Goal: Task Accomplishment & Management: Manage account settings

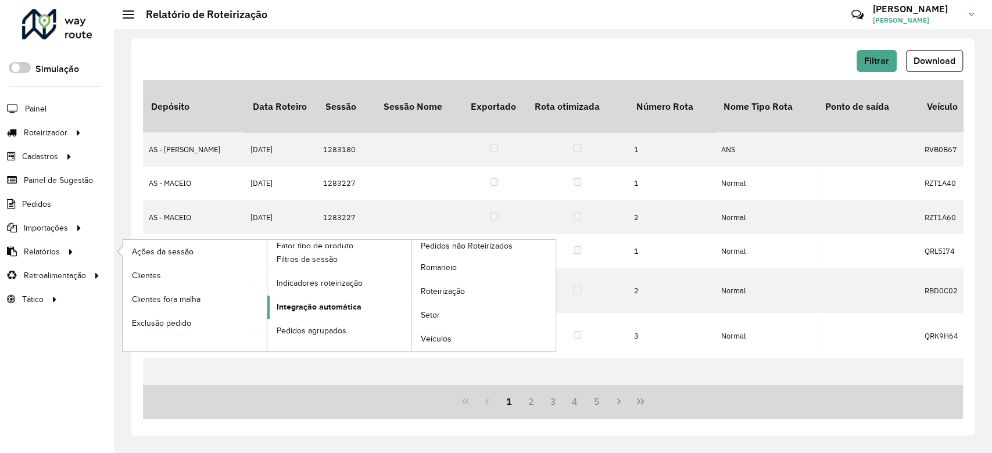
click at [299, 304] on span "Integração automática" at bounding box center [319, 307] width 85 height 12
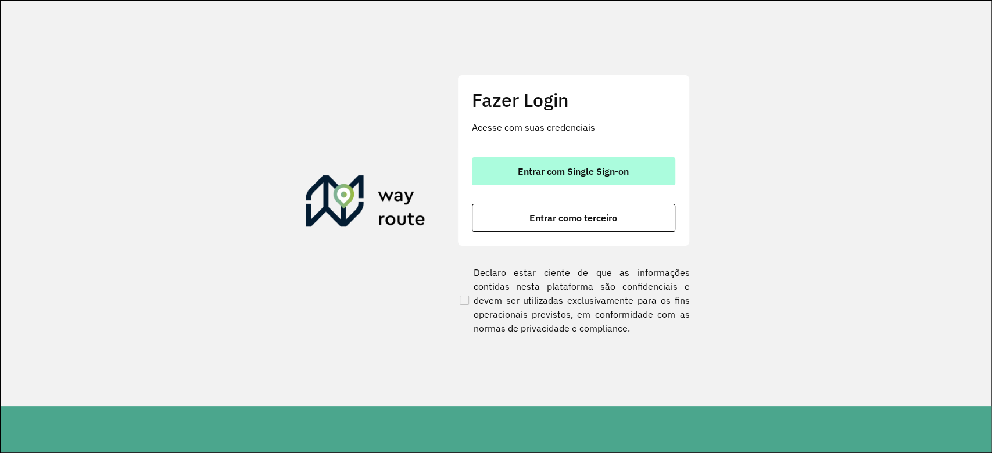
click at [571, 179] on button "Entrar com Single Sign-on" at bounding box center [573, 171] width 203 height 28
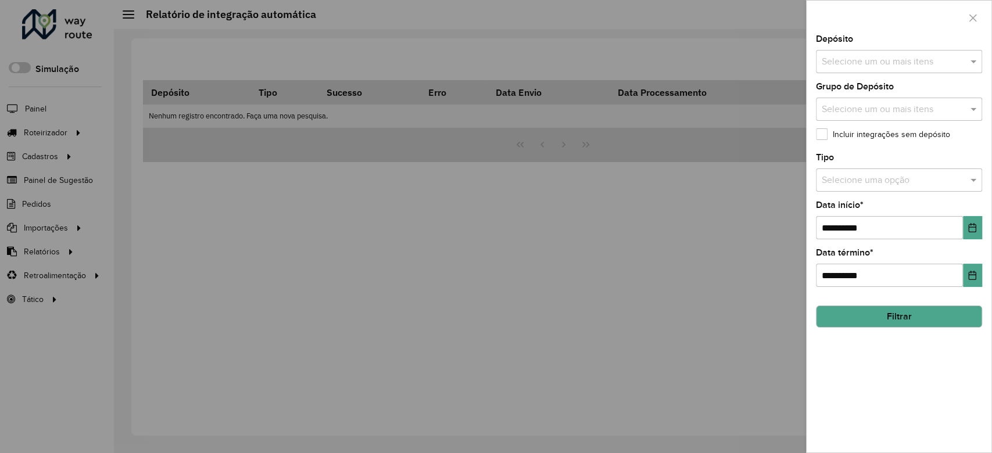
click at [891, 65] on input "text" at bounding box center [893, 62] width 149 height 14
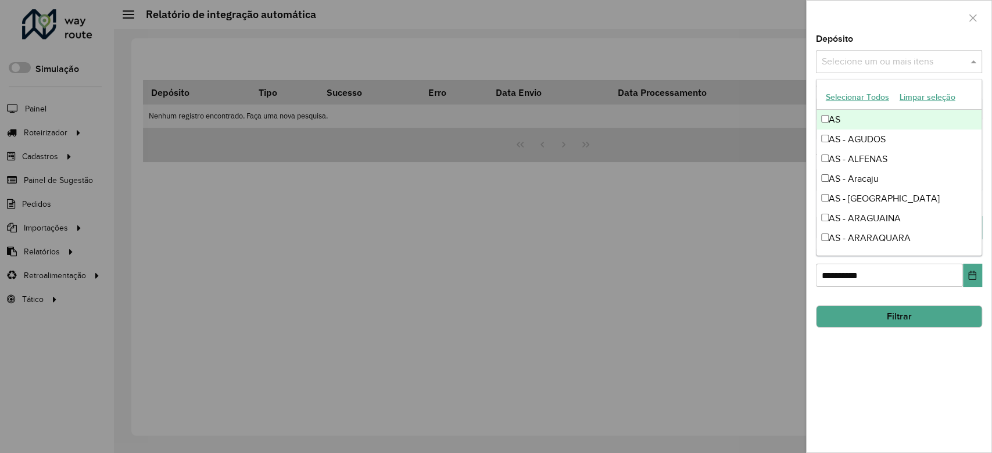
click at [869, 95] on button "Selecionar Todos" at bounding box center [857, 97] width 74 height 18
click at [867, 42] on div "Depósito Selecione um ou mais itens 228 itens selecionados ×" at bounding box center [899, 54] width 166 height 38
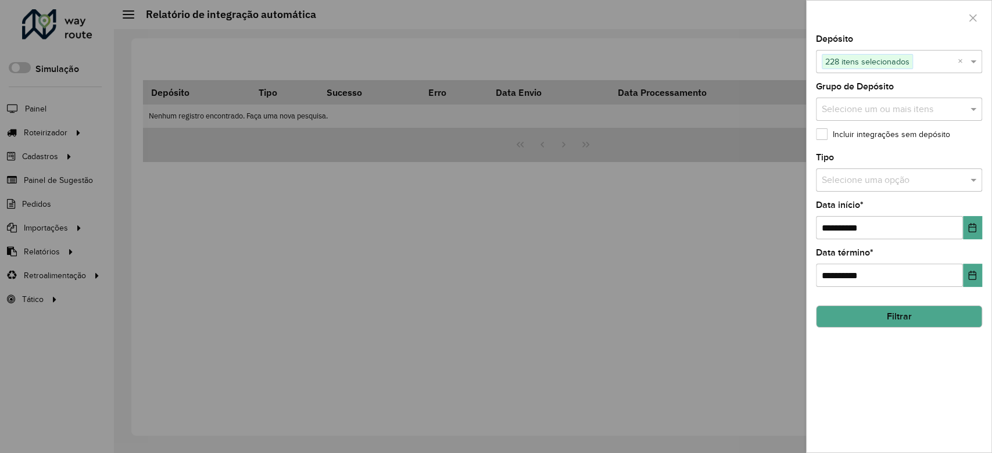
click at [875, 175] on input "text" at bounding box center [887, 181] width 131 height 14
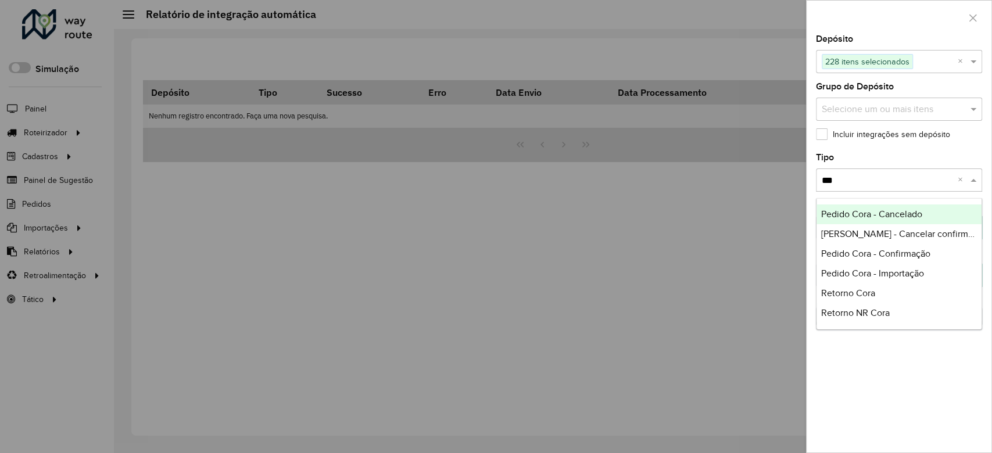
type input "****"
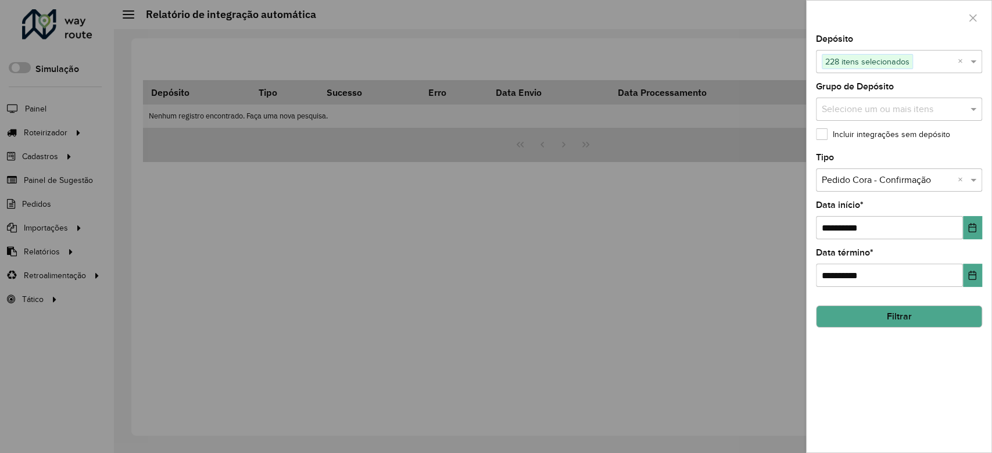
click at [940, 302] on hb-field-button "Filtrar" at bounding box center [899, 311] width 166 height 31
click at [940, 310] on button "Filtrar" at bounding box center [899, 317] width 166 height 22
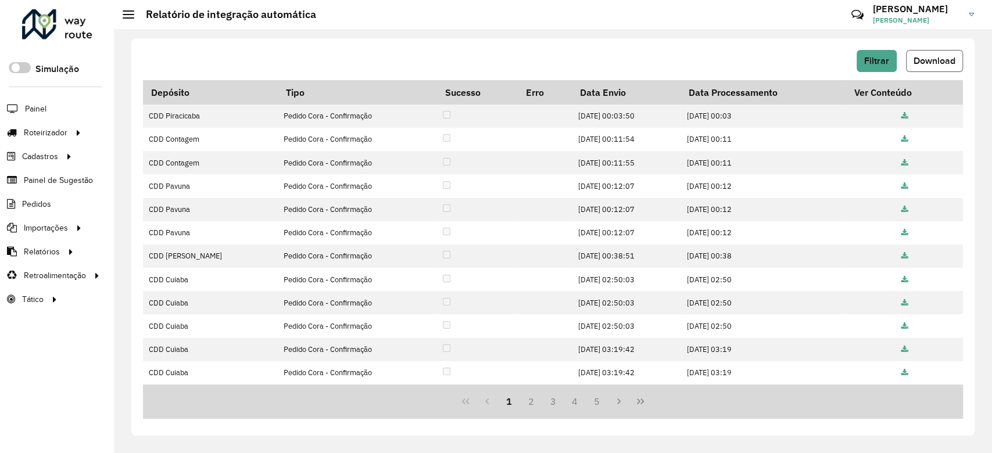
click at [946, 62] on span "Download" at bounding box center [934, 61] width 42 height 10
click at [869, 56] on span "Filtrar" at bounding box center [876, 61] width 25 height 10
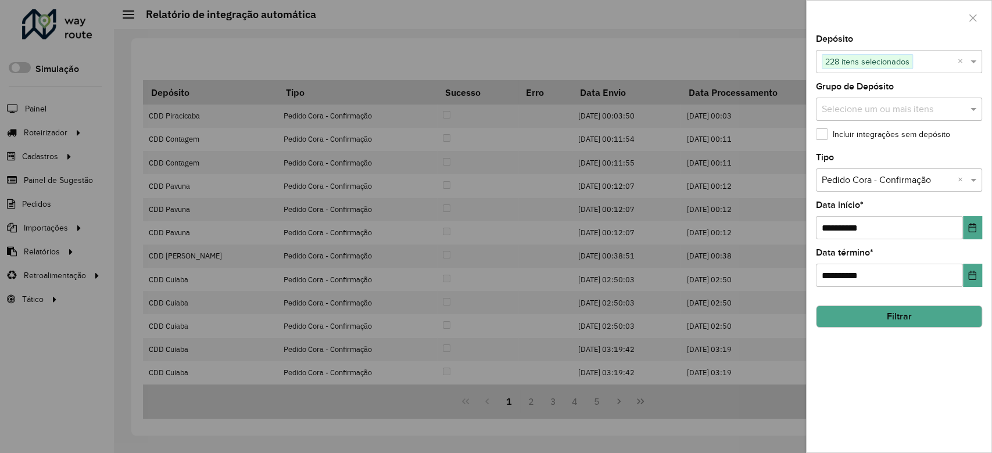
drag, startPoint x: 841, startPoint y: 199, endPoint x: 841, endPoint y: 186, distance: 12.2
click at [841, 199] on label "Data início *" at bounding box center [840, 205] width 48 height 14
click at [841, 182] on input "text" at bounding box center [887, 181] width 131 height 14
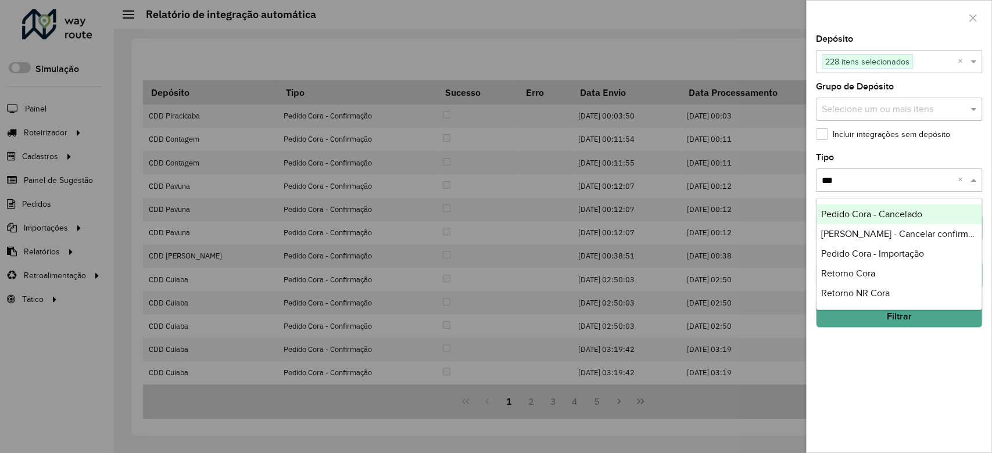
type input "****"
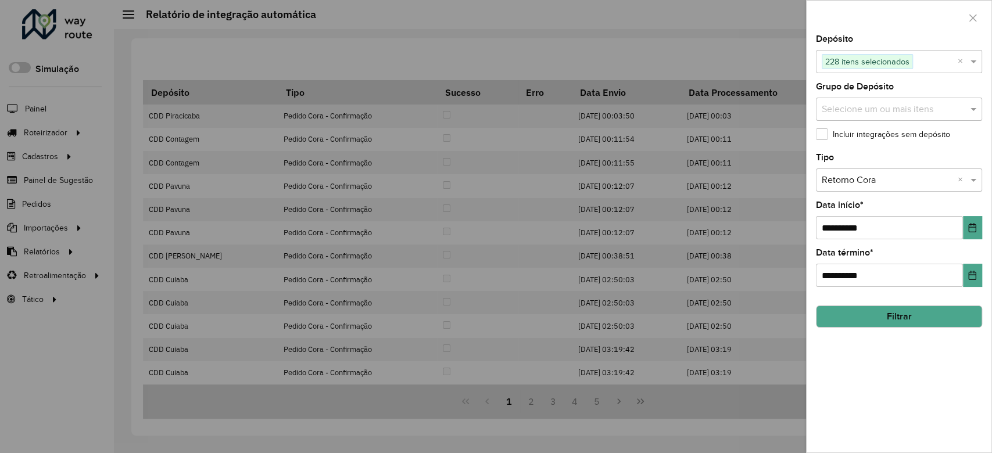
click at [903, 318] on button "Filtrar" at bounding box center [899, 317] width 166 height 22
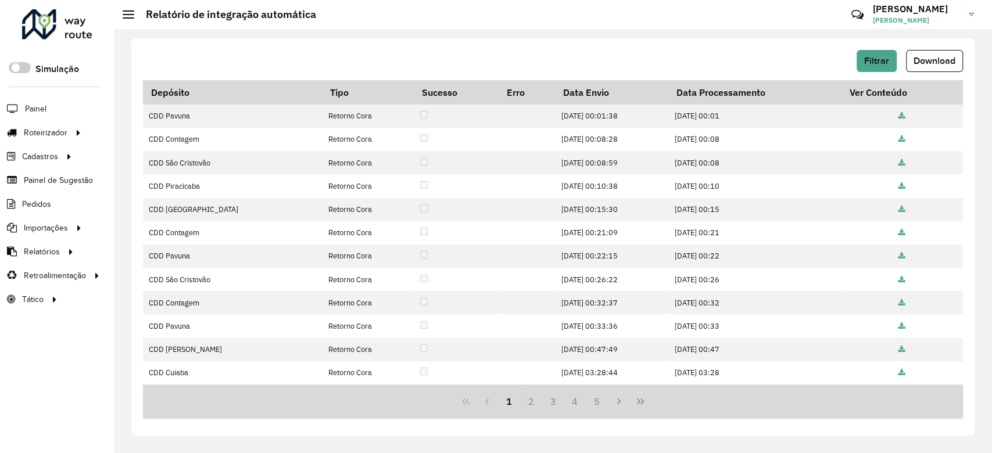
click at [931, 58] on span "Download" at bounding box center [934, 61] width 42 height 10
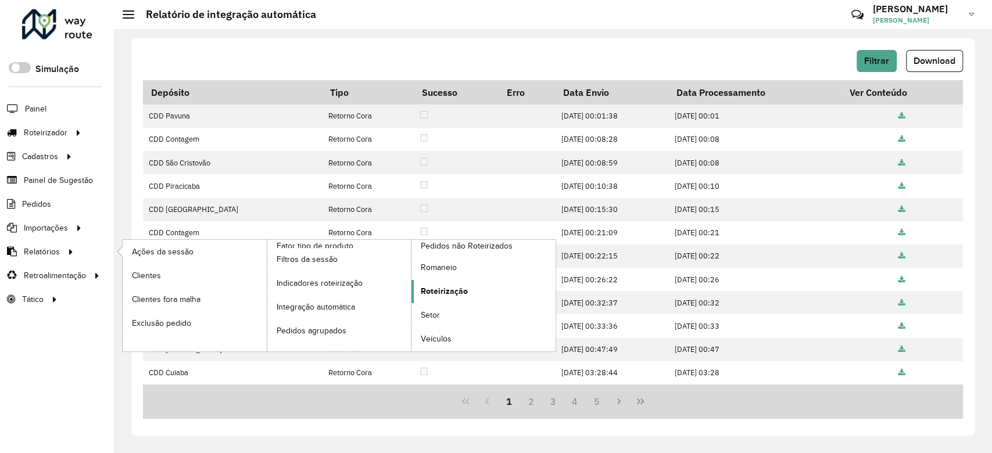
click at [420, 283] on link "Roteirização" at bounding box center [483, 291] width 144 height 23
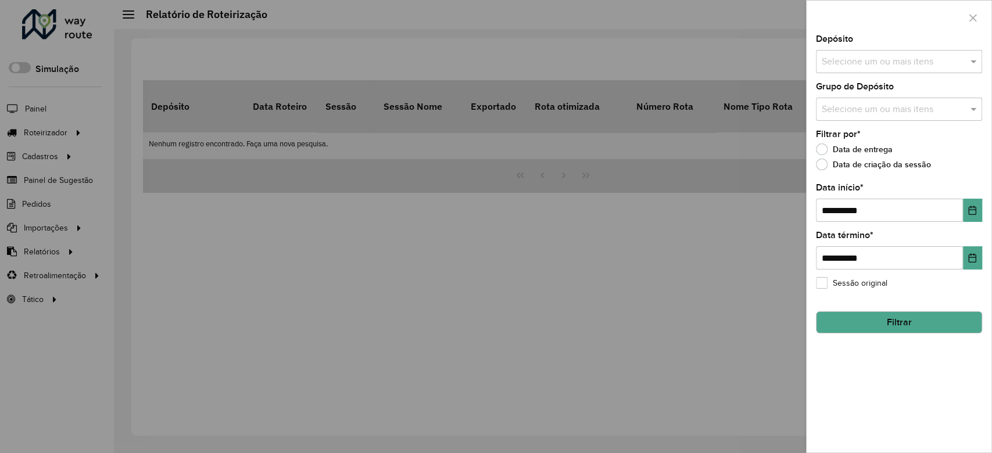
click at [873, 60] on input "text" at bounding box center [893, 62] width 149 height 14
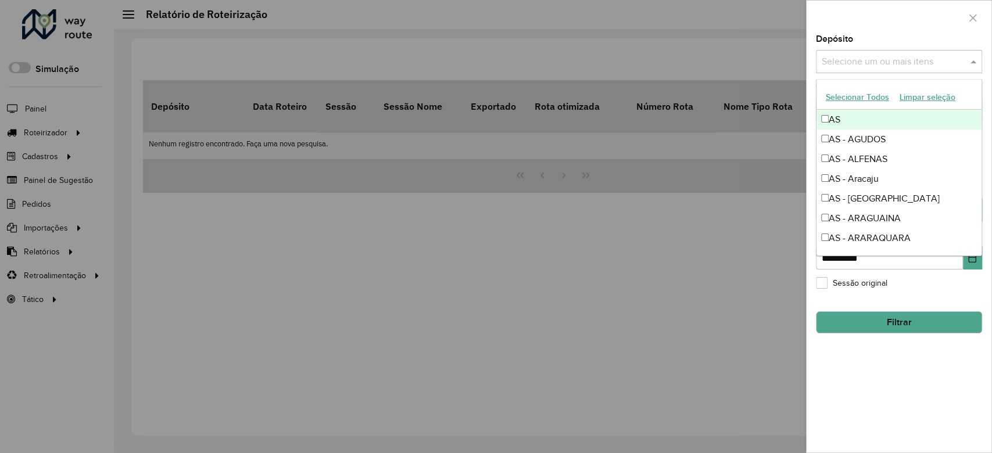
click at [845, 87] on div "Selecionar Todos Limpar seleção" at bounding box center [898, 97] width 165 height 24
click at [845, 98] on button "Selecionar Todos" at bounding box center [857, 97] width 74 height 18
click at [853, 38] on div "Depósito Selecione um ou mais itens 228 itens selecionados ×" at bounding box center [899, 54] width 166 height 38
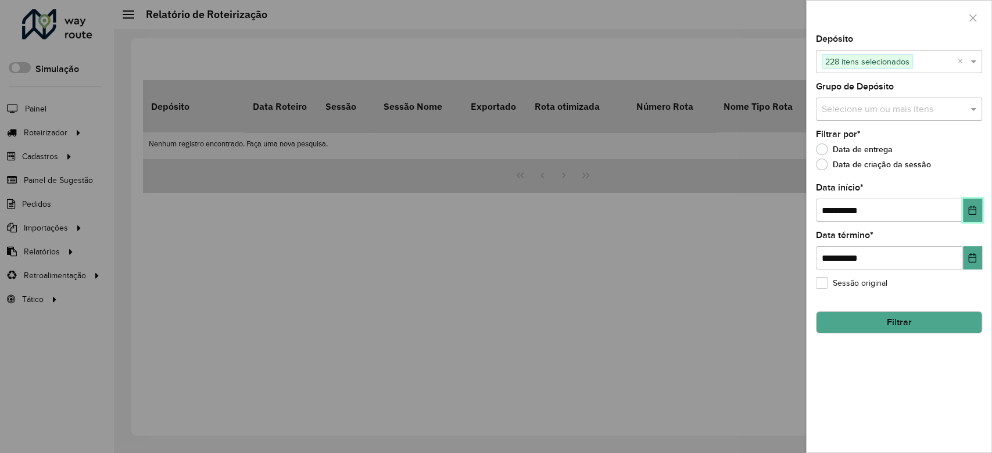
click at [967, 206] on button "Choose Date" at bounding box center [972, 210] width 19 height 23
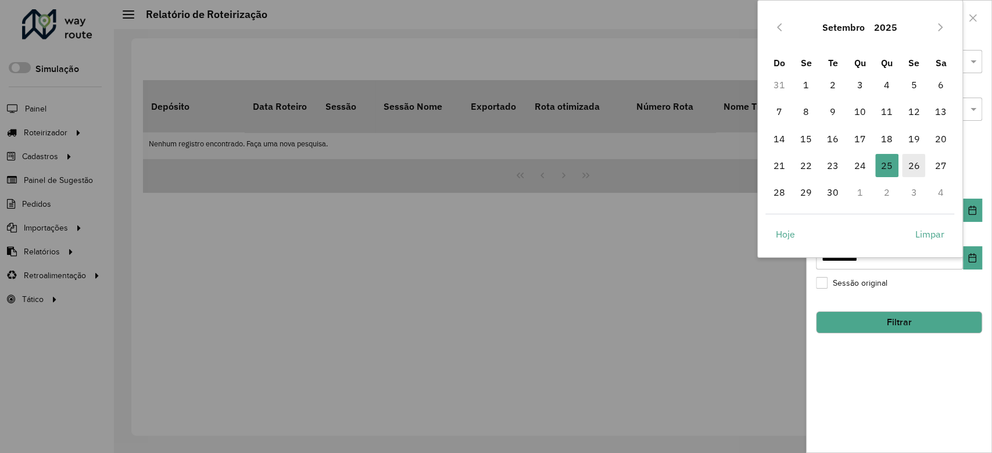
click at [919, 163] on span "26" at bounding box center [913, 165] width 23 height 23
type input "**********"
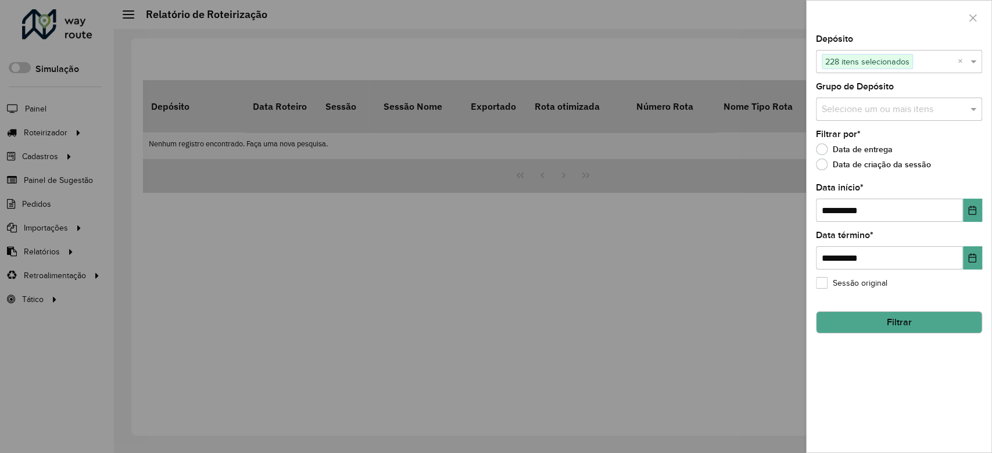
click at [916, 322] on button "Filtrar" at bounding box center [899, 322] width 166 height 22
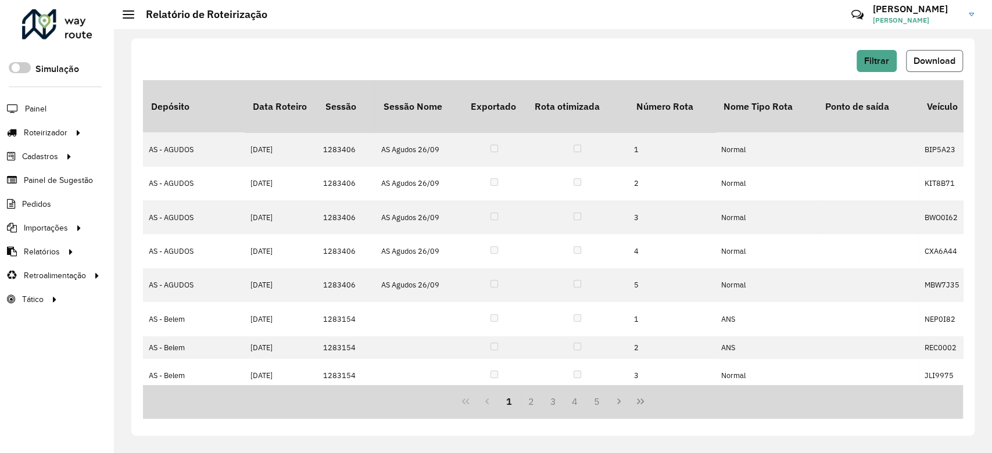
click at [939, 52] on button "Download" at bounding box center [934, 61] width 57 height 22
click at [161, 128] on span "Entregas" at bounding box center [148, 133] width 33 height 12
click at [169, 133] on link "Entregas" at bounding box center [194, 132] width 142 height 23
click at [138, 127] on span "Entregas" at bounding box center [148, 133] width 33 height 12
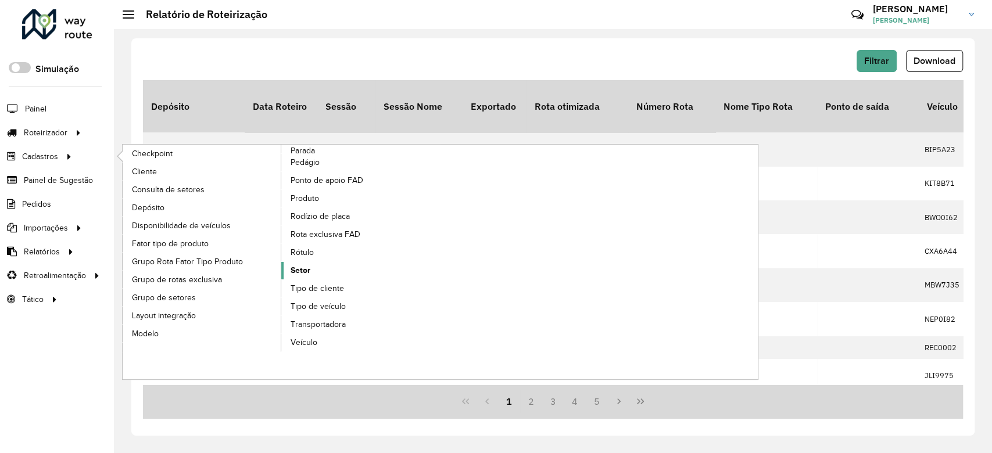
click at [317, 266] on link "Setor" at bounding box center [360, 270] width 159 height 17
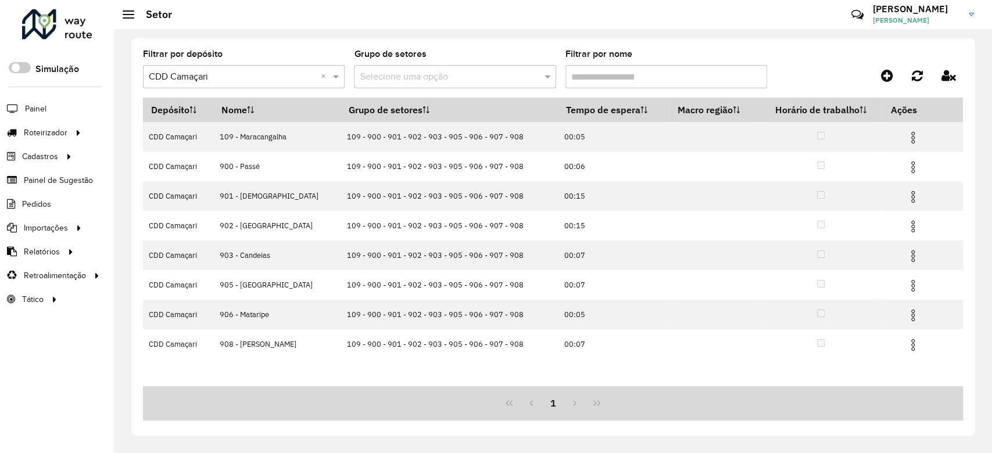
click at [437, 76] on input "text" at bounding box center [443, 77] width 167 height 14
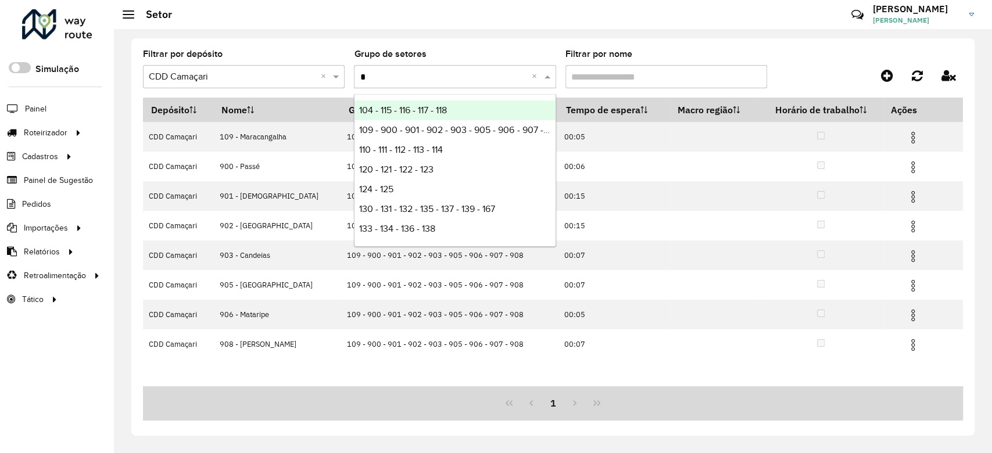
type input "**"
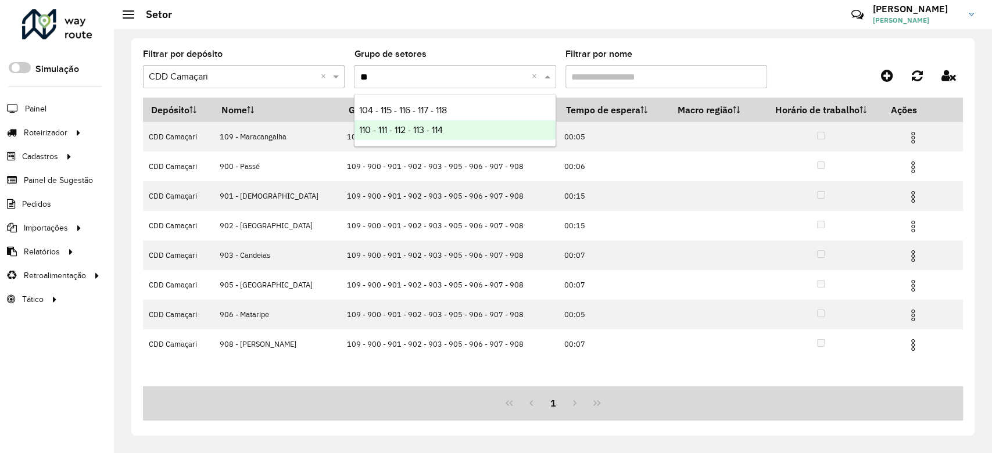
click at [432, 130] on span "110 - 111 - 112 - 113 - 114" at bounding box center [401, 130] width 84 height 10
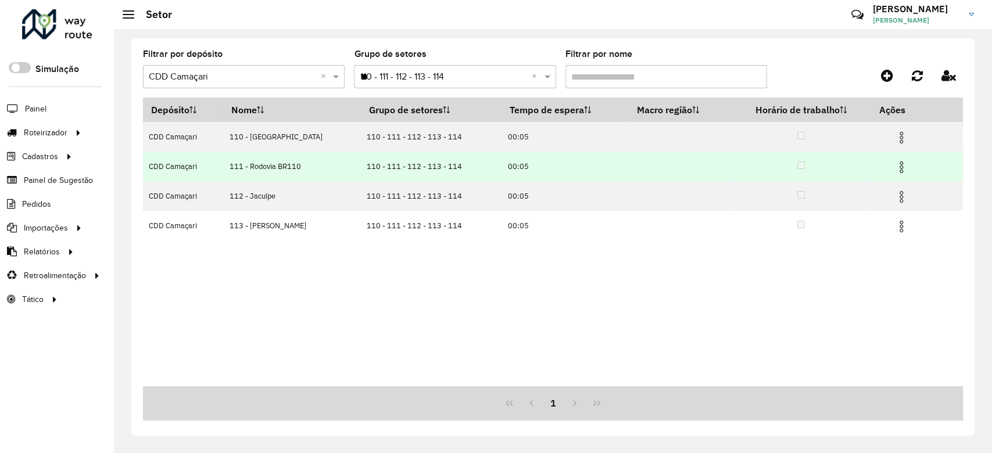
click at [903, 162] on img at bounding box center [901, 167] width 14 height 14
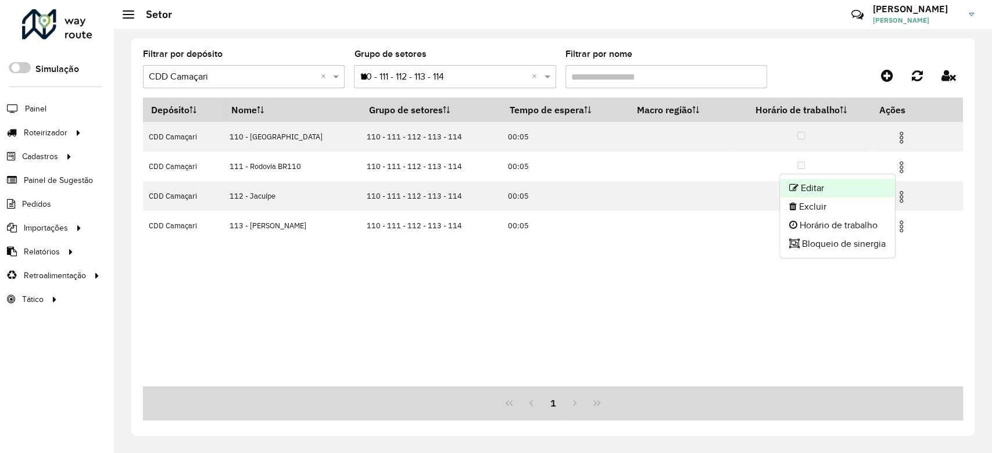
click at [873, 184] on li "Editar" at bounding box center [837, 188] width 115 height 19
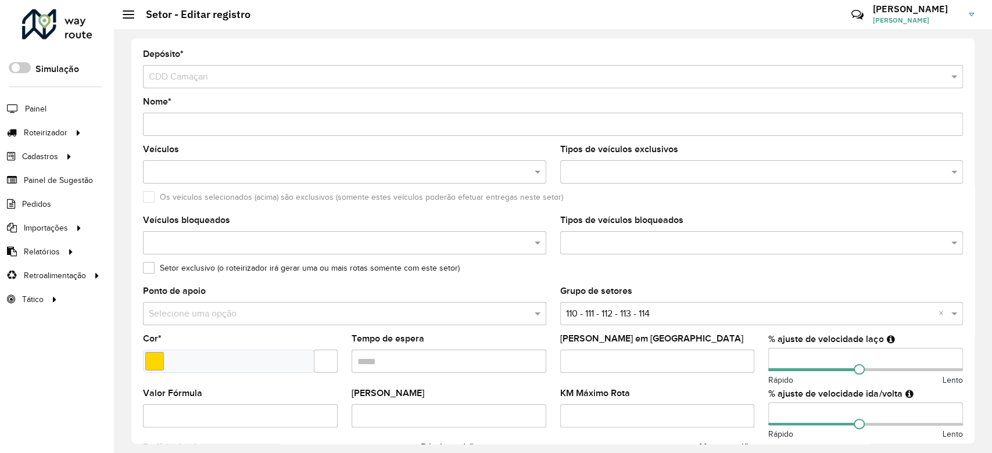
scroll to position [344, 0]
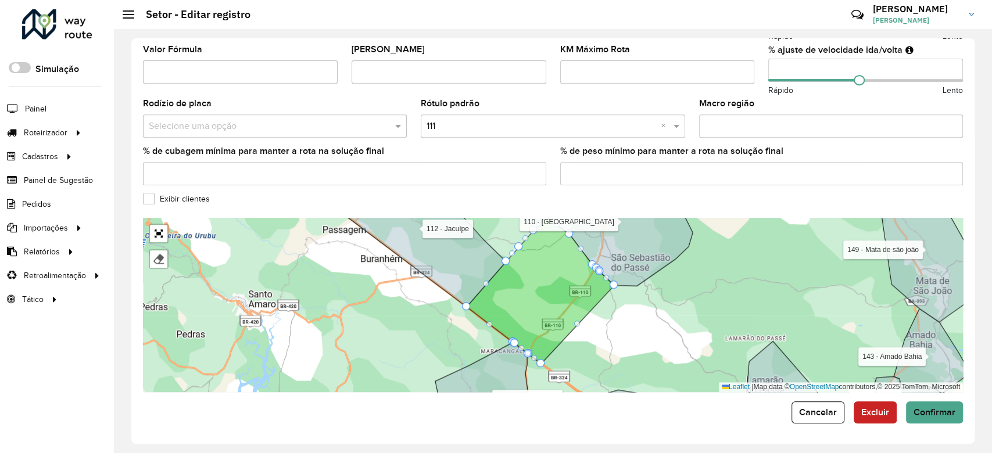
drag, startPoint x: 545, startPoint y: 308, endPoint x: 559, endPoint y: 387, distance: 80.3
click at [559, 364] on icon at bounding box center [541, 290] width 148 height 147
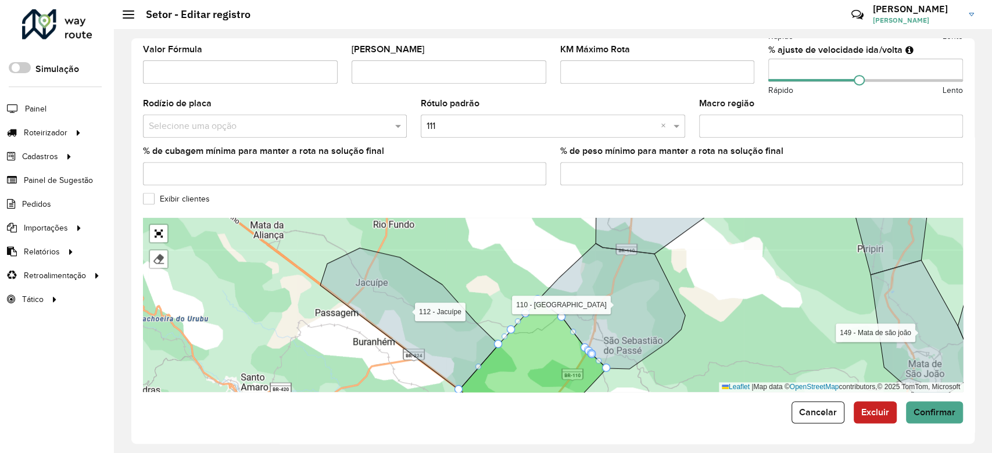
drag, startPoint x: 503, startPoint y: 296, endPoint x: 465, endPoint y: 282, distance: 39.7
click at [465, 282] on div "104 - Freguesia 109 - Maracangalha 110 - São Sebastião do Passé 112 - Jacuípe 1…" at bounding box center [553, 305] width 820 height 174
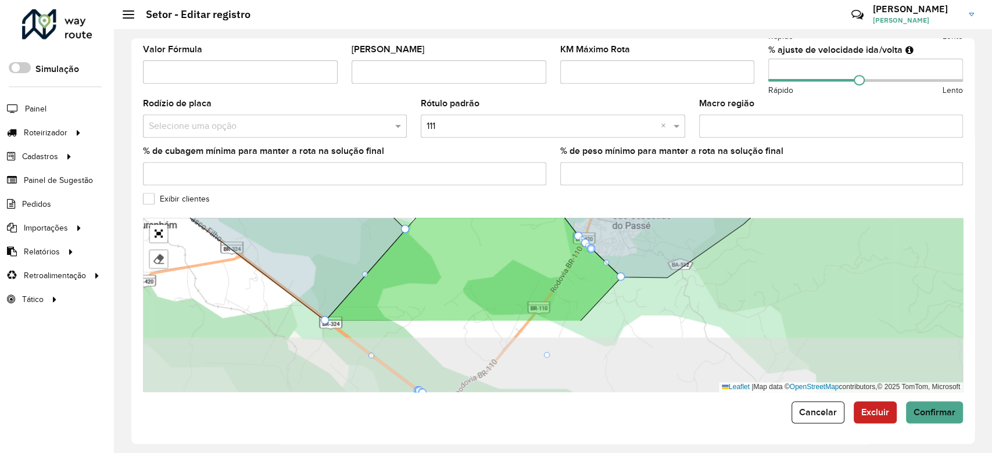
drag, startPoint x: 572, startPoint y: 354, endPoint x: 577, endPoint y: 277, distance: 78.0
click at [577, 277] on icon at bounding box center [473, 230] width 296 height 181
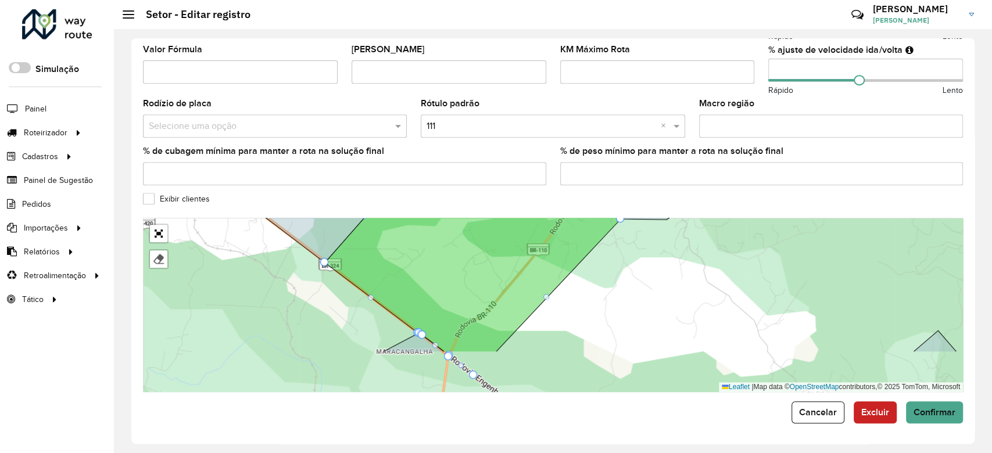
drag, startPoint x: 465, startPoint y: 338, endPoint x: 455, endPoint y: 266, distance: 72.7
click at [455, 267] on icon at bounding box center [473, 247] width 296 height 210
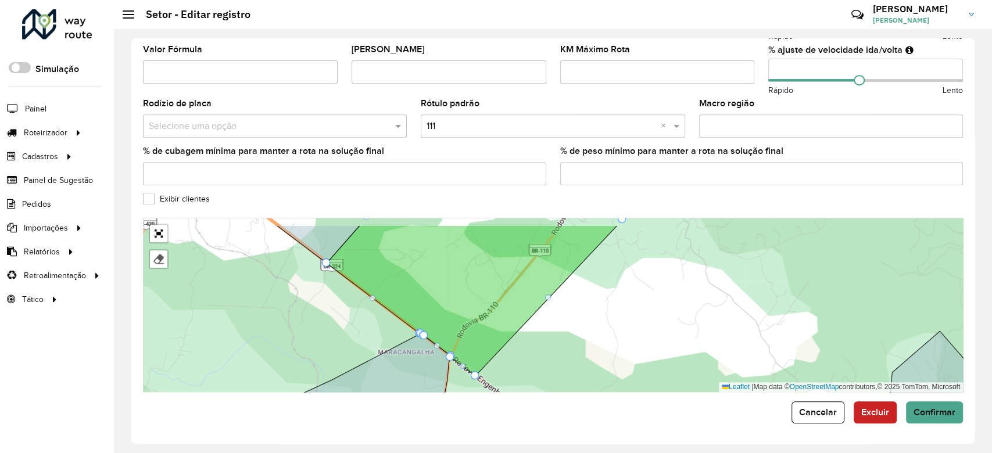
drag, startPoint x: 493, startPoint y: 324, endPoint x: 515, endPoint y: 384, distance: 63.8
click at [515, 376] on icon at bounding box center [472, 300] width 290 height 150
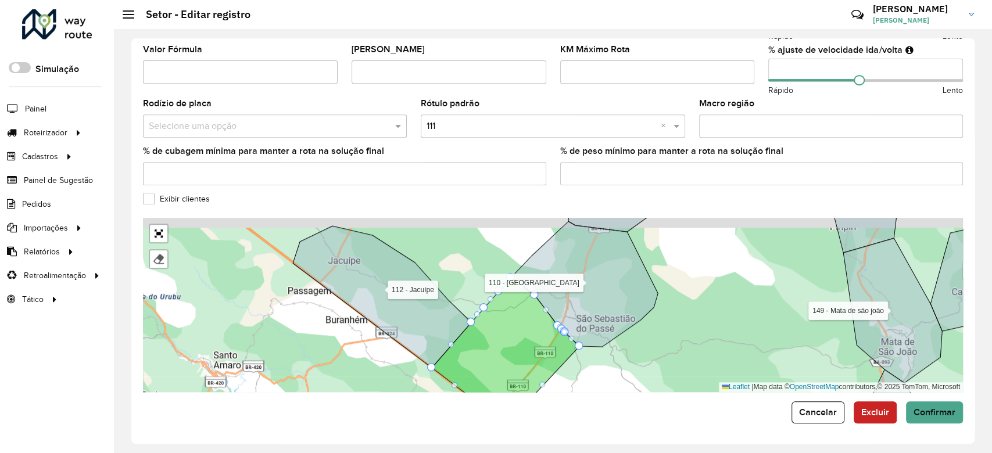
drag, startPoint x: 501, startPoint y: 343, endPoint x: 498, endPoint y: 365, distance: 22.8
click at [498, 365] on icon at bounding box center [506, 351] width 148 height 146
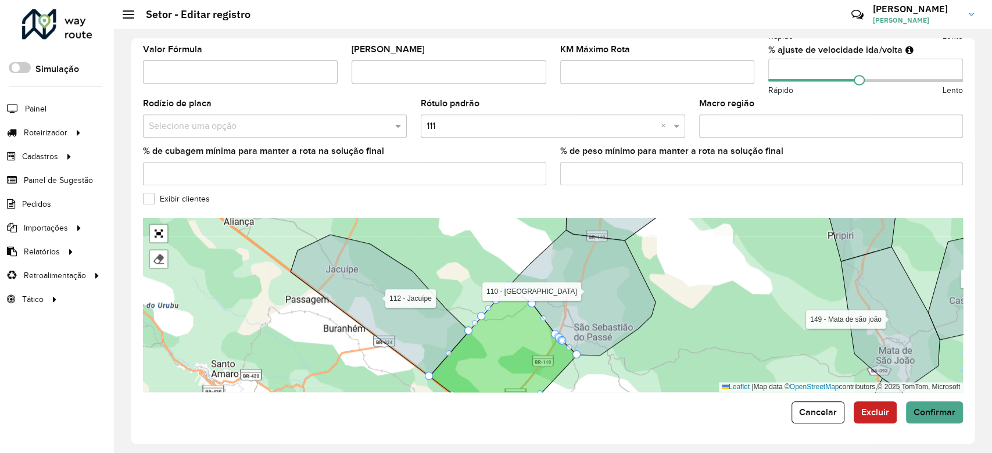
click at [449, 291] on div "104 - Freguesia 109 - Maracangalha 110 - São Sebastião do Passé 112 - Jacuípe 1…" at bounding box center [553, 305] width 820 height 174
drag, startPoint x: 463, startPoint y: 308, endPoint x: 462, endPoint y: 314, distance: 6.4
click at [462, 314] on div "104 - Freguesia 109 - Maracangalha 110 - São Sebastião do Passé 112 - Jacuípe 1…" at bounding box center [553, 305] width 820 height 174
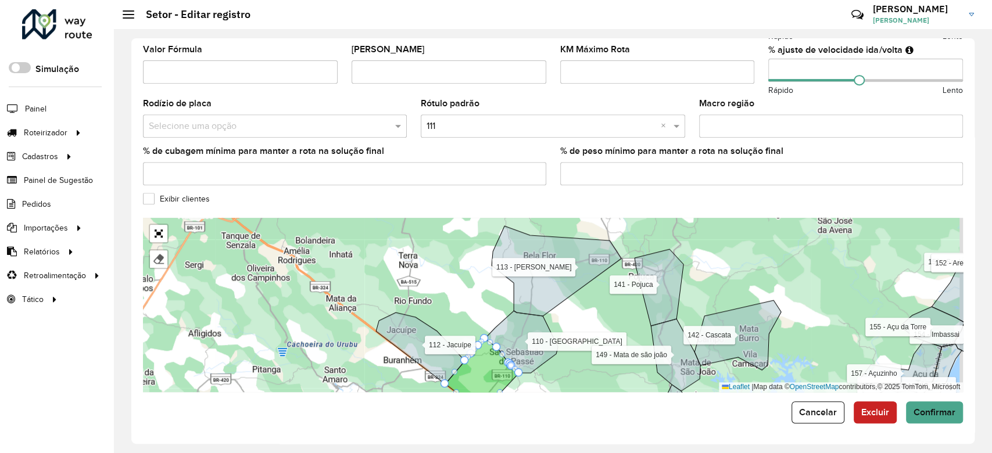
drag, startPoint x: 482, startPoint y: 293, endPoint x: 482, endPoint y: 314, distance: 20.9
click at [482, 314] on div "104 - Freguesia 109 - Maracangalha 110 - São Sebastião do Passé 112 - Jacuípe 1…" at bounding box center [553, 305] width 820 height 174
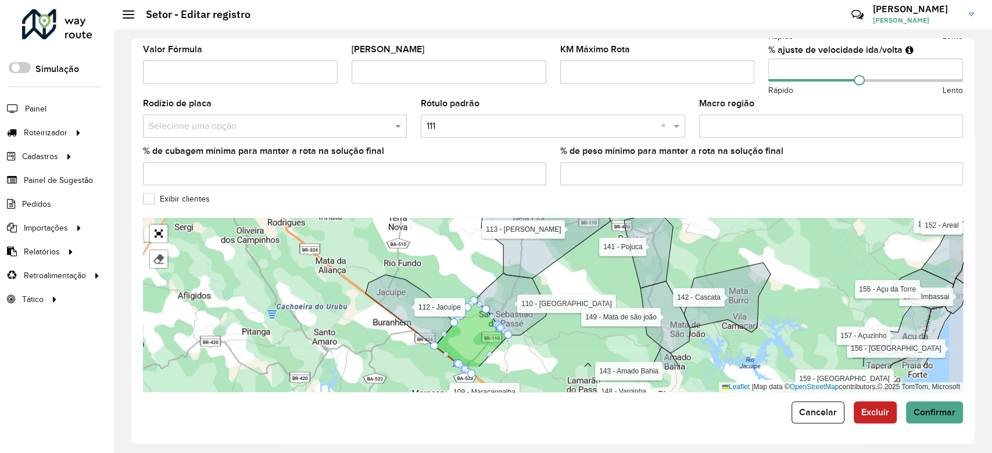
drag, startPoint x: 487, startPoint y: 319, endPoint x: 480, endPoint y: 268, distance: 51.6
click at [477, 261] on div "104 - Freguesia 109 - Maracangalha 110 - São Sebastião do Passé 112 - Jacuípe 1…" at bounding box center [553, 305] width 820 height 174
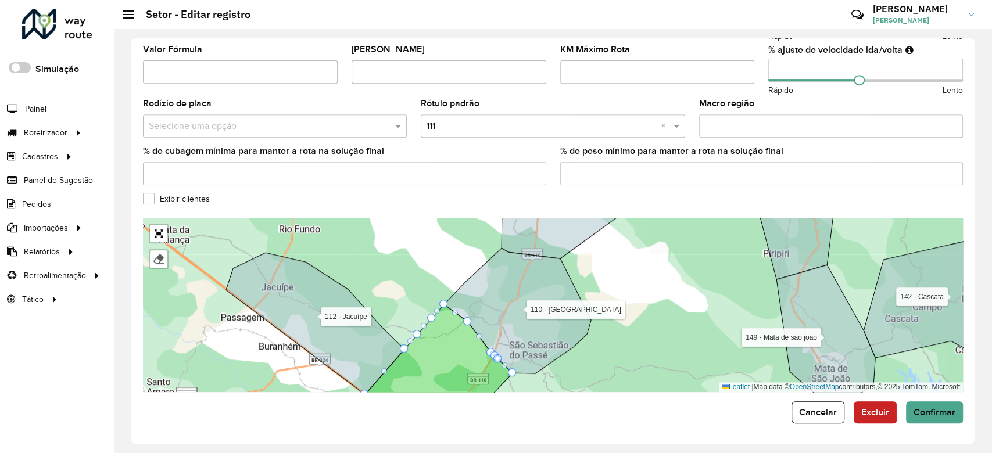
drag, startPoint x: 521, startPoint y: 289, endPoint x: 529, endPoint y: 253, distance: 36.9
click at [529, 253] on icon at bounding box center [517, 310] width 147 height 125
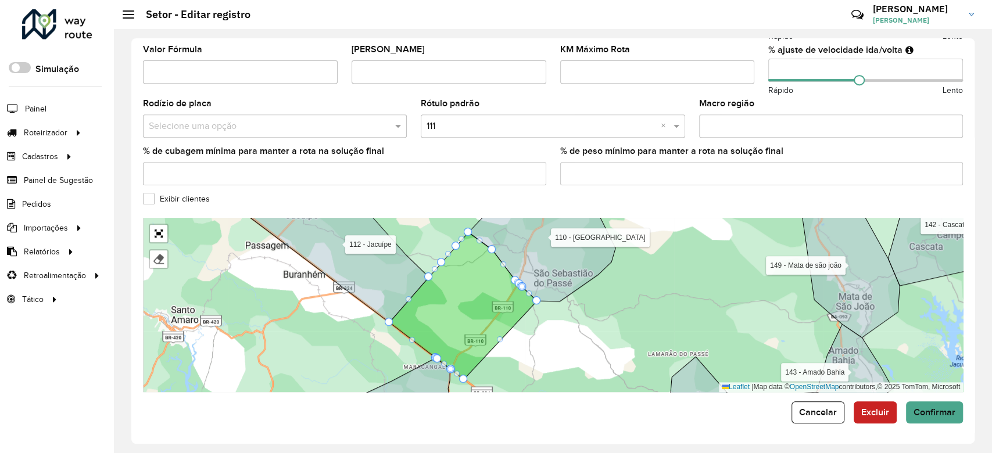
drag, startPoint x: 493, startPoint y: 309, endPoint x: 501, endPoint y: 306, distance: 8.6
click at [501, 306] on icon at bounding box center [463, 305] width 148 height 147
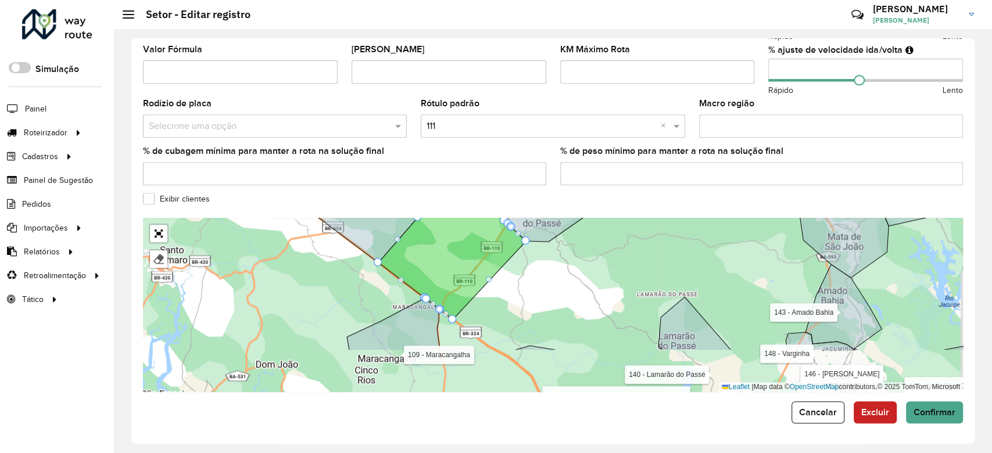
drag, startPoint x: 486, startPoint y: 333, endPoint x: 459, endPoint y: 274, distance: 65.2
click at [474, 277] on icon at bounding box center [452, 246] width 148 height 147
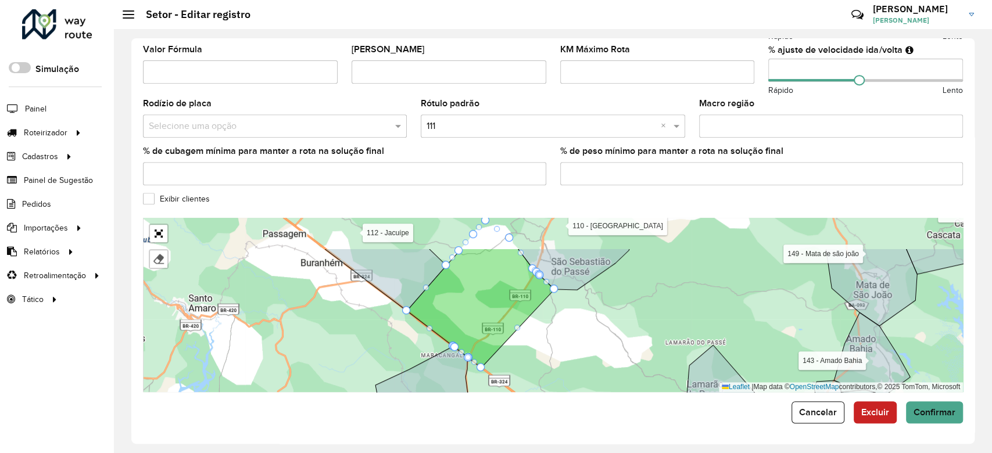
drag, startPoint x: 446, startPoint y: 265, endPoint x: 479, endPoint y: 321, distance: 65.4
click at [479, 321] on icon at bounding box center [481, 308] width 148 height 119
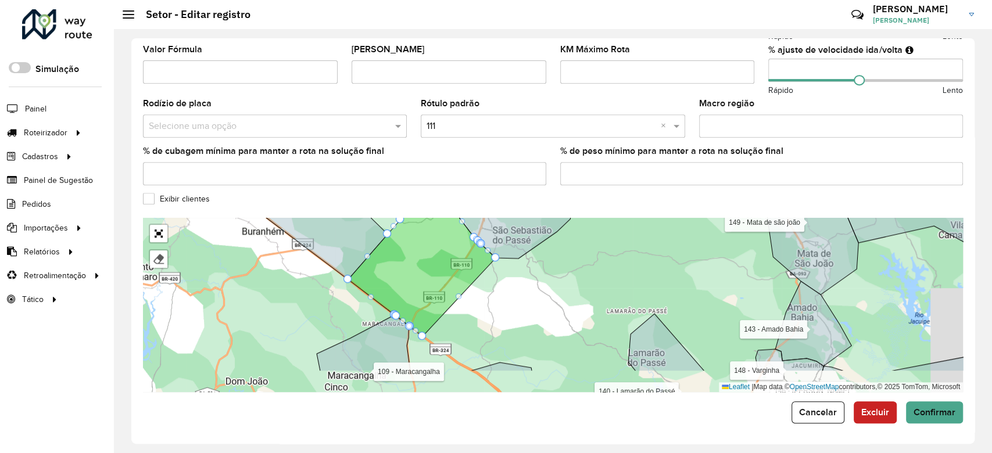
drag, startPoint x: 474, startPoint y: 313, endPoint x: 417, endPoint y: 272, distance: 70.8
click at [418, 272] on icon at bounding box center [422, 262] width 148 height 147
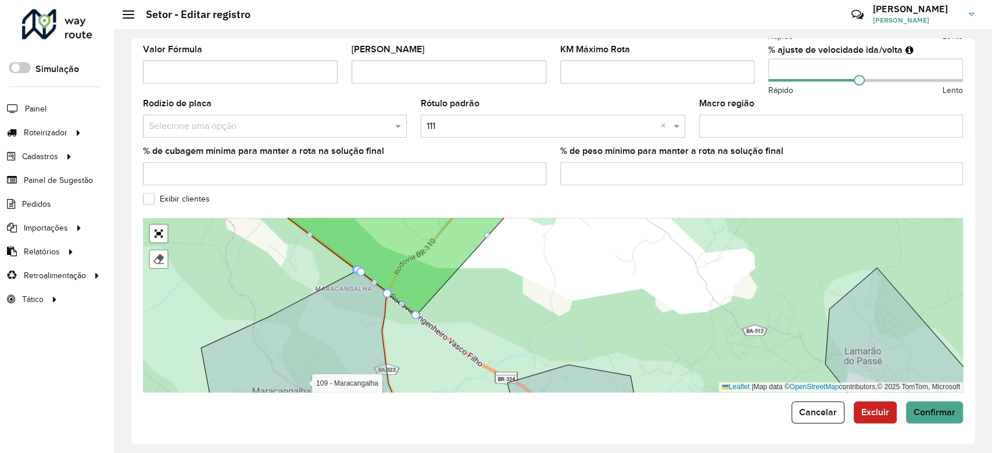
drag, startPoint x: 414, startPoint y: 313, endPoint x: 418, endPoint y: 317, distance: 6.2
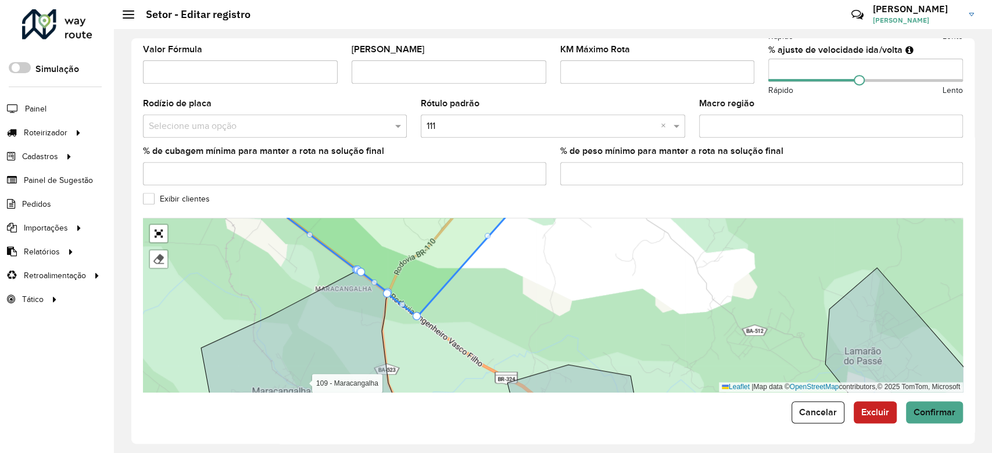
drag, startPoint x: 460, startPoint y: 321, endPoint x: 469, endPoint y: 345, distance: 26.1
click at [469, 345] on div "104 - Freguesia 109 - Maracangalha 110 - São Sebastião do Passé 112 - Jacuípe 1…" at bounding box center [553, 305] width 820 height 174
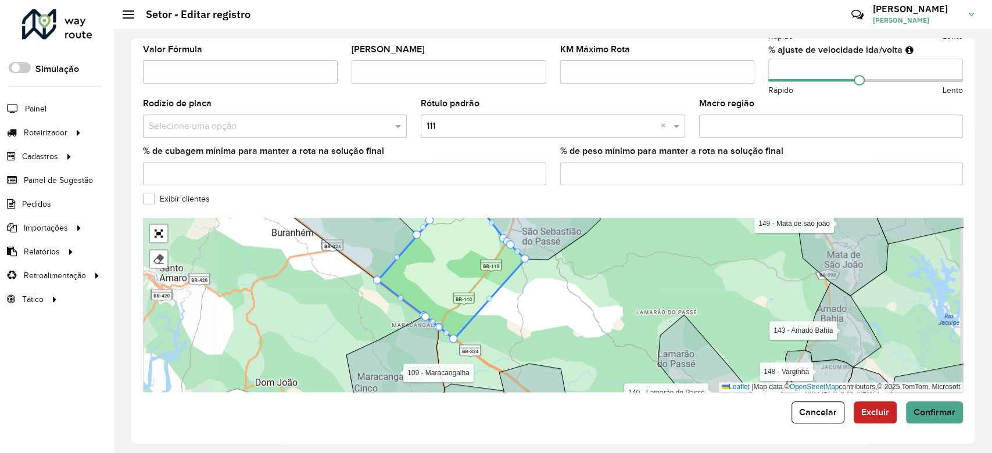
drag, startPoint x: 537, startPoint y: 290, endPoint x: 540, endPoint y: 304, distance: 13.7
click at [540, 304] on div "104 - Freguesia 109 - Maracangalha 110 - São Sebastião do Passé 112 - Jacuípe 1…" at bounding box center [553, 305] width 820 height 174
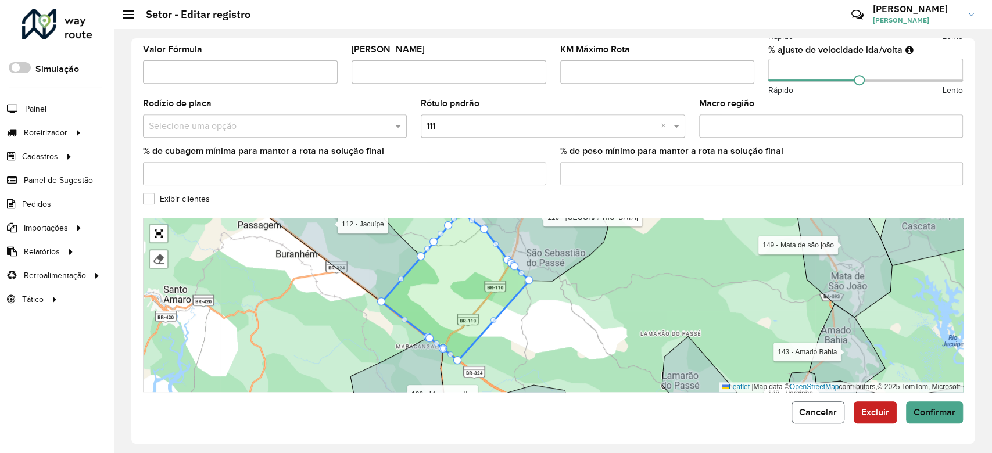
click at [808, 418] on button "Cancelar" at bounding box center [817, 412] width 53 height 22
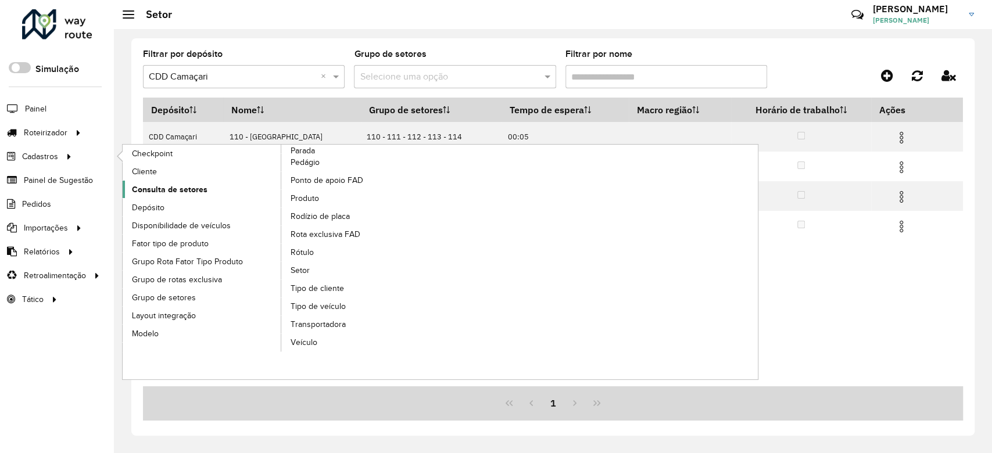
click at [185, 195] on span "Consulta de setores" at bounding box center [170, 190] width 76 height 12
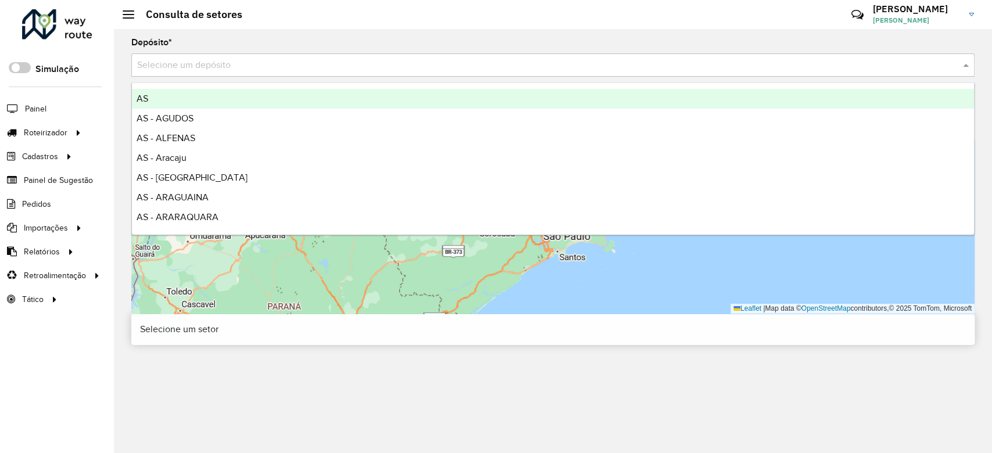
click at [223, 66] on input "text" at bounding box center [541, 66] width 808 height 14
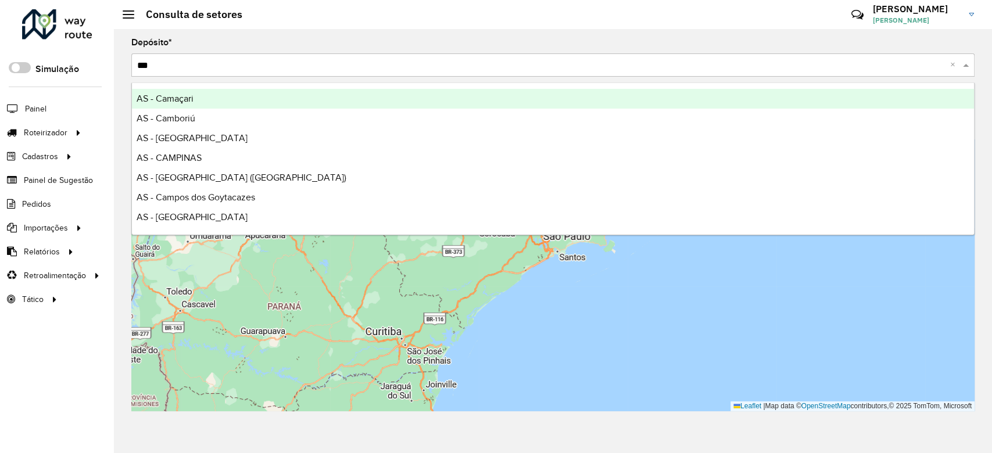
type input "****"
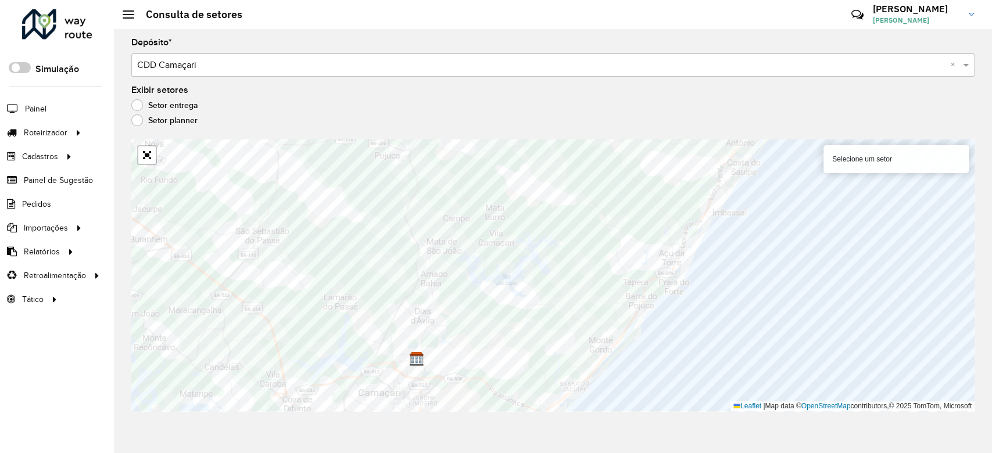
click at [210, 67] on input "text" at bounding box center [541, 66] width 808 height 14
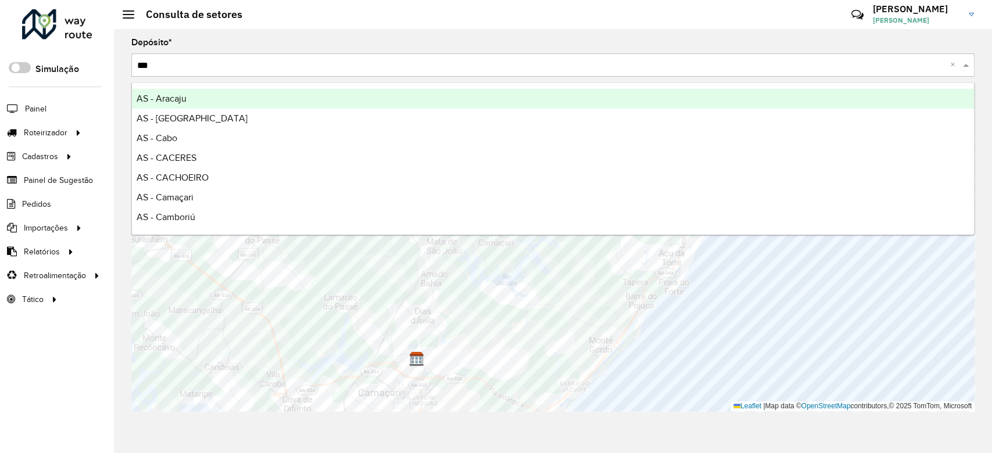
type input "****"
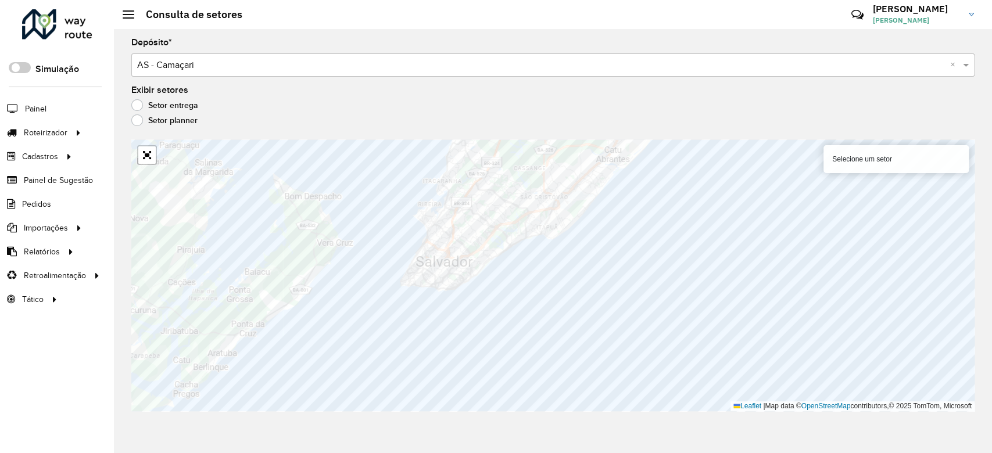
click at [221, 67] on input "text" at bounding box center [541, 66] width 808 height 14
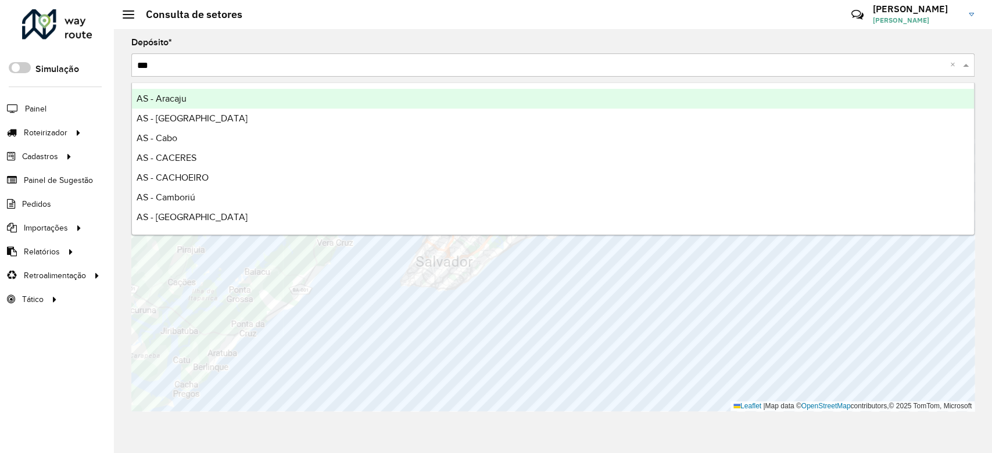
type input "****"
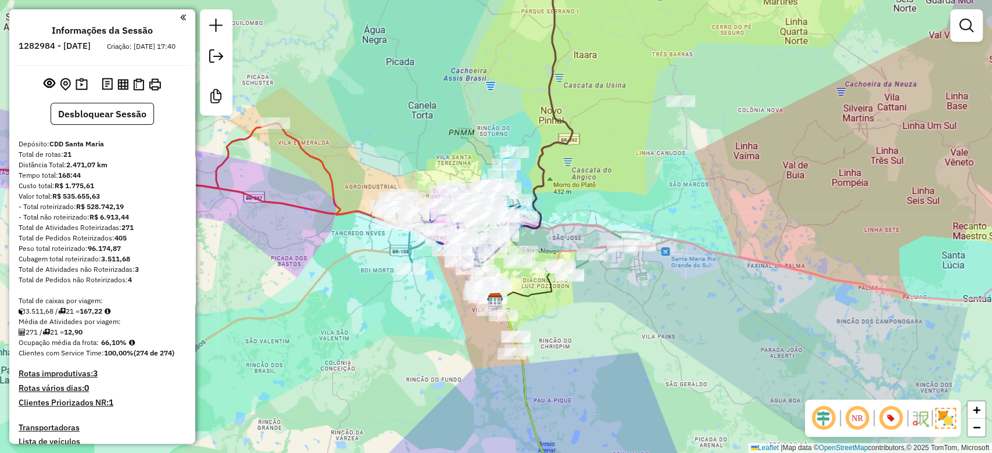
click at [101, 315] on strong "167,22" at bounding box center [91, 311] width 23 height 9
copy strong "167,22"
click at [110, 347] on strong "66,10%" at bounding box center [114, 342] width 26 height 9
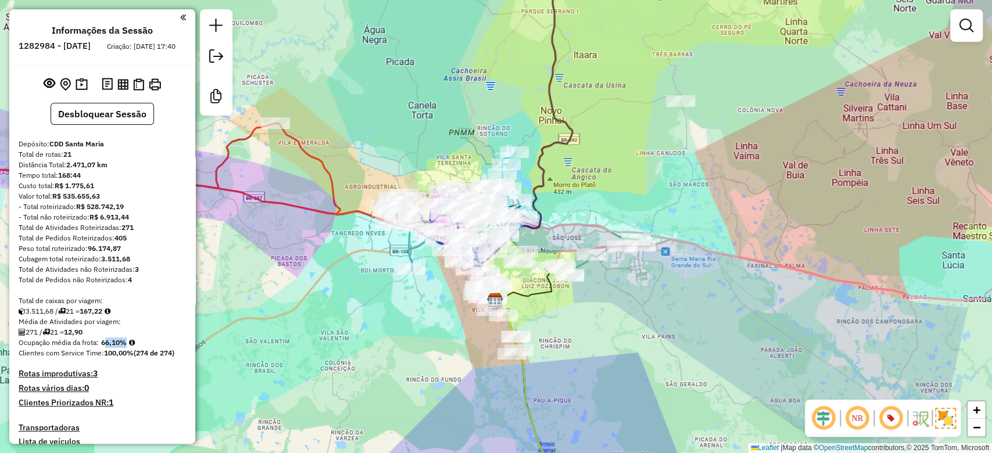
copy strong "66,10"
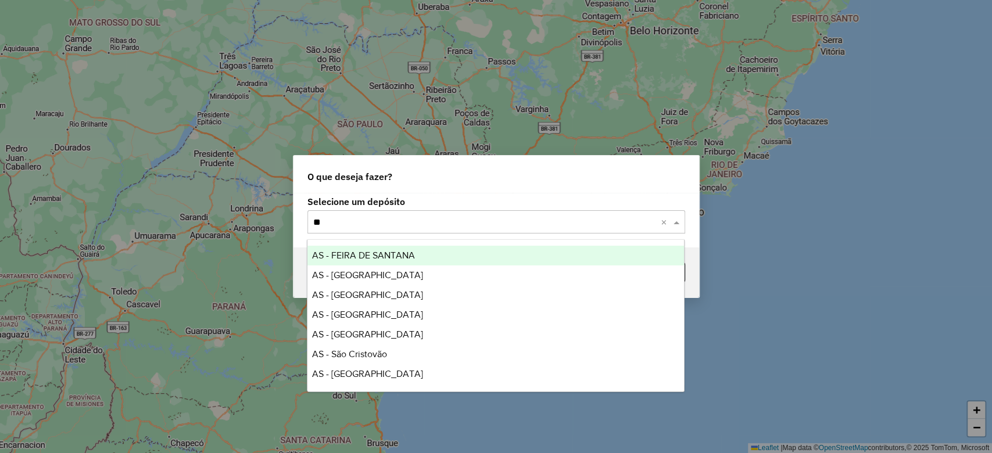
type input "***"
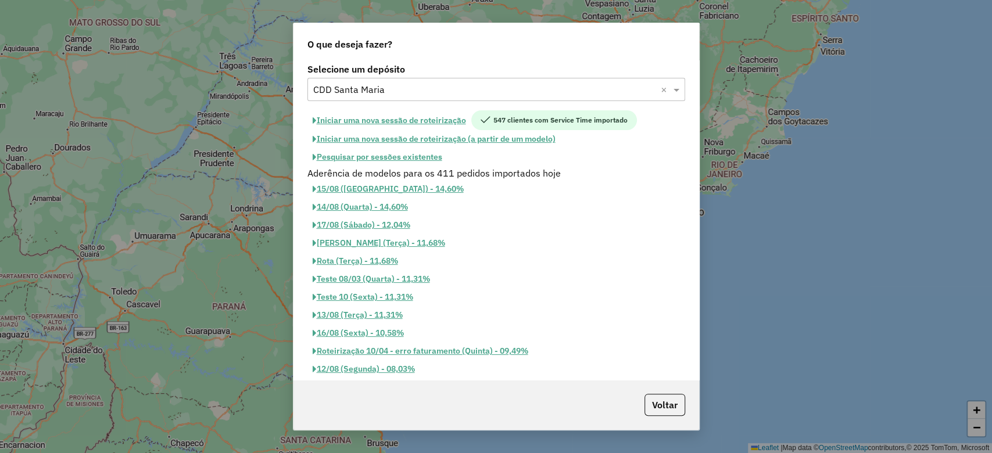
click at [364, 119] on button "Iniciar uma nova sessão de roteirização" at bounding box center [389, 120] width 164 height 20
select select "*"
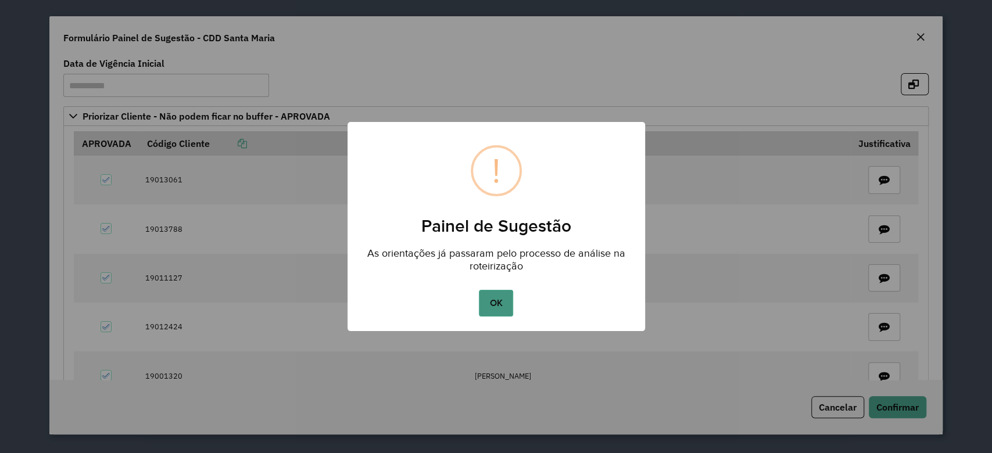
click at [483, 309] on button "OK" at bounding box center [496, 303] width 34 height 27
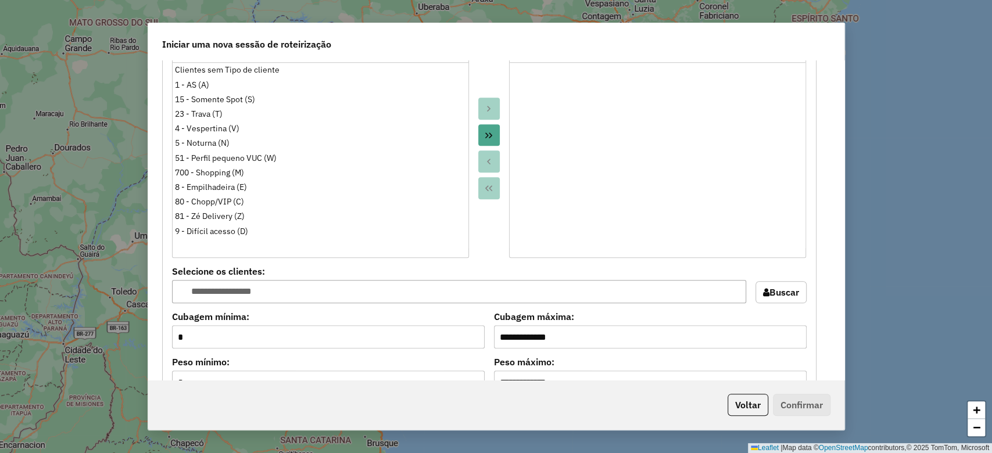
scroll to position [1213, 0]
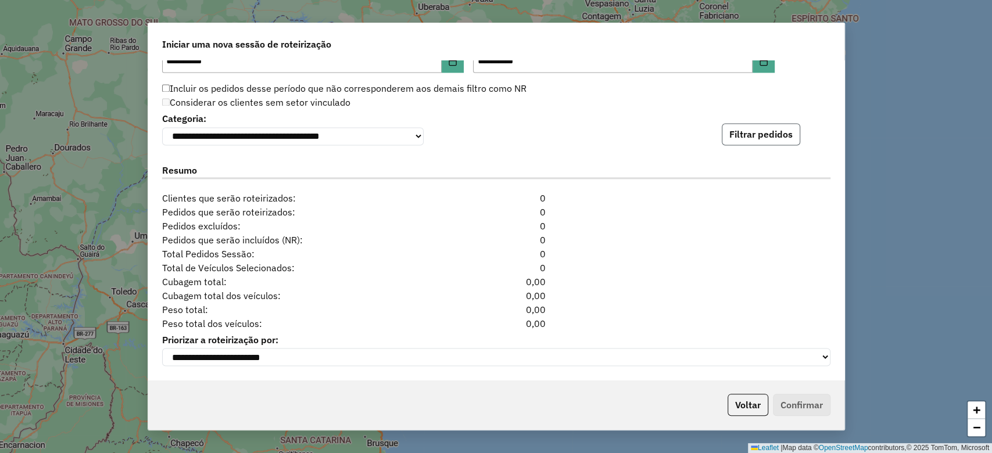
click at [772, 124] on button "Filtrar pedidos" at bounding box center [761, 134] width 78 height 22
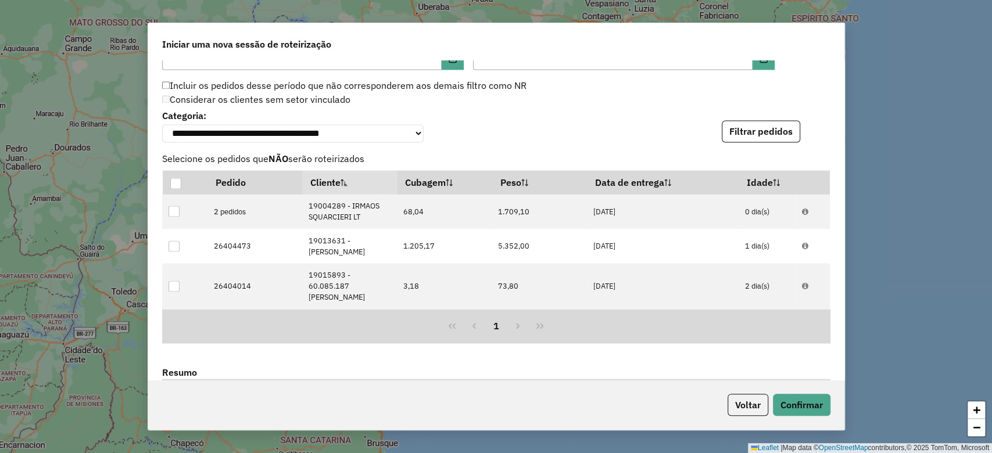
scroll to position [1432, 0]
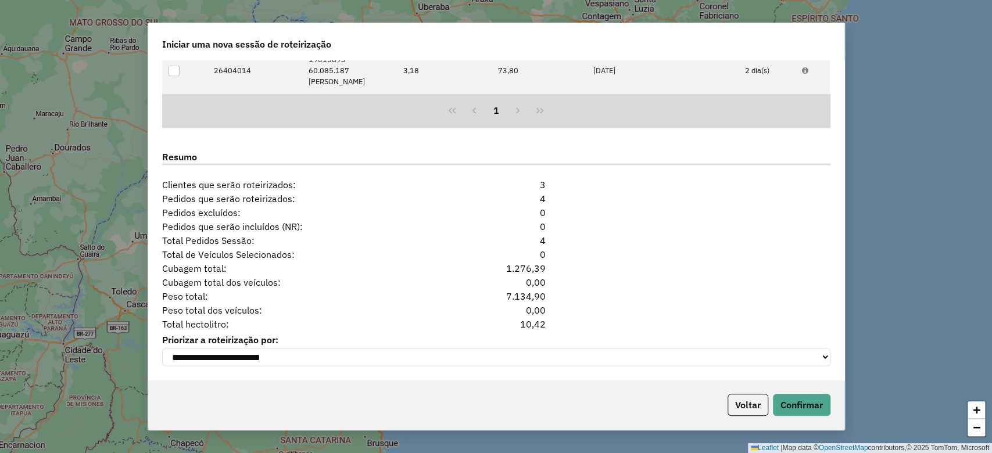
click at [537, 323] on div "10,42" at bounding box center [496, 324] width 114 height 14
copy div "10,42"
click at [734, 411] on button "Voltar" at bounding box center [747, 405] width 41 height 22
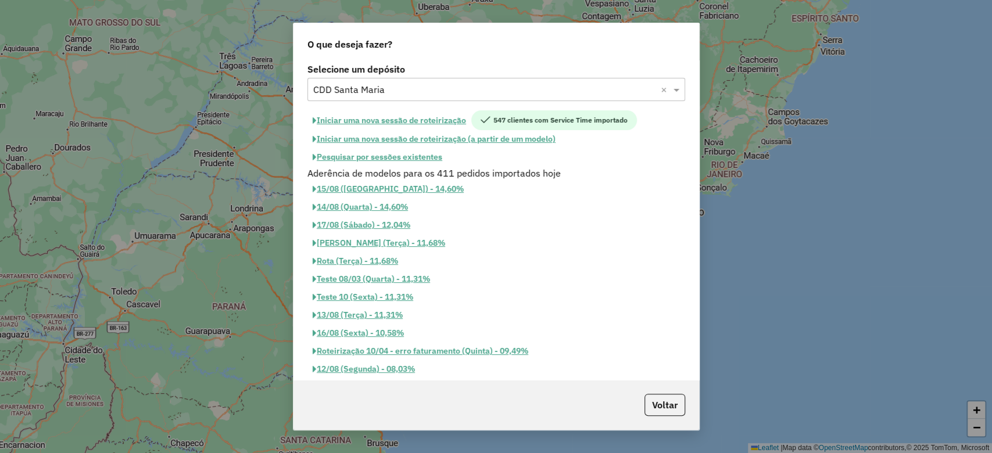
scroll to position [1409, 0]
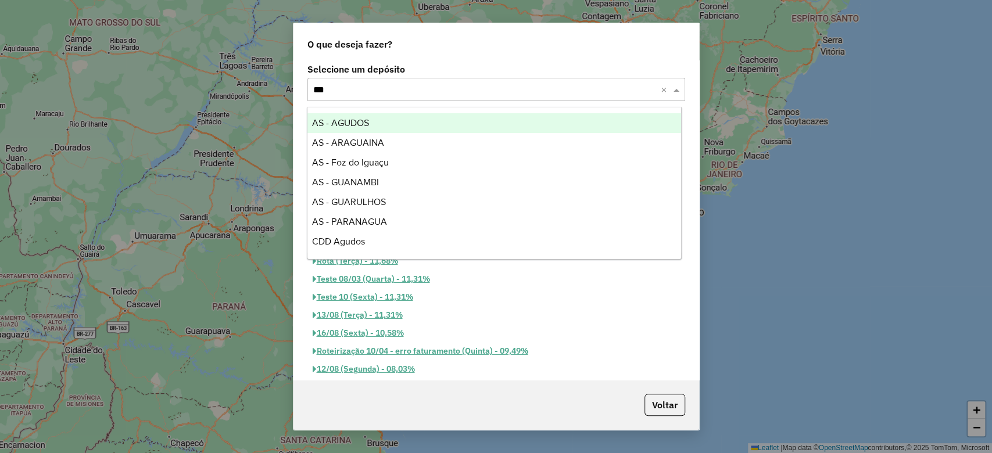
type input "****"
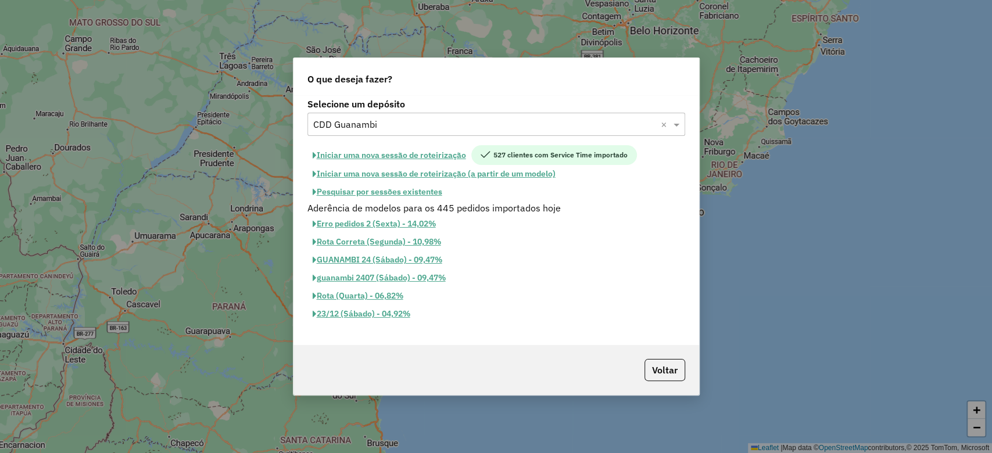
click at [437, 156] on button "Iniciar uma nova sessão de roteirização" at bounding box center [389, 155] width 164 height 20
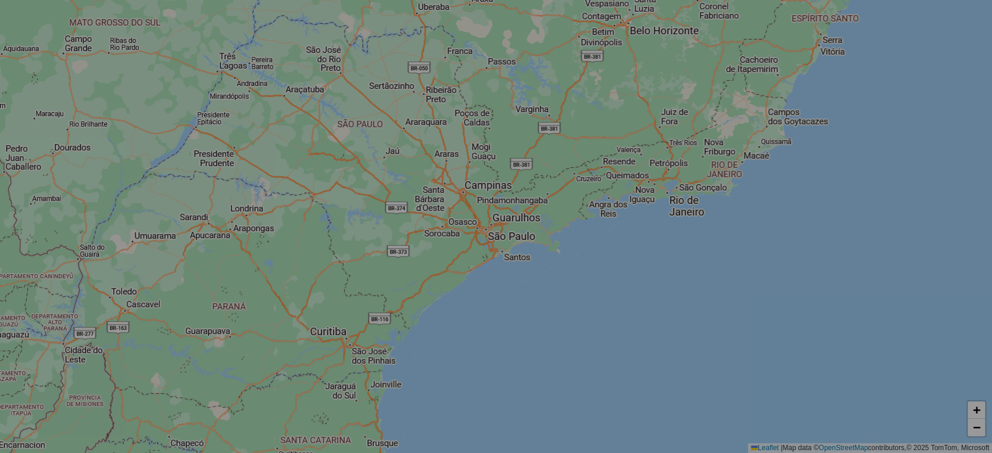
select select "*"
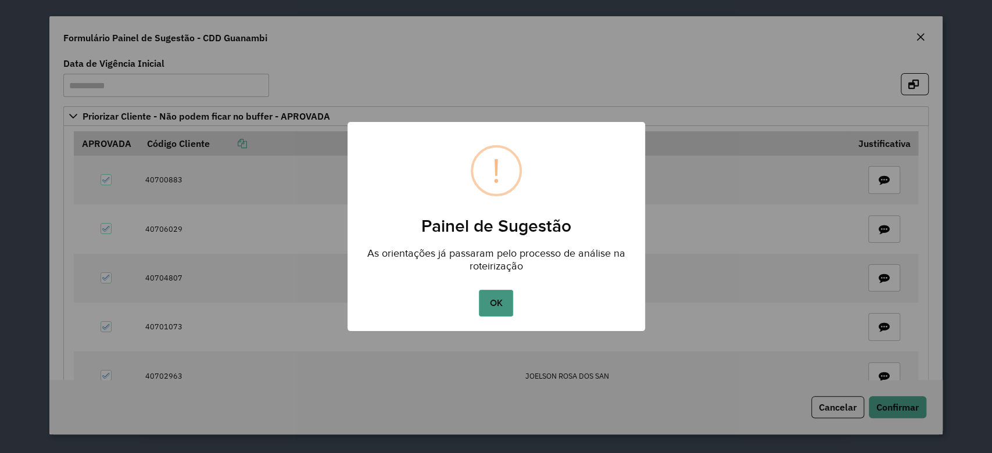
click at [493, 305] on button "OK" at bounding box center [496, 303] width 34 height 27
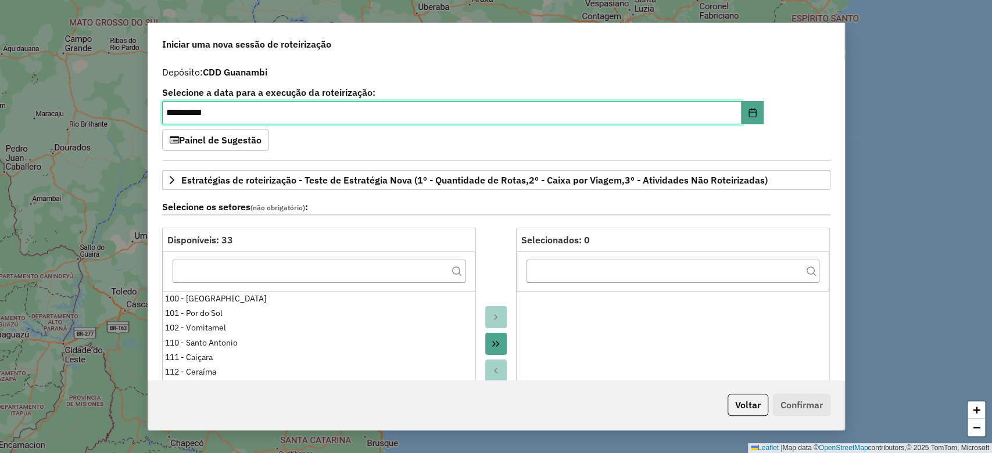
scroll to position [1213, 0]
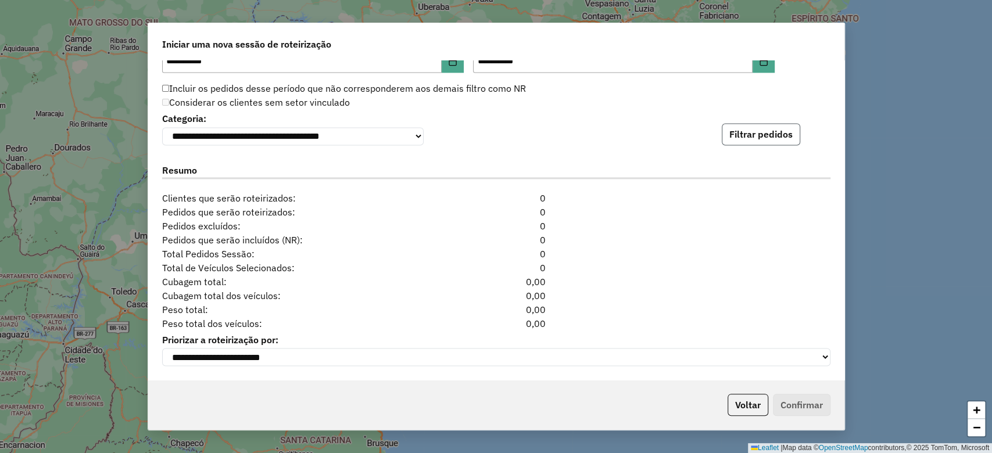
click at [752, 123] on button "Filtrar pedidos" at bounding box center [761, 134] width 78 height 22
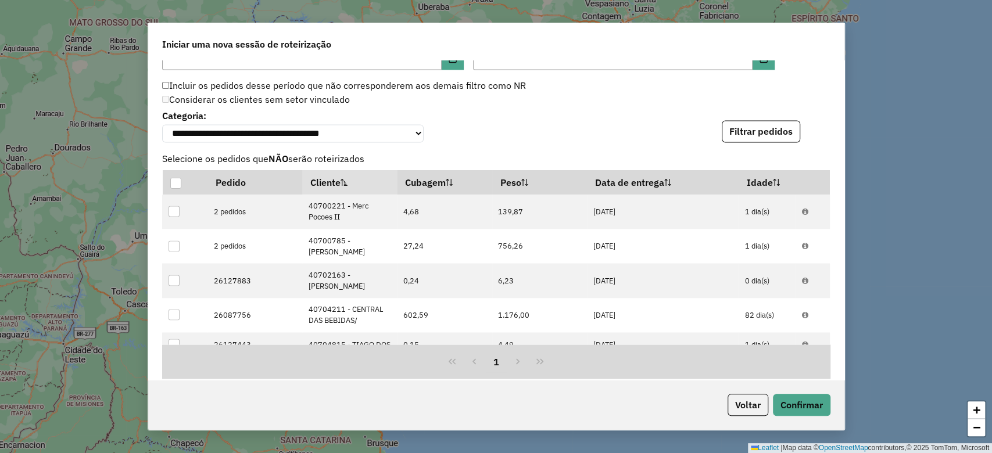
scroll to position [1467, 0]
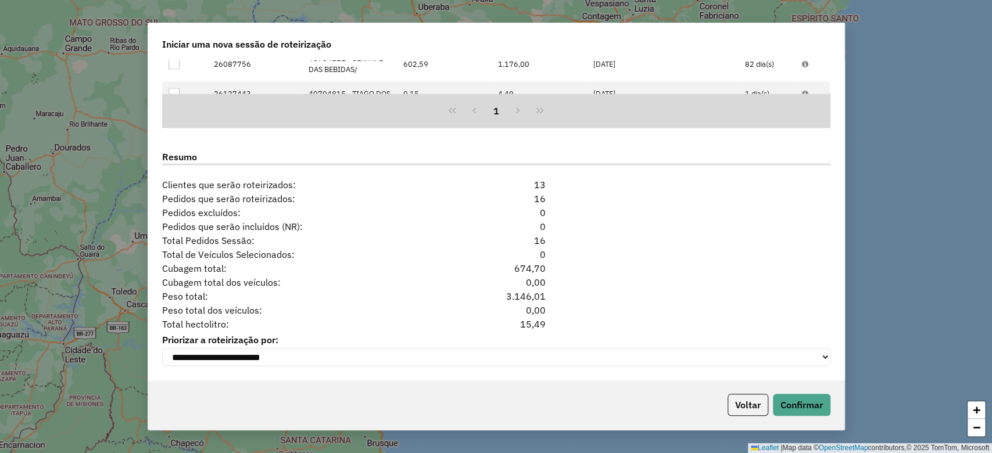
click at [522, 324] on div "15,49" at bounding box center [496, 324] width 114 height 14
copy div "15,49"
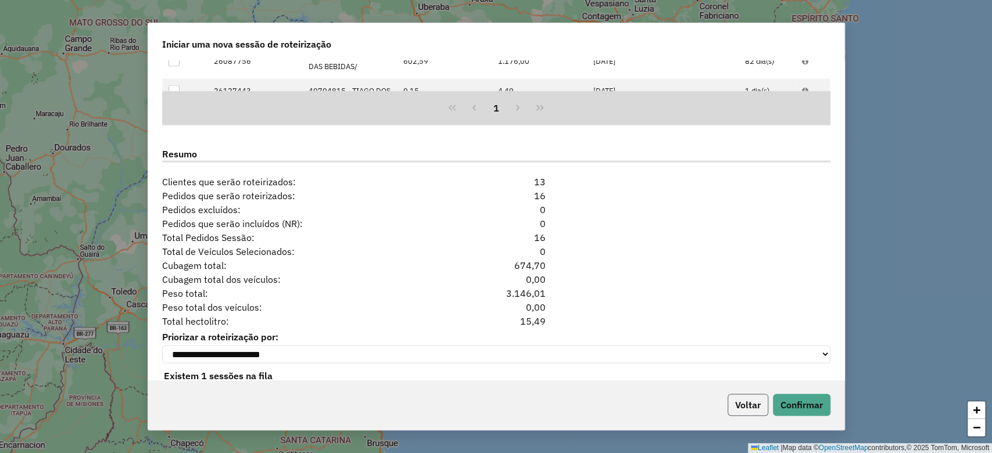
click at [743, 404] on button "Voltar" at bounding box center [747, 405] width 41 height 22
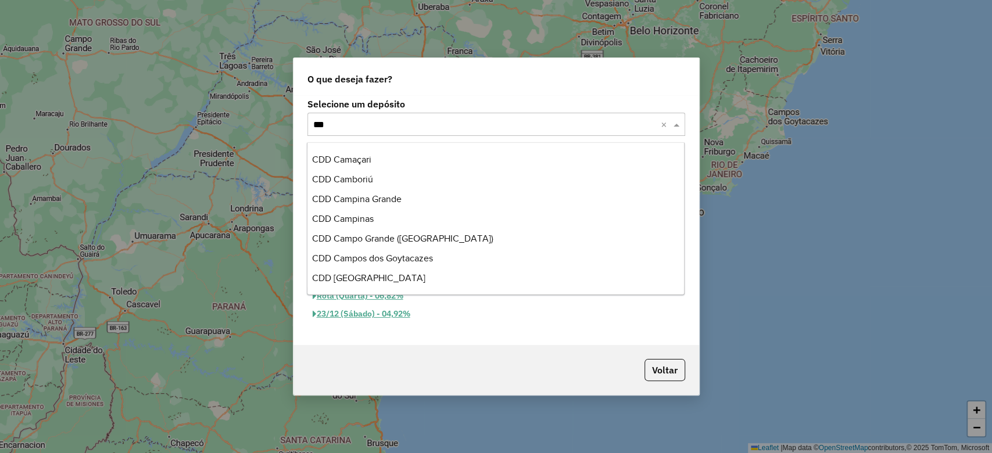
scroll to position [0, 0]
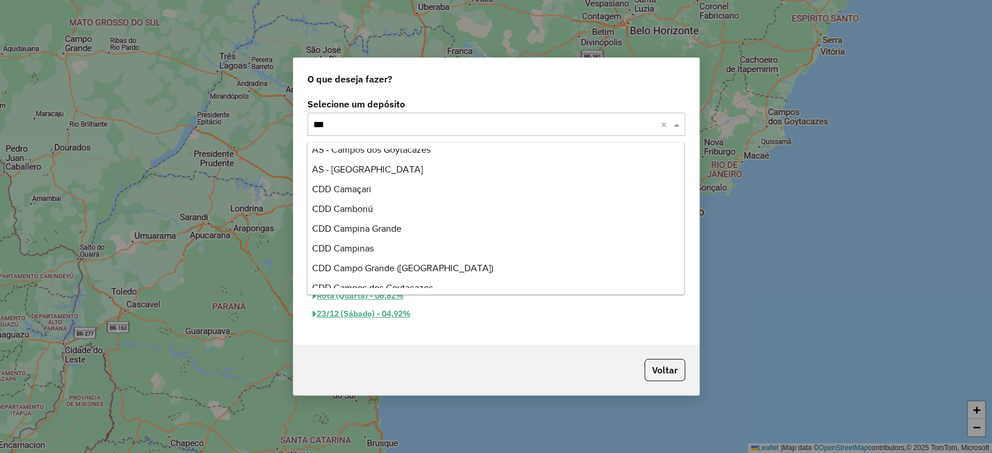
type input "****"
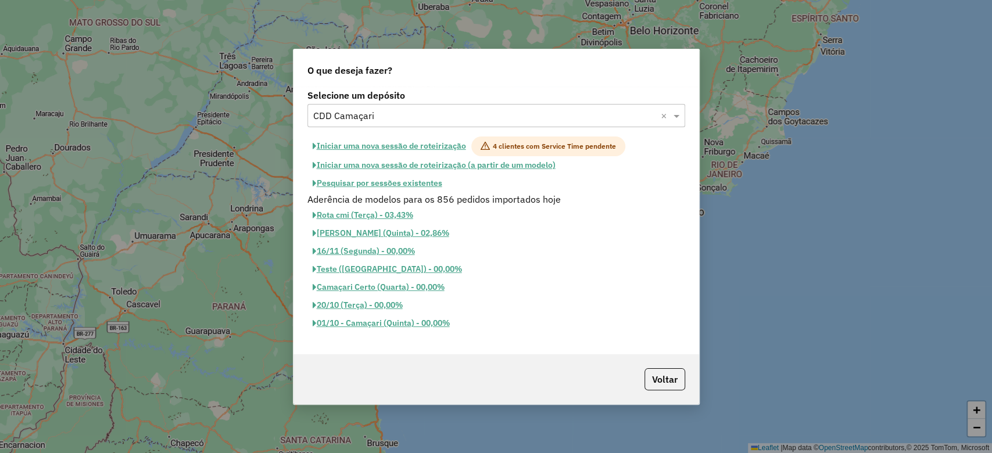
click at [403, 148] on button "Iniciar uma nova sessão de roteirização" at bounding box center [389, 147] width 164 height 20
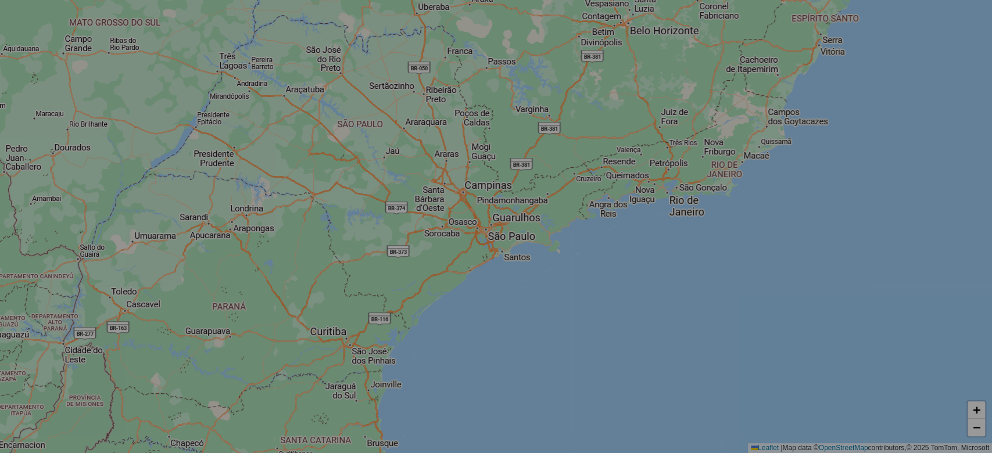
select select "*"
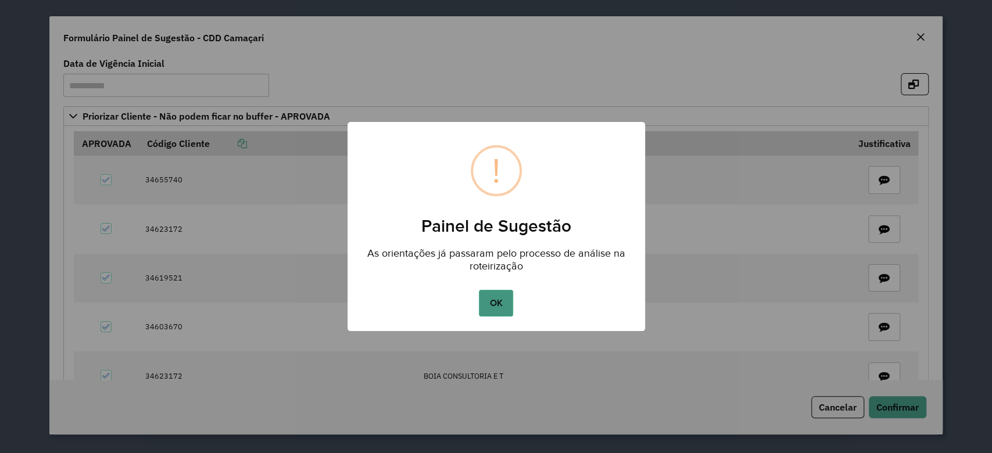
click at [496, 305] on button "OK" at bounding box center [496, 303] width 34 height 27
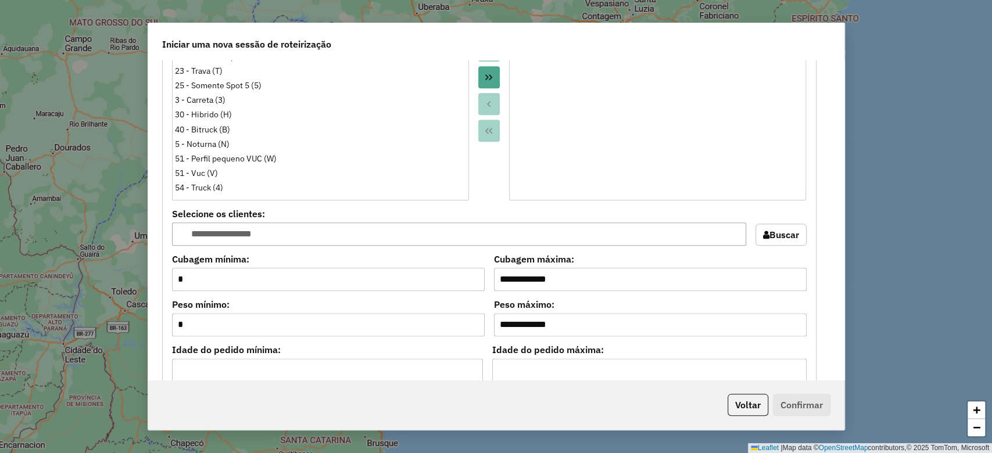
scroll to position [1247, 0]
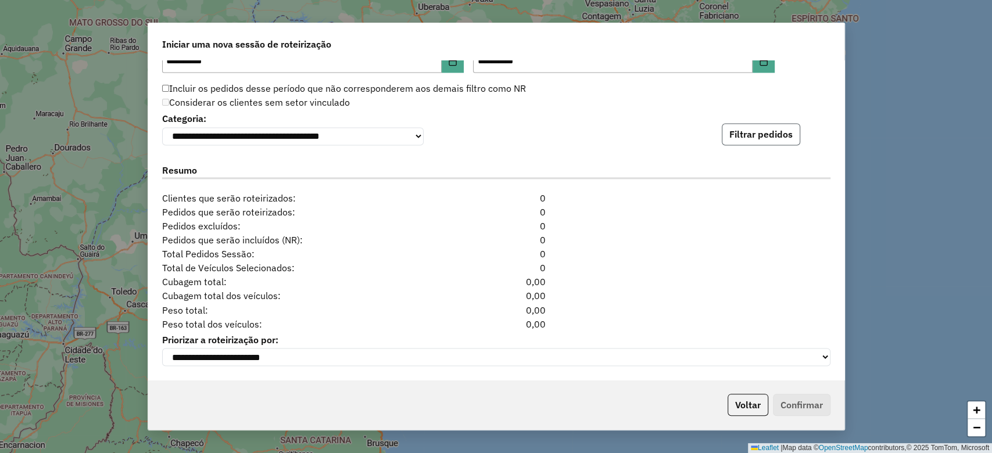
click at [754, 125] on button "Filtrar pedidos" at bounding box center [761, 134] width 78 height 22
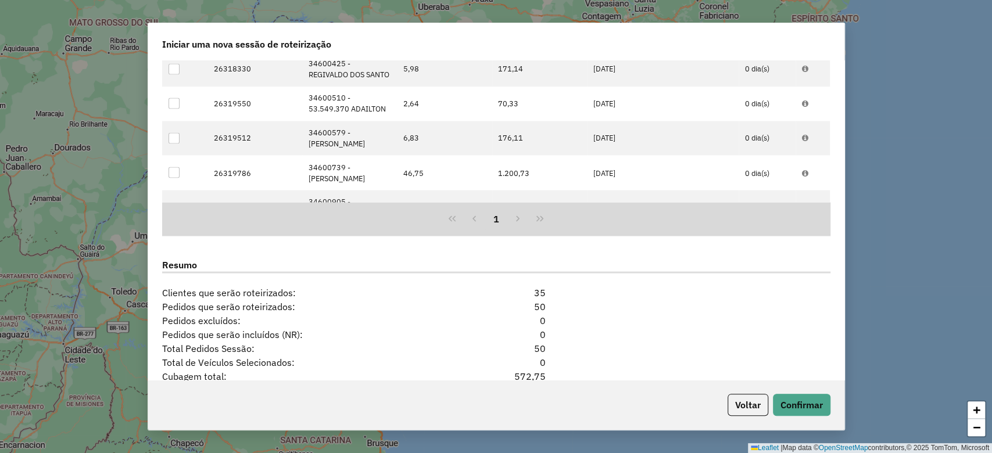
scroll to position [1501, 0]
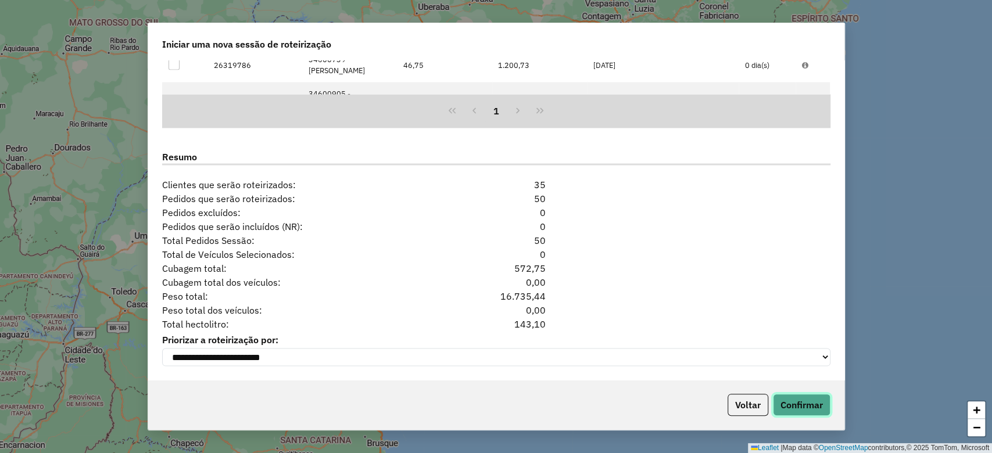
click at [791, 403] on button "Confirmar" at bounding box center [802, 405] width 58 height 22
click at [784, 401] on button "Confirmar" at bounding box center [802, 405] width 58 height 22
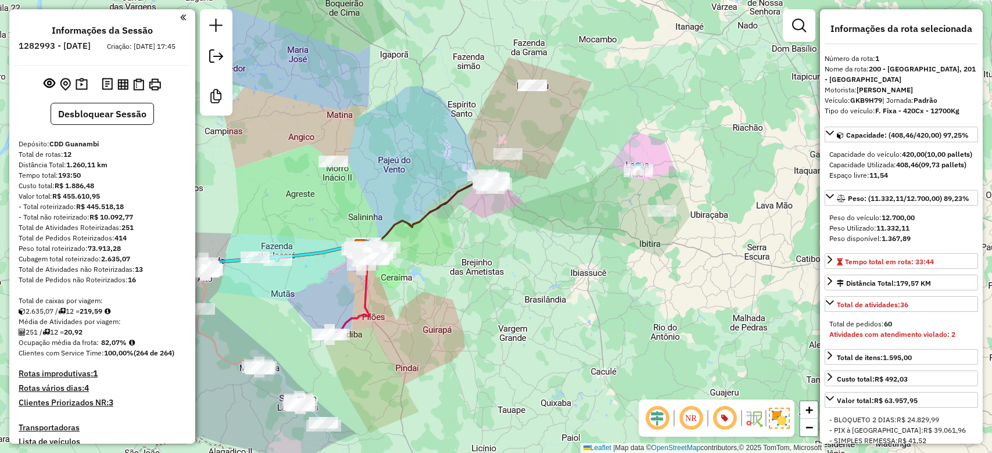
select select "*********"
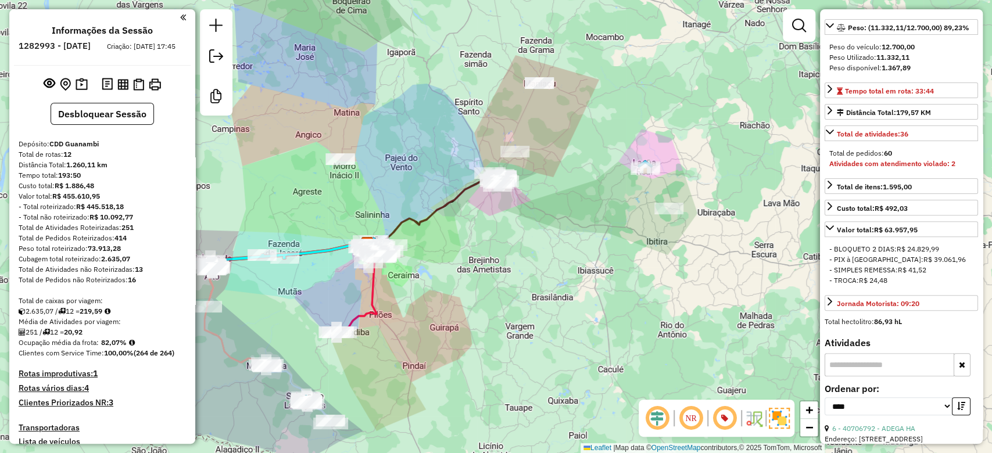
drag, startPoint x: 462, startPoint y: 266, endPoint x: 498, endPoint y: 251, distance: 38.8
click at [497, 251] on div "Janela de atendimento Grade de atendimento Capacidade Transportadoras Veículos …" at bounding box center [496, 226] width 992 height 453
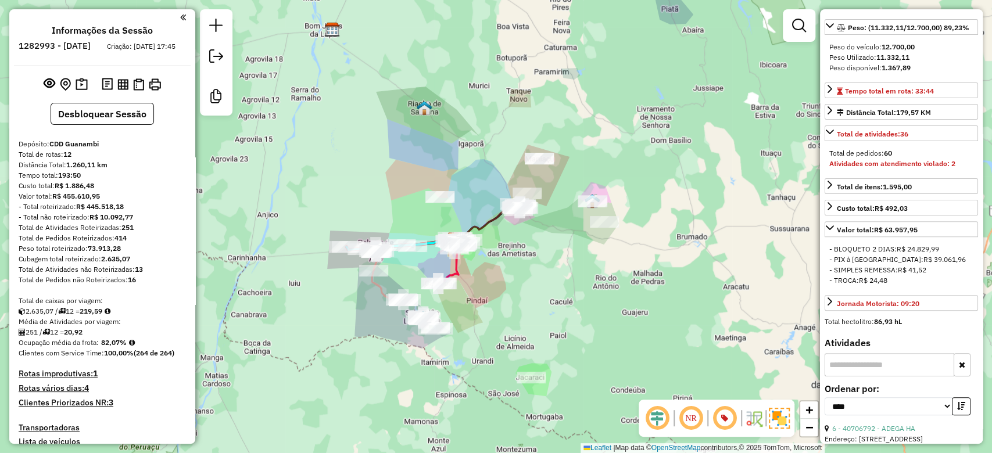
drag, startPoint x: 481, startPoint y: 181, endPoint x: 477, endPoint y: 170, distance: 11.8
click at [477, 170] on div "Janela de atendimento Grade de atendimento Capacidade Transportadoras Veículos …" at bounding box center [496, 226] width 992 height 453
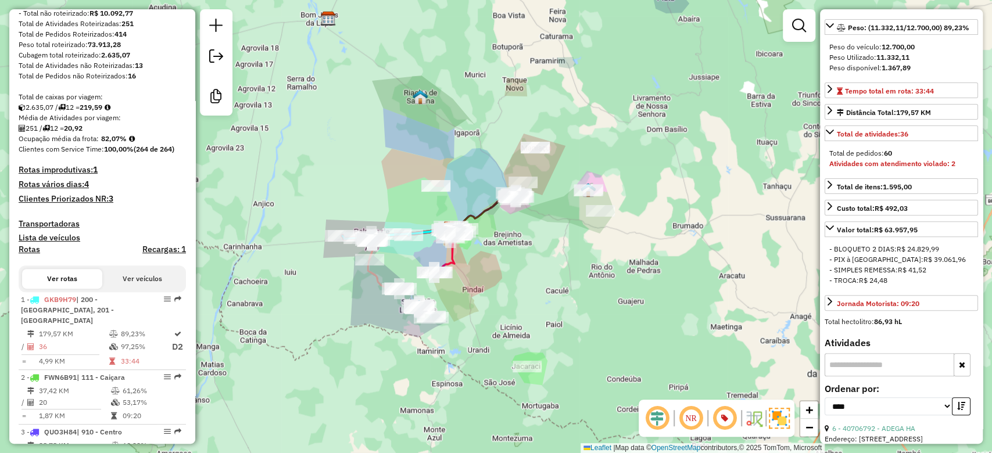
scroll to position [207, 0]
click at [80, 186] on h4 "Rotas vários dias: 4" at bounding box center [102, 182] width 167 height 10
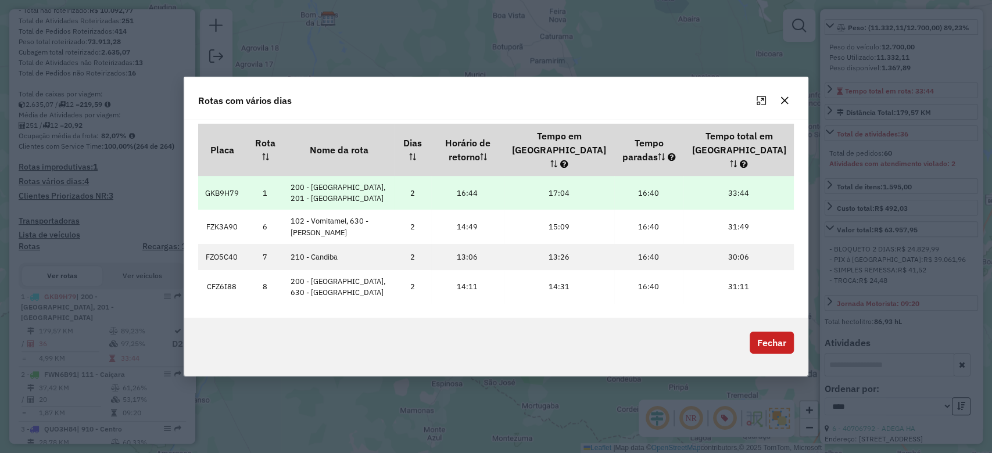
scroll to position [0, 0]
click at [226, 189] on td "GKB9H79" at bounding box center [222, 193] width 48 height 34
copy td "GKB9H79"
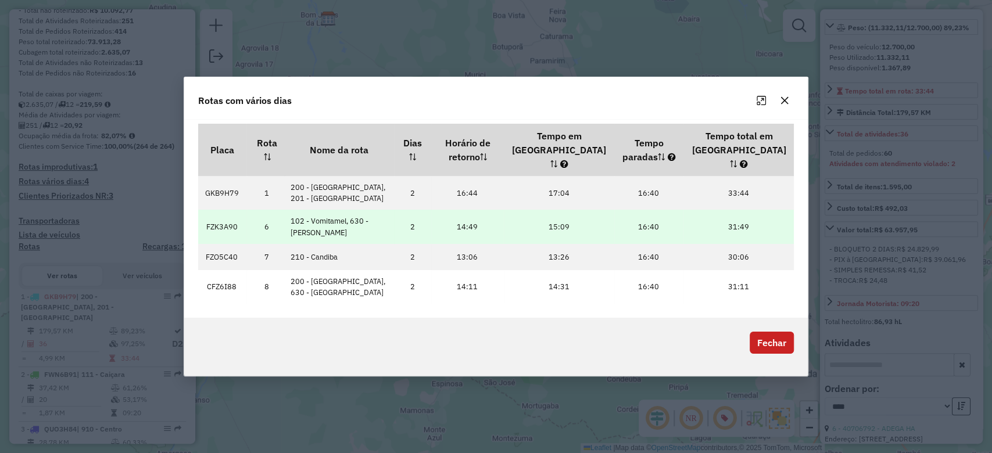
click at [216, 214] on td "FZK3A90" at bounding box center [222, 227] width 48 height 34
click at [215, 214] on td "FZK3A90" at bounding box center [222, 227] width 48 height 34
copy td "FZK3A90"
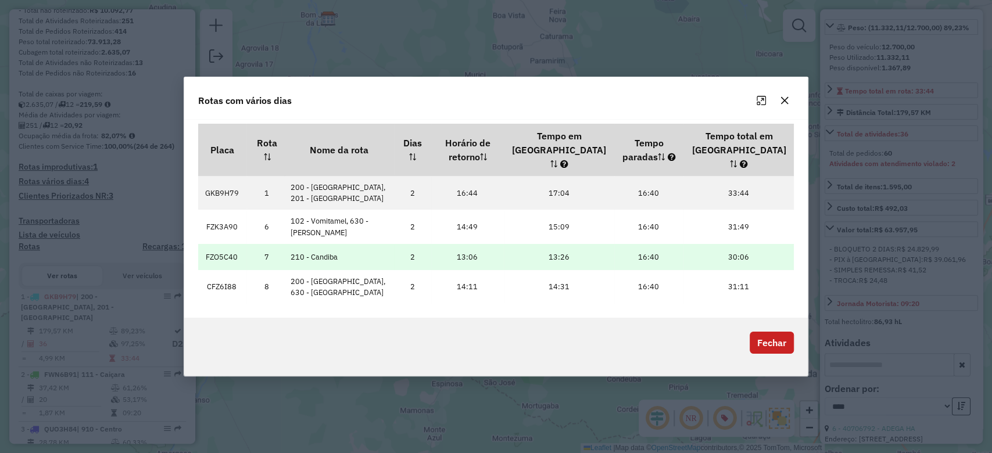
click at [223, 244] on td "FZO5C40" at bounding box center [222, 257] width 48 height 26
click at [222, 244] on td "FZO5C40" at bounding box center [222, 257] width 48 height 26
copy td "FZO5C40"
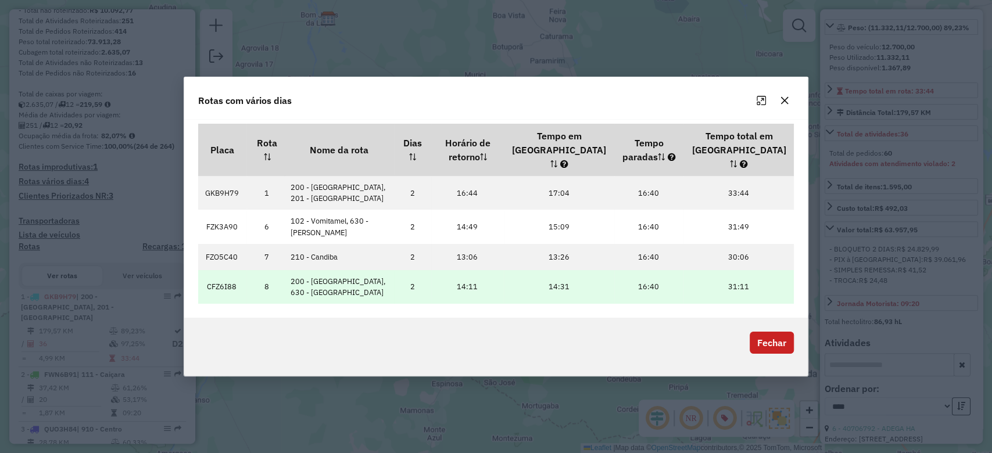
click at [221, 281] on td "CFZ6I88" at bounding box center [222, 287] width 48 height 34
copy td "CFZ6I88"
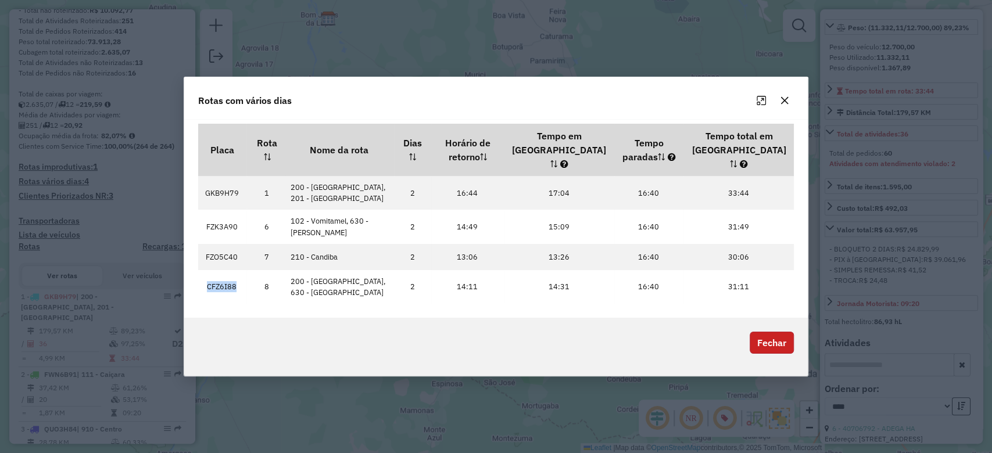
click at [781, 333] on button "Fechar" at bounding box center [771, 343] width 44 height 22
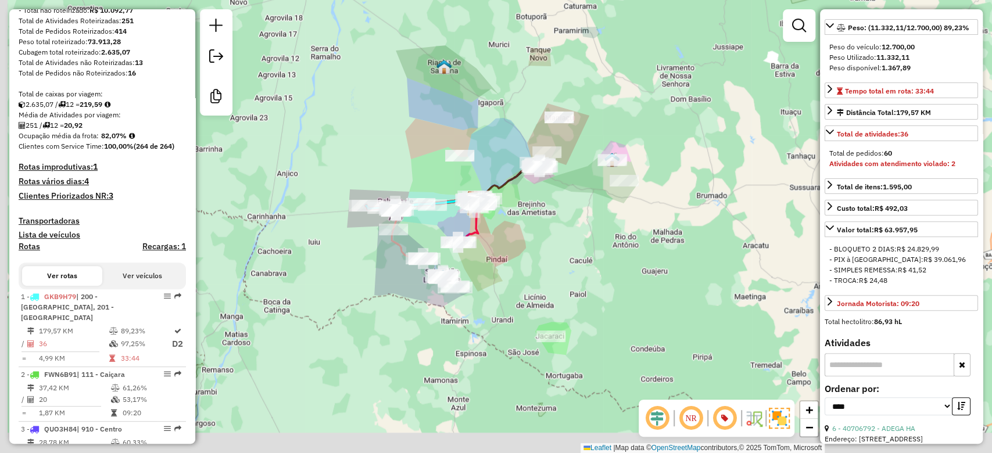
drag, startPoint x: 464, startPoint y: 188, endPoint x: 474, endPoint y: 178, distance: 14.4
click at [474, 178] on div "Janela de atendimento Grade de atendimento Capacidade Transportadoras Veículos …" at bounding box center [496, 226] width 992 height 453
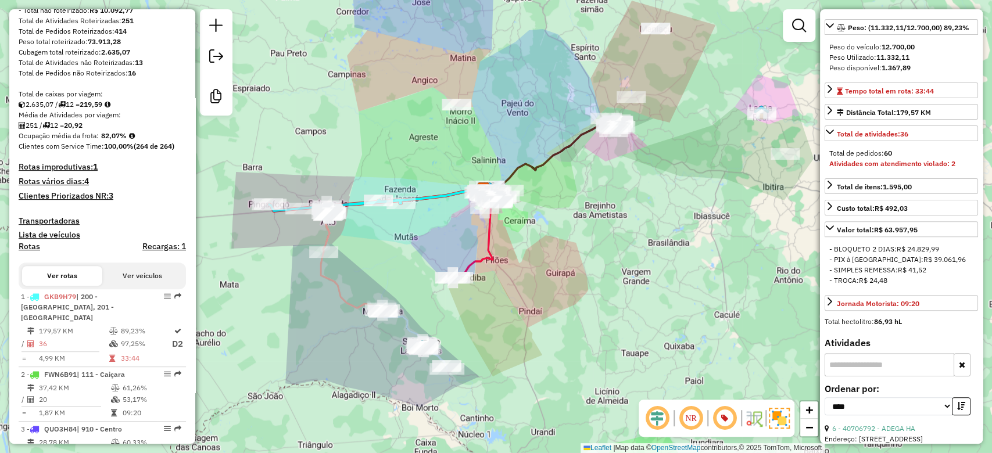
click at [464, 174] on div "Janela de atendimento Grade de atendimento Capacidade Transportadoras Veículos …" at bounding box center [496, 226] width 992 height 453
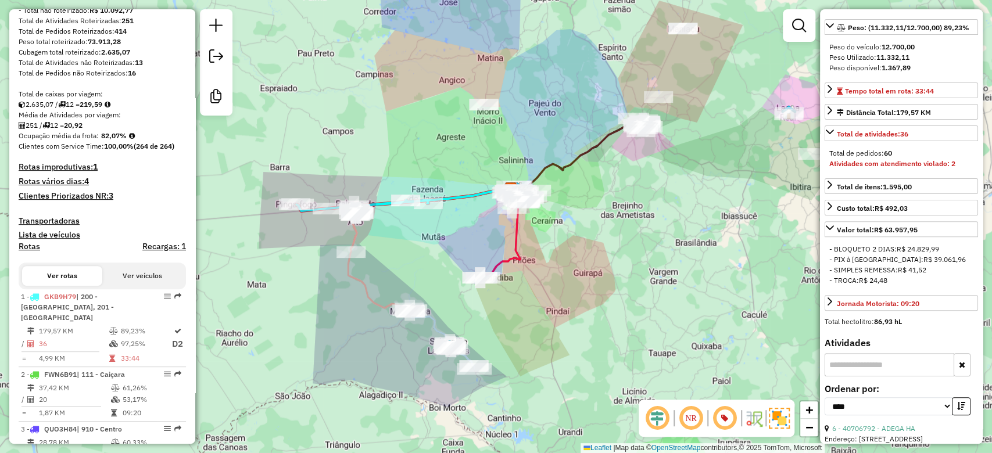
drag, startPoint x: 559, startPoint y: 142, endPoint x: 587, endPoint y: 145, distance: 28.0
click at [587, 145] on div "Janela de atendimento Grade de atendimento Capacidade Transportadoras Veículos …" at bounding box center [496, 226] width 992 height 453
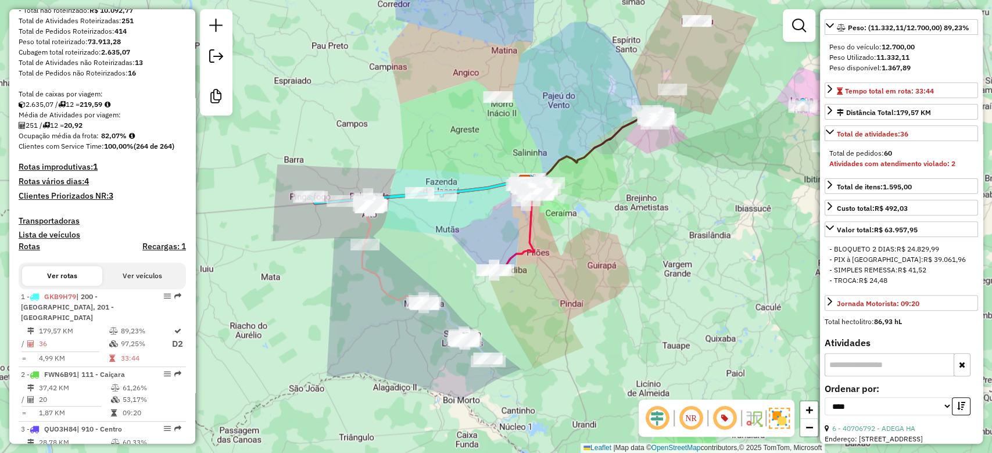
drag, startPoint x: 577, startPoint y: 205, endPoint x: 601, endPoint y: 182, distance: 32.5
click at [601, 182] on div "Janela de atendimento Grade de atendimento Capacidade Transportadoras Veículos …" at bounding box center [496, 226] width 992 height 453
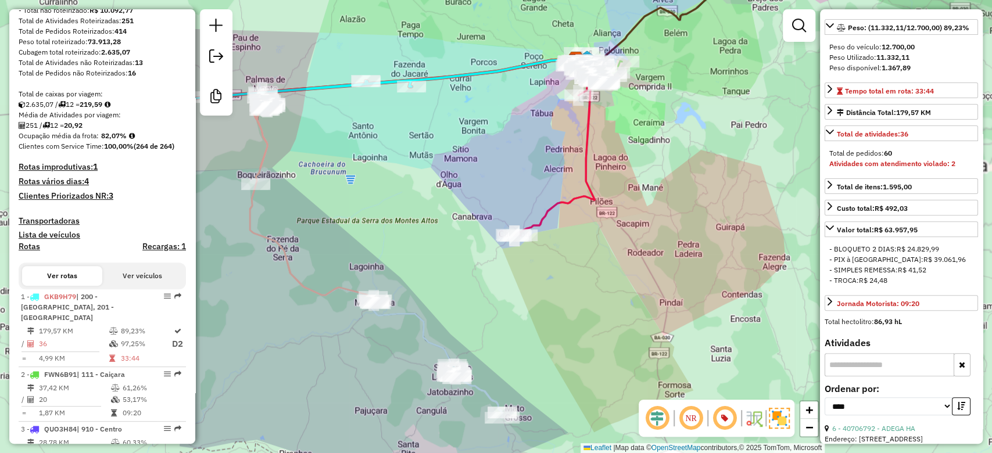
drag, startPoint x: 488, startPoint y: 219, endPoint x: 493, endPoint y: 211, distance: 8.9
click at [493, 211] on div "Janela de atendimento Grade de atendimento Capacidade Transportadoras Veículos …" at bounding box center [496, 226] width 992 height 453
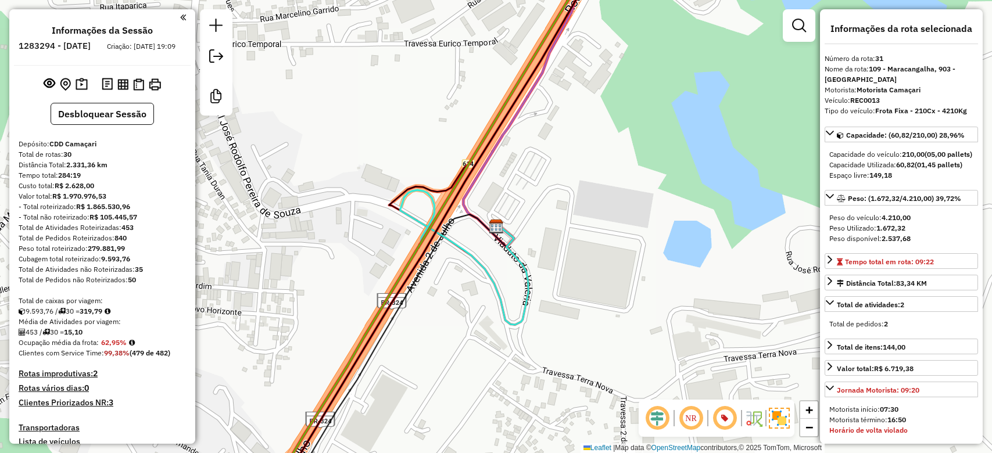
select select "*********"
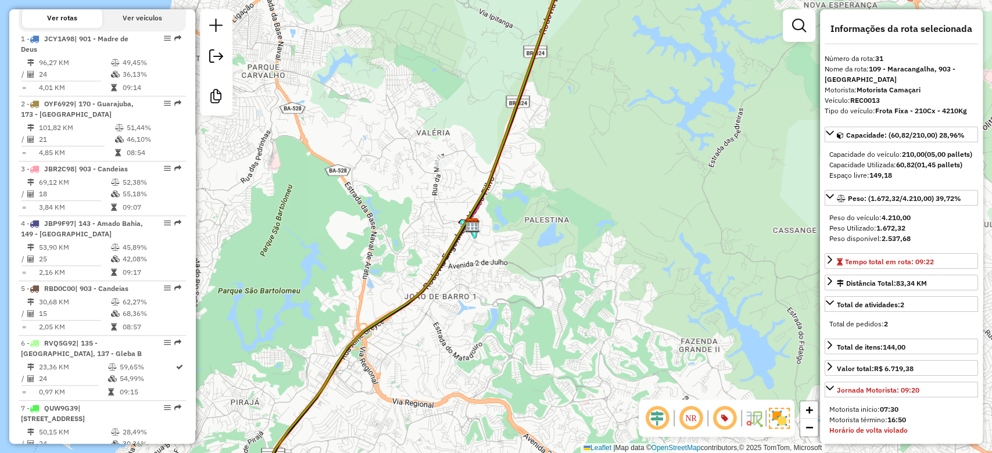
drag, startPoint x: 481, startPoint y: 184, endPoint x: 442, endPoint y: 299, distance: 122.2
click at [442, 304] on icon at bounding box center [396, 249] width 329 height 544
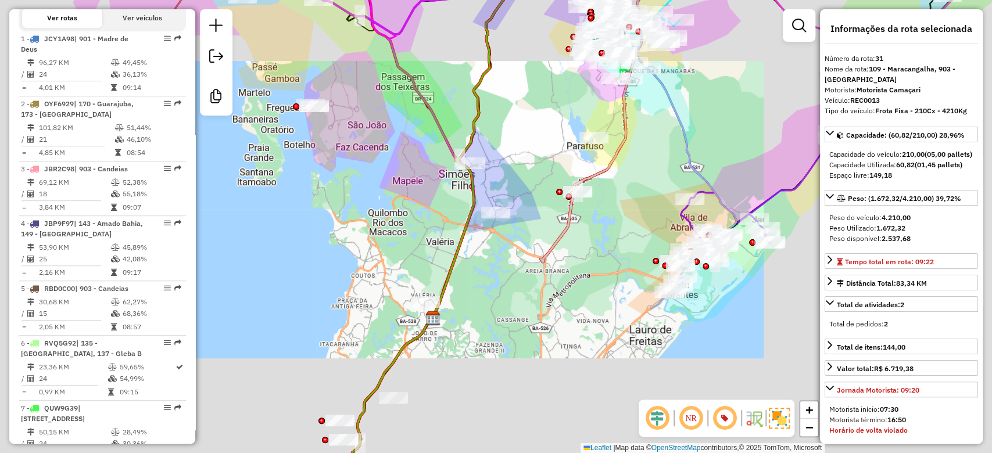
drag, startPoint x: 459, startPoint y: 216, endPoint x: 413, endPoint y: 351, distance: 143.5
click at [415, 342] on div "Janela de atendimento Grade de atendimento Capacidade Transportadoras Veículos …" at bounding box center [496, 226] width 992 height 453
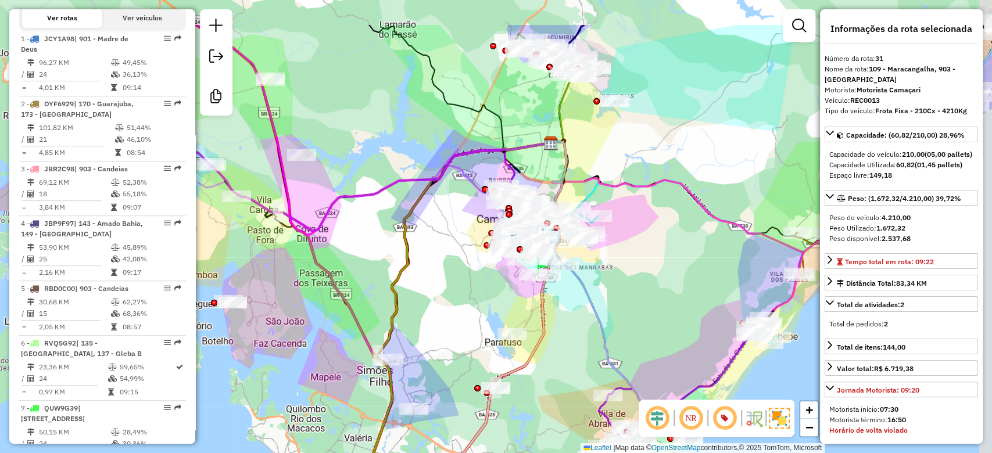
drag, startPoint x: 482, startPoint y: 209, endPoint x: 444, endPoint y: 250, distance: 55.9
click at [431, 295] on div "Janela de atendimento Grade de atendimento Capacidade Transportadoras Veículos …" at bounding box center [496, 226] width 992 height 453
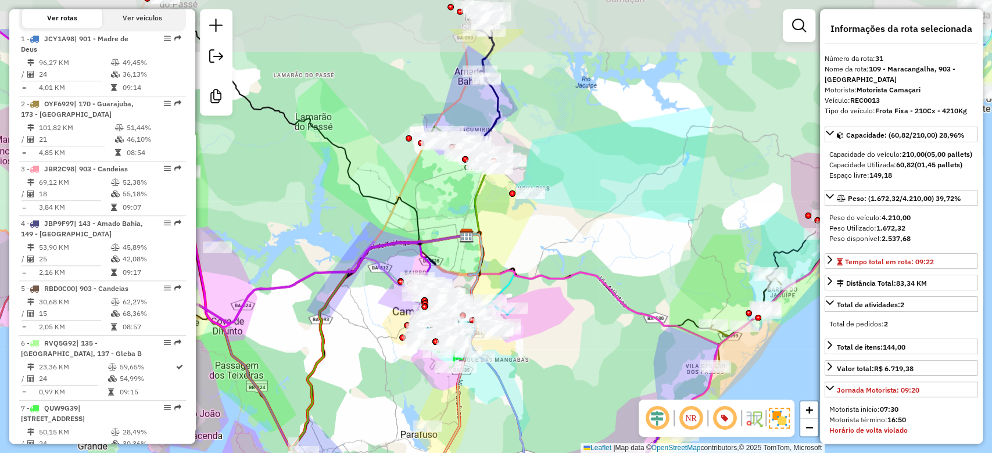
drag, startPoint x: 449, startPoint y: 174, endPoint x: 389, endPoint y: 234, distance: 83.8
click at [388, 240] on icon at bounding box center [245, 224] width 444 height 198
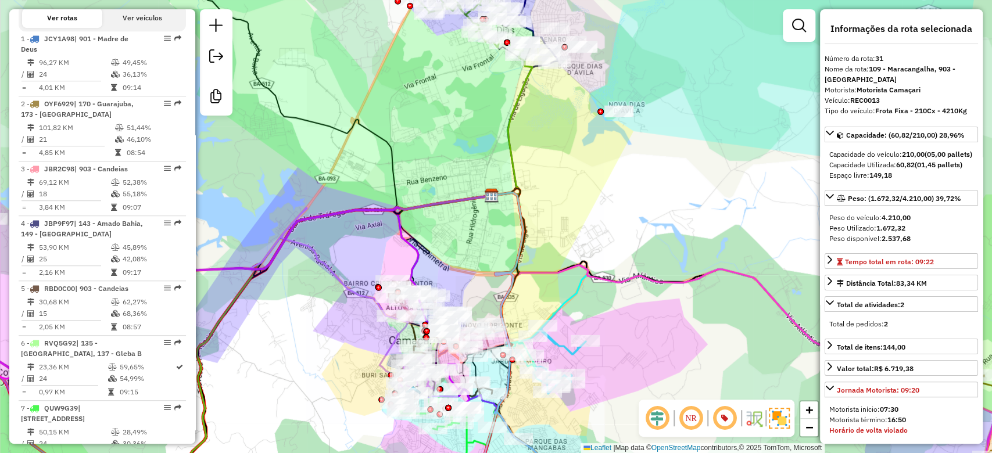
drag, startPoint x: 463, startPoint y: 282, endPoint x: 472, endPoint y: 229, distance: 53.7
click at [472, 230] on div "Janela de atendimento Grade de atendimento Capacidade Transportadoras Veículos …" at bounding box center [496, 226] width 992 height 453
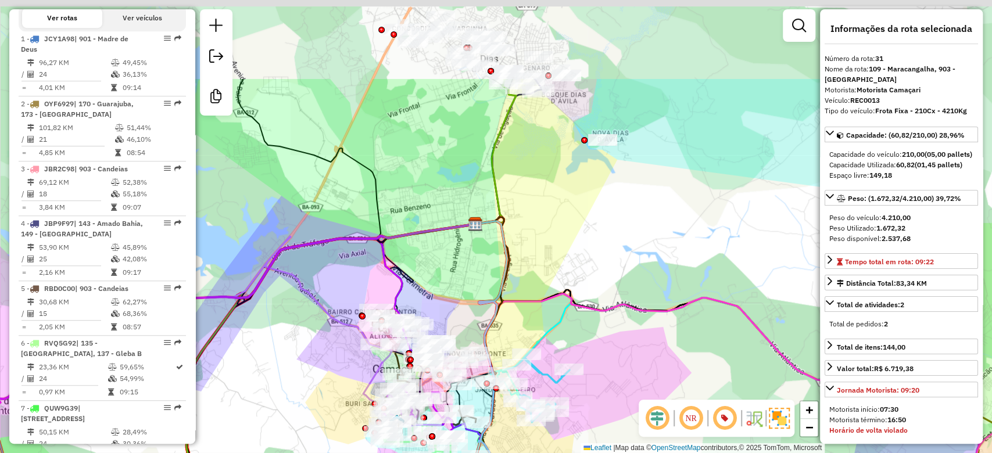
drag, startPoint x: 469, startPoint y: 135, endPoint x: 422, endPoint y: 311, distance: 182.2
click at [422, 311] on div "Janela de atendimento Grade de atendimento Capacidade Transportadoras Veículos …" at bounding box center [496, 226] width 992 height 453
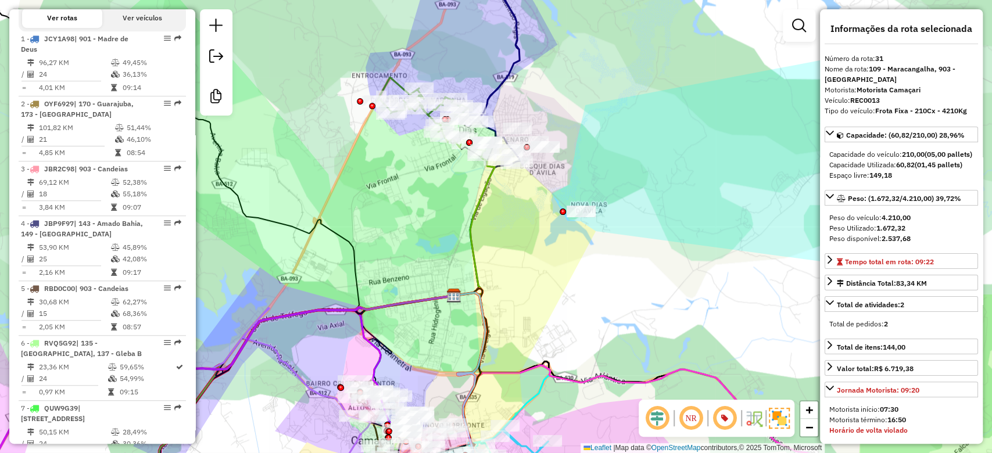
drag, startPoint x: 469, startPoint y: 271, endPoint x: 479, endPoint y: 221, distance: 50.8
click at [477, 225] on div "Rota 17 - Placa RVQ5G93 34603057 - CARLA KETELY DOS SANTOS PEREIRA 10308258 Jan…" at bounding box center [496, 226] width 992 height 453
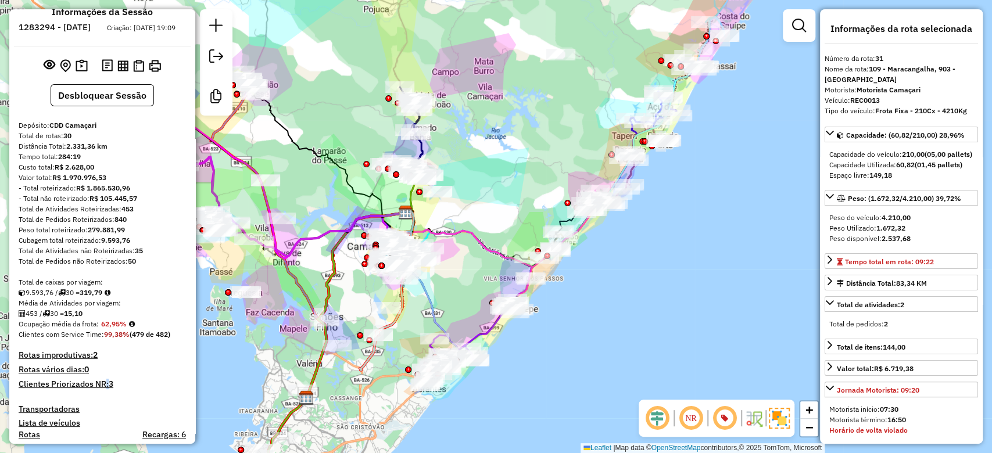
scroll to position [0, 0]
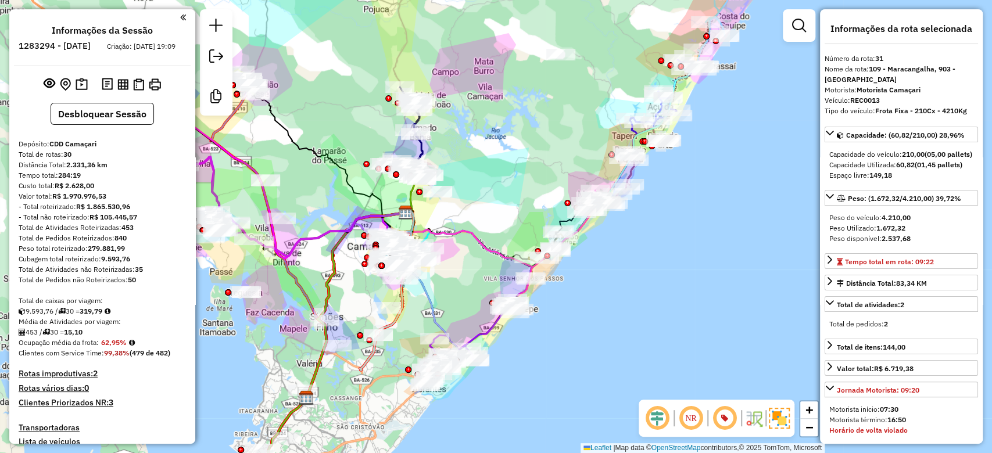
click at [98, 306] on div "Total de caixas por viagem:" at bounding box center [102, 301] width 167 height 10
click at [98, 315] on strong "319,79" at bounding box center [91, 311] width 23 height 9
copy strong "319,79"
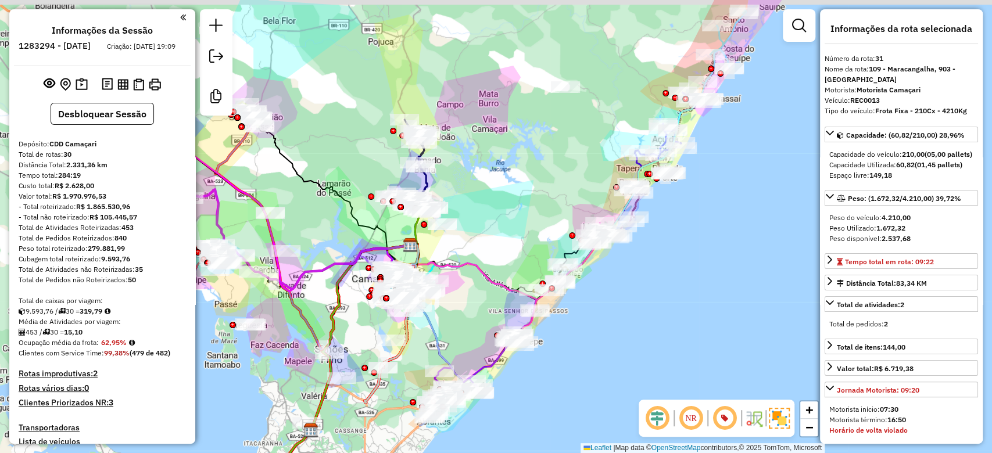
drag, startPoint x: 520, startPoint y: 151, endPoint x: 505, endPoint y: 181, distance: 33.3
click at [523, 175] on div "Janela de atendimento Grade de atendimento Capacidade Transportadoras Veículos …" at bounding box center [496, 226] width 992 height 453
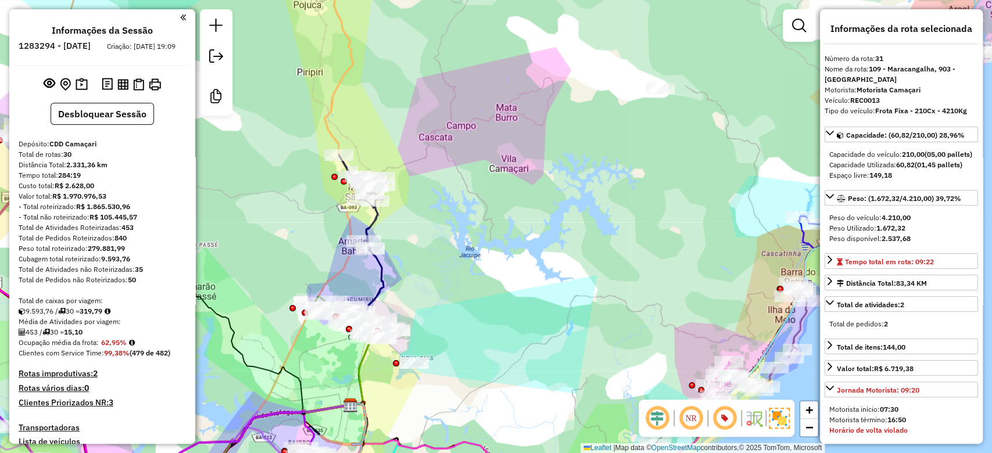
drag, startPoint x: 548, startPoint y: 142, endPoint x: 603, endPoint y: 64, distance: 95.9
click at [548, 151] on div "Janela de atendimento Grade de atendimento Capacidade Transportadoras Veículos …" at bounding box center [496, 226] width 992 height 453
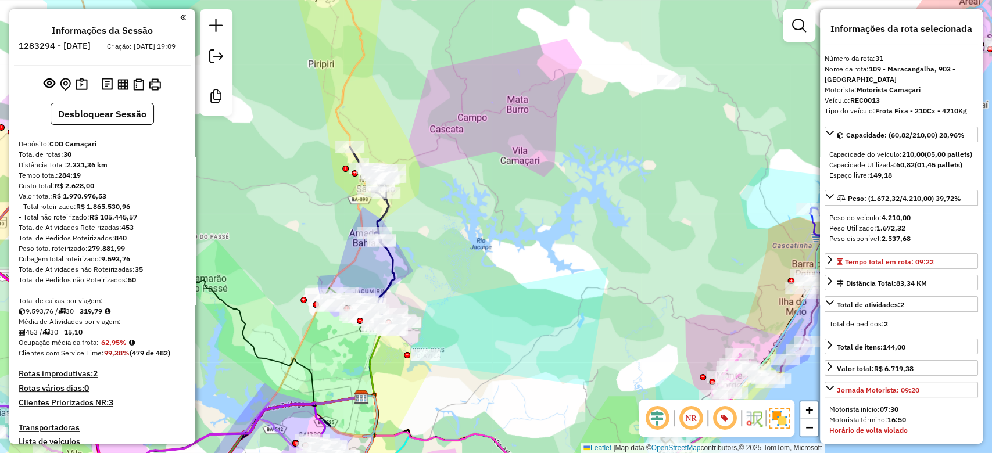
click at [609, 165] on div "Janela de atendimento Grade de atendimento Capacidade Transportadoras Veículos …" at bounding box center [496, 226] width 992 height 453
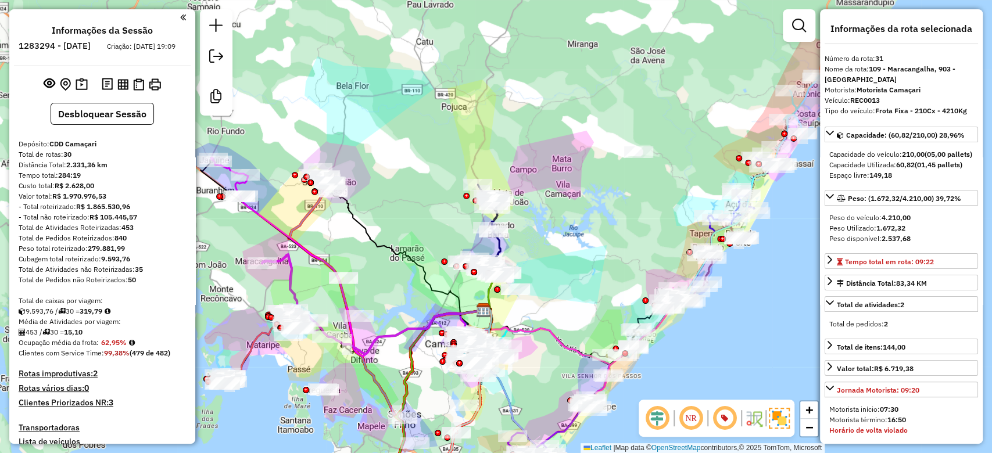
click at [601, 182] on div "Janela de atendimento Grade de atendimento Capacidade Transportadoras Veículos …" at bounding box center [496, 226] width 992 height 453
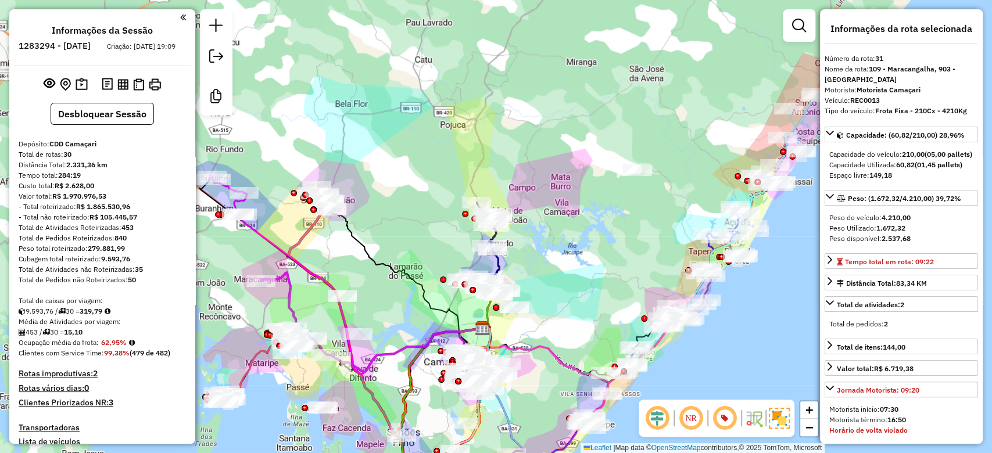
drag, startPoint x: 598, startPoint y: 274, endPoint x: 604, endPoint y: 247, distance: 27.5
click at [604, 247] on div "Janela de atendimento Grade de atendimento Capacidade Transportadoras Veículos …" at bounding box center [496, 226] width 992 height 453
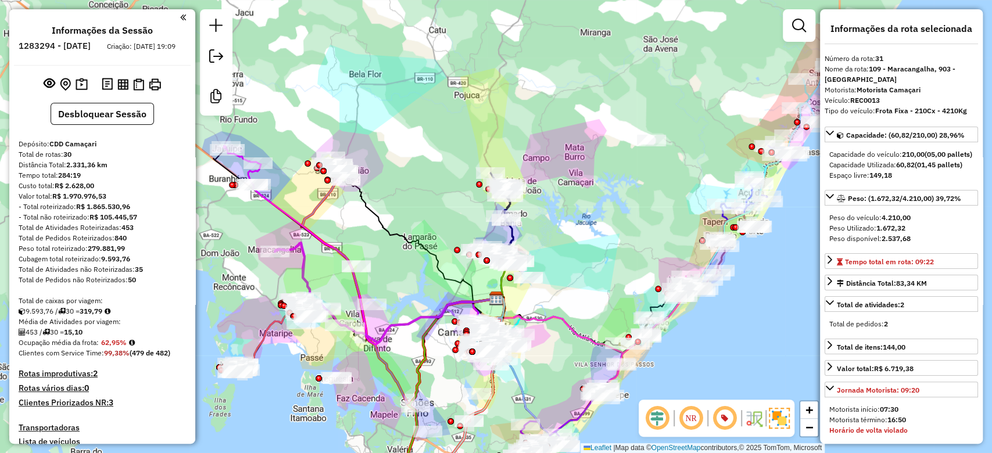
drag, startPoint x: 596, startPoint y: 236, endPoint x: 600, endPoint y: 227, distance: 10.4
click at [600, 227] on div "Janela de atendimento Grade de atendimento Capacidade Transportadoras Veículos …" at bounding box center [496, 226] width 992 height 453
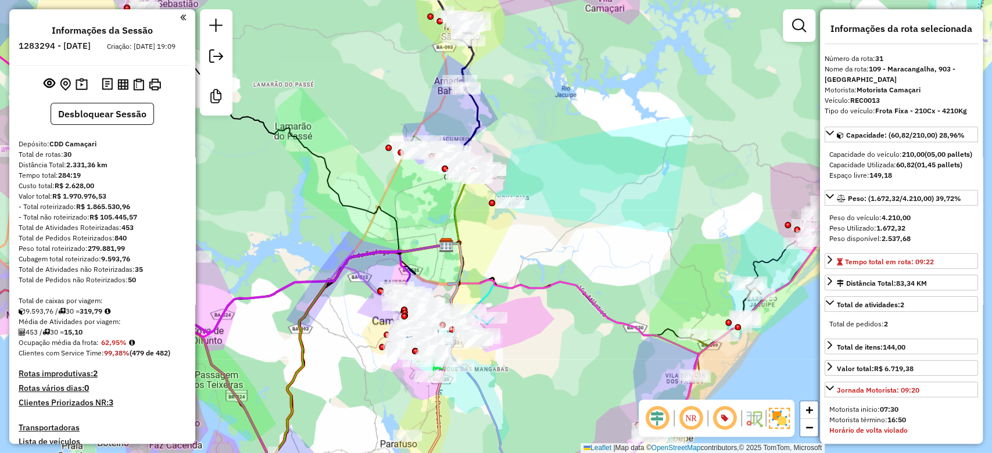
drag, startPoint x: 579, startPoint y: 290, endPoint x: 595, endPoint y: 261, distance: 33.0
click at [595, 264] on icon at bounding box center [572, 341] width 252 height 196
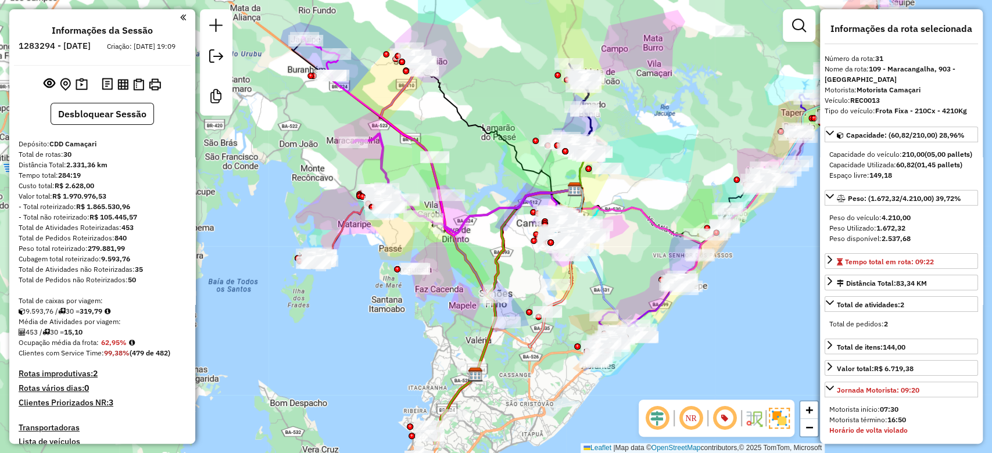
drag, startPoint x: 506, startPoint y: 91, endPoint x: 522, endPoint y: 76, distance: 22.2
click at [522, 76] on div "Janela de atendimento Grade de atendimento Capacidade Transportadoras Veículos …" at bounding box center [496, 226] width 992 height 453
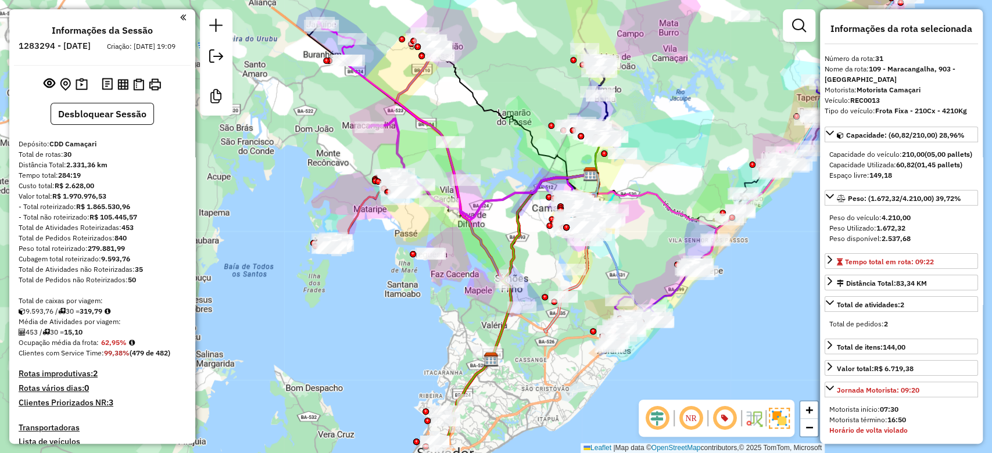
drag, startPoint x: 492, startPoint y: 151, endPoint x: 494, endPoint y: 105, distance: 46.6
click at [494, 105] on div "Janela de atendimento Grade de atendimento Capacidade Transportadoras Veículos …" at bounding box center [496, 226] width 992 height 453
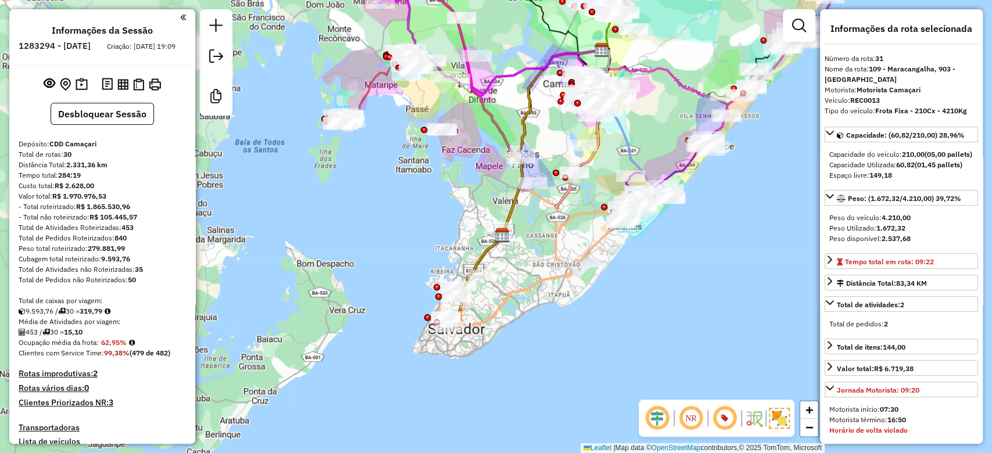
click at [494, 201] on div "Janela de atendimento Grade de atendimento Capacidade Transportadoras Veículos …" at bounding box center [496, 226] width 992 height 453
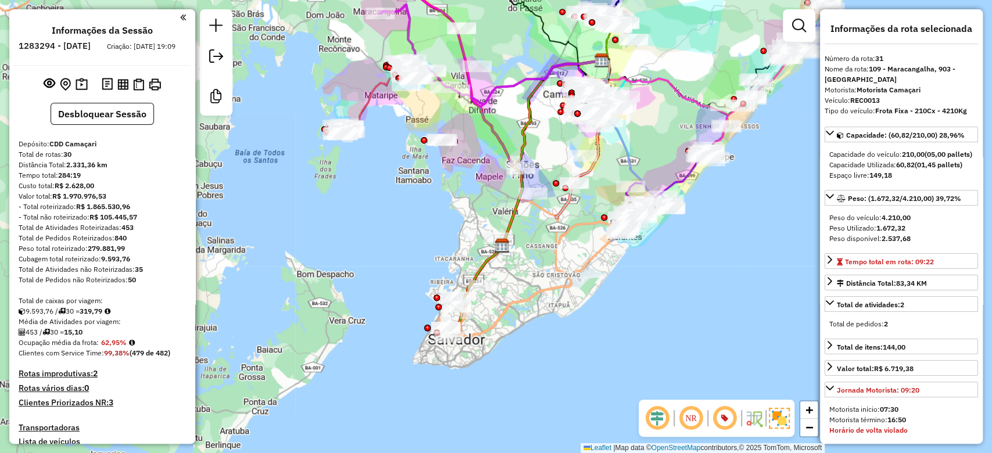
drag, startPoint x: 483, startPoint y: 181, endPoint x: 480, endPoint y: 218, distance: 37.8
click at [480, 218] on div "Janela de atendimento Grade de atendimento Capacidade Transportadoras Veículos …" at bounding box center [496, 226] width 992 height 453
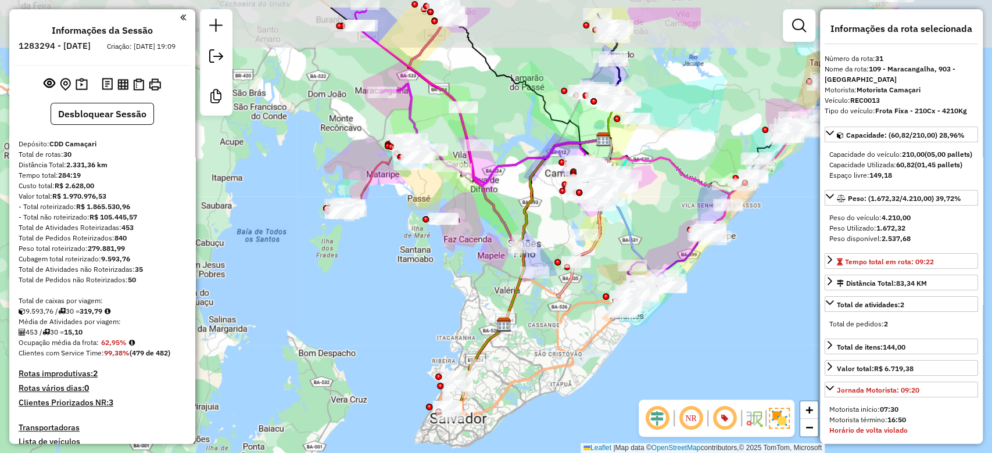
drag, startPoint x: 479, startPoint y: 213, endPoint x: 478, endPoint y: 271, distance: 58.1
click at [478, 271] on div "Janela de atendimento Grade de atendimento Capacidade Transportadoras Veículos …" at bounding box center [496, 226] width 992 height 453
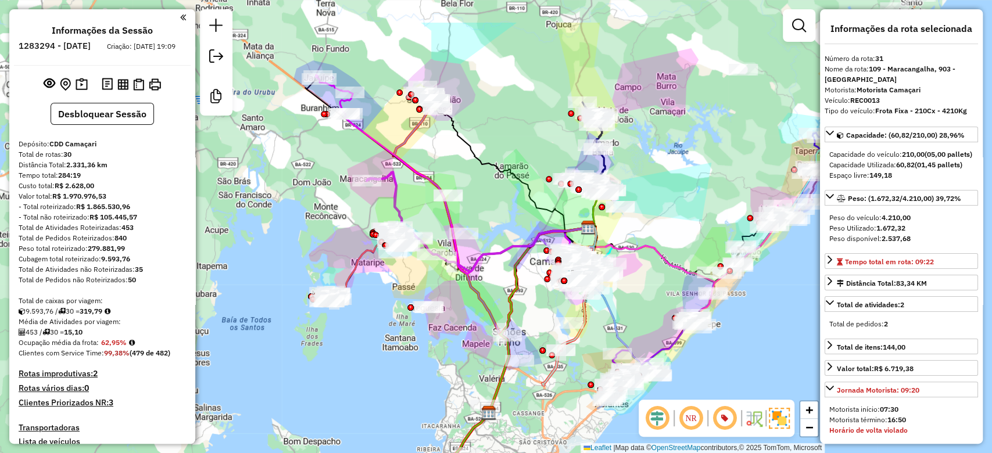
drag, startPoint x: 499, startPoint y: 185, endPoint x: 490, endPoint y: 235, distance: 50.3
click at [492, 235] on div "Janela de atendimento Grade de atendimento Capacidade Transportadoras Veículos …" at bounding box center [496, 226] width 992 height 453
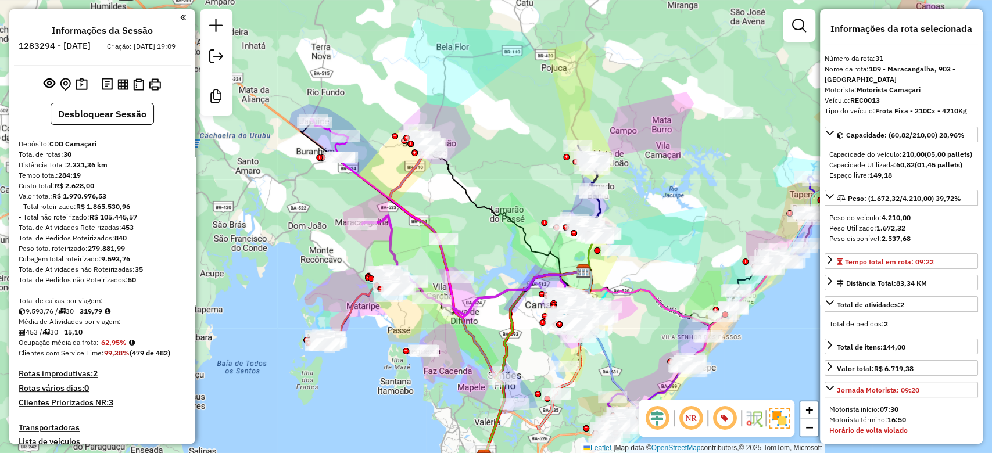
drag, startPoint x: 492, startPoint y: 196, endPoint x: 488, endPoint y: 211, distance: 15.5
click at [488, 211] on div "Janela de atendimento Grade de atendimento Capacidade Transportadoras Veículos …" at bounding box center [496, 226] width 992 height 453
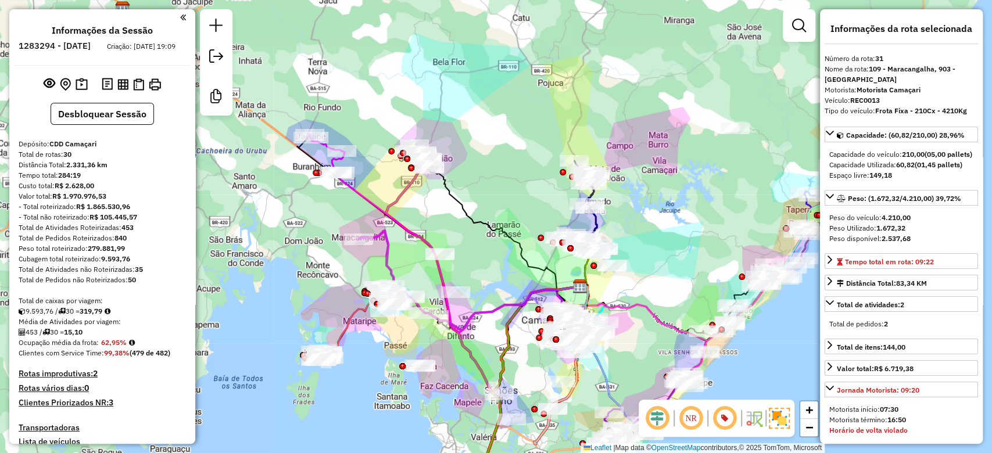
click at [493, 184] on div "Janela de atendimento Grade de atendimento Capacidade Transportadoras Veículos …" at bounding box center [496, 226] width 992 height 453
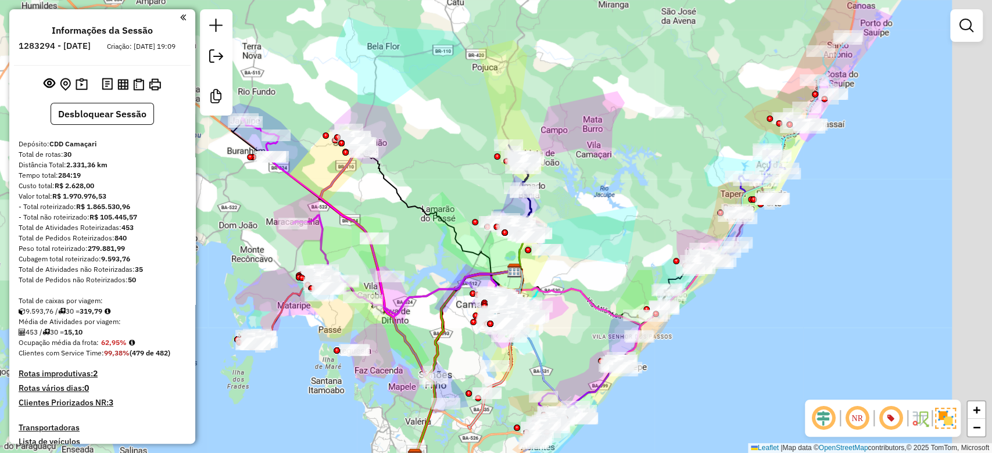
drag, startPoint x: 504, startPoint y: 211, endPoint x: 432, endPoint y: 193, distance: 74.8
click at [432, 195] on div "Janela de atendimento Grade de atendimento Capacidade Transportadoras Veículos …" at bounding box center [496, 226] width 992 height 453
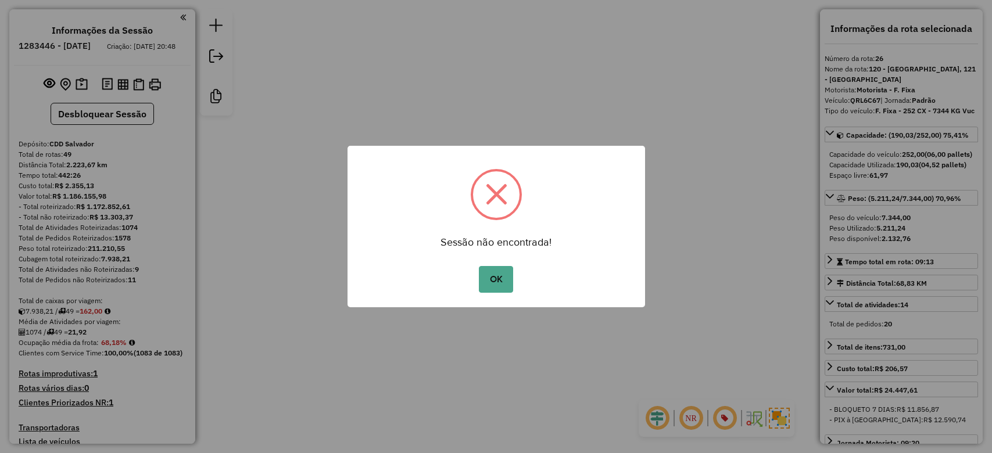
click at [483, 283] on button "OK" at bounding box center [496, 279] width 34 height 27
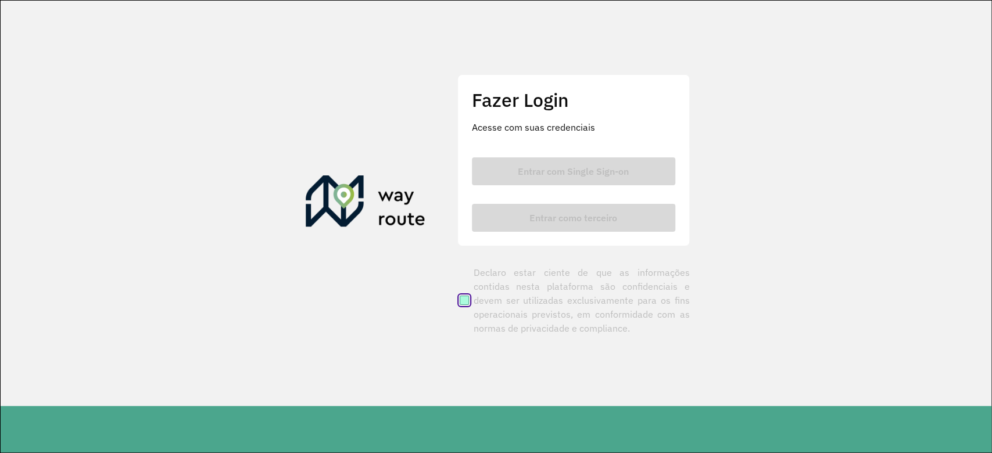
click at [468, 297] on span at bounding box center [464, 300] width 9 height 9
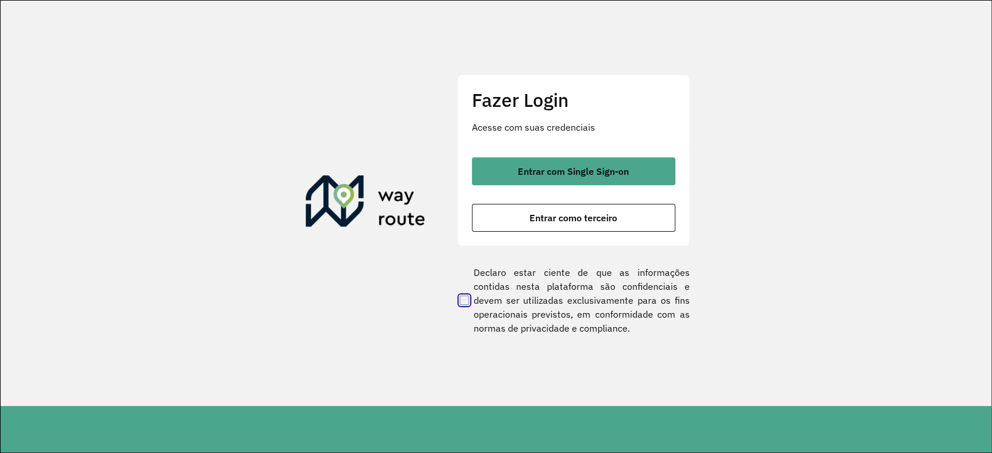
click at [512, 142] on div "Fazer Login Acesse com suas credenciais Entrar com Single Sign-on Entrar como t…" at bounding box center [573, 160] width 232 height 172
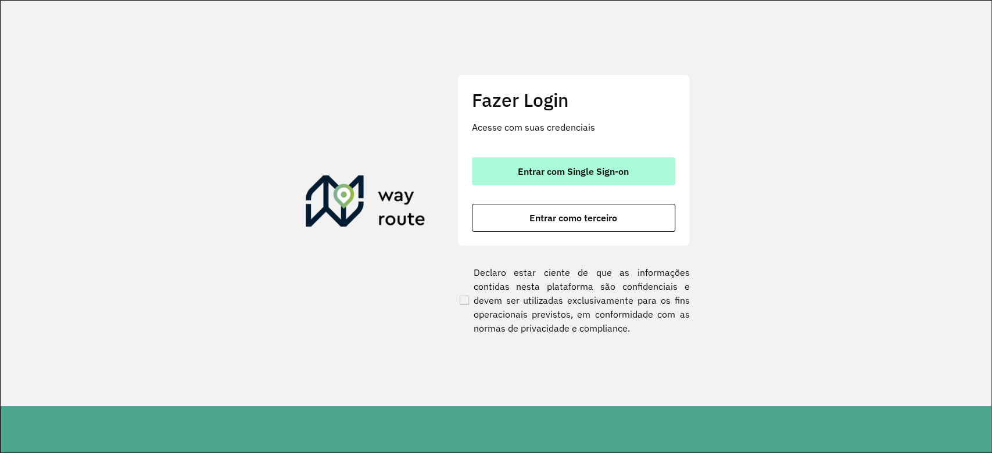
click at [511, 160] on button "Entrar com Single Sign-on" at bounding box center [573, 171] width 203 height 28
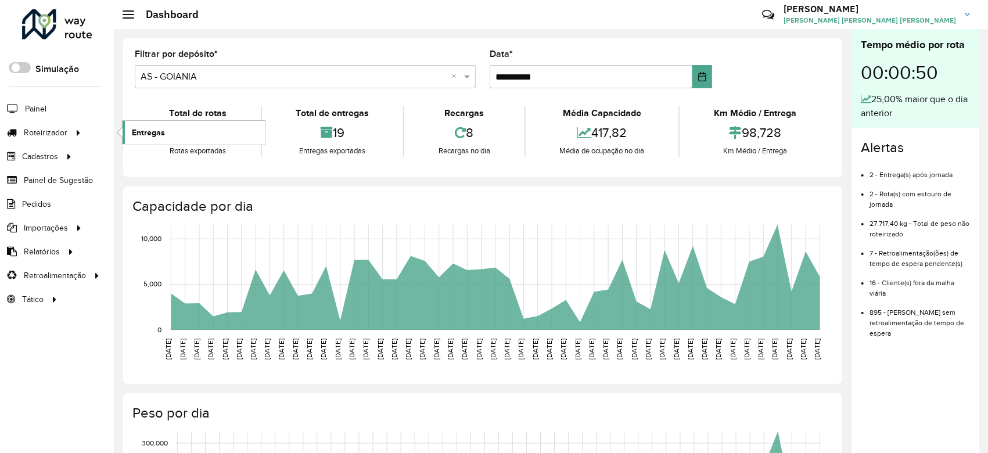
click at [128, 133] on link "Entregas" at bounding box center [194, 132] width 142 height 23
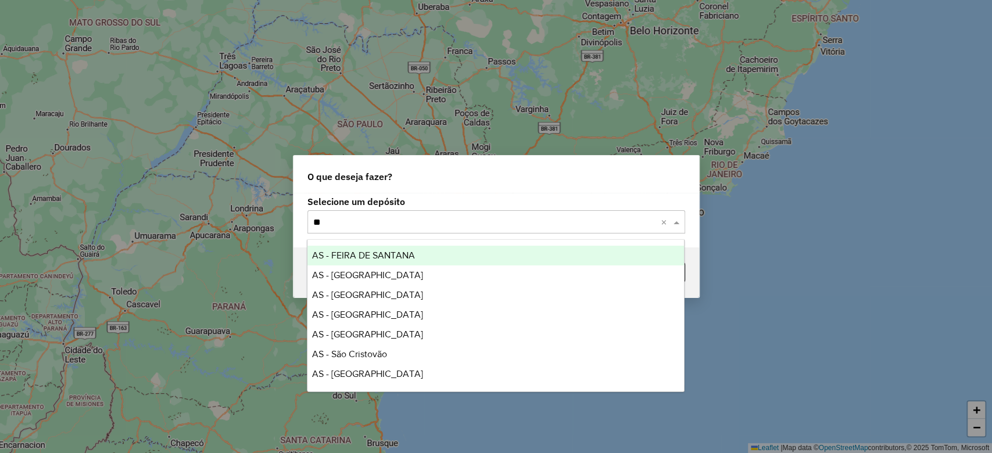
type input "***"
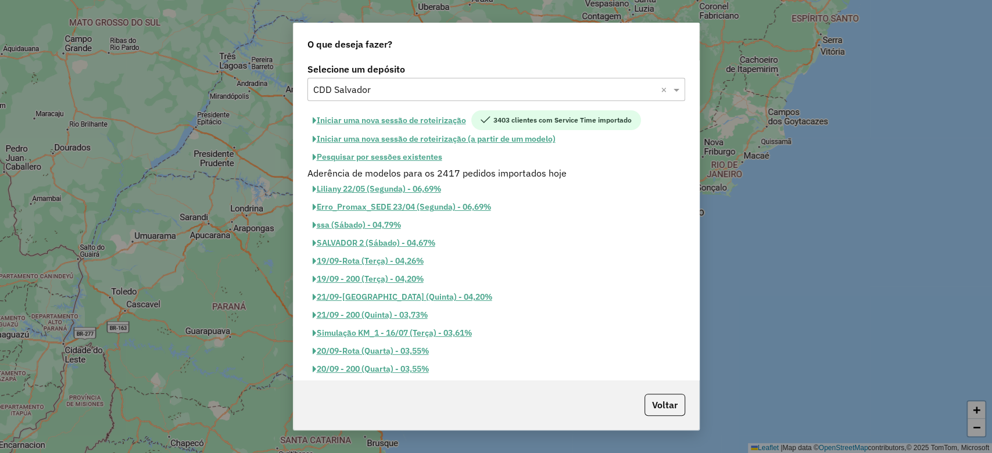
click at [393, 153] on button "Pesquisar por sessões existentes" at bounding box center [377, 157] width 140 height 18
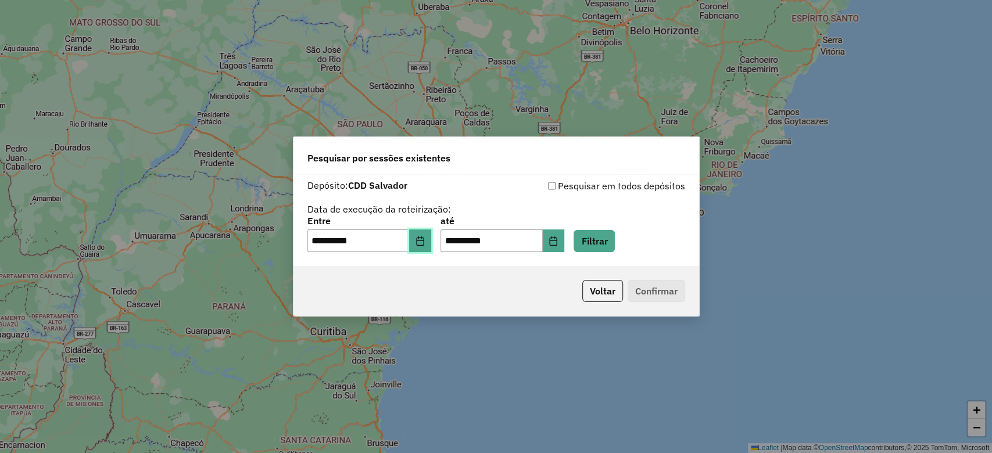
click at [431, 248] on button "Choose Date" at bounding box center [420, 240] width 22 height 23
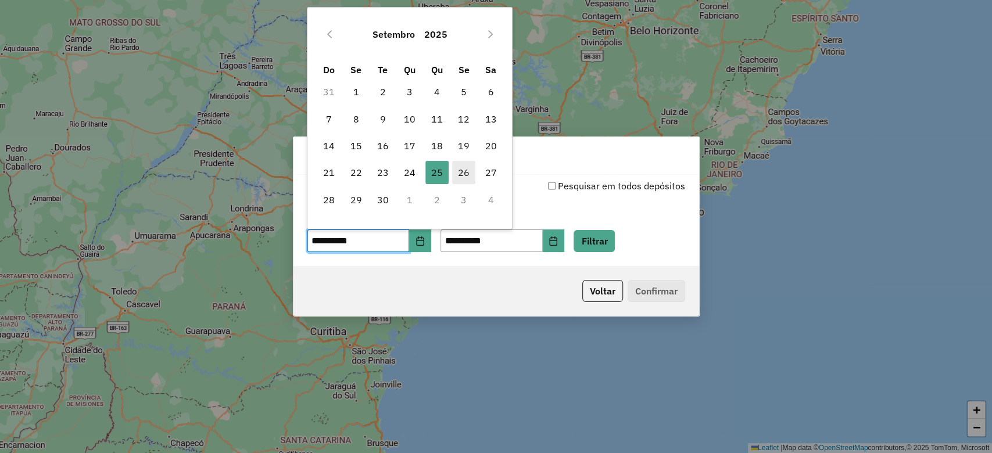
click at [457, 170] on span "26" at bounding box center [463, 172] width 23 height 23
type input "**********"
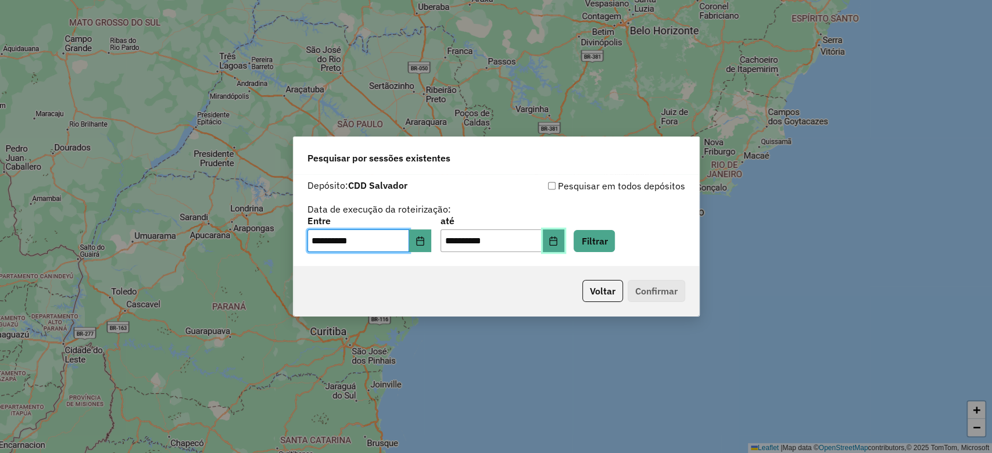
click at [565, 237] on button "Choose Date" at bounding box center [554, 240] width 22 height 23
click at [589, 238] on button "Filtrar" at bounding box center [593, 241] width 41 height 22
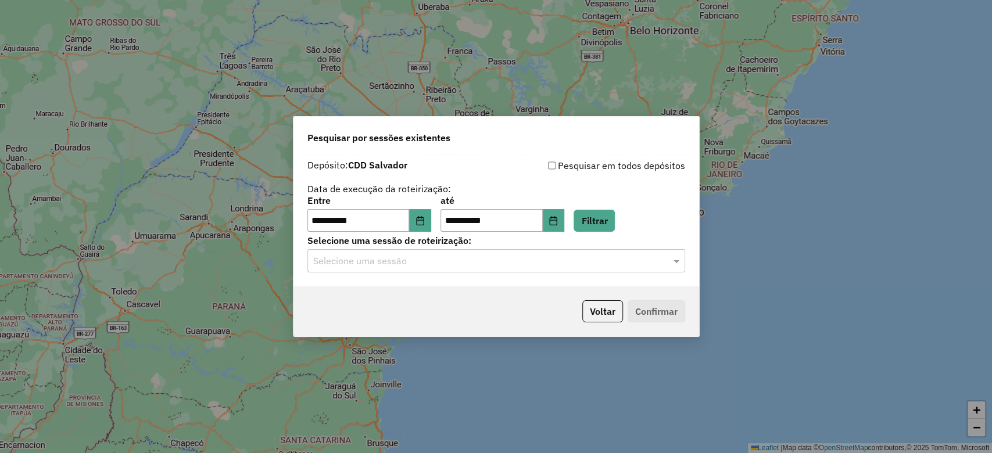
click at [431, 268] on div "Selecione uma sessão" at bounding box center [496, 260] width 378 height 23
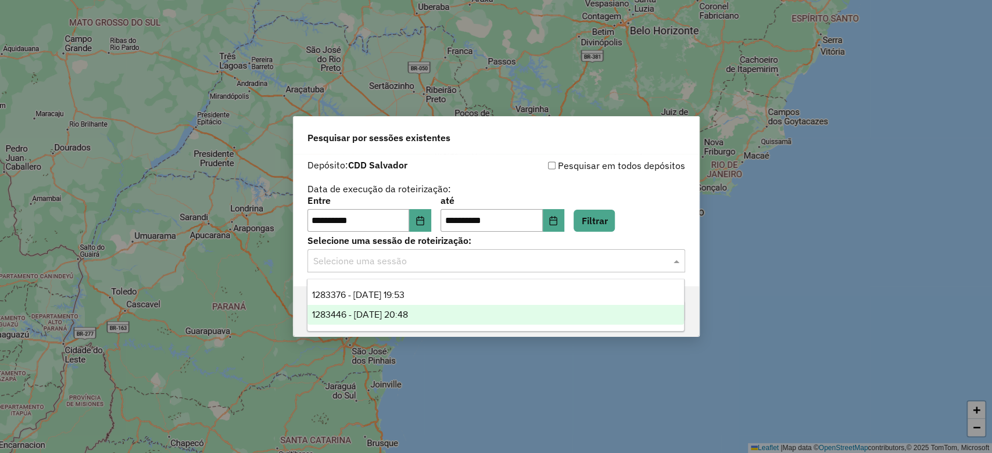
click at [435, 320] on div "1283446 - [DATE] 20:48" at bounding box center [495, 315] width 376 height 20
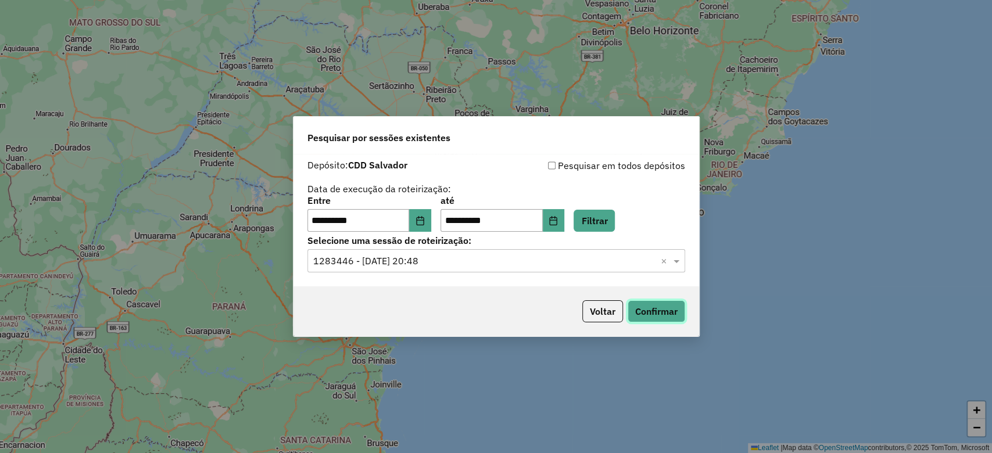
click at [669, 311] on button "Confirmar" at bounding box center [656, 311] width 58 height 22
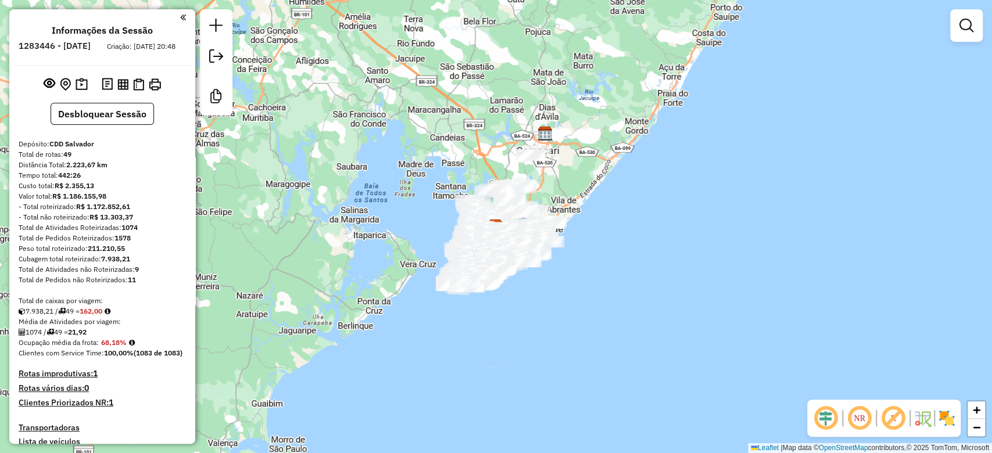
click at [492, 119] on div "Janela de atendimento Grade de atendimento Capacidade Transportadoras Veículos …" at bounding box center [496, 226] width 992 height 453
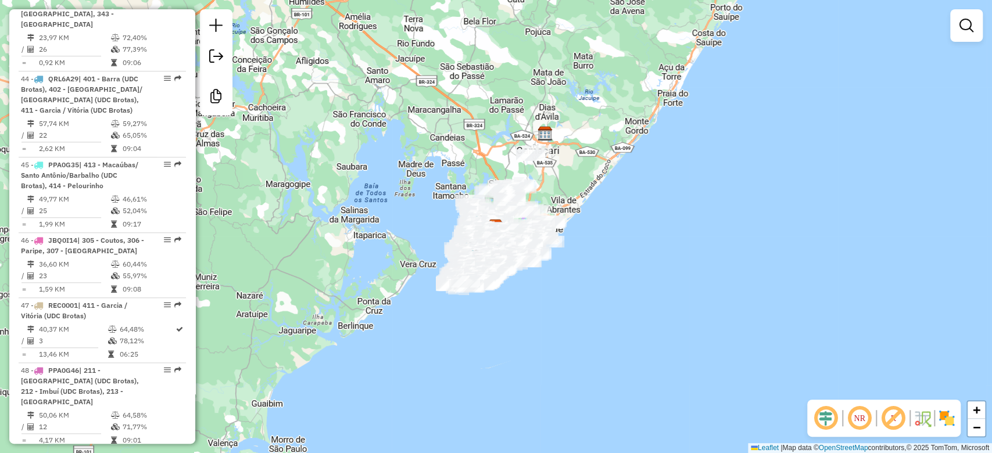
scroll to position [3550, 0]
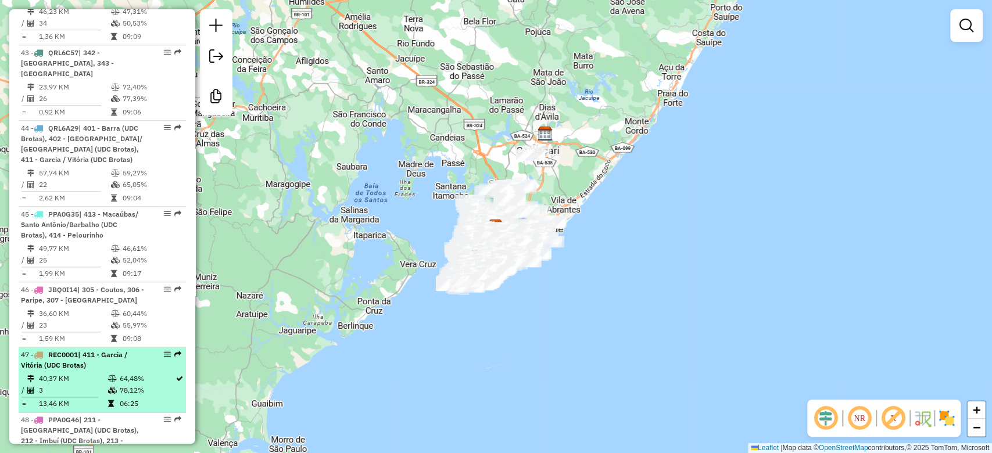
click at [107, 350] on div "47 - REC0001 | 411 - Garcia / Vitória (UDC Brotas)" at bounding box center [82, 360] width 123 height 21
select select "**********"
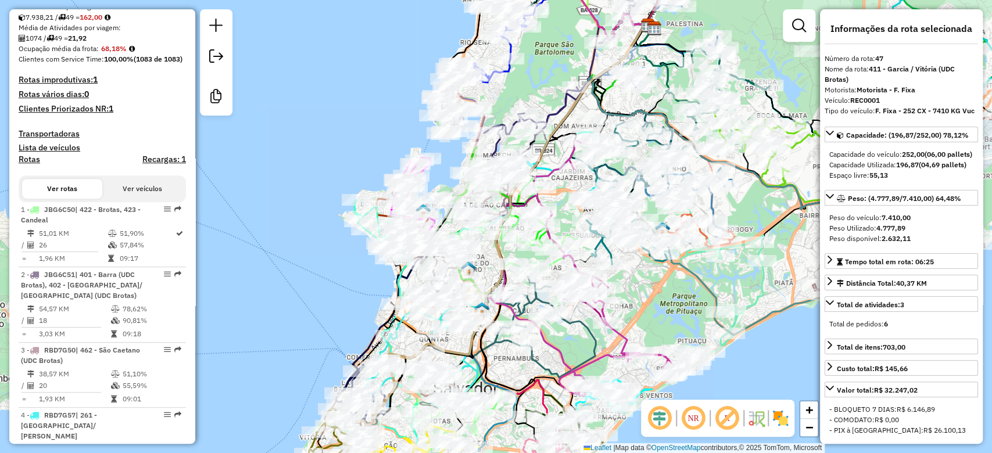
scroll to position [284, 0]
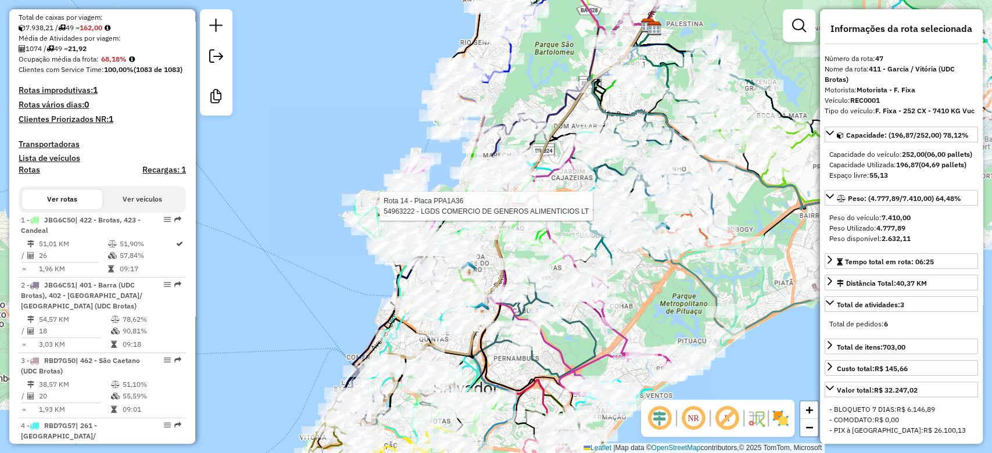
click at [363, 170] on div "Rota 14 - Placa PPA1A36 54973774 - RAIMUNDO FERREIRA DO Rota 14 - Placa PPA1A36…" at bounding box center [496, 226] width 992 height 453
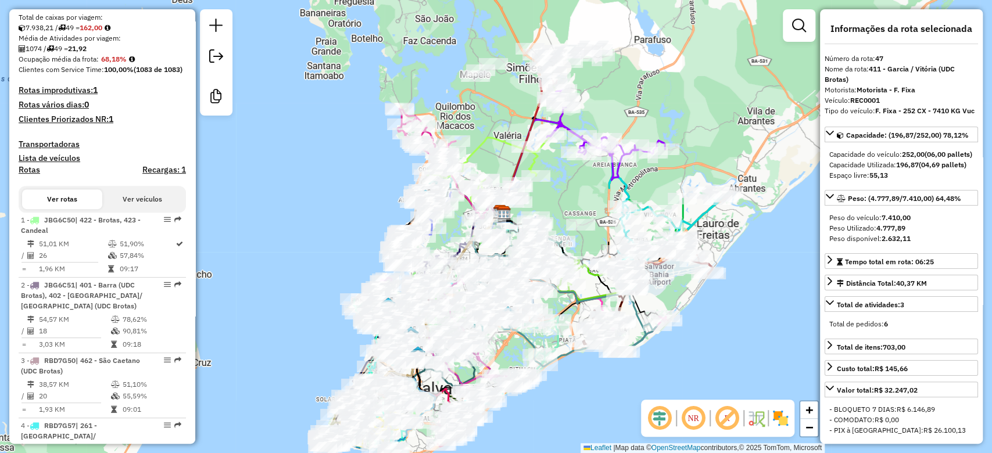
drag, startPoint x: 330, startPoint y: 138, endPoint x: 326, endPoint y: 263, distance: 125.0
click at [326, 263] on div "Janela de atendimento Grade de atendimento Capacidade Transportadoras Veículos …" at bounding box center [496, 226] width 992 height 453
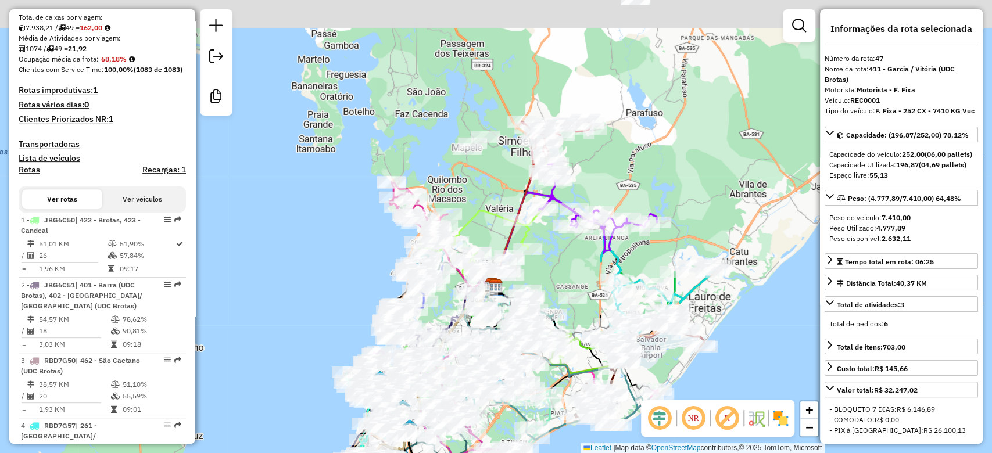
drag, startPoint x: 341, startPoint y: 216, endPoint x: 320, endPoint y: 297, distance: 83.6
click at [321, 299] on div "Janela de atendimento Grade de atendimento Capacidade Transportadoras Veículos …" at bounding box center [496, 226] width 992 height 453
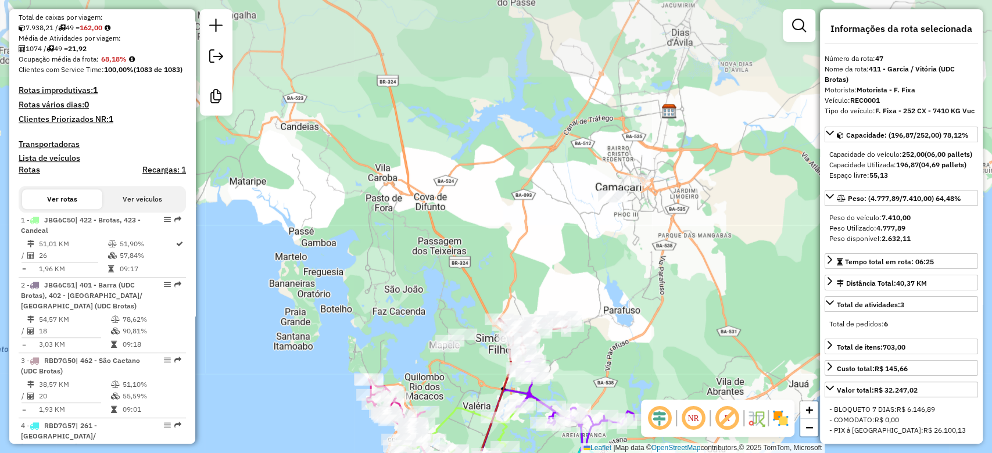
drag, startPoint x: 365, startPoint y: 156, endPoint x: 395, endPoint y: 191, distance: 46.6
click at [394, 194] on div "Janela de atendimento Grade de atendimento Capacidade Transportadoras Veículos …" at bounding box center [496, 226] width 992 height 453
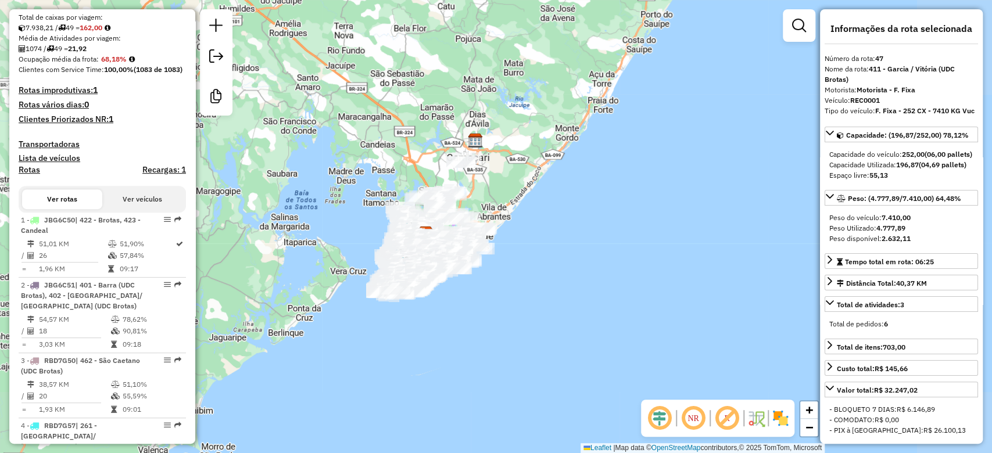
drag, startPoint x: 387, startPoint y: 186, endPoint x: 387, endPoint y: 171, distance: 14.5
click at [387, 171] on div "Janela de atendimento Grade de atendimento Capacidade Transportadoras Veículos …" at bounding box center [496, 226] width 992 height 453
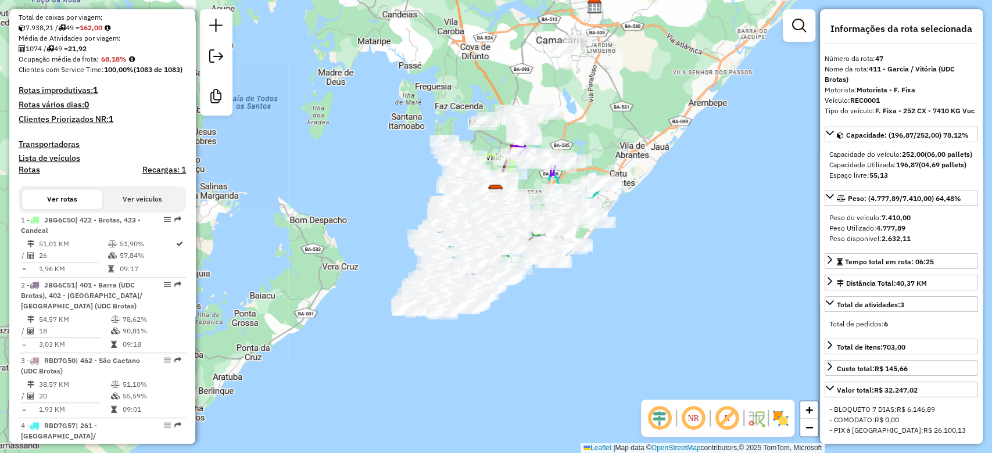
drag, startPoint x: 366, startPoint y: 206, endPoint x: 342, endPoint y: 241, distance: 41.7
click at [342, 241] on div "Janela de atendimento Grade de atendimento Capacidade Transportadoras Veículos …" at bounding box center [496, 226] width 992 height 453
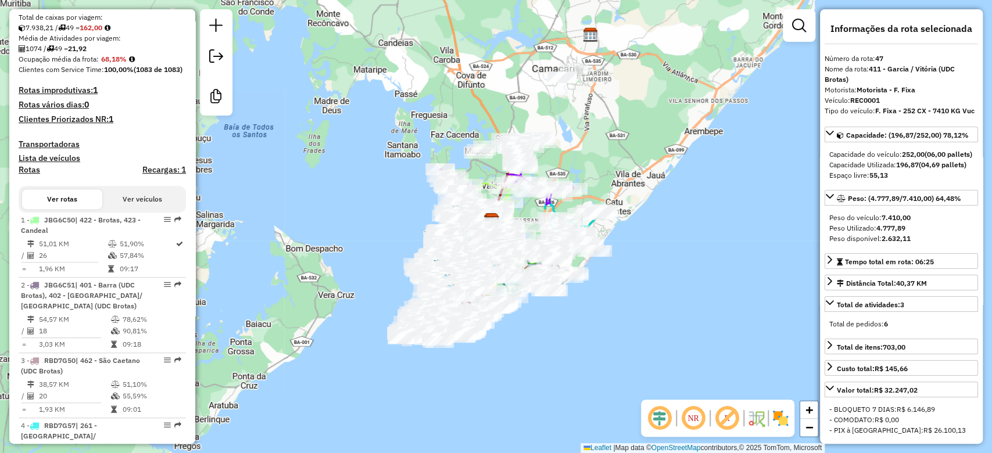
click at [401, 213] on div "Janela de atendimento Grade de atendimento Capacidade Transportadoras Veículos …" at bounding box center [496, 226] width 992 height 453
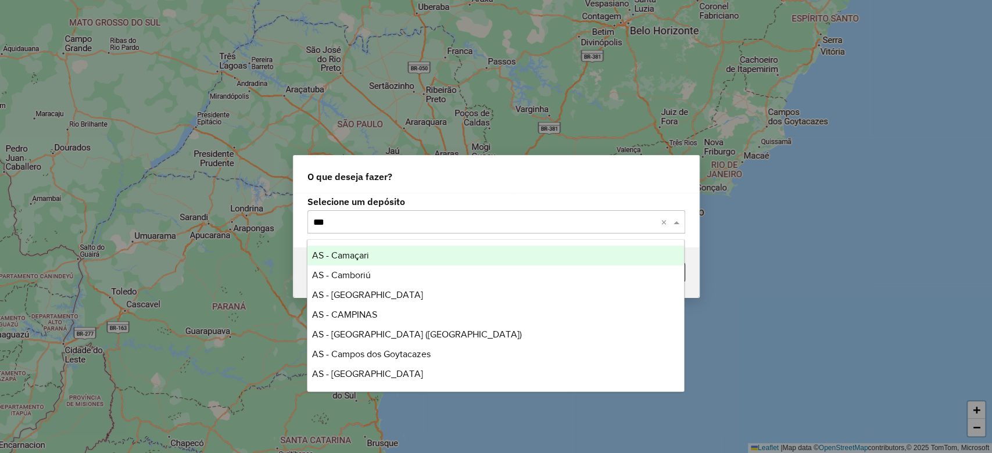
type input "****"
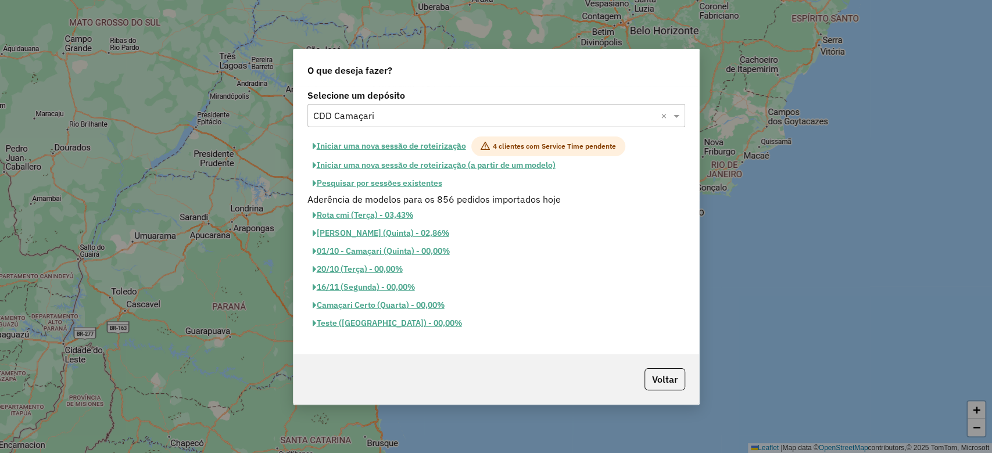
click at [426, 150] on button "Iniciar uma nova sessão de roteirização" at bounding box center [389, 147] width 164 height 20
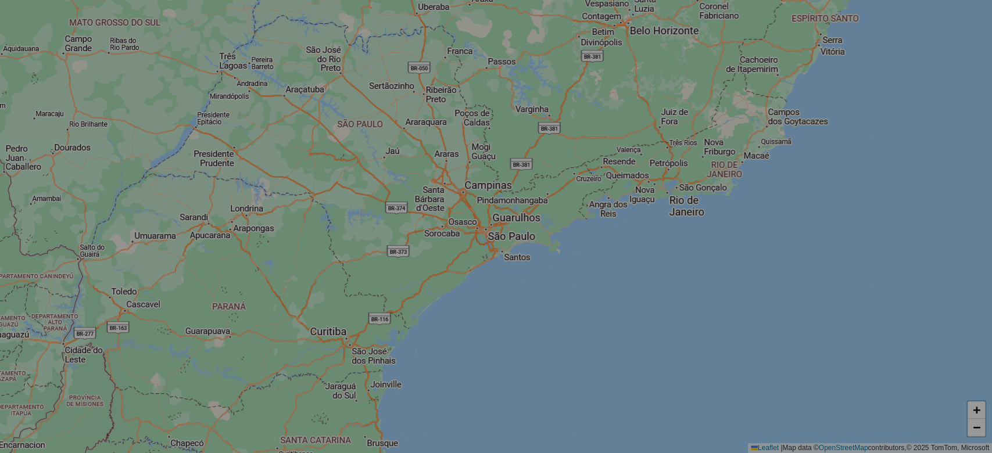
select select "*"
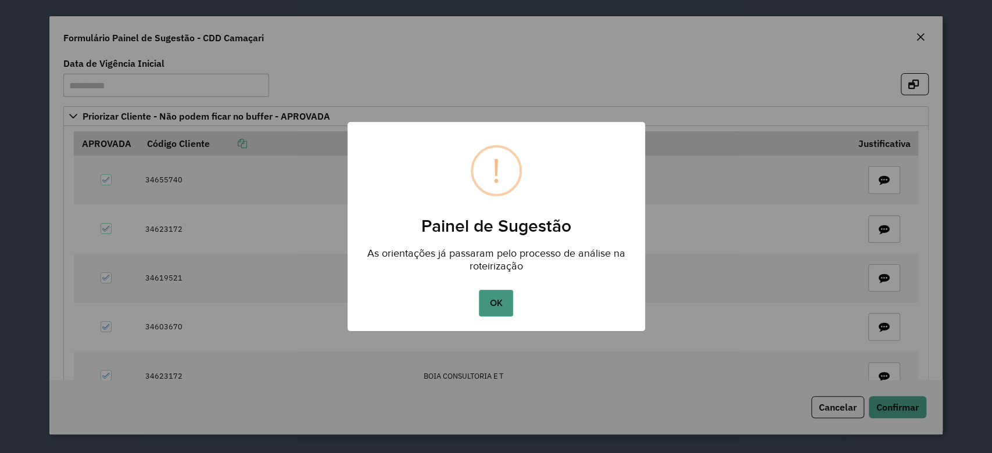
click at [496, 310] on button "OK" at bounding box center [496, 303] width 34 height 27
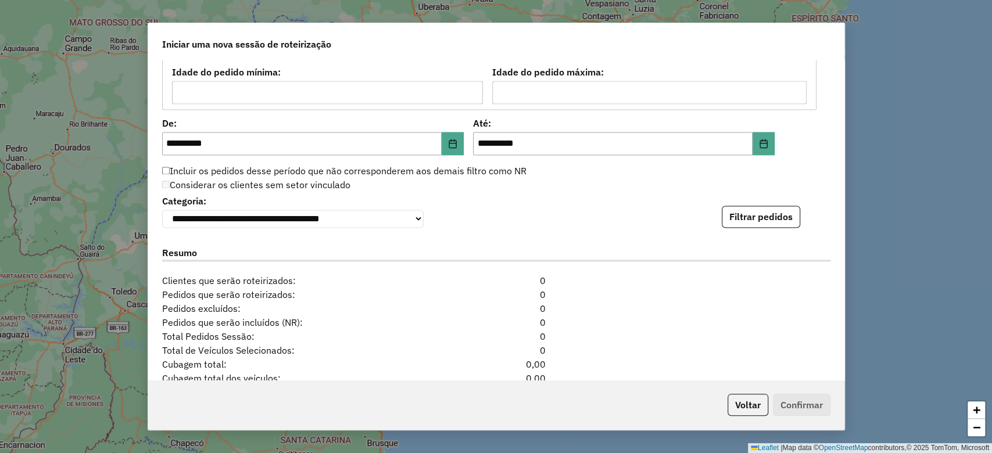
scroll to position [1247, 0]
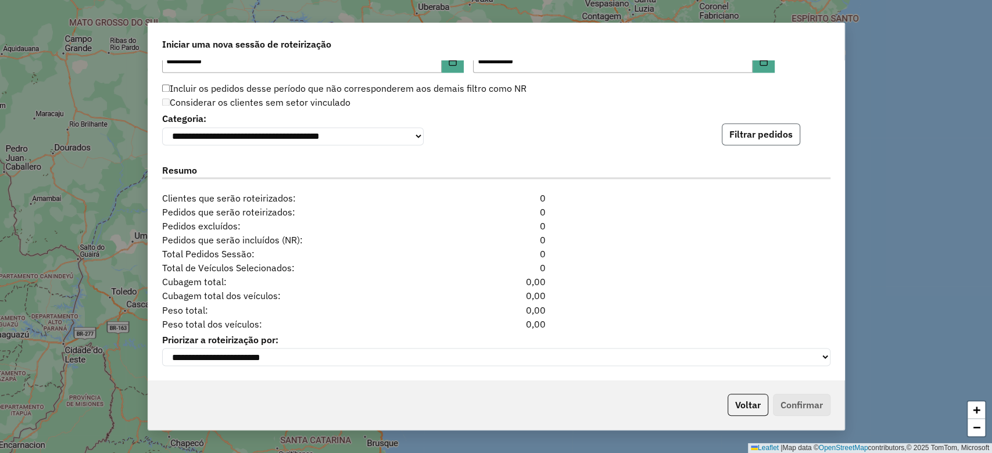
click at [787, 130] on button "Filtrar pedidos" at bounding box center [761, 134] width 78 height 22
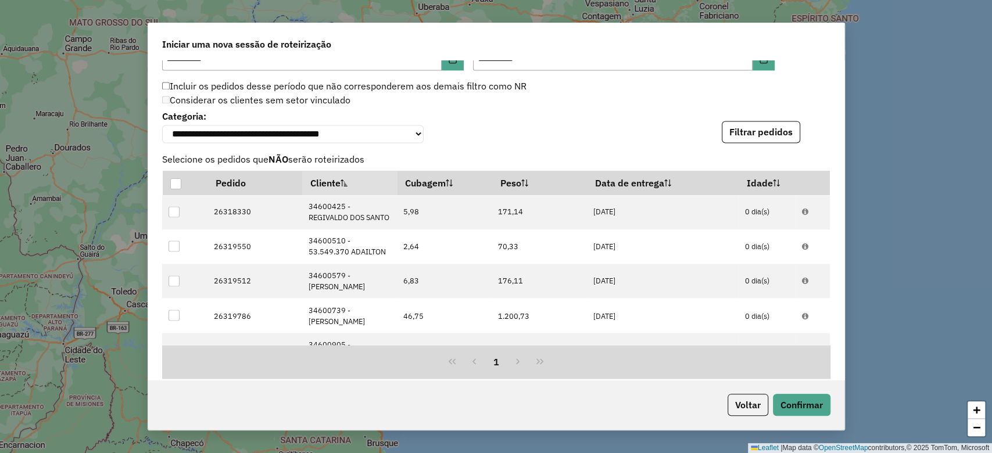
scroll to position [1501, 0]
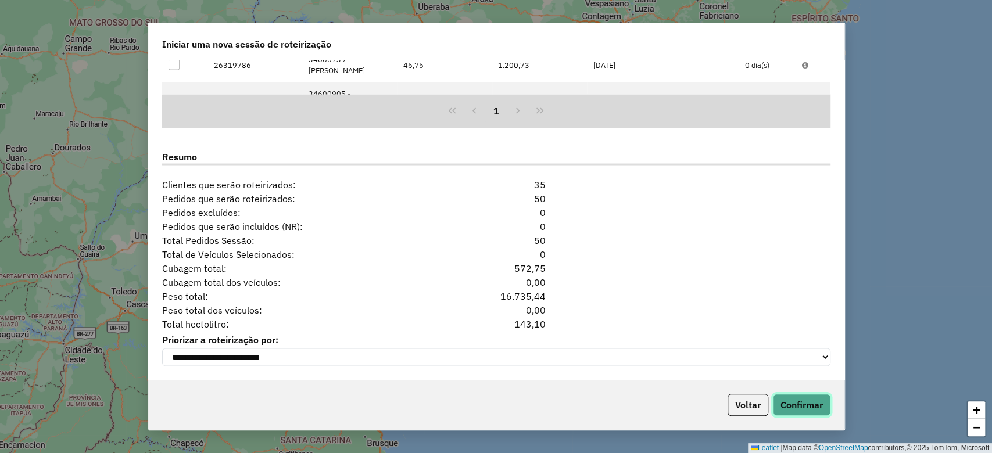
click at [786, 408] on button "Confirmar" at bounding box center [802, 405] width 58 height 22
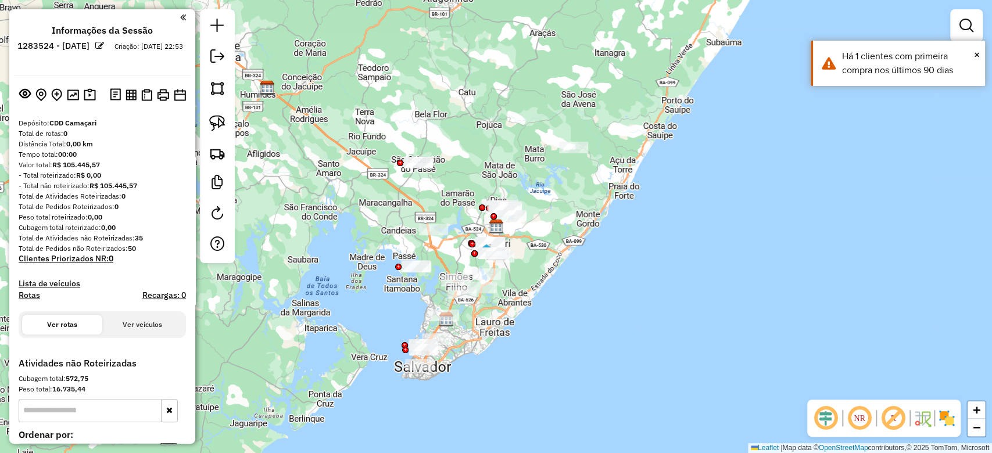
click at [944, 418] on img at bounding box center [946, 418] width 19 height 19
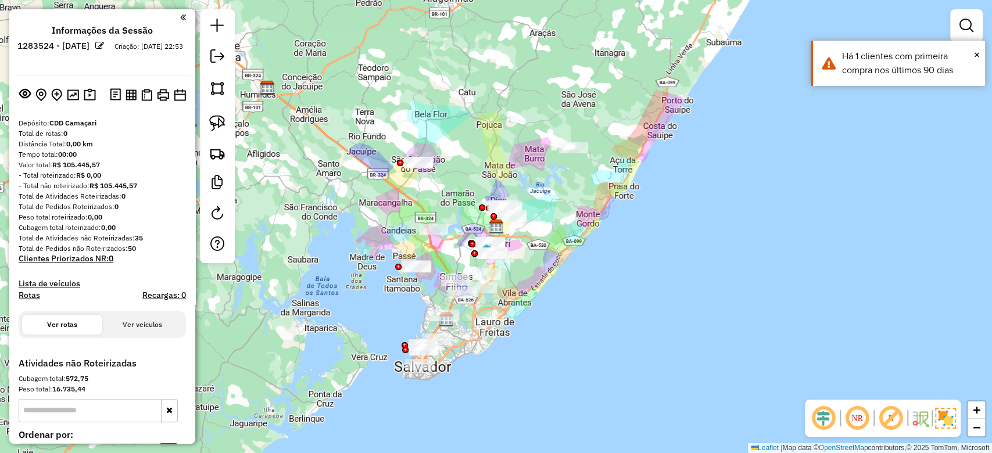
click at [893, 422] on em at bounding box center [891, 418] width 28 height 28
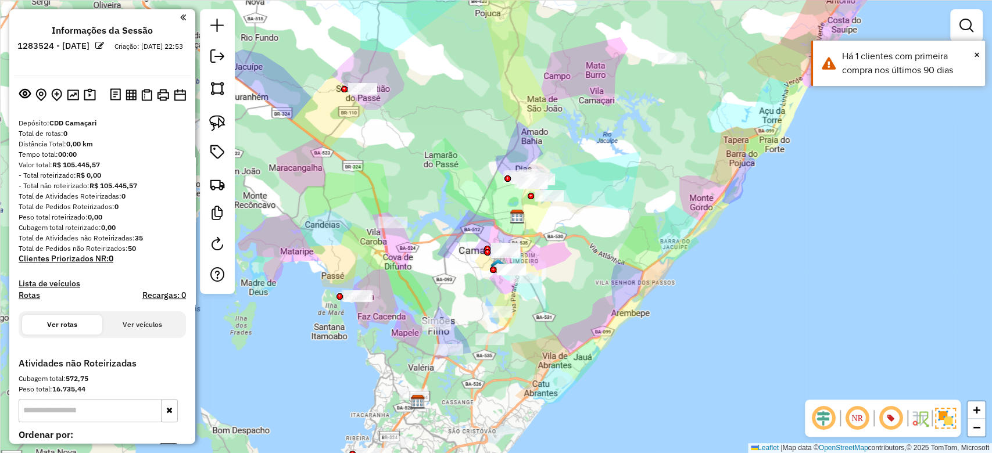
drag, startPoint x: 477, startPoint y: 219, endPoint x: 455, endPoint y: 208, distance: 24.7
click at [469, 216] on div "Janela de atendimento Grade de atendimento Capacidade Transportadoras Veículos …" at bounding box center [496, 226] width 992 height 453
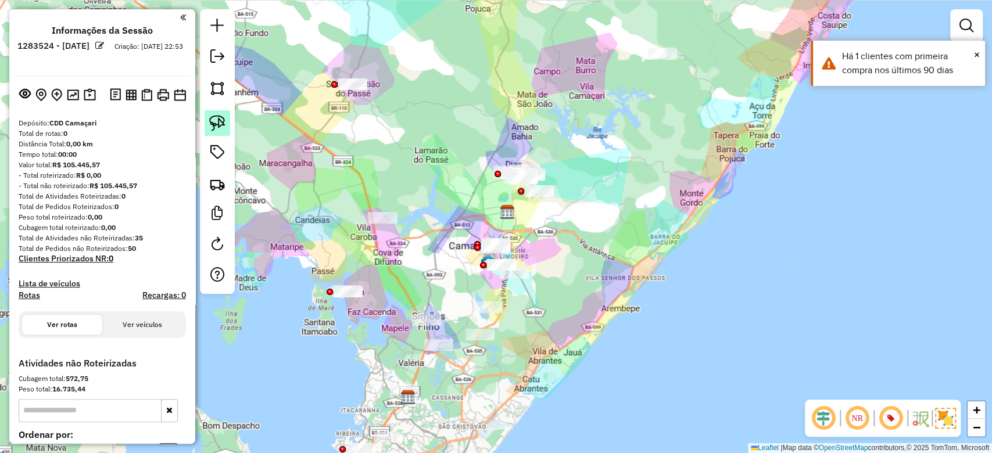
click at [224, 124] on img at bounding box center [217, 123] width 16 height 16
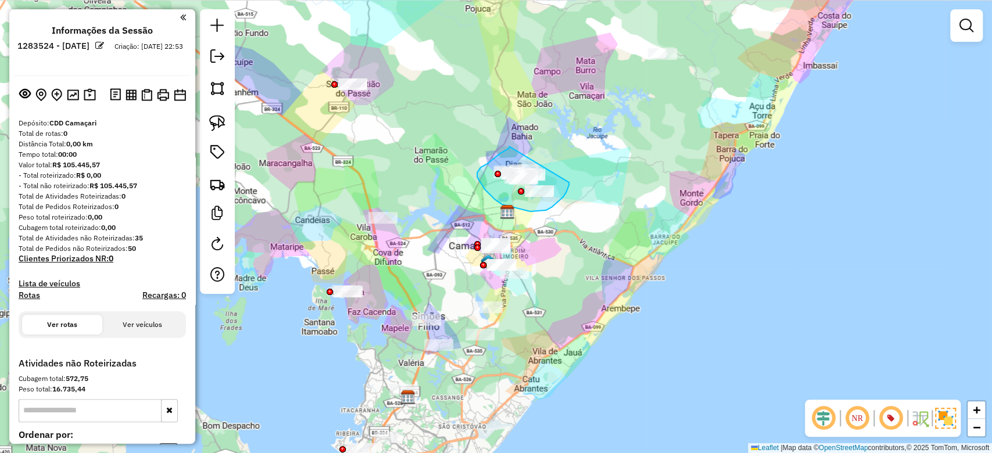
drag, startPoint x: 501, startPoint y: 153, endPoint x: 568, endPoint y: 177, distance: 71.1
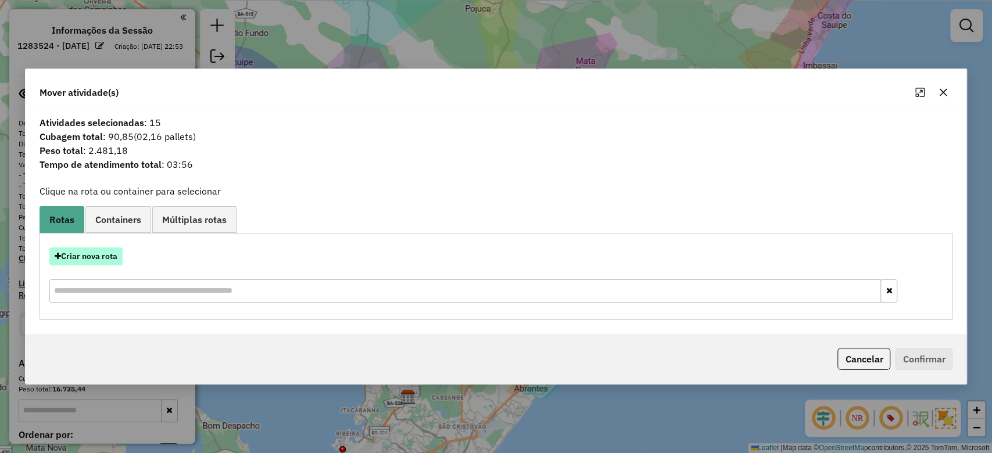
click at [103, 258] on button "Criar nova rota" at bounding box center [85, 256] width 73 height 18
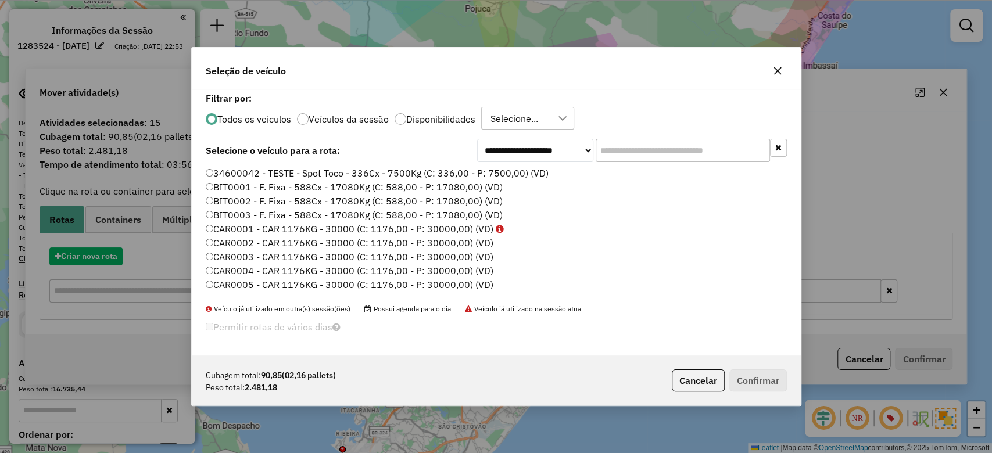
click at [623, 152] on input "text" at bounding box center [683, 150] width 174 height 23
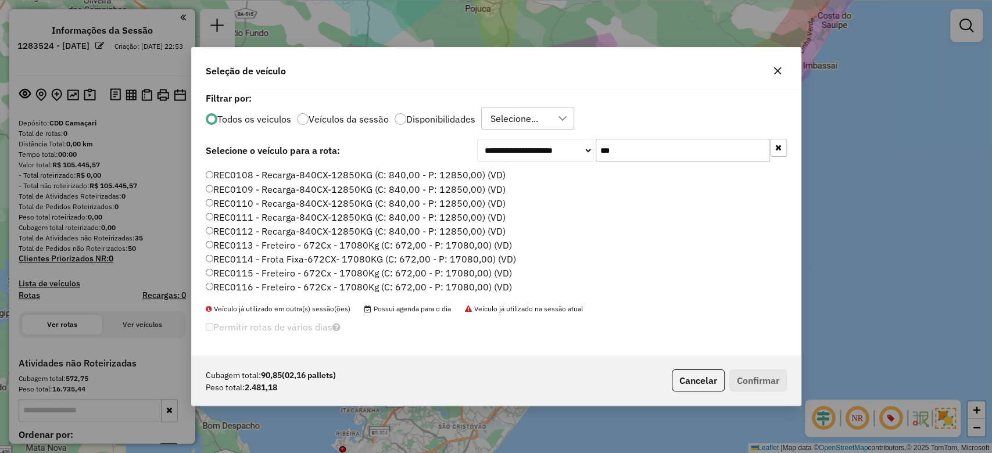
scroll to position [1517, 0]
type input "***"
click at [365, 263] on label "REC0118 - F. Fixa - 336Cx - 10000Kg (C: 336,00 - P: 10000,00) (VD)" at bounding box center [355, 260] width 299 height 14
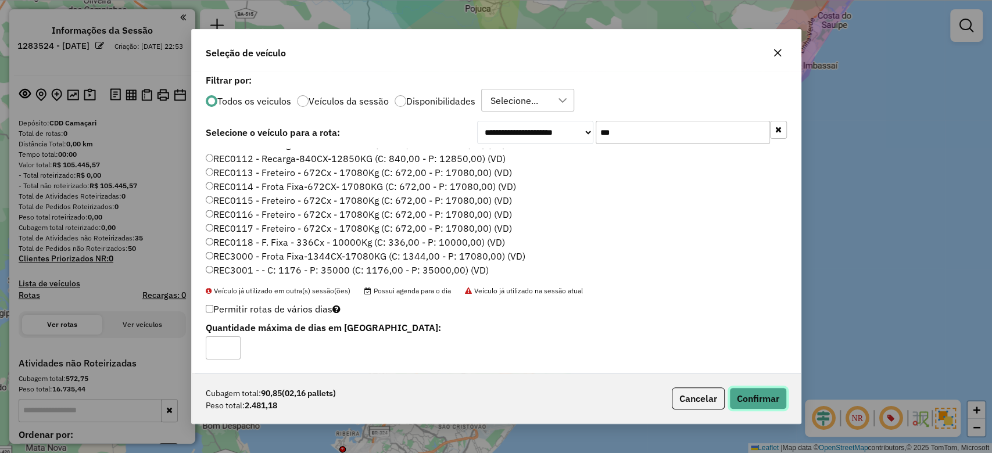
click at [734, 400] on button "Confirmar" at bounding box center [758, 399] width 58 height 22
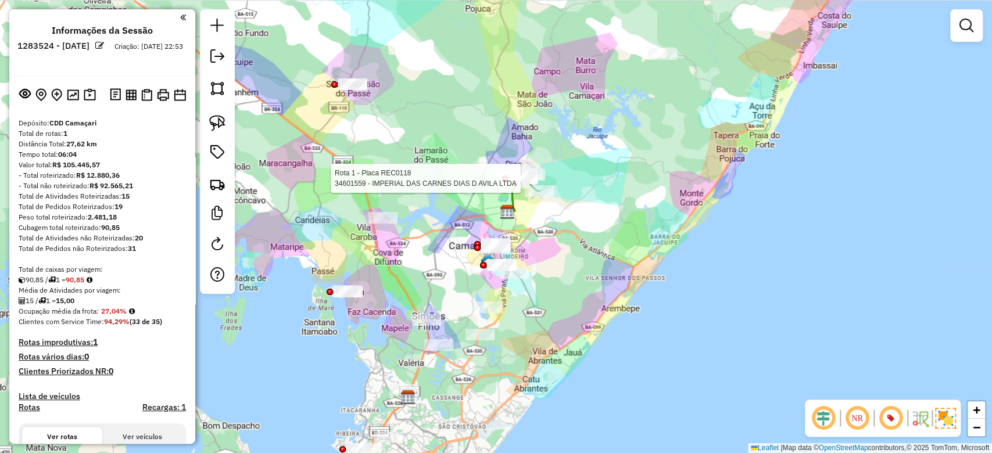
click at [514, 186] on div at bounding box center [514, 183] width 6 height 6
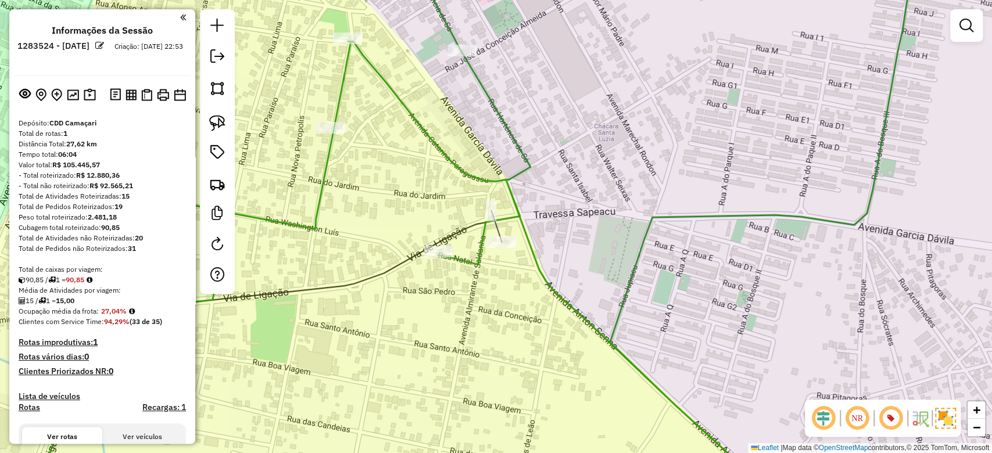
scroll to position [341, 0]
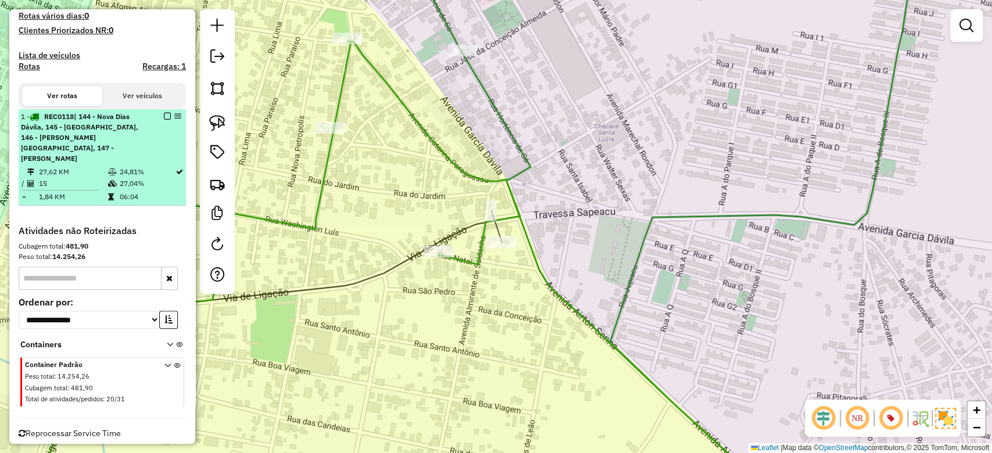
click at [107, 166] on td at bounding box center [113, 172] width 12 height 12
select select "**********"
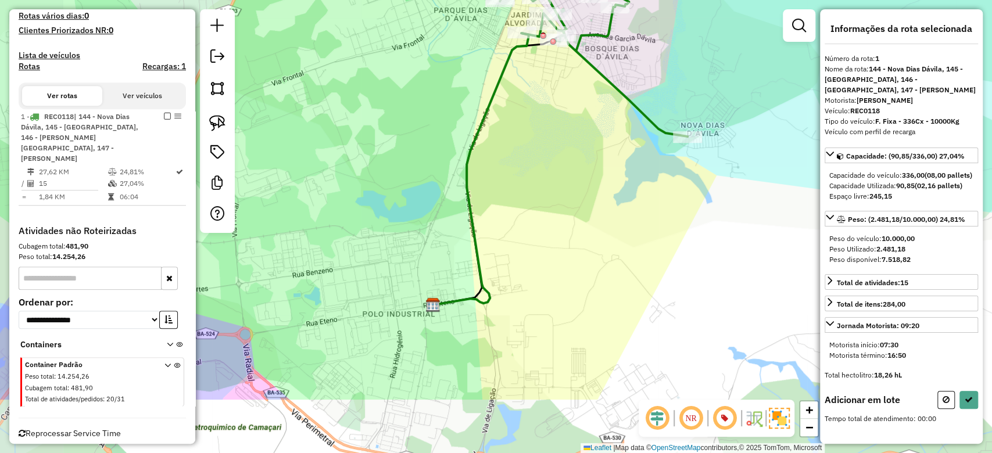
drag, startPoint x: 494, startPoint y: 206, endPoint x: 532, endPoint y: 141, distance: 75.5
click at [532, 143] on div "Janela de atendimento Grade de atendimento Capacidade Transportadoras Veículos …" at bounding box center [496, 226] width 992 height 453
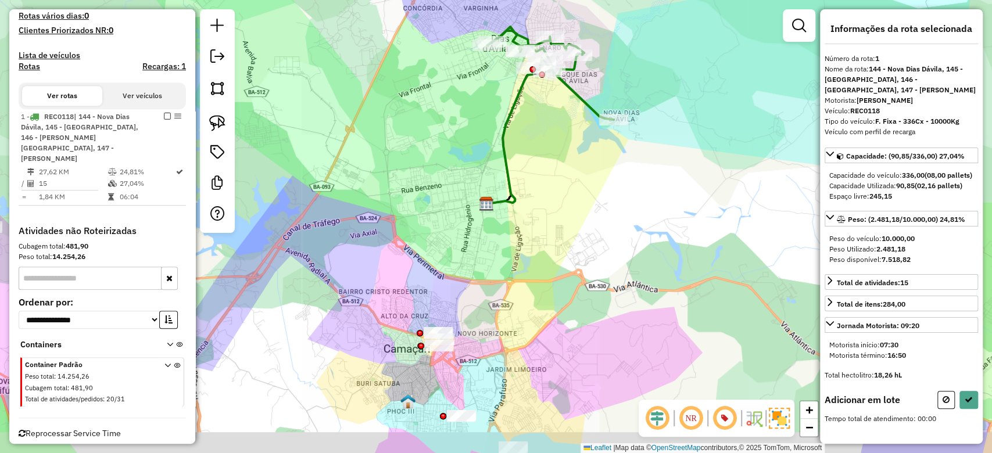
drag, startPoint x: 457, startPoint y: 337, endPoint x: 464, endPoint y: 156, distance: 181.4
click at [465, 156] on div "Janela de atendimento Grade de atendimento Capacidade Transportadoras Veículos …" at bounding box center [496, 226] width 992 height 453
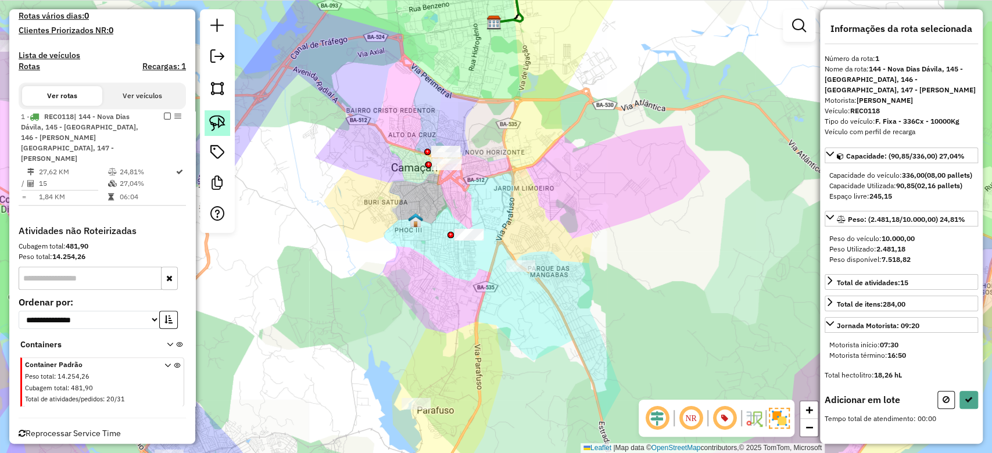
click at [211, 116] on img at bounding box center [217, 123] width 16 height 16
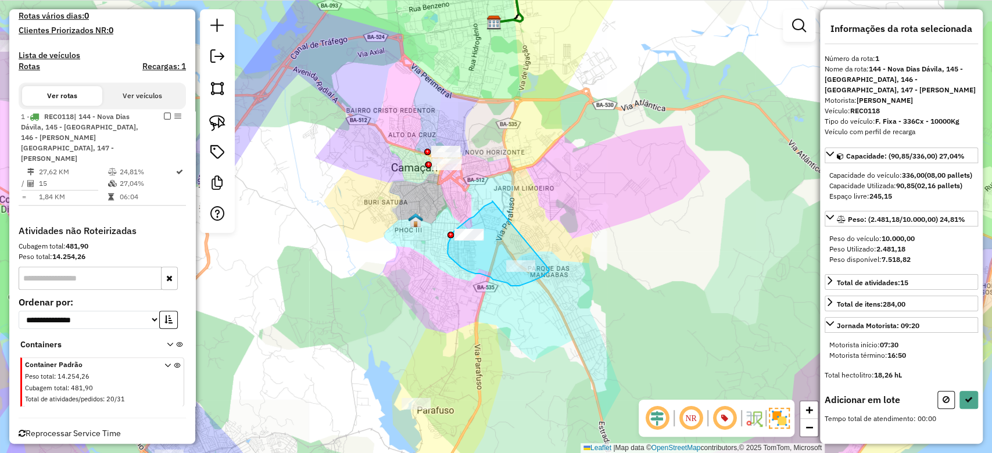
drag, startPoint x: 490, startPoint y: 203, endPoint x: 549, endPoint y: 270, distance: 89.3
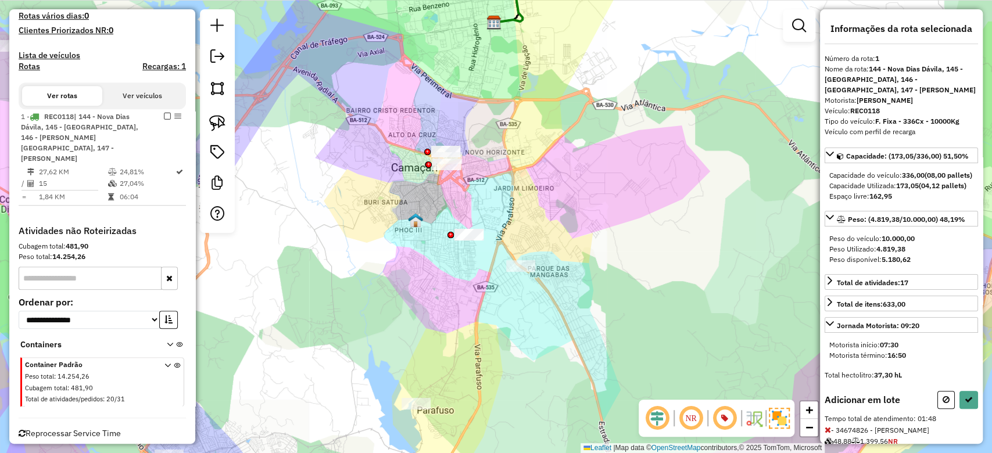
scroll to position [380, 0]
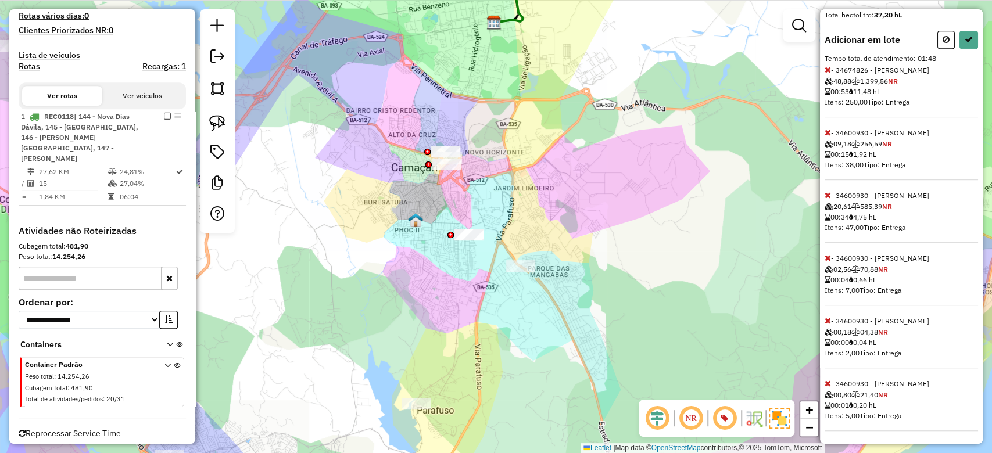
select select "**********"
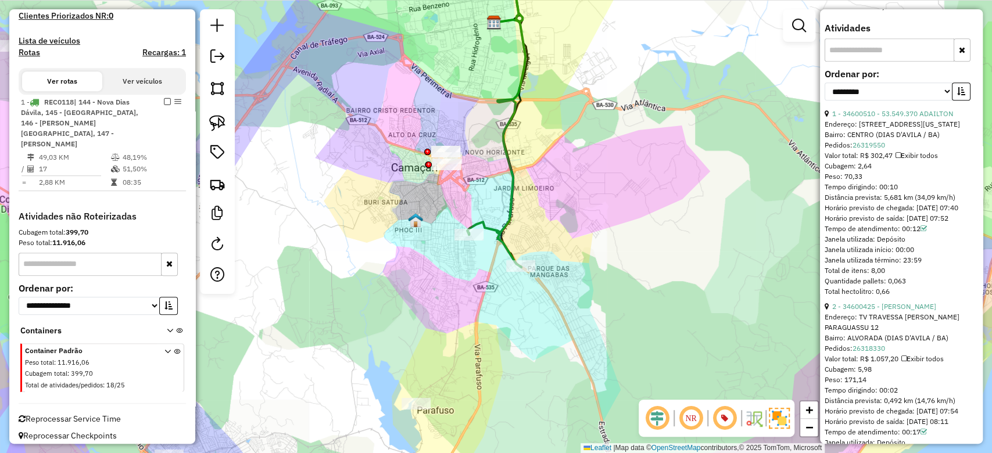
scroll to position [465, 0]
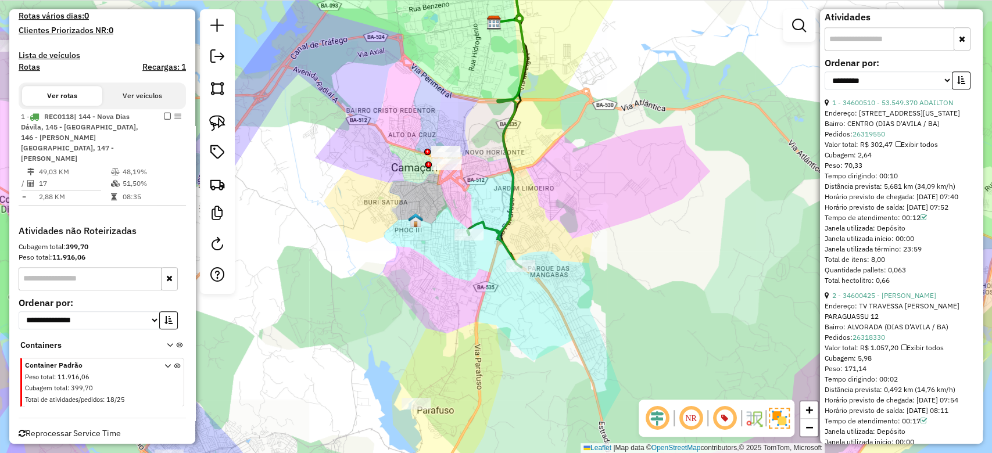
click at [507, 165] on icon at bounding box center [496, 111] width 58 height 313
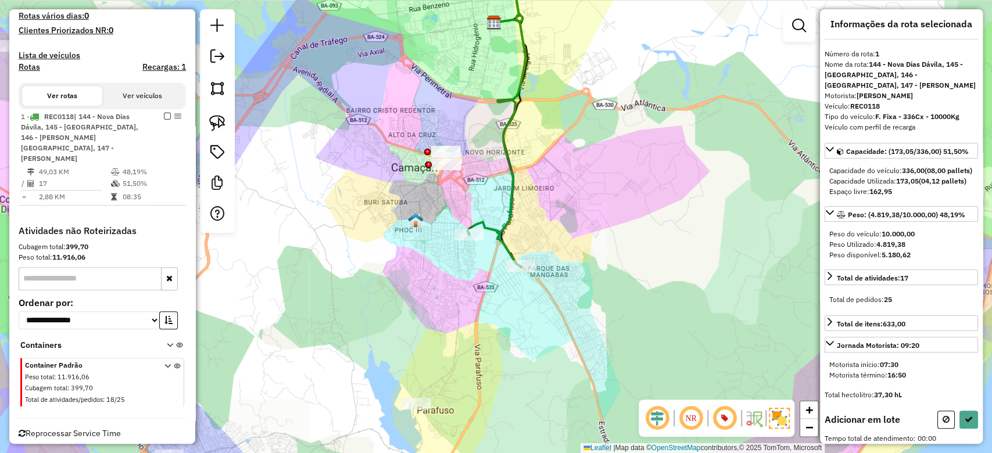
scroll to position [3, 0]
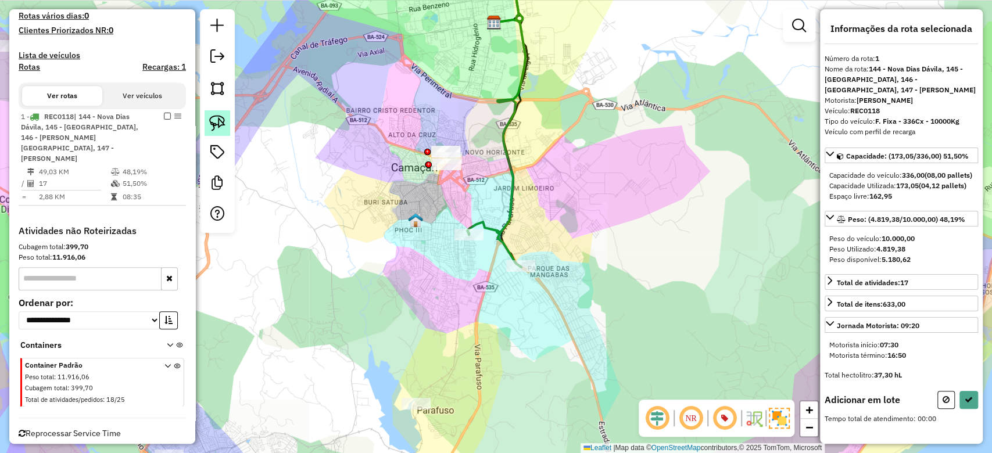
click at [224, 118] on img at bounding box center [217, 123] width 16 height 16
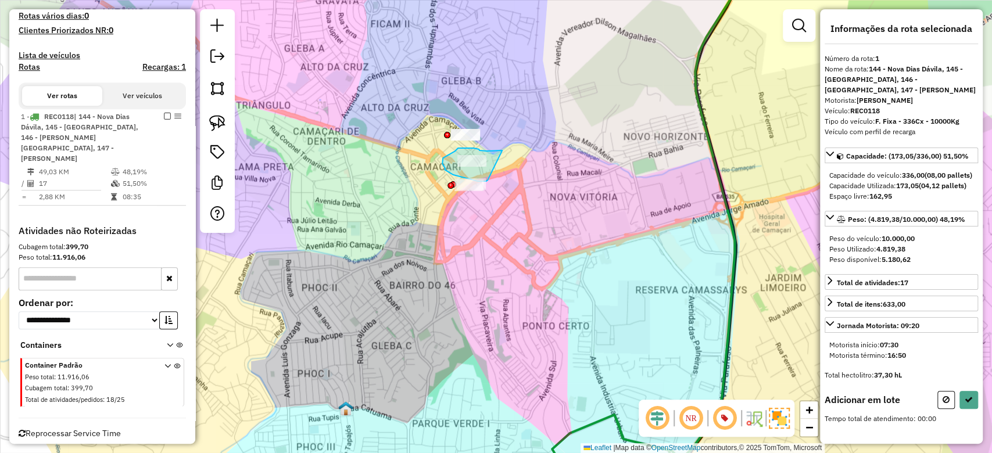
drag, startPoint x: 502, startPoint y: 150, endPoint x: 489, endPoint y: 179, distance: 31.4
click at [489, 179] on div "Janela de atendimento Grade de atendimento Capacidade Transportadoras Veículos …" at bounding box center [496, 226] width 992 height 453
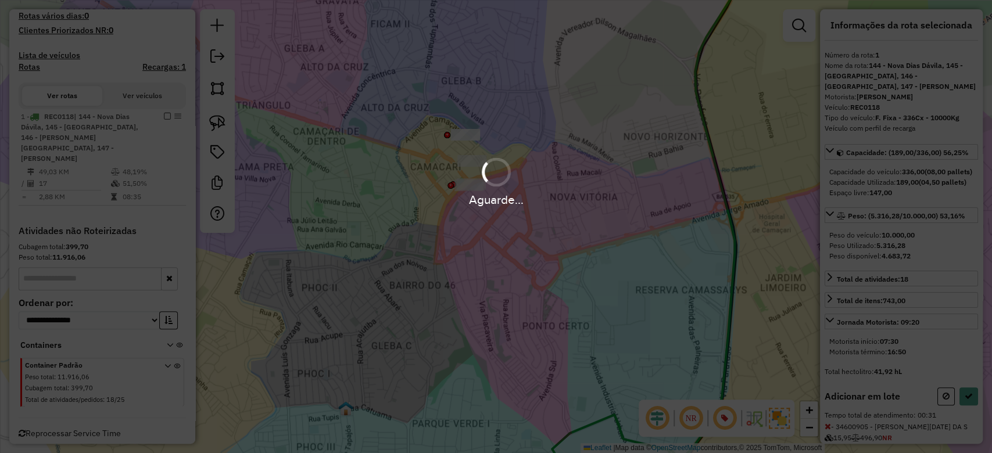
scroll to position [66, 0]
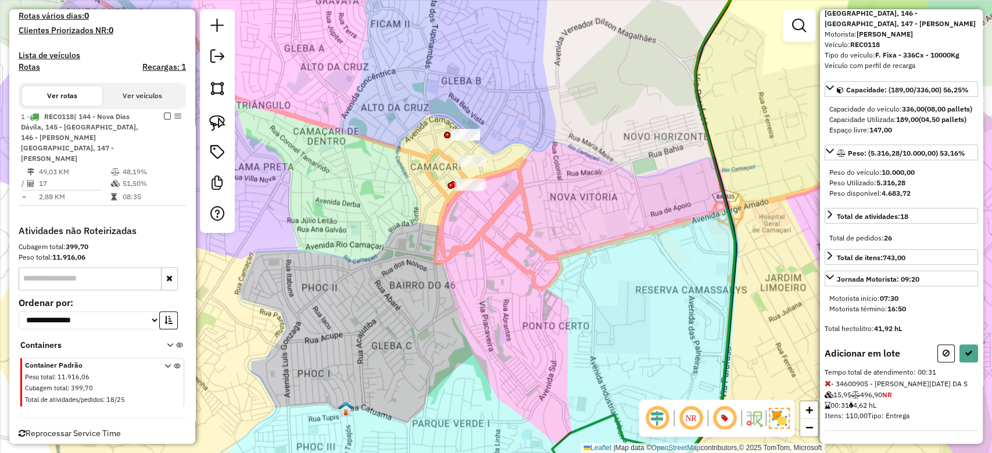
select select "**********"
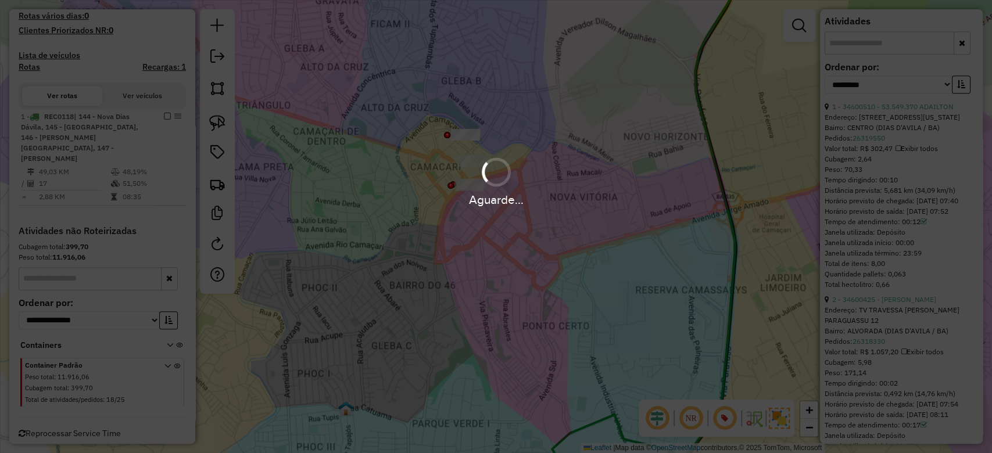
scroll to position [465, 0]
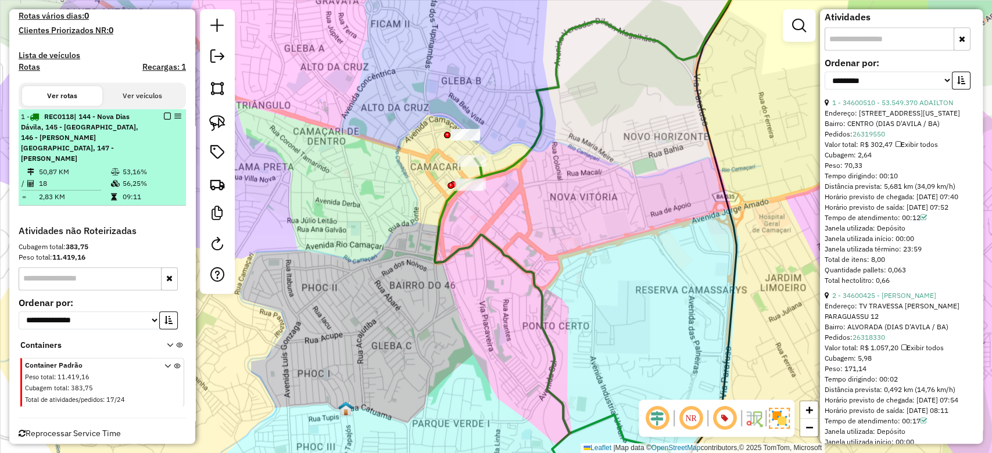
click at [167, 141] on div "1 - REC0118 | 144 - Nova Dias Dávila, 145 - Parque Petrópolis, 146 - Garcia Dáv…" at bounding box center [102, 138] width 163 height 52
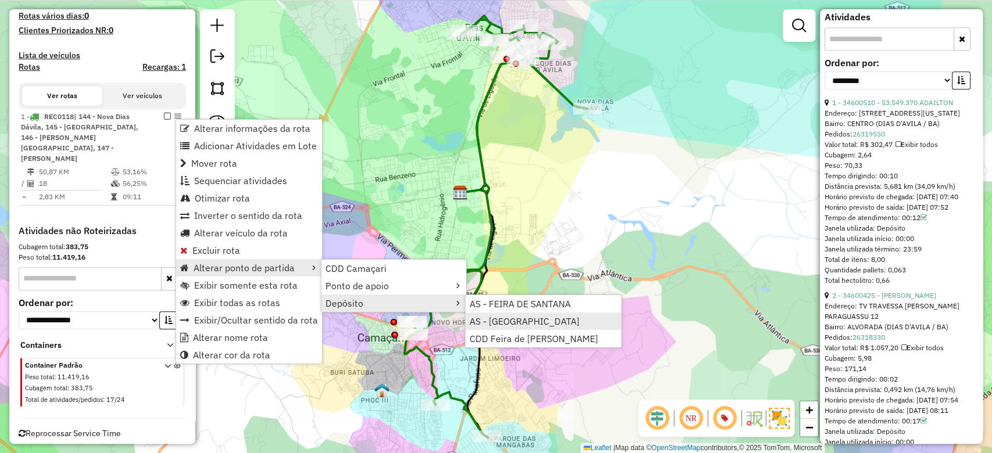
click at [510, 323] on span "AS - [GEOGRAPHIC_DATA]" at bounding box center [524, 321] width 110 height 9
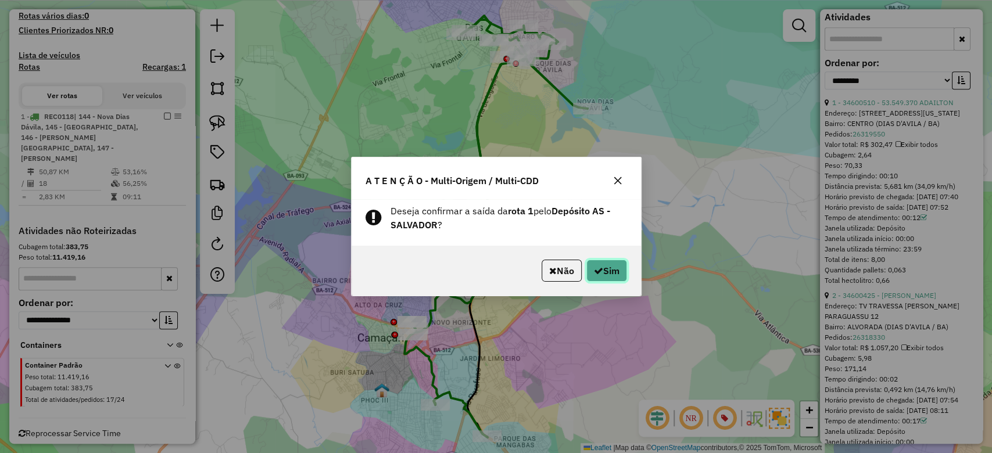
click at [594, 267] on icon "button" at bounding box center [598, 270] width 9 height 9
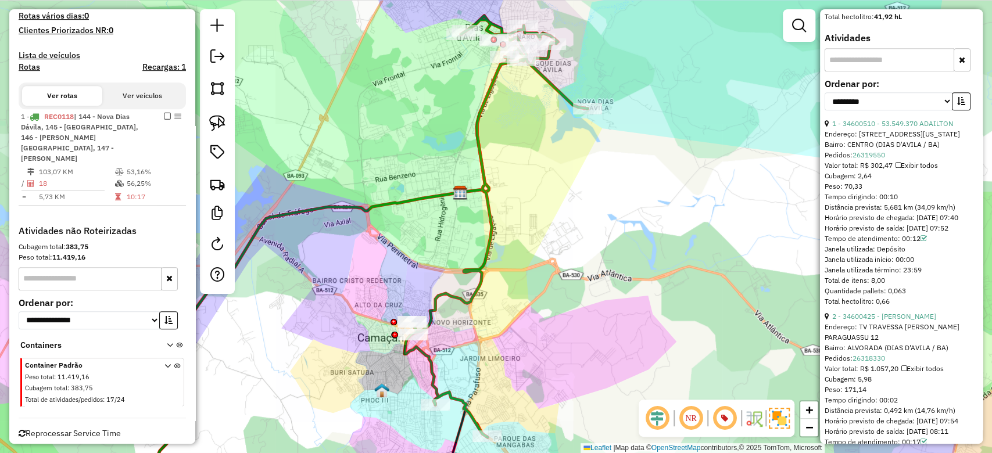
scroll to position [485, 0]
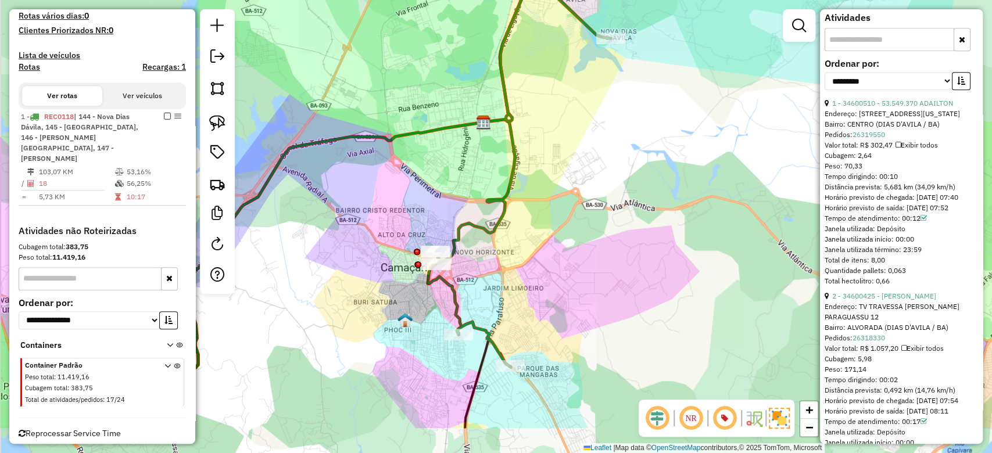
drag, startPoint x: 477, startPoint y: 215, endPoint x: 488, endPoint y: 146, distance: 70.0
click at [488, 148] on icon at bounding box center [519, 156] width 183 height 422
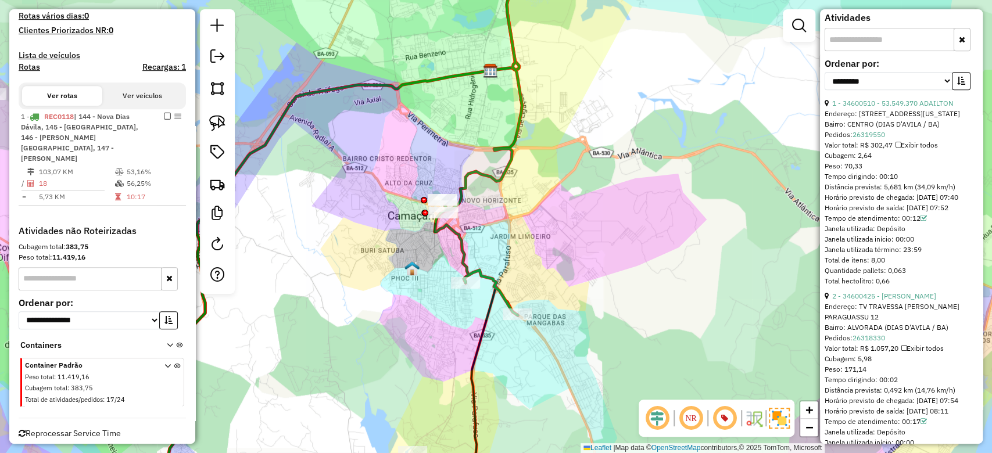
drag, startPoint x: 477, startPoint y: 164, endPoint x: 475, endPoint y: 143, distance: 21.6
click at [475, 144] on div "Janela de atendimento Grade de atendimento Capacidade Transportadoras Veículos …" at bounding box center [496, 226] width 992 height 453
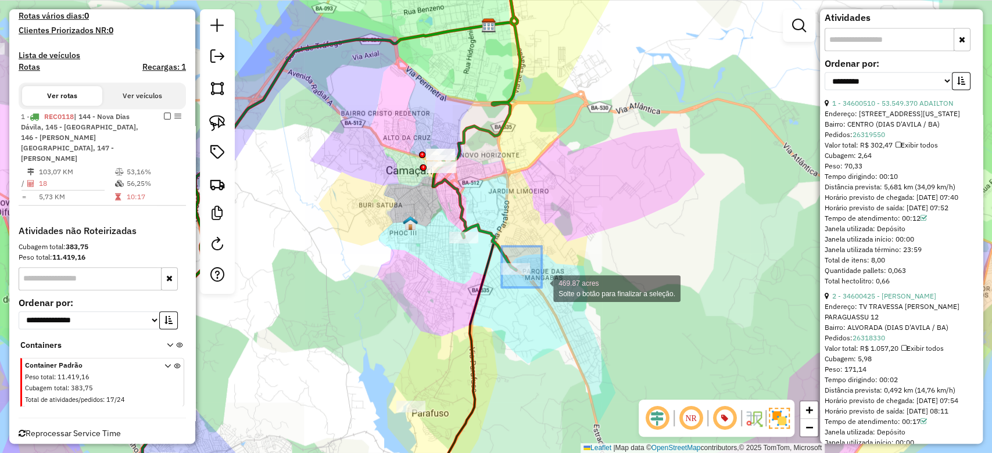
drag, startPoint x: 529, startPoint y: 269, endPoint x: 499, endPoint y: 269, distance: 29.6
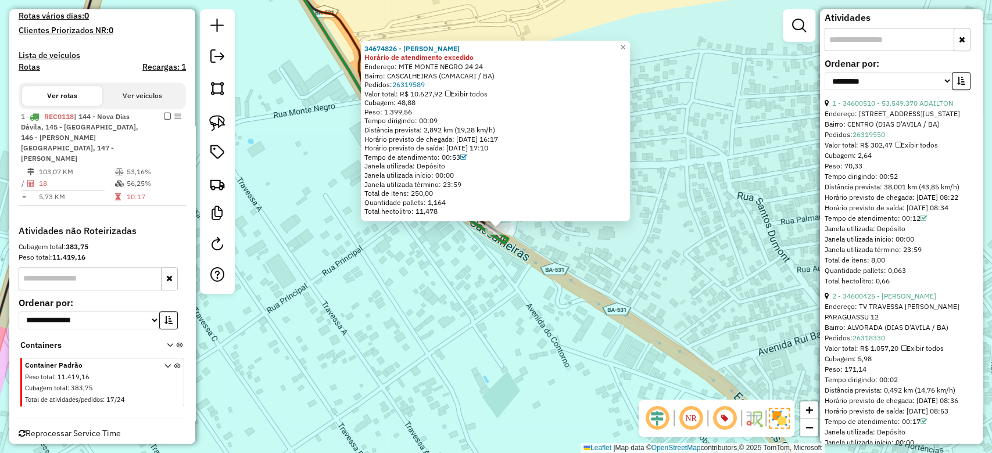
drag, startPoint x: 432, startPoint y: 255, endPoint x: 473, endPoint y: 263, distance: 41.4
click at [472, 263] on div "34674826 - PAULO GERMANO CARDOS Horário de atendimento excedido Endereço: MTE M…" at bounding box center [496, 226] width 992 height 453
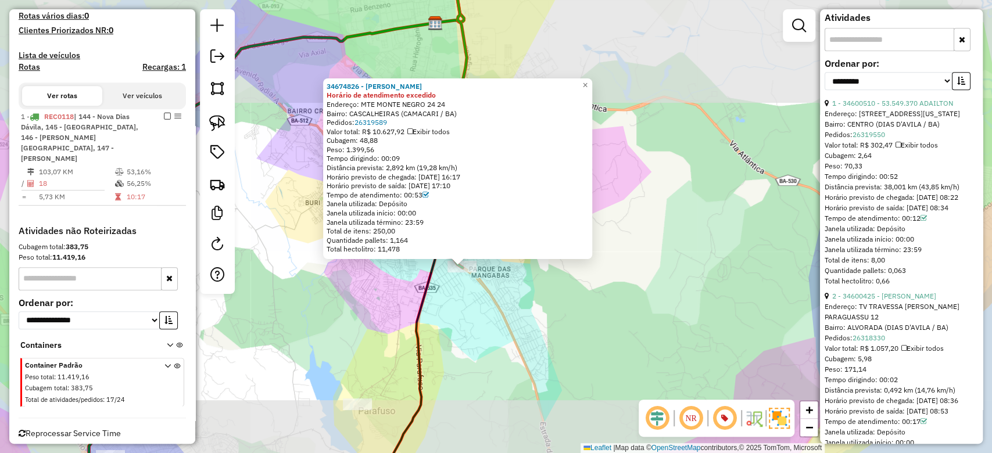
click at [414, 280] on div "34674826 - PAULO GERMANO CARDOS Horário de atendimento excedido Endereço: MTE M…" at bounding box center [496, 226] width 992 height 453
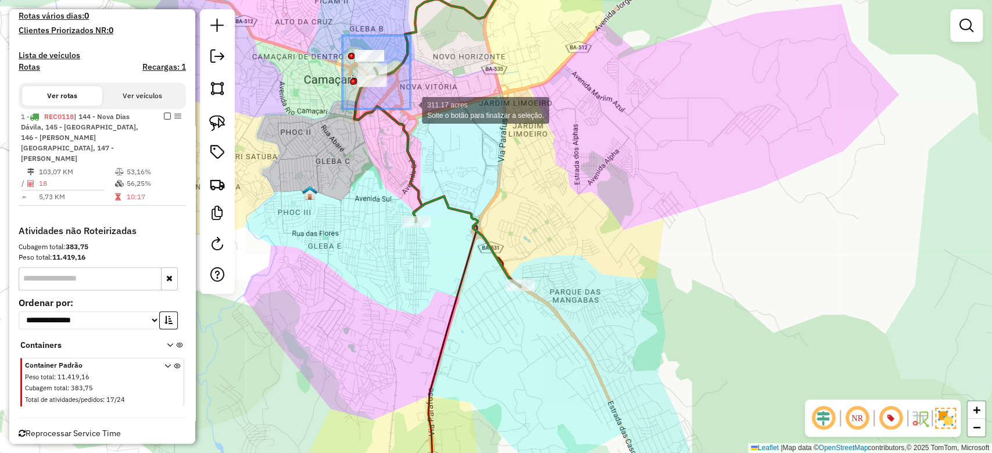
drag, startPoint x: 342, startPoint y: 35, endPoint x: 410, endPoint y: 109, distance: 100.3
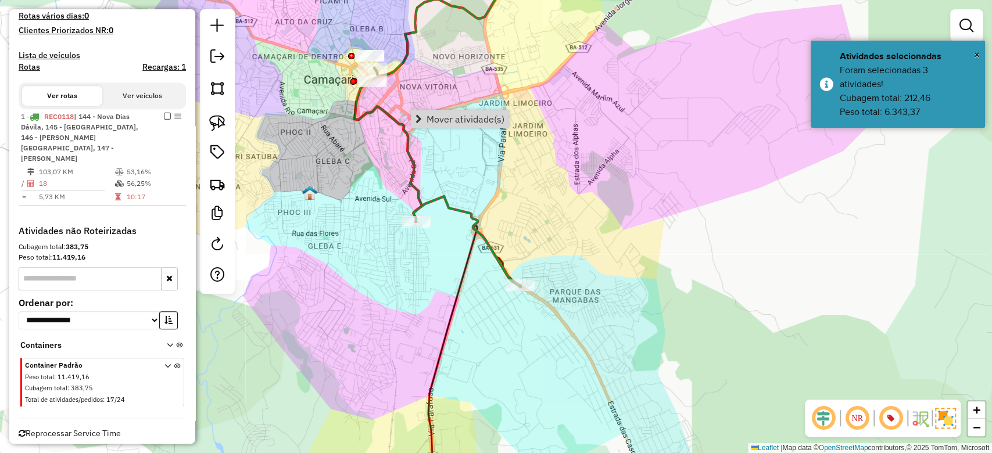
click at [417, 193] on icon at bounding box center [437, 121] width 166 height 332
select select "**********"
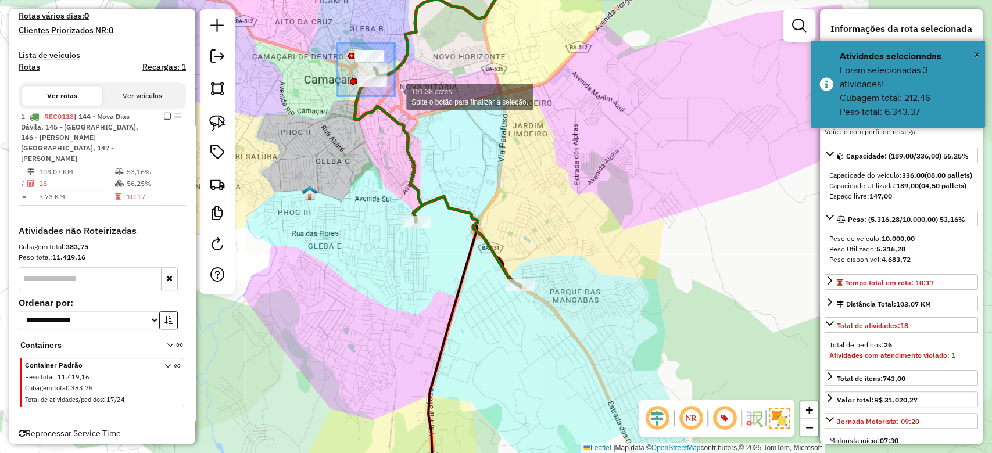
drag, startPoint x: 358, startPoint y: 61, endPoint x: 394, endPoint y: 96, distance: 50.5
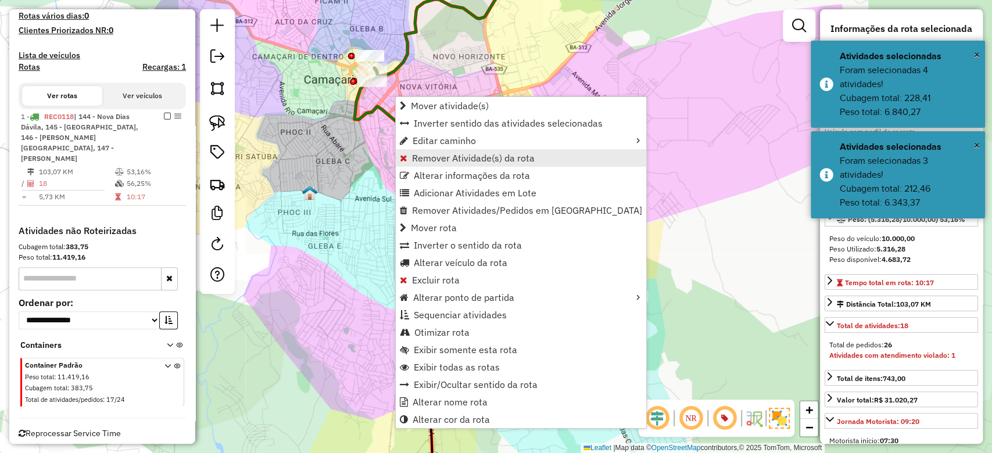
click at [420, 163] on span "Remover Atividade(s) da rota" at bounding box center [473, 157] width 123 height 9
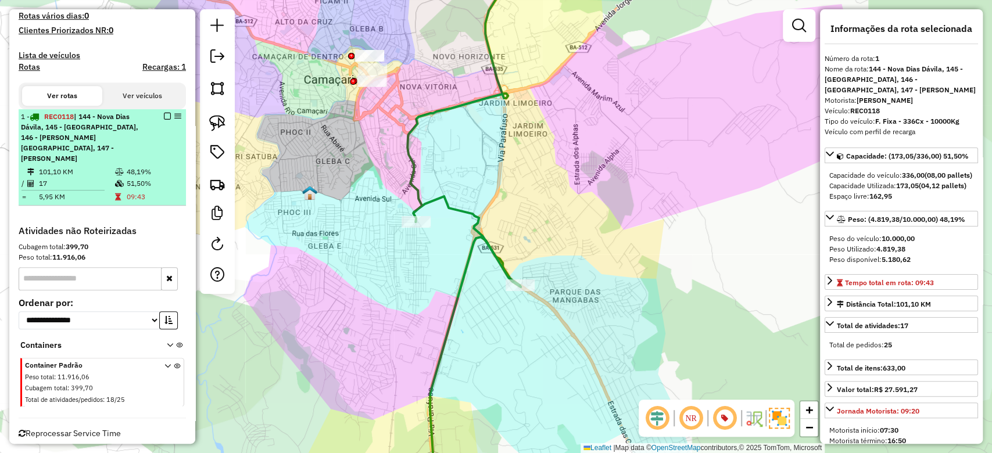
click at [164, 166] on td "48,19%" at bounding box center [153, 172] width 55 height 12
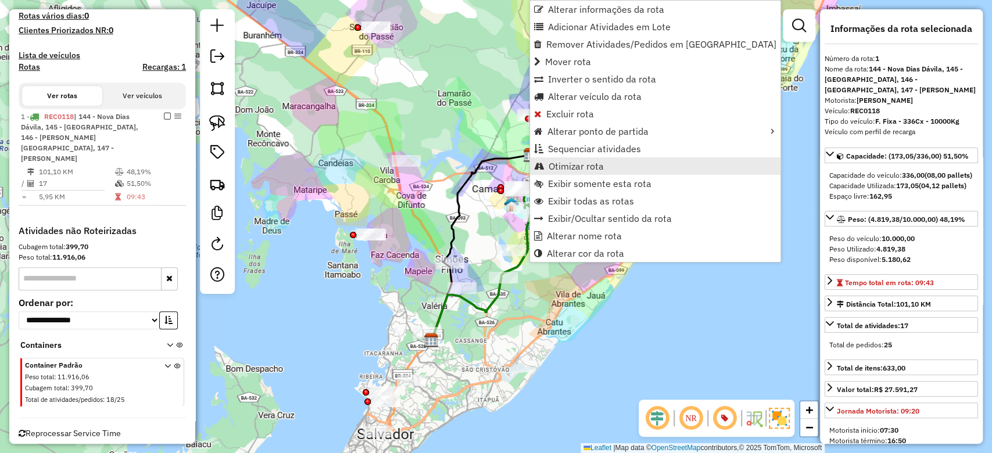
click at [558, 168] on span "Otimizar rota" at bounding box center [575, 166] width 55 height 9
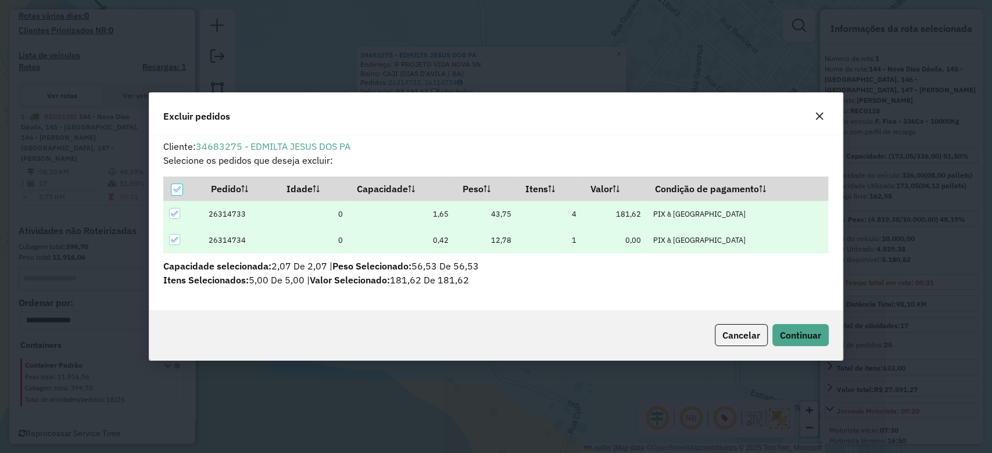
scroll to position [0, 0]
click at [790, 332] on span "Continuar" at bounding box center [800, 335] width 41 height 12
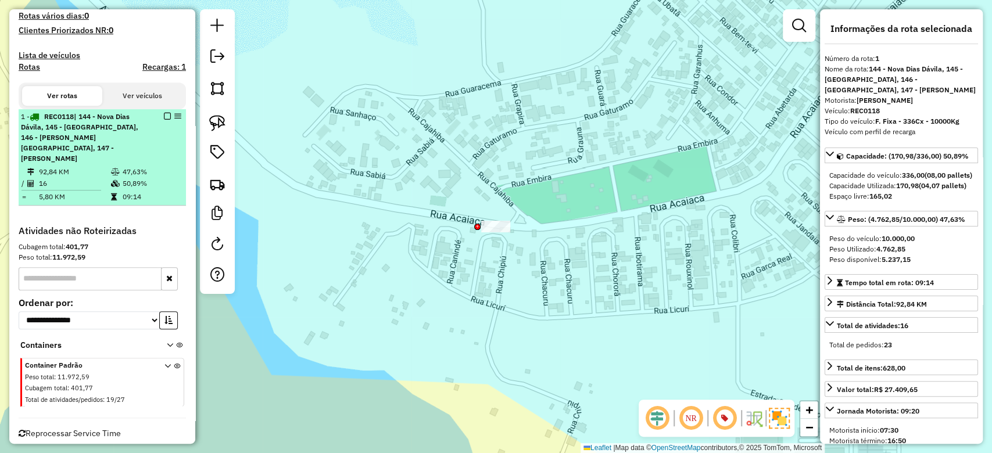
drag, startPoint x: 132, startPoint y: 157, endPoint x: 139, endPoint y: 156, distance: 7.8
click at [132, 178] on td "50,89%" at bounding box center [151, 184] width 59 height 12
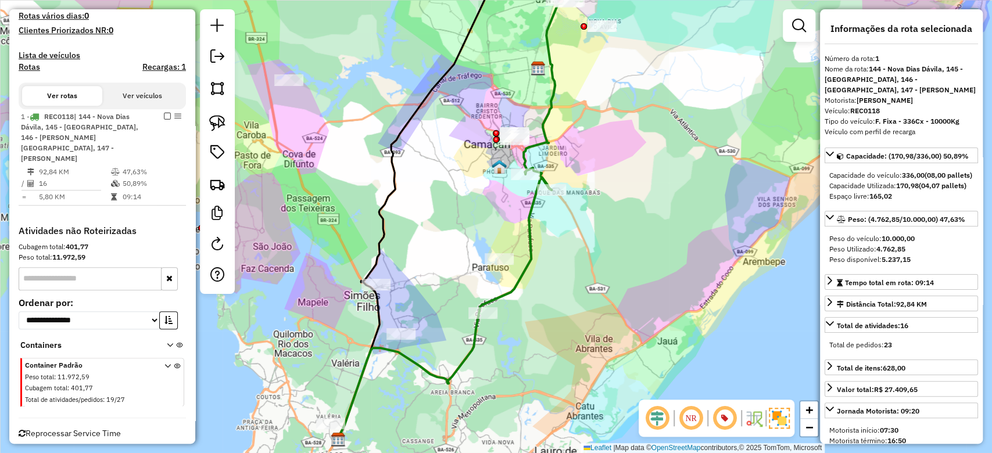
click at [525, 257] on icon at bounding box center [445, 308] width 214 height 261
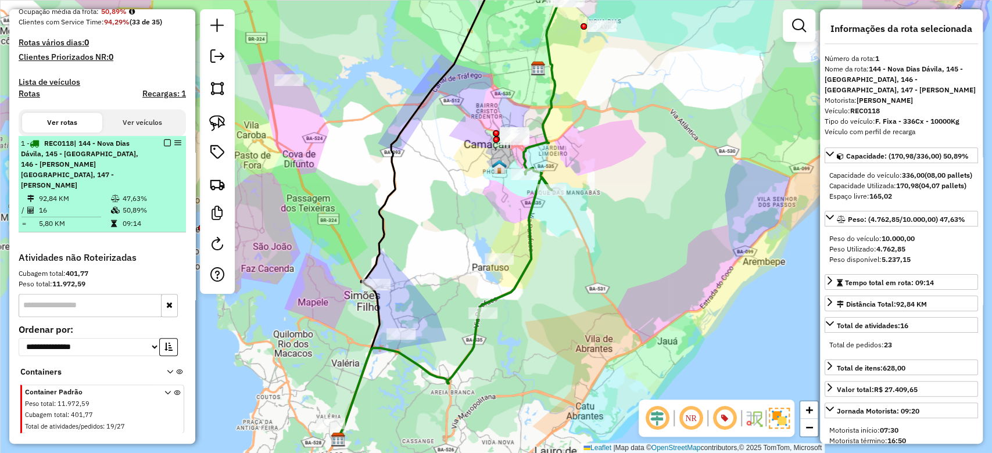
scroll to position [302, 0]
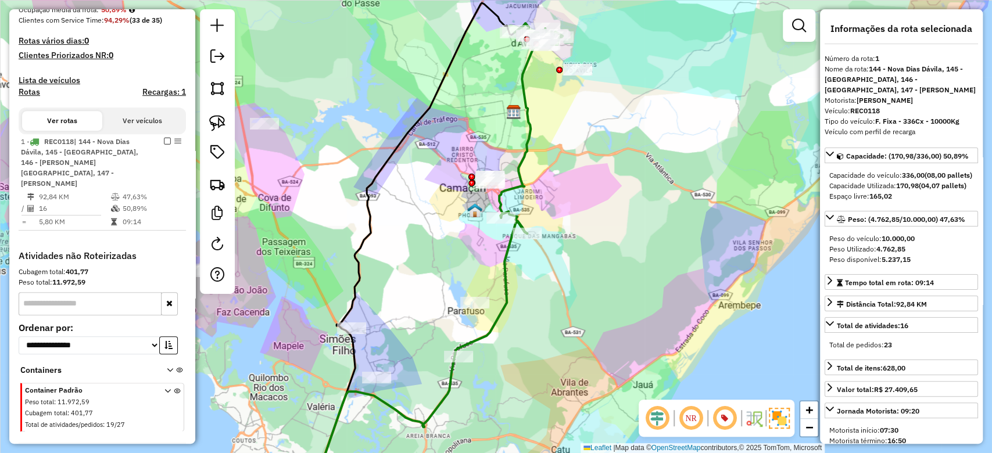
drag, startPoint x: 489, startPoint y: 123, endPoint x: 450, endPoint y: 179, distance: 68.3
click at [450, 178] on div "Janela de atendimento Grade de atendimento Capacidade Transportadoras Veículos …" at bounding box center [496, 226] width 992 height 453
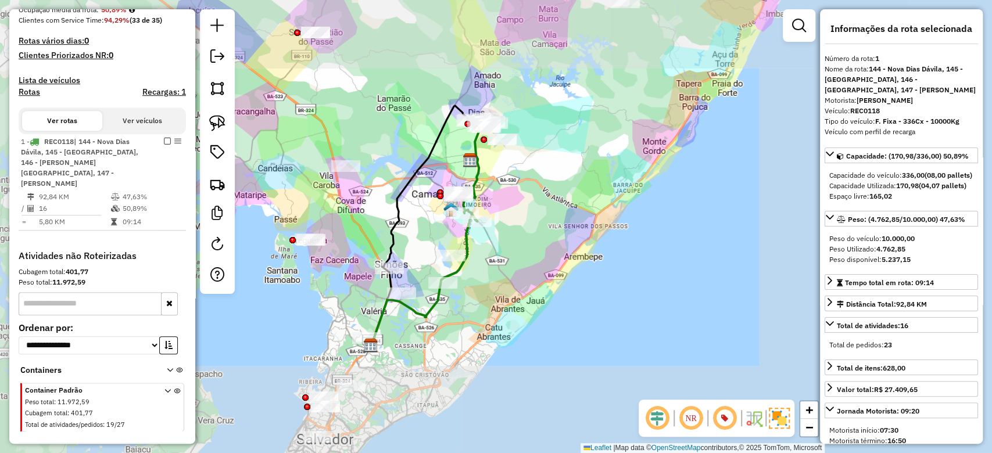
click at [443, 169] on div "Janela de atendimento Grade de atendimento Capacidade Transportadoras Veículos …" at bounding box center [496, 226] width 992 height 453
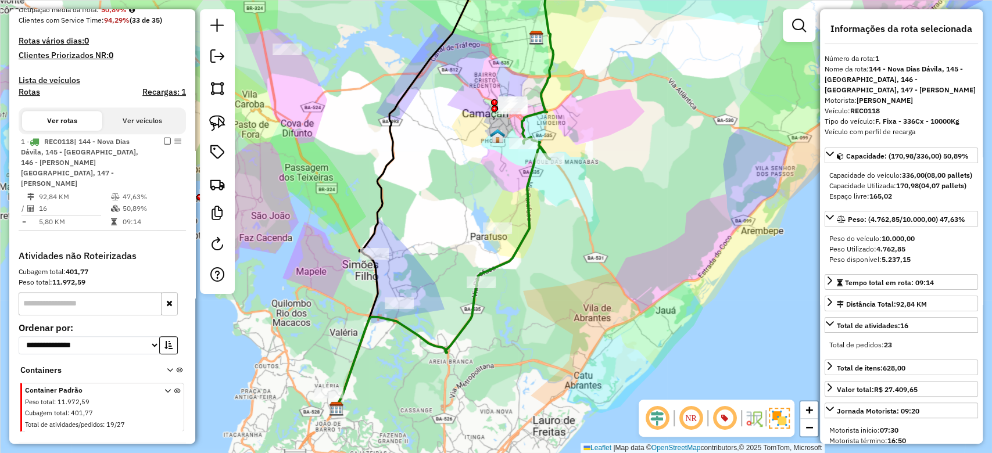
drag, startPoint x: 419, startPoint y: 257, endPoint x: 435, endPoint y: 213, distance: 46.7
click at [433, 216] on div "Janela de atendimento Grade de atendimento Capacidade Transportadoras Veículos …" at bounding box center [496, 226] width 992 height 453
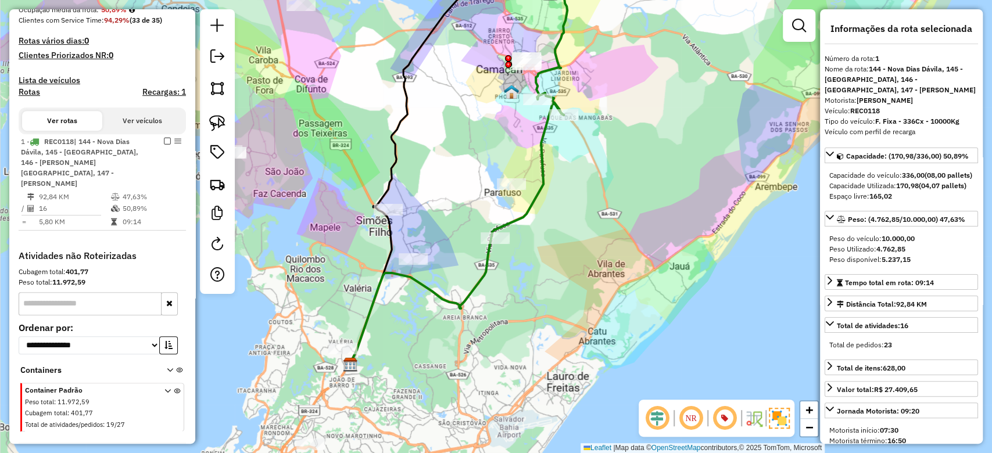
drag, startPoint x: 440, startPoint y: 189, endPoint x: 418, endPoint y: 253, distance: 67.1
click at [418, 253] on div "Janela de atendimento Grade de atendimento Capacidade Transportadoras Veículos …" at bounding box center [496, 226] width 992 height 453
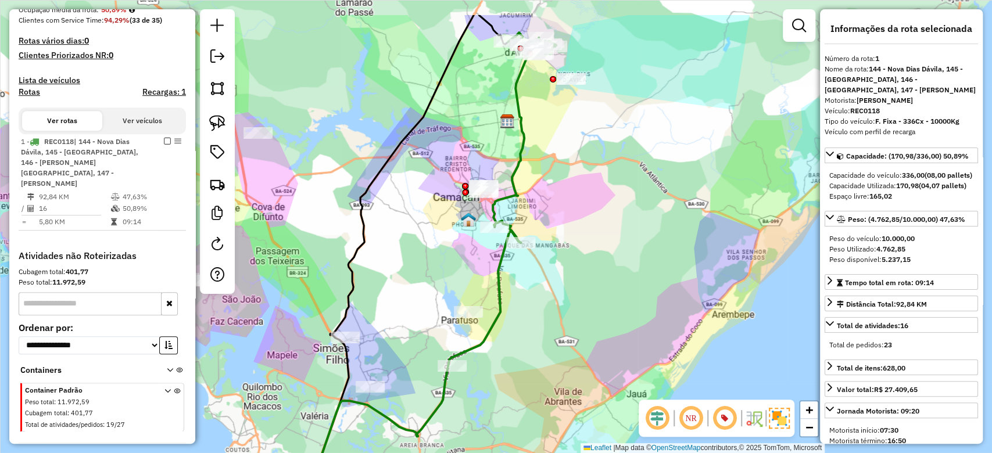
drag, startPoint x: 426, startPoint y: 216, endPoint x: 413, endPoint y: 199, distance: 21.1
click at [415, 203] on div "Janela de atendimento Grade de atendimento Capacidade Transportadoras Veículos …" at bounding box center [496, 226] width 992 height 453
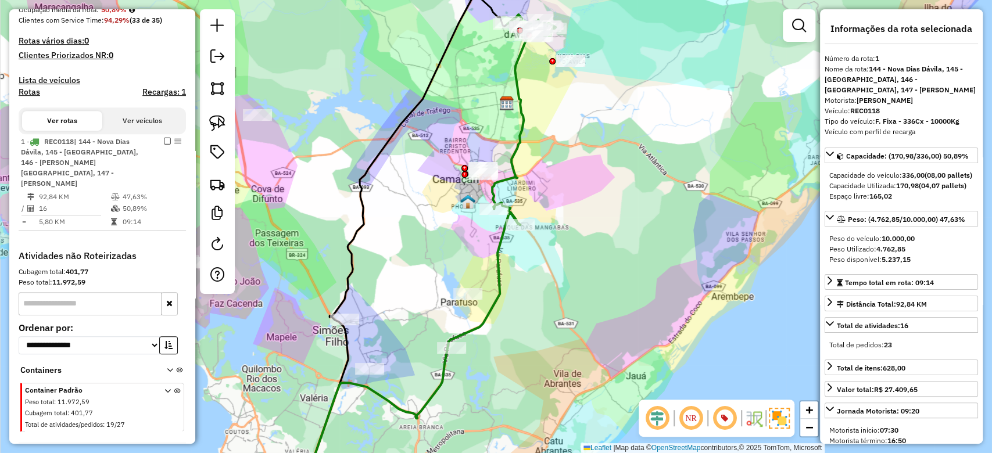
click at [164, 144] on em at bounding box center [167, 141] width 7 height 7
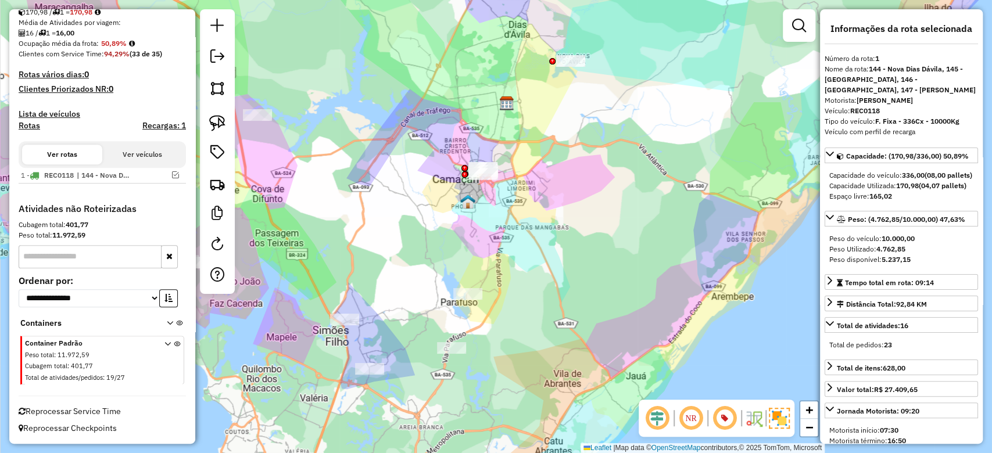
scroll to position [267, 0]
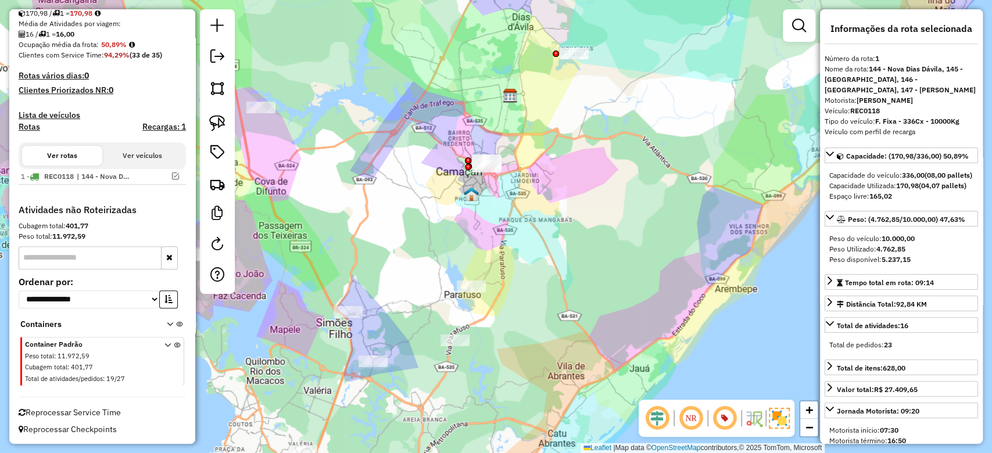
drag, startPoint x: 420, startPoint y: 284, endPoint x: 465, endPoint y: 207, distance: 89.3
click at [465, 208] on div "Janela de atendimento Grade de atendimento Capacidade Transportadoras Veículos …" at bounding box center [496, 226] width 992 height 453
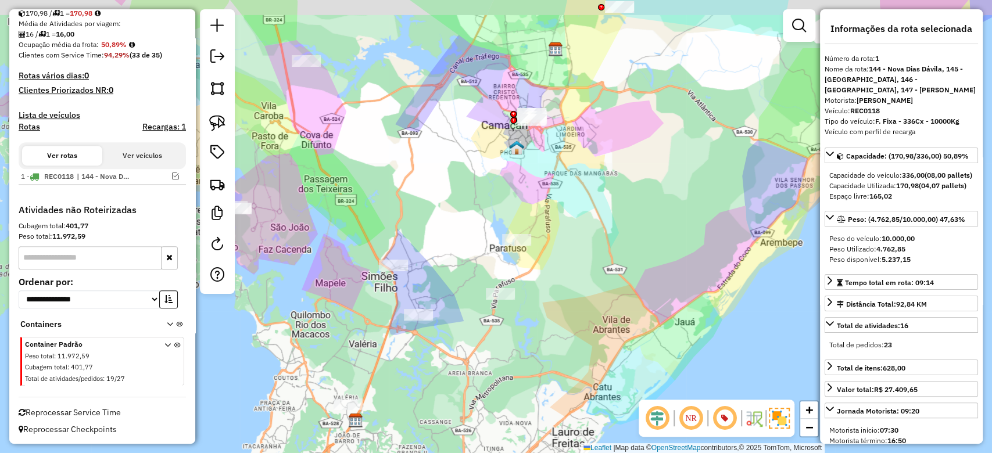
drag, startPoint x: 455, startPoint y: 259, endPoint x: 454, endPoint y: 270, distance: 11.7
click at [454, 269] on div "Janela de atendimento Grade de atendimento Capacidade Transportadoras Veículos …" at bounding box center [496, 226] width 992 height 453
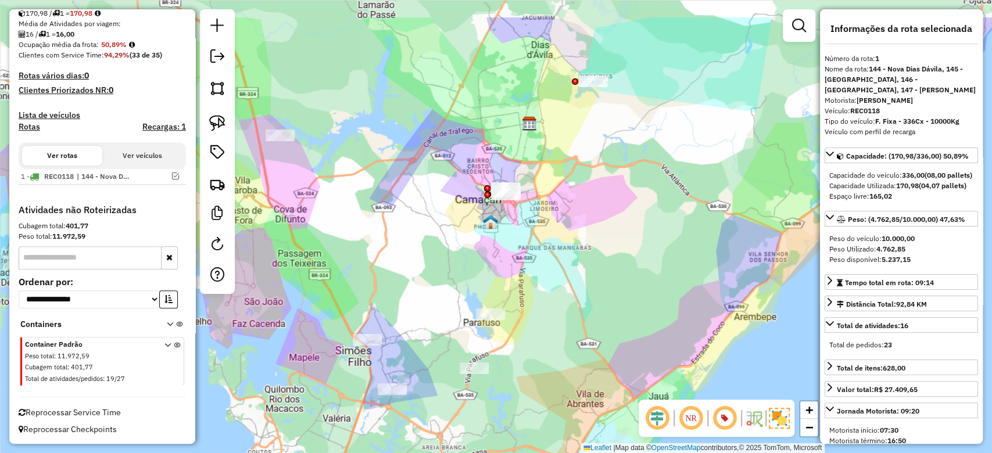
drag, startPoint x: 472, startPoint y: 234, endPoint x: 465, endPoint y: 241, distance: 9.5
click at [467, 240] on div "Janela de atendimento Grade de atendimento Capacidade Transportadoras Veículos …" at bounding box center [496, 226] width 992 height 453
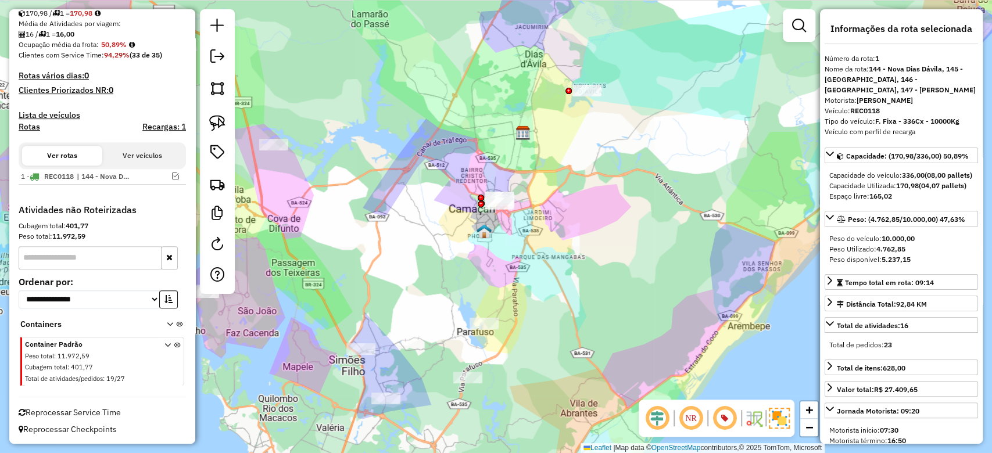
scroll to position [0, 0]
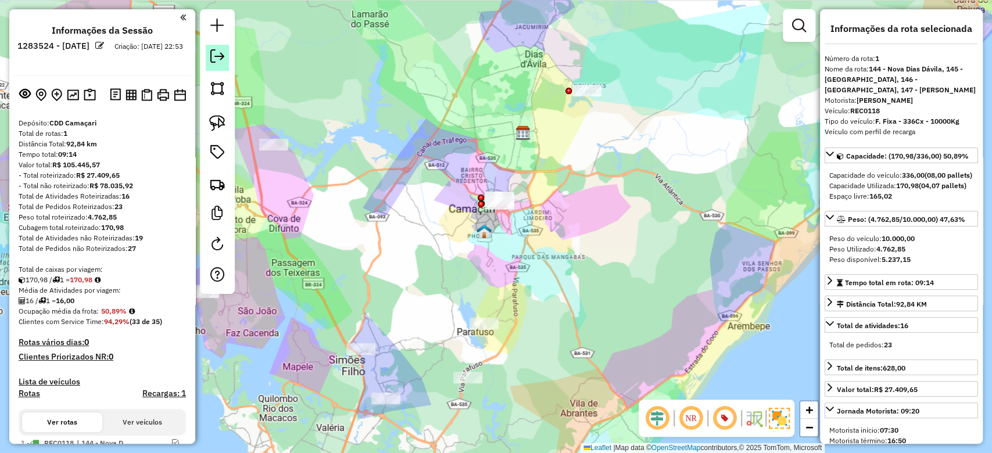
click at [225, 55] on link at bounding box center [217, 58] width 23 height 26
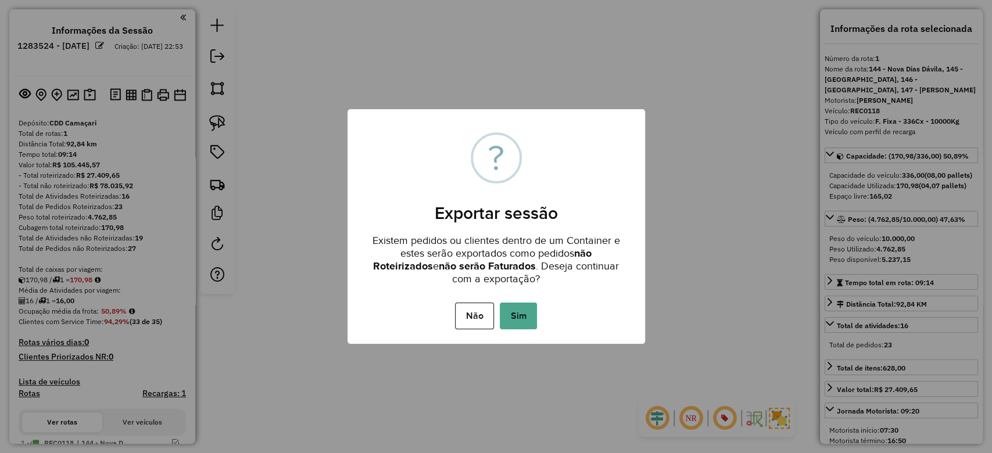
click at [516, 318] on button "Sim" at bounding box center [518, 316] width 37 height 27
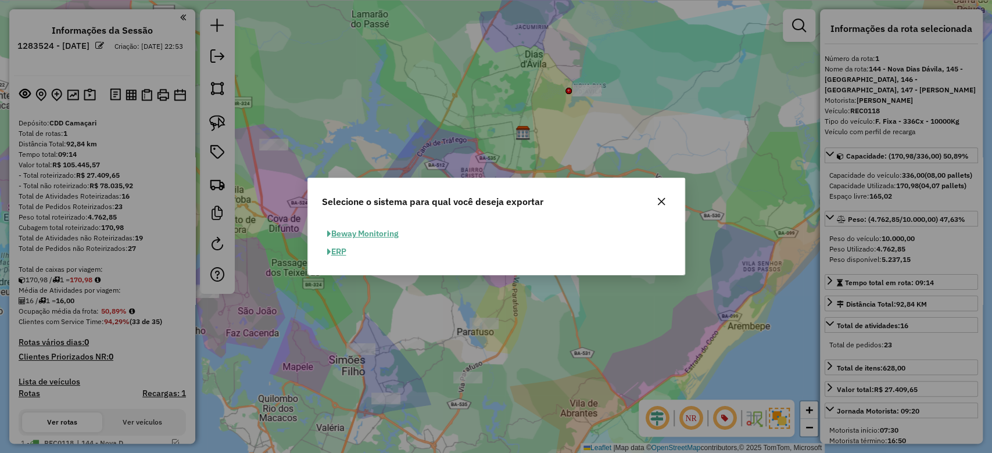
click at [335, 250] on button "ERP" at bounding box center [337, 252] width 30 height 18
select select "**"
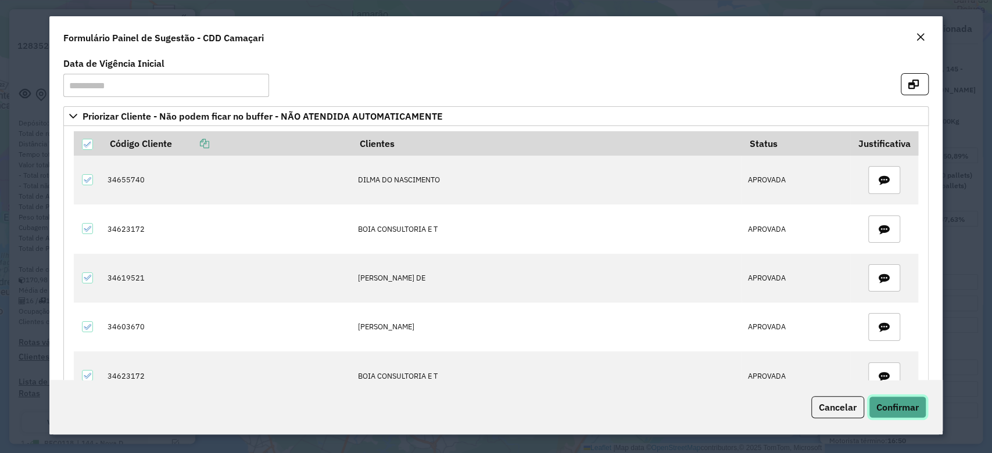
click at [877, 406] on span "Confirmar" at bounding box center [897, 407] width 42 height 12
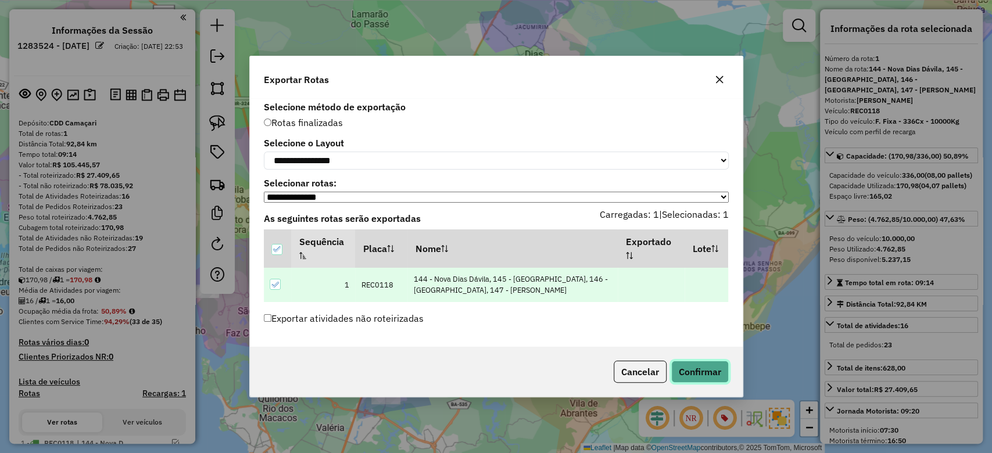
click at [706, 369] on button "Confirmar" at bounding box center [700, 372] width 58 height 22
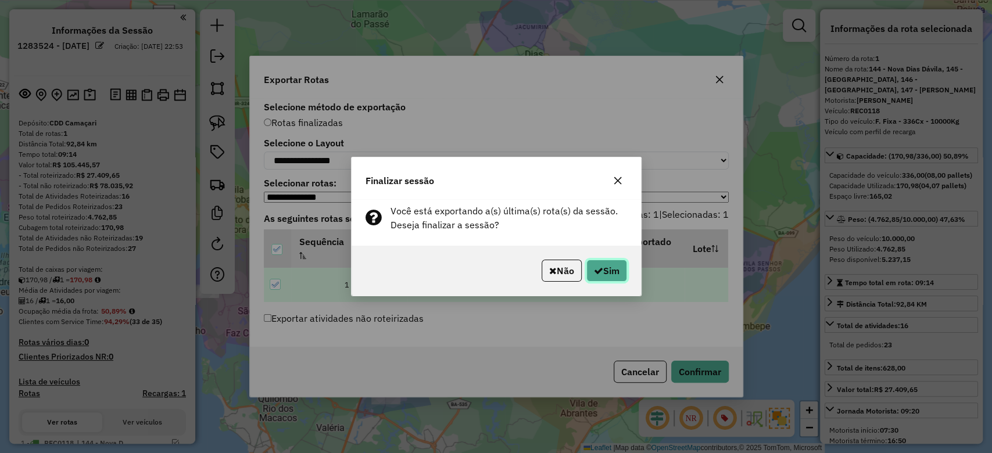
click at [623, 277] on button "Sim" at bounding box center [606, 271] width 41 height 22
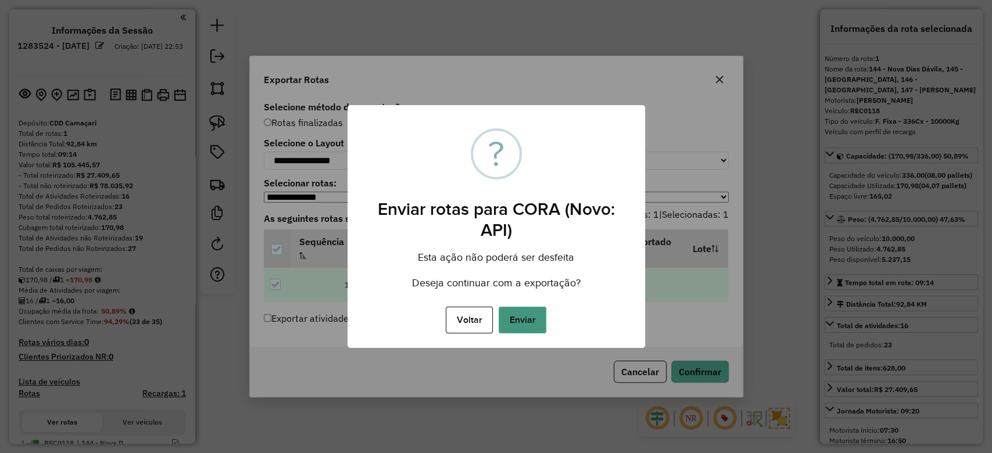
click at [537, 317] on button "Enviar" at bounding box center [522, 320] width 48 height 27
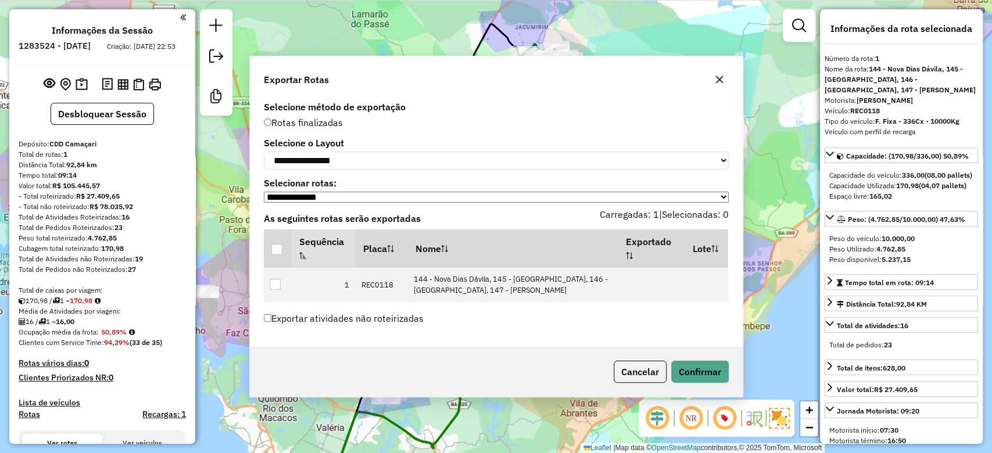
scroll to position [300, 0]
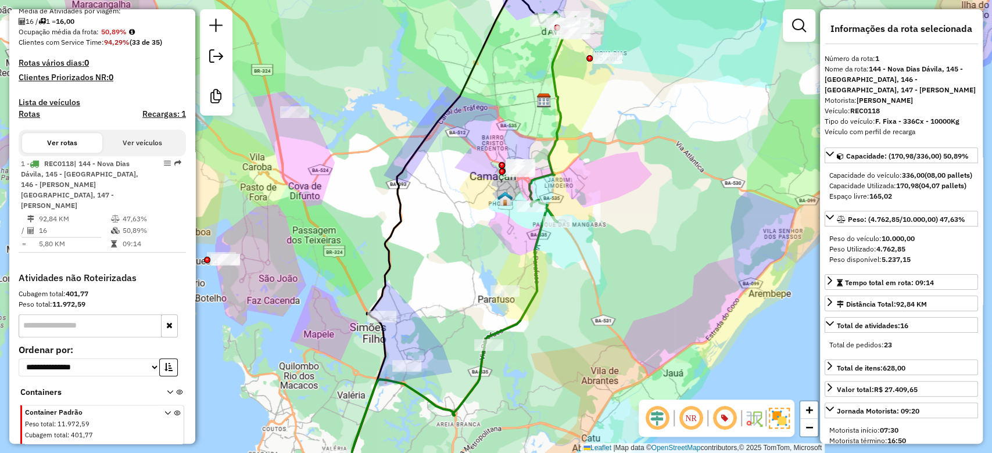
drag, startPoint x: 471, startPoint y: 211, endPoint x: 476, endPoint y: 202, distance: 10.5
click at [476, 202] on div "Janela de atendimento Grade de atendimento Capacidade Transportadoras Veículos …" at bounding box center [496, 226] width 992 height 453
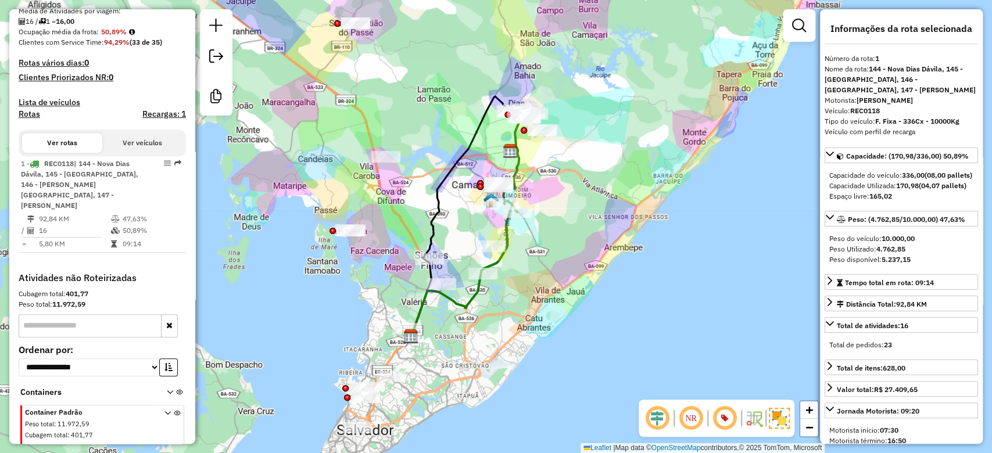
drag, startPoint x: 474, startPoint y: 157, endPoint x: 479, endPoint y: 153, distance: 6.6
click at [479, 153] on icon at bounding box center [460, 216] width 102 height 241
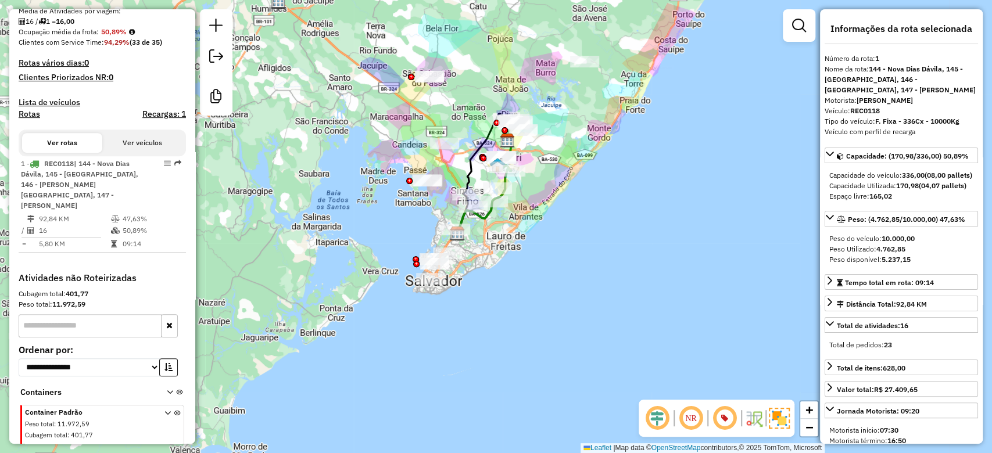
drag, startPoint x: 477, startPoint y: 141, endPoint x: 474, endPoint y: 168, distance: 28.1
click at [474, 167] on icon at bounding box center [482, 174] width 51 height 120
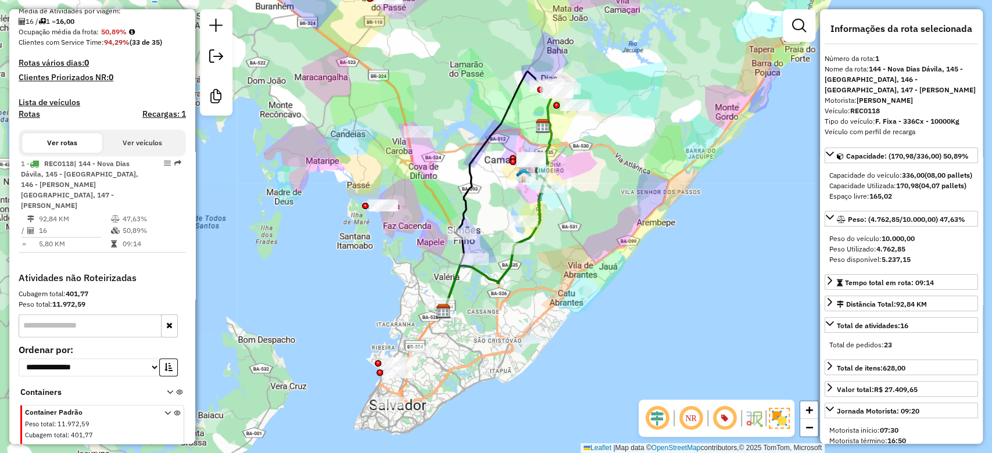
drag, startPoint x: 469, startPoint y: 170, endPoint x: 465, endPoint y: 184, distance: 14.5
click at [465, 182] on icon at bounding box center [493, 191] width 102 height 241
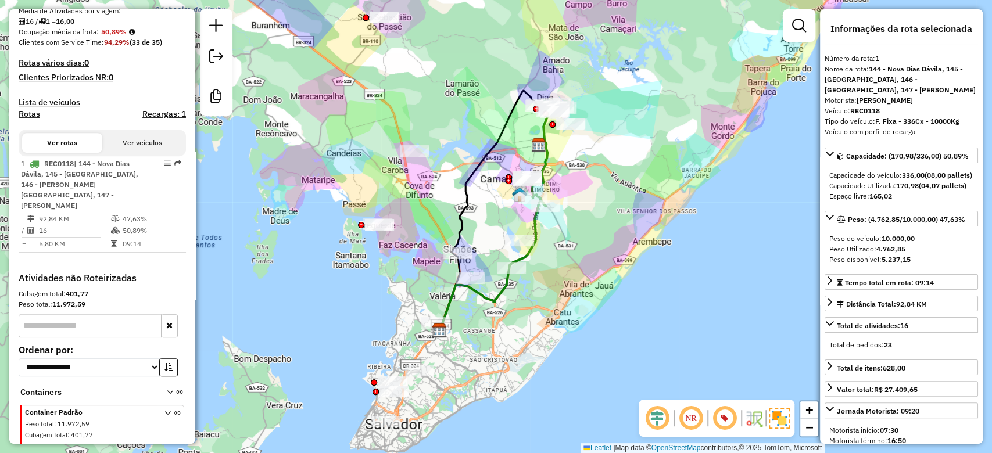
drag, startPoint x: 465, startPoint y: 178, endPoint x: 442, endPoint y: 258, distance: 83.3
click at [443, 257] on icon at bounding box center [488, 211] width 102 height 241
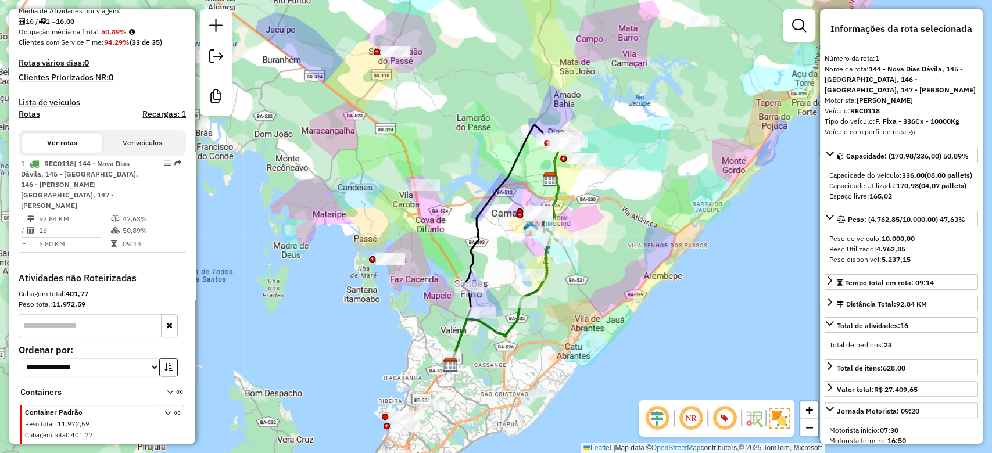
drag, startPoint x: 419, startPoint y: 191, endPoint x: 435, endPoint y: 166, distance: 29.7
click at [435, 166] on div "Janela de atendimento Grade de atendimento Capacidade Transportadoras Veículos …" at bounding box center [496, 226] width 992 height 453
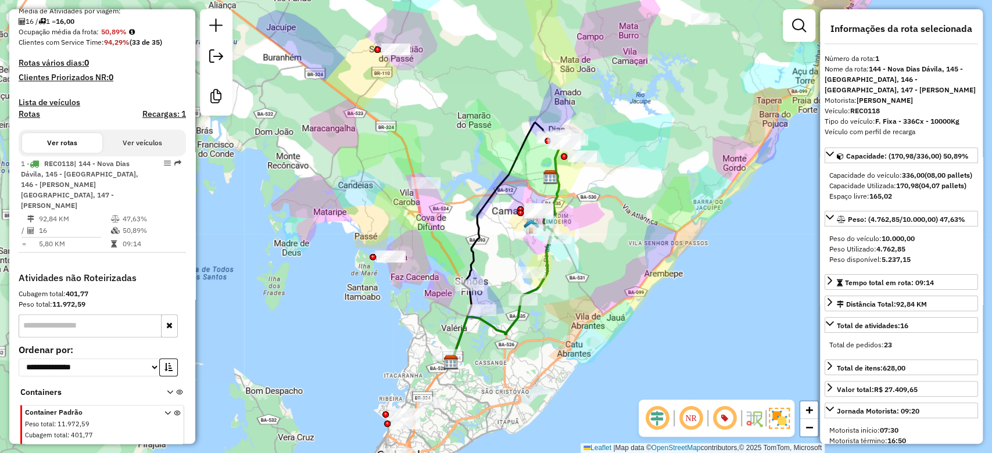
click at [551, 192] on icon at bounding box center [558, 185] width 31 height 105
click at [557, 192] on icon at bounding box center [558, 185] width 31 height 105
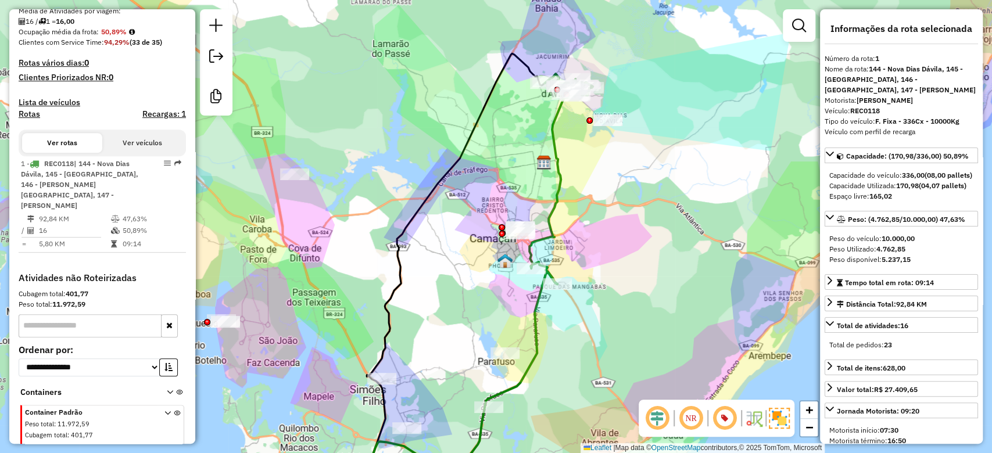
click at [553, 193] on icon at bounding box center [560, 179] width 63 height 210
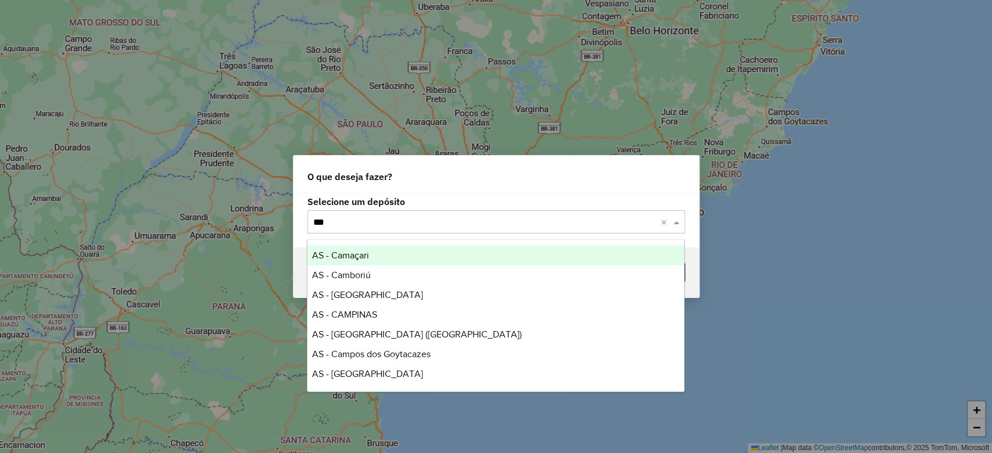
type input "****"
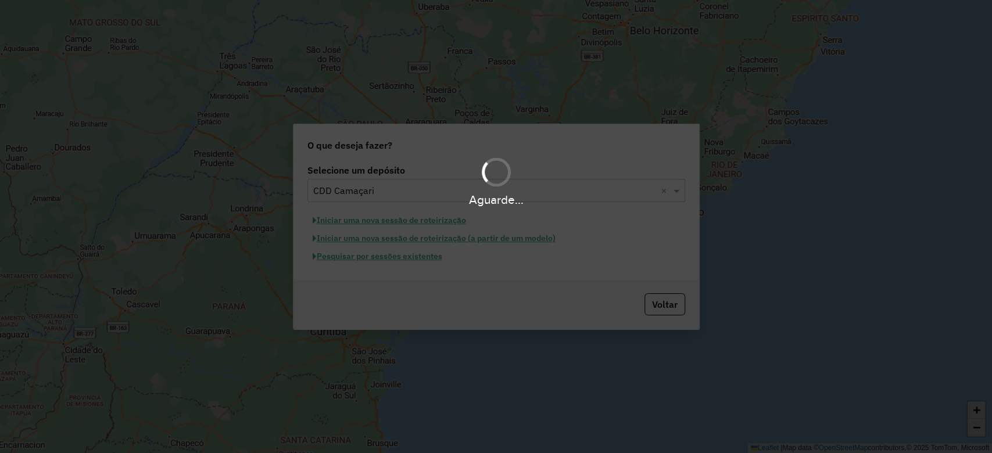
type input "*"
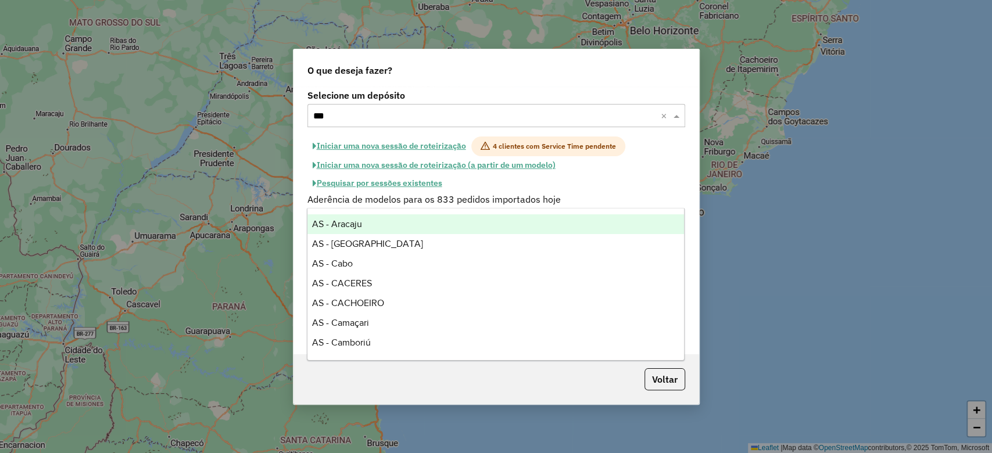
type input "****"
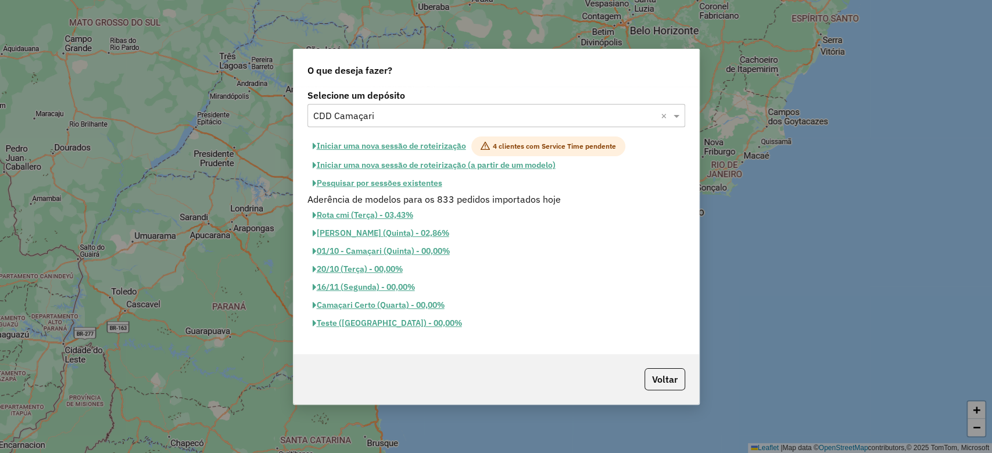
click at [451, 146] on button "Iniciar uma nova sessão de roteirização" at bounding box center [389, 147] width 164 height 20
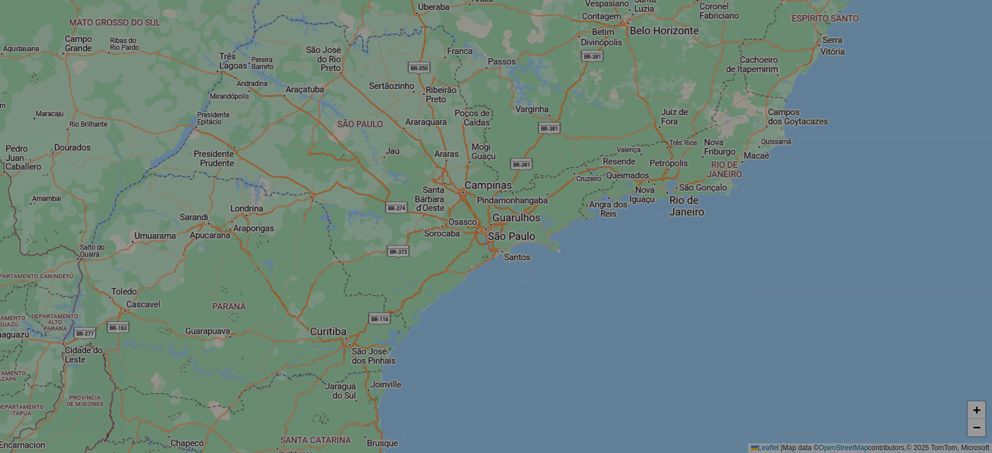
select select "*"
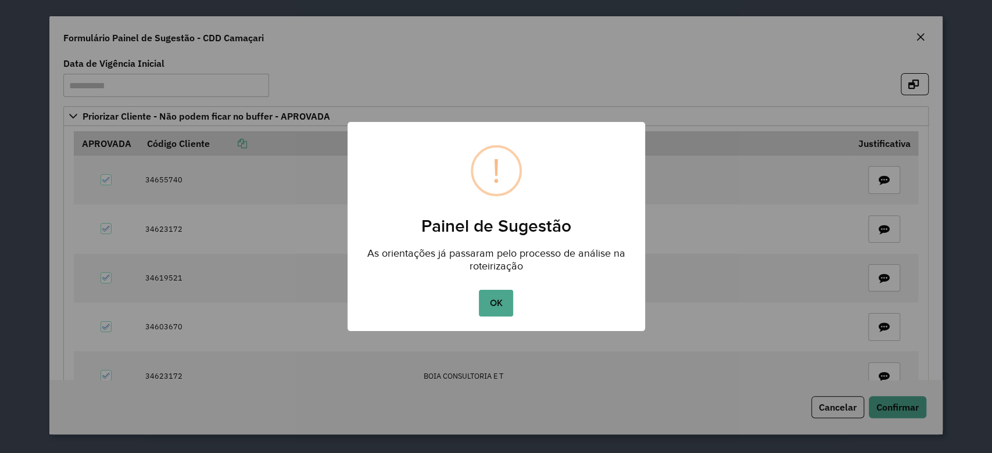
drag, startPoint x: 483, startPoint y: 303, endPoint x: 724, endPoint y: 199, distance: 262.6
click at [483, 303] on button "OK" at bounding box center [496, 303] width 34 height 27
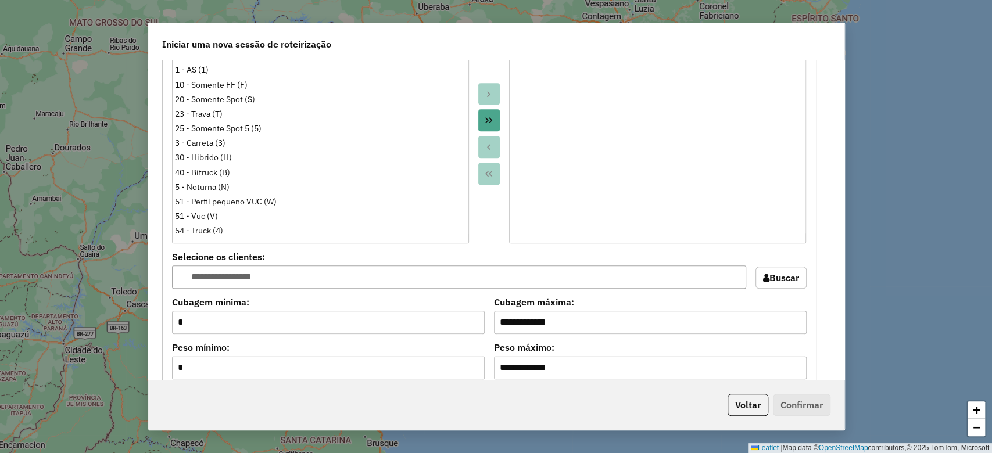
scroll to position [1247, 0]
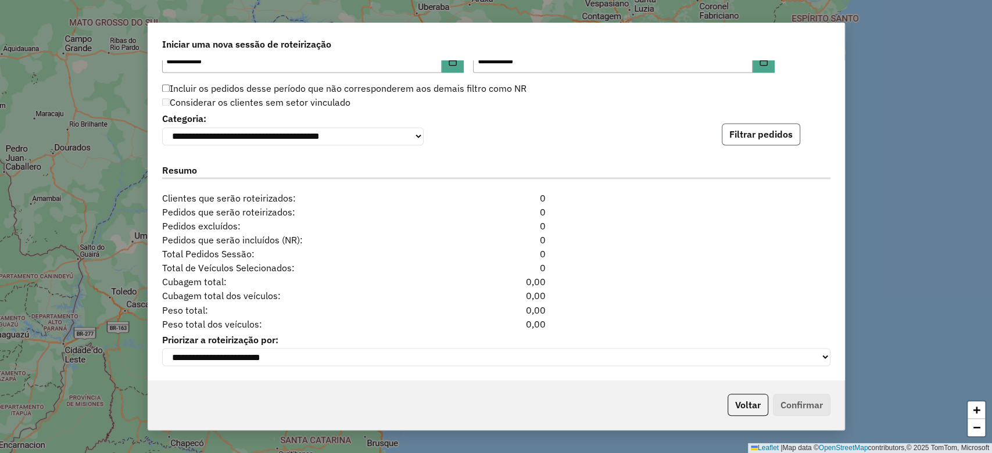
click at [785, 127] on button "Filtrar pedidos" at bounding box center [761, 134] width 78 height 22
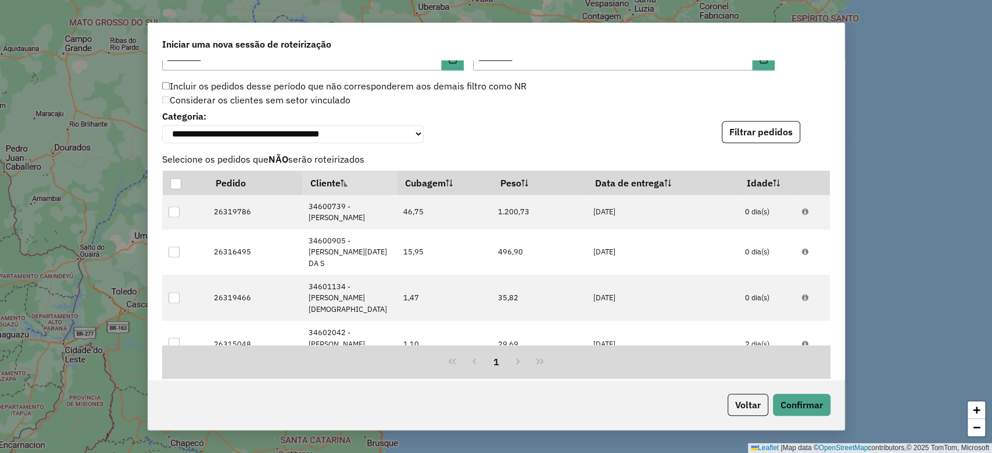
scroll to position [1501, 0]
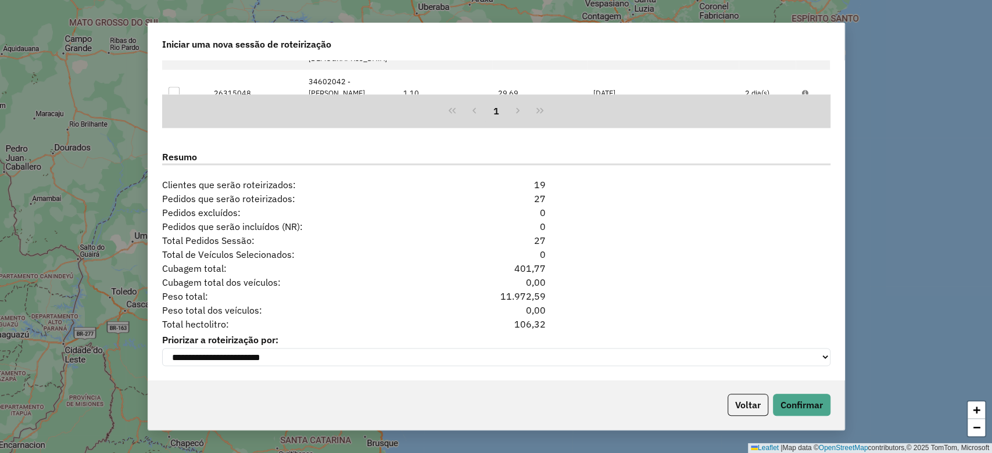
click at [515, 317] on div "106,32" at bounding box center [496, 324] width 114 height 14
copy div "106,32"
click at [729, 403] on button "Voltar" at bounding box center [747, 405] width 41 height 22
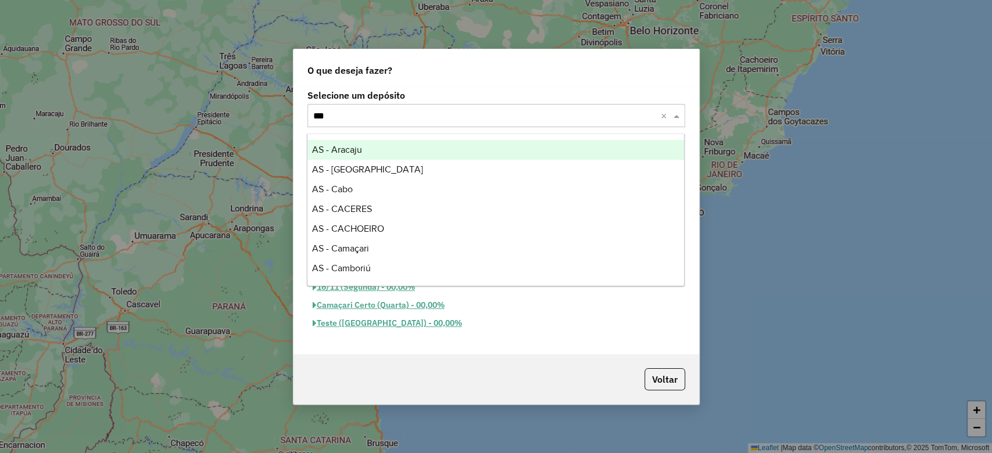
scroll to position [137, 0]
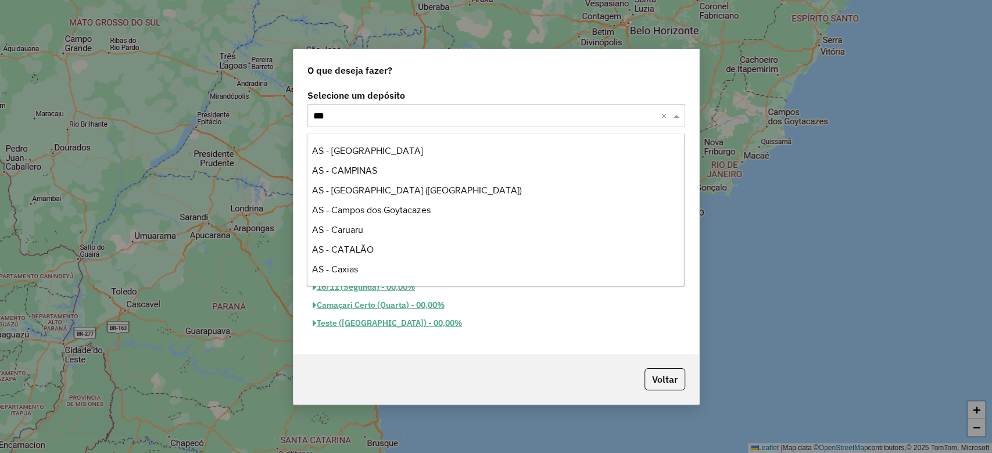
type input "****"
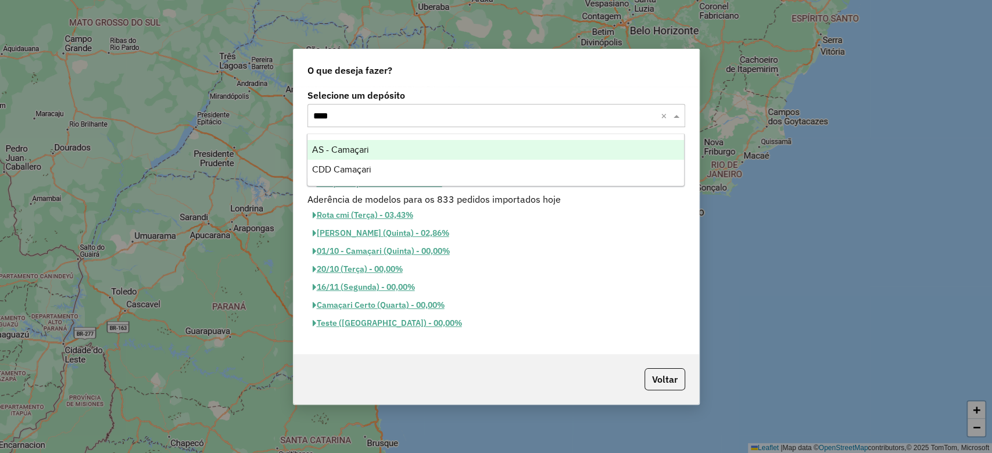
scroll to position [0, 0]
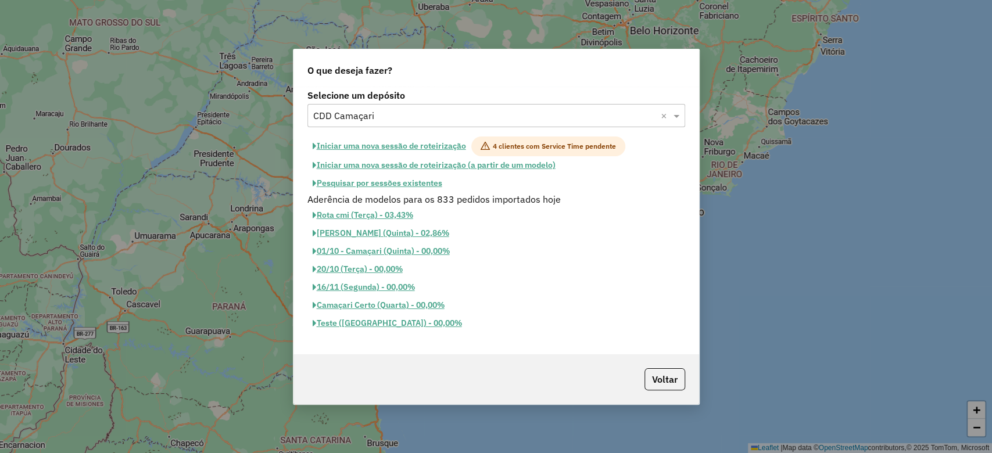
click at [425, 143] on button "Iniciar uma nova sessão de roteirização" at bounding box center [389, 147] width 164 height 20
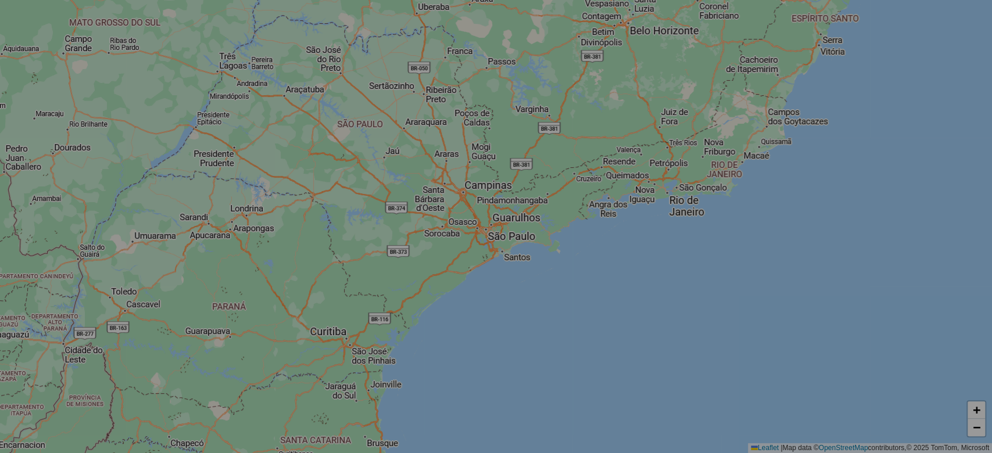
select select "*"
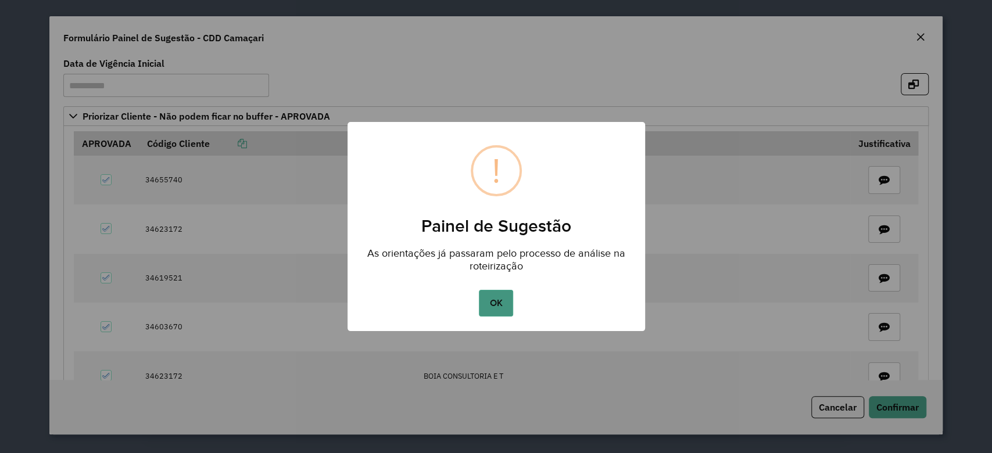
click at [504, 313] on button "OK" at bounding box center [496, 303] width 34 height 27
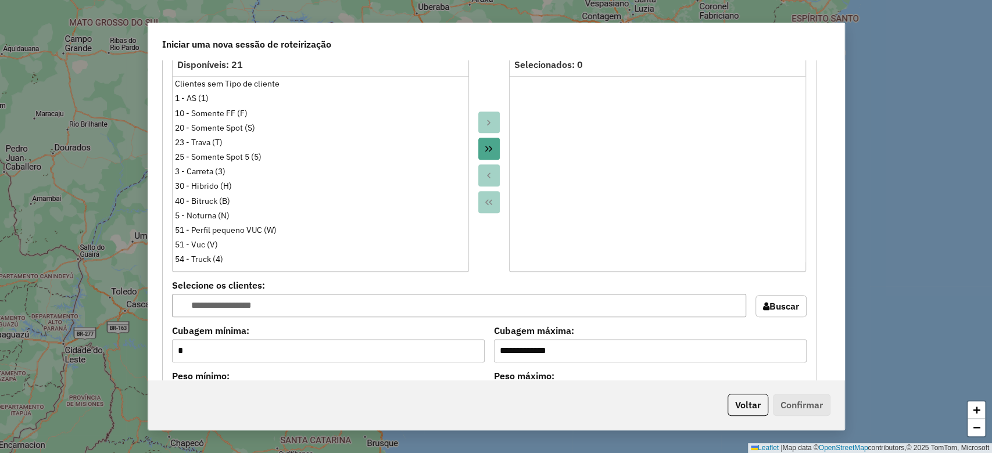
scroll to position [1247, 0]
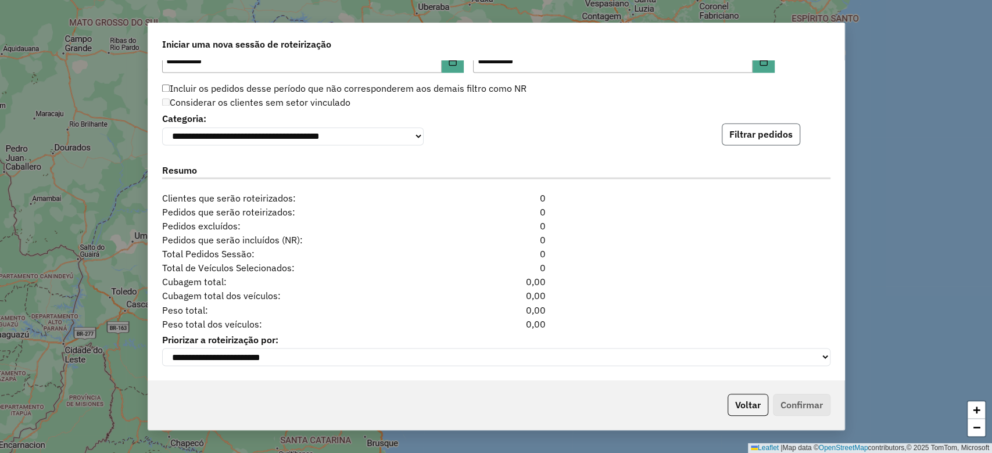
click at [785, 135] on button "Filtrar pedidos" at bounding box center [761, 134] width 78 height 22
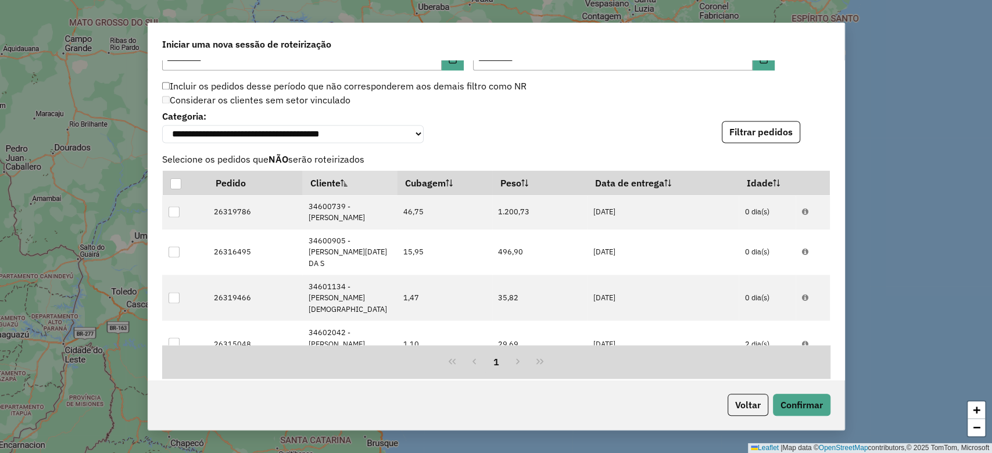
scroll to position [1501, 0]
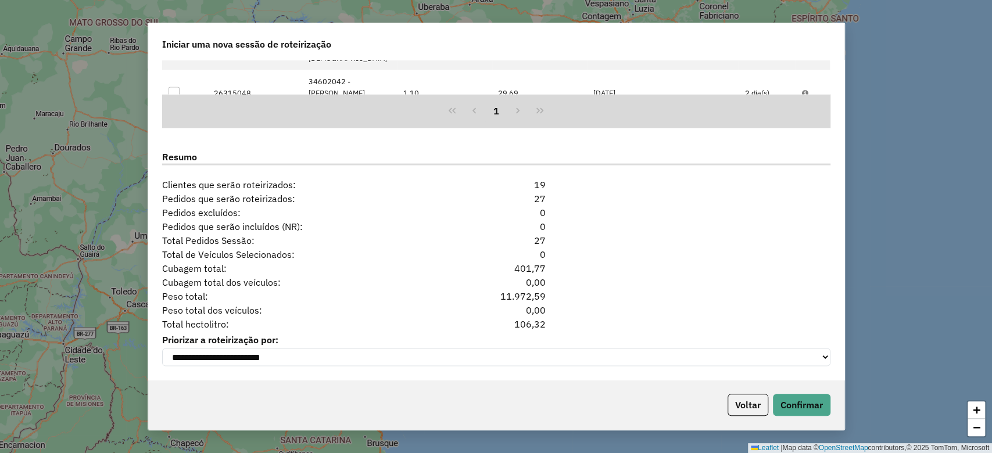
click at [526, 323] on div "106,32" at bounding box center [496, 324] width 114 height 14
copy div "106,32"
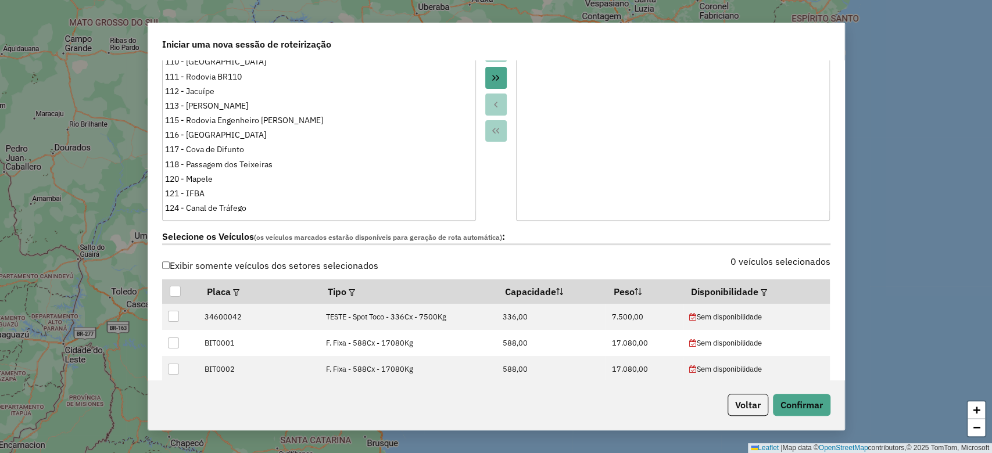
scroll to position [0, 0]
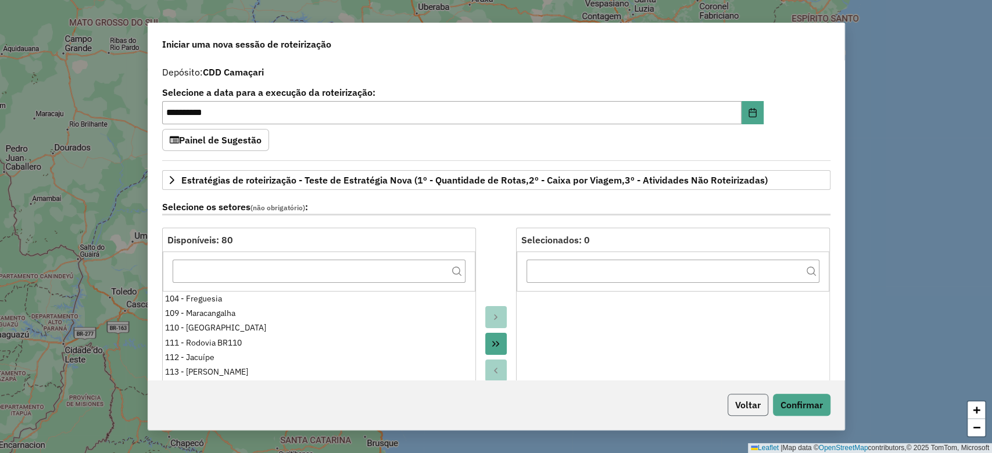
click at [744, 407] on button "Voltar" at bounding box center [747, 405] width 41 height 22
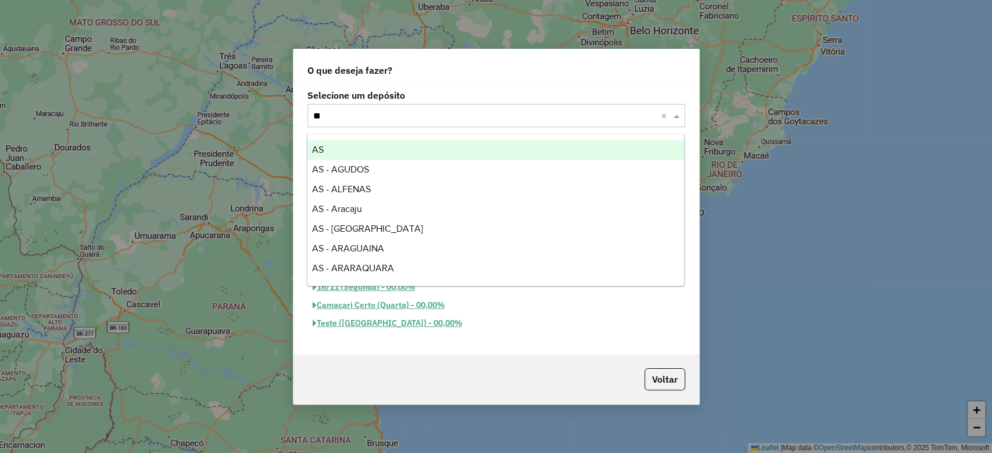
type input "***"
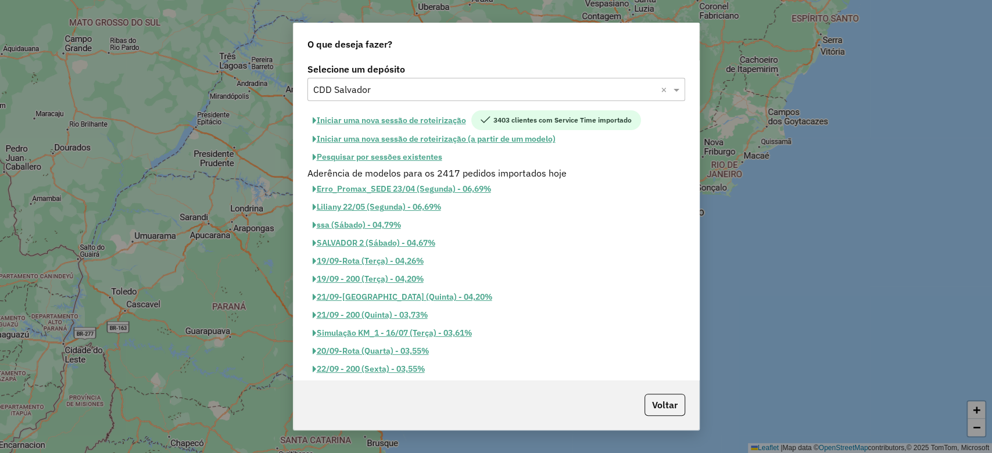
click at [415, 115] on button "Iniciar uma nova sessão de roteirização" at bounding box center [389, 120] width 164 height 20
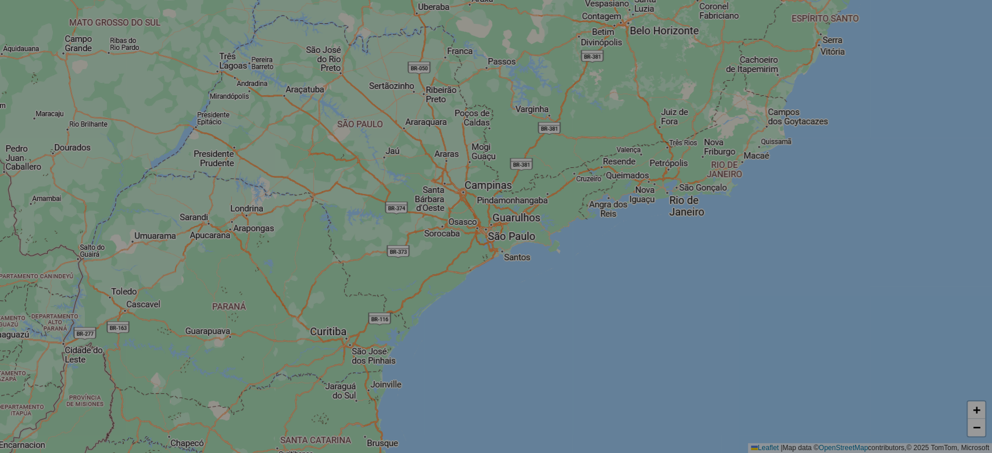
select select "*"
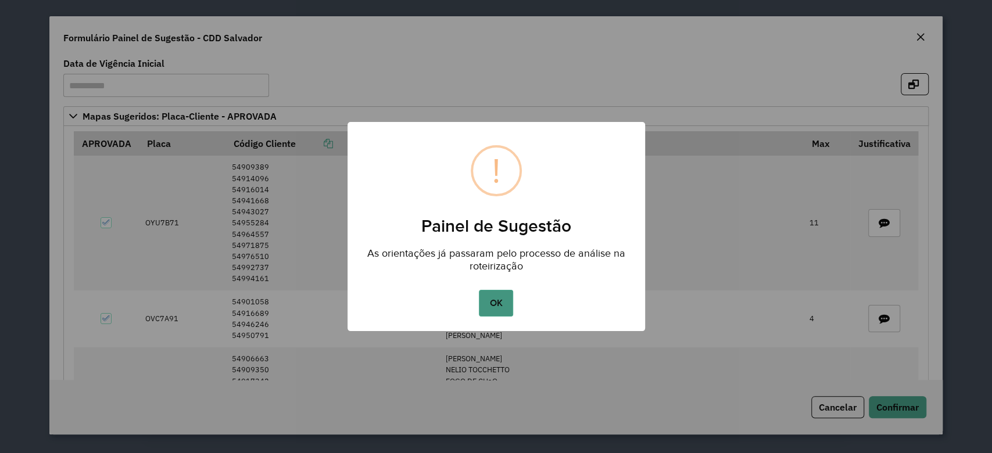
click at [494, 304] on button "OK" at bounding box center [496, 303] width 34 height 27
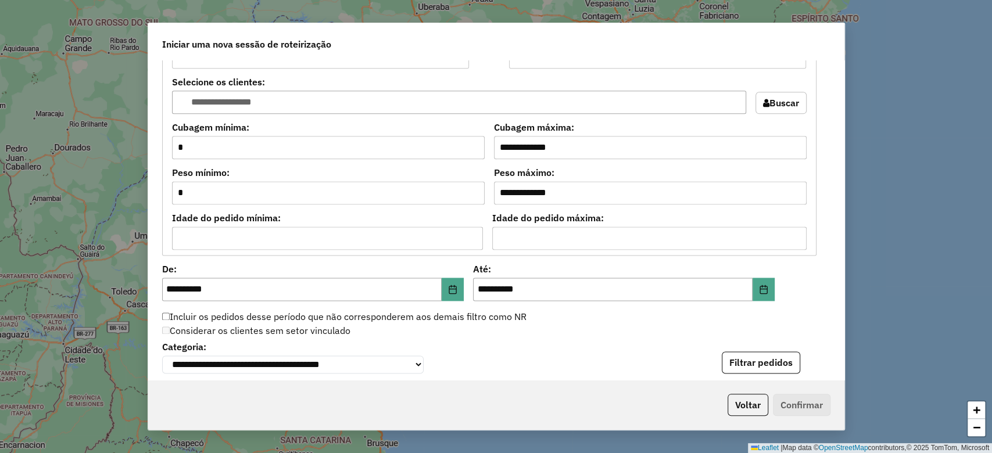
scroll to position [1247, 0]
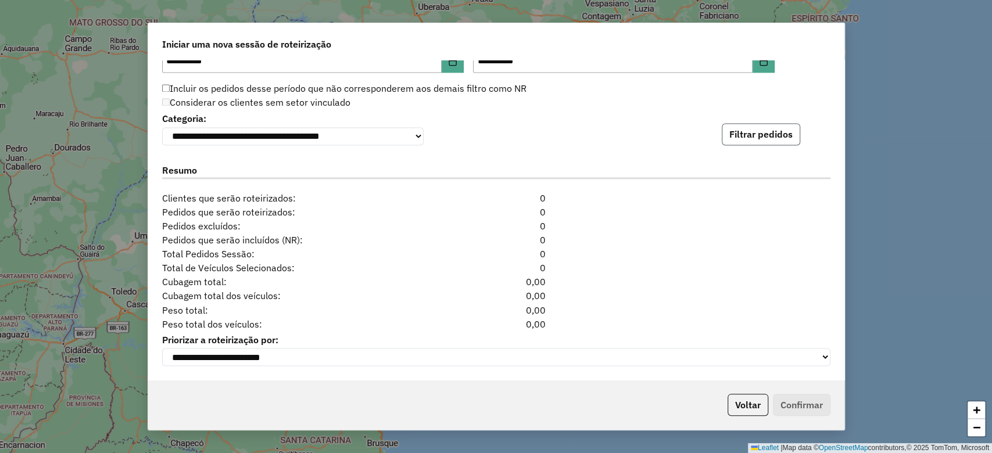
click at [765, 127] on button "Filtrar pedidos" at bounding box center [761, 134] width 78 height 22
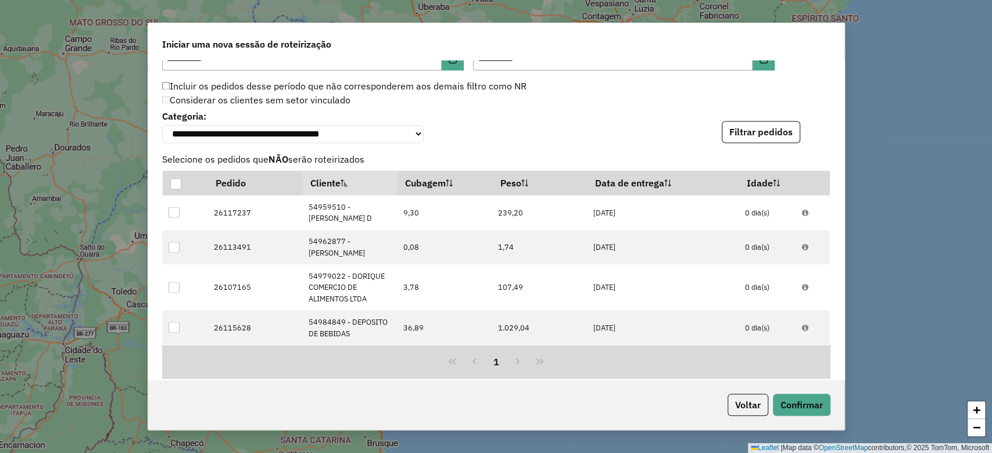
scroll to position [1501, 0]
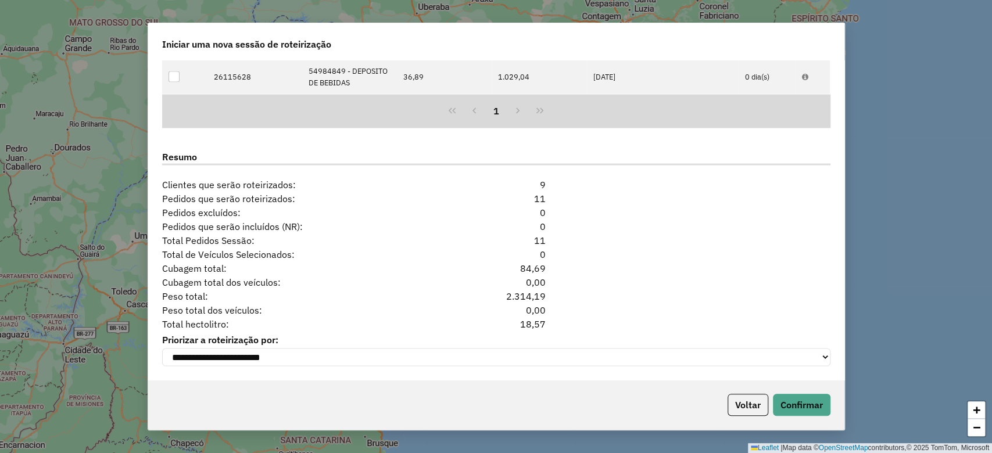
click at [528, 324] on div "18,57" at bounding box center [496, 324] width 114 height 14
click at [527, 325] on div "18,57" at bounding box center [496, 324] width 114 height 14
copy div "18,57"
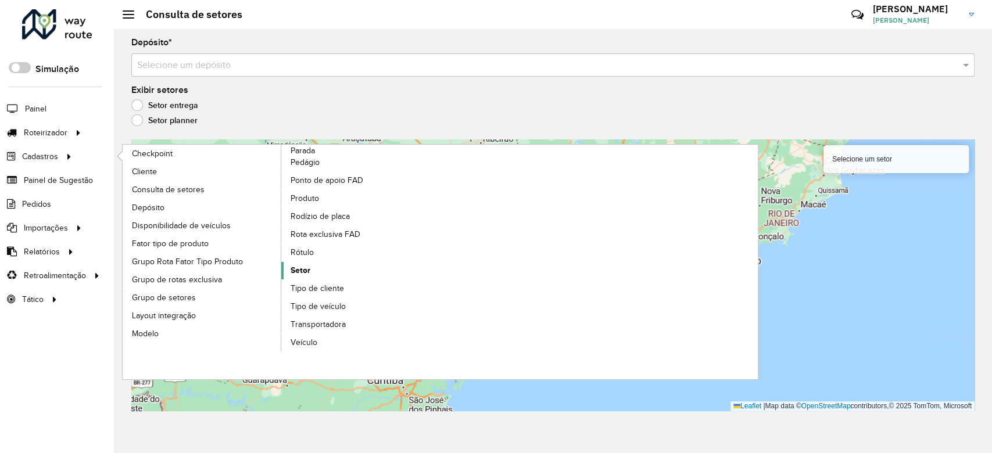
click at [311, 277] on link "Setor" at bounding box center [360, 270] width 159 height 17
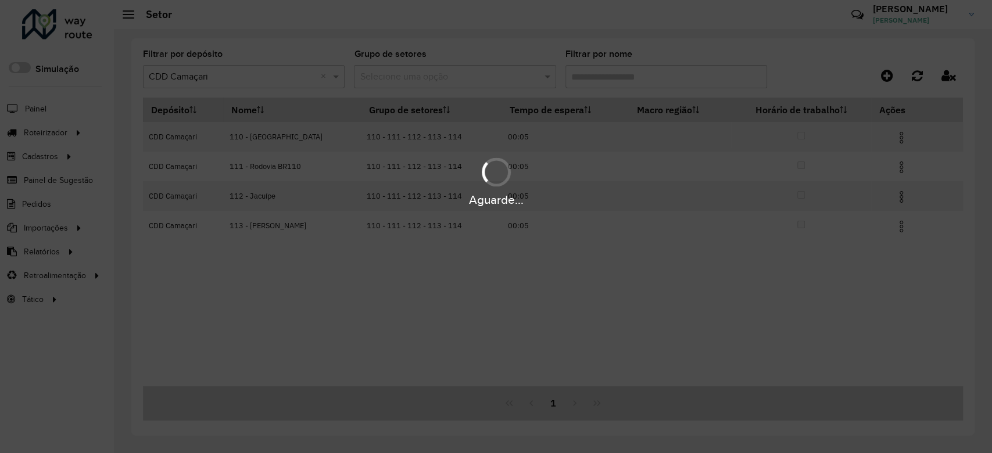
click at [425, 89] on div "Aguarde..." at bounding box center [496, 226] width 992 height 453
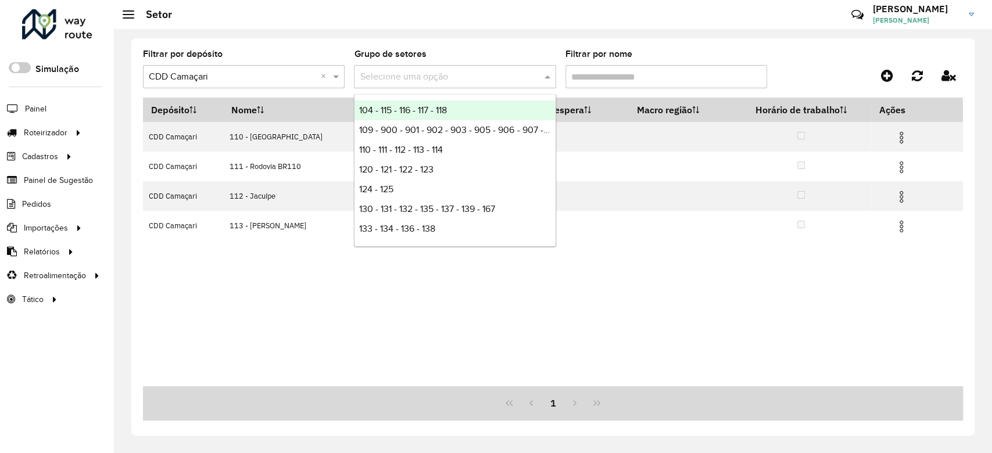
click at [425, 81] on input "text" at bounding box center [443, 77] width 167 height 14
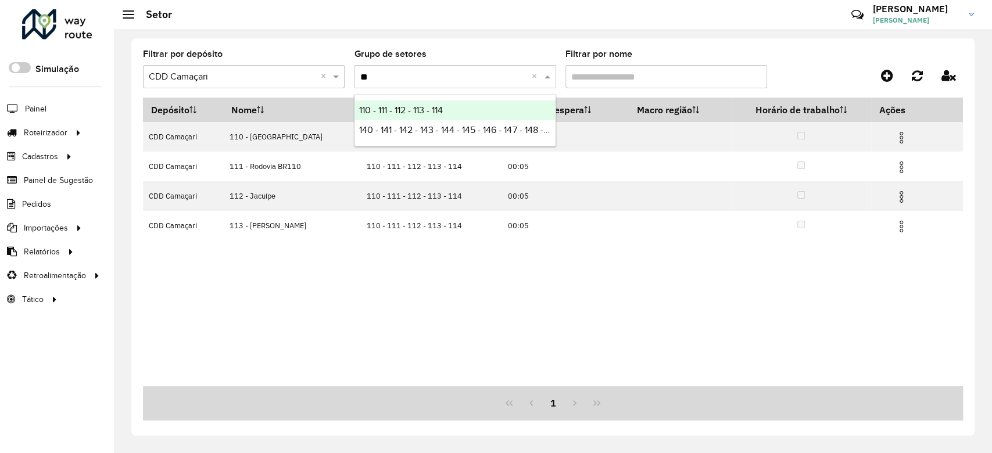
type input "***"
click at [423, 101] on div "140 - 141 - 142 - 143 - 144 - 145 - 146 - 147 - 148 - 149" at bounding box center [454, 111] width 200 height 20
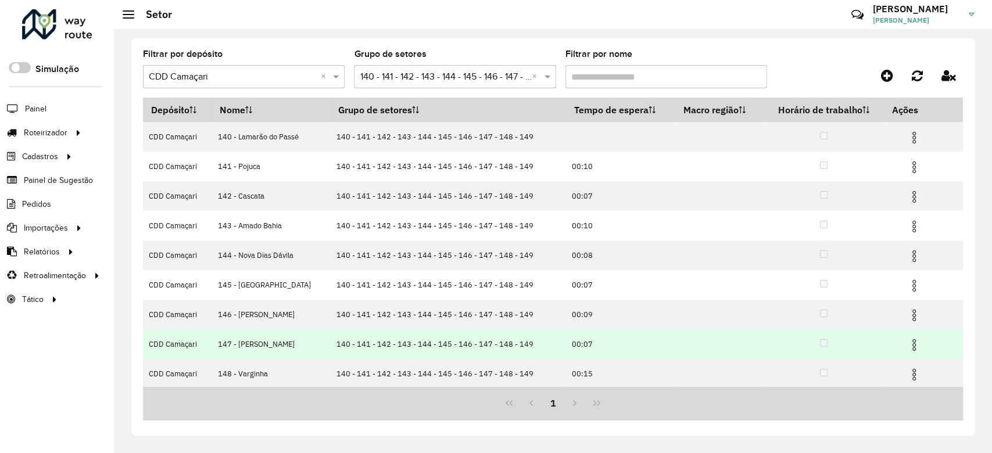
scroll to position [31, 0]
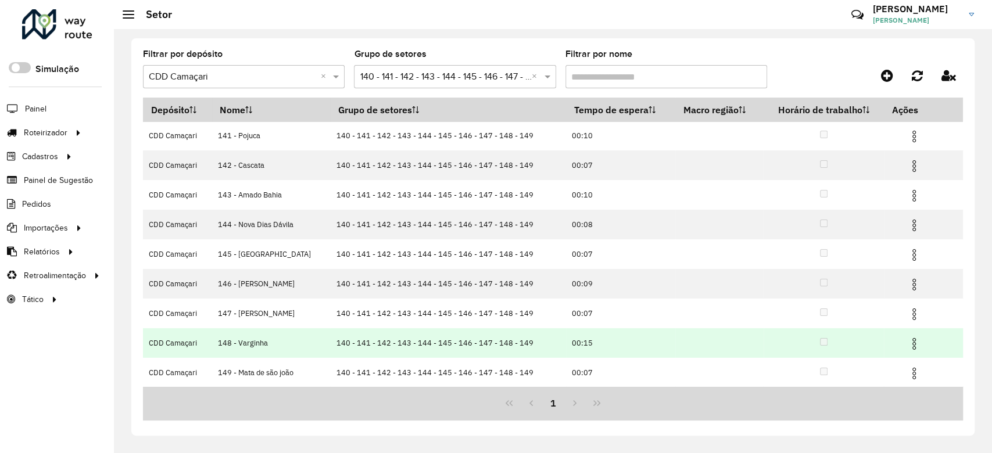
click at [911, 342] on img at bounding box center [914, 344] width 14 height 14
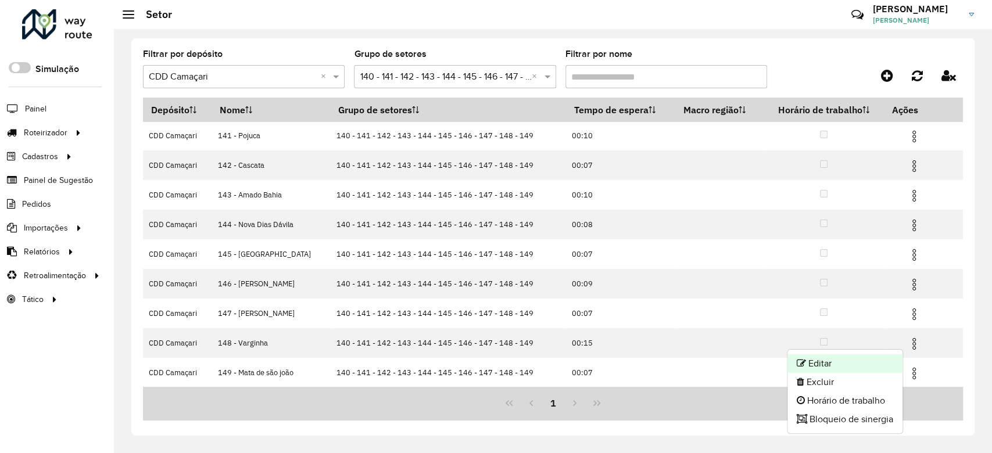
click at [870, 357] on li "Editar" at bounding box center [844, 363] width 115 height 19
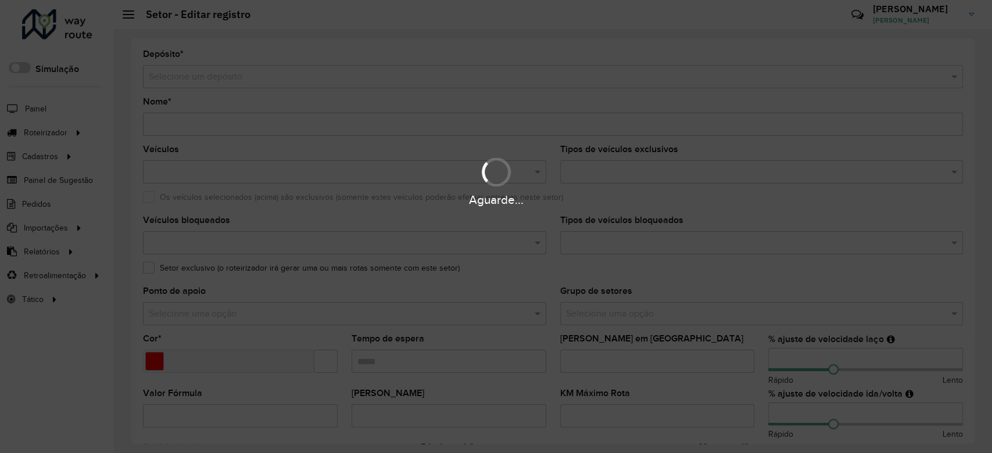
type input "**********"
type input "*******"
type input "*****"
type input "**"
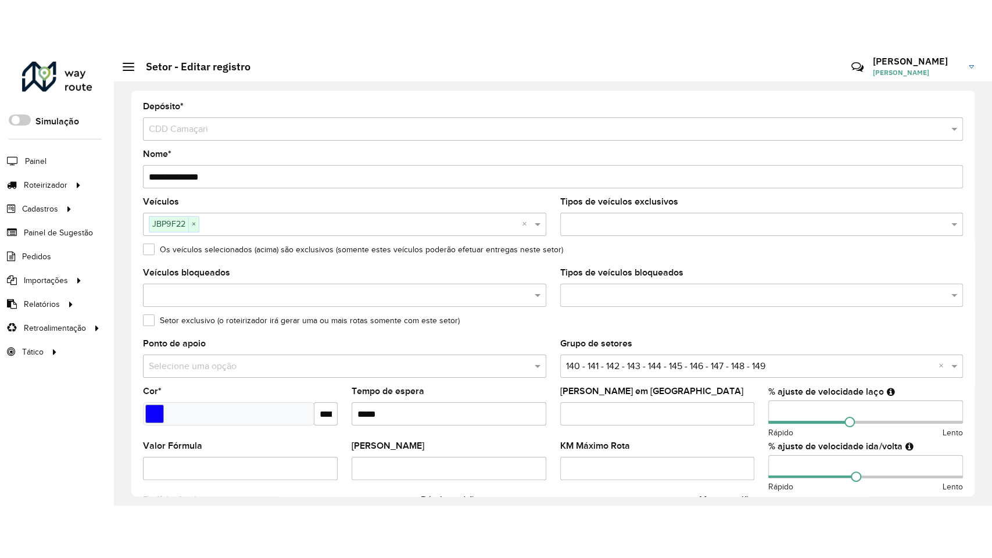
scroll to position [344, 0]
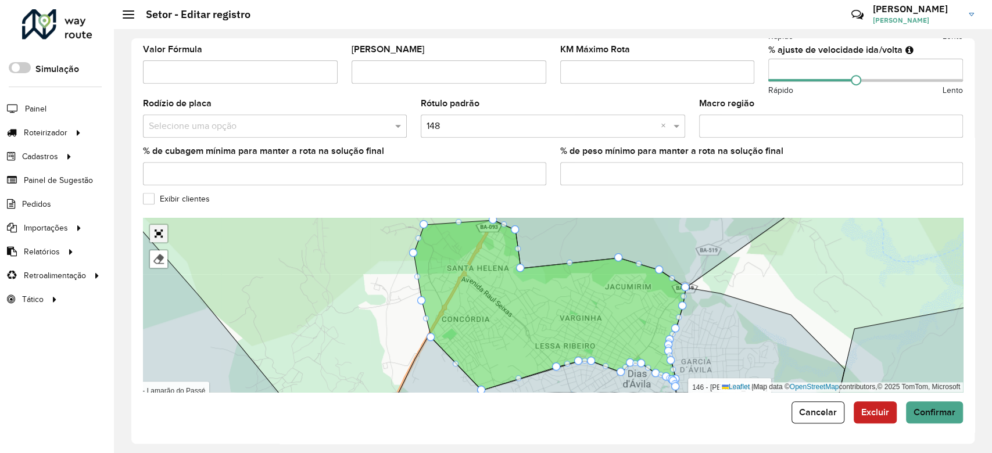
click at [158, 232] on link "Abrir mapa em tela cheia" at bounding box center [158, 233] width 17 height 17
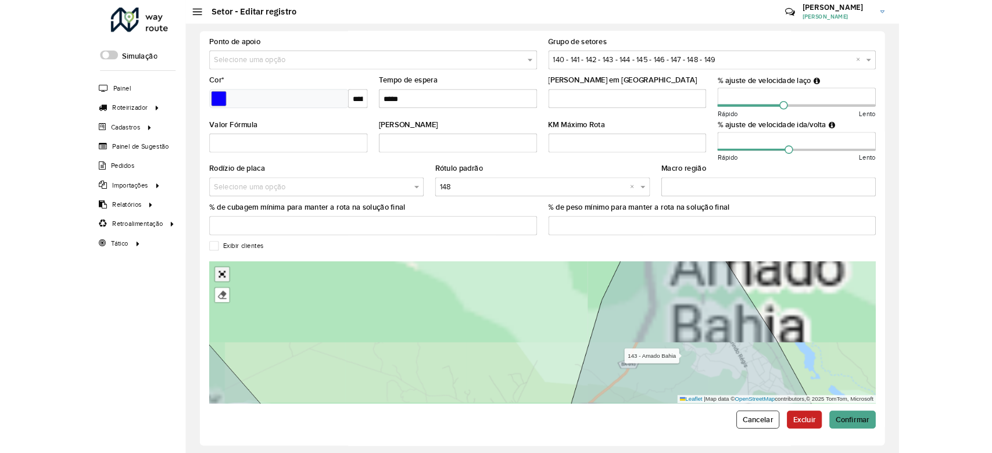
scroll to position [56, 0]
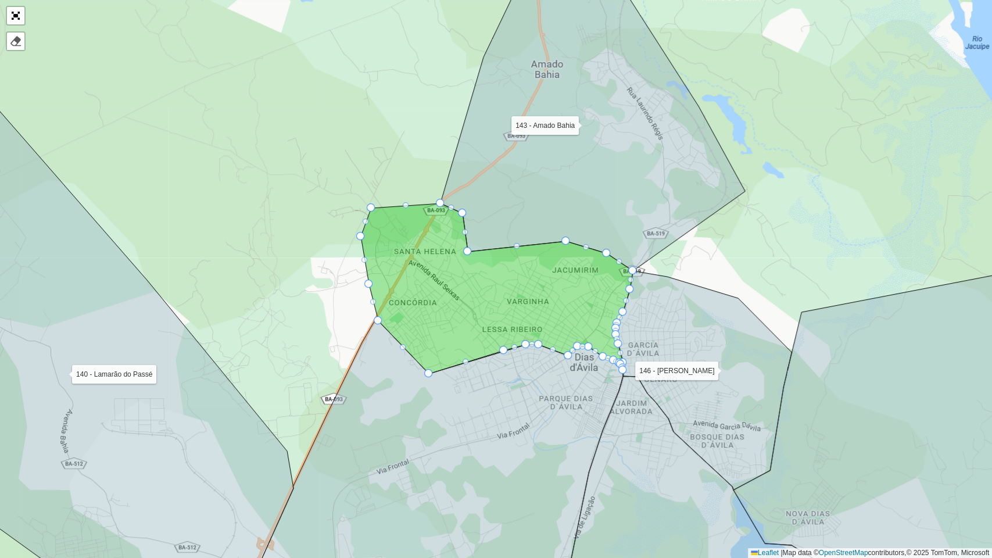
drag, startPoint x: 419, startPoint y: 223, endPoint x: 406, endPoint y: 333, distance: 111.1
click at [407, 333] on icon at bounding box center [497, 288] width 272 height 170
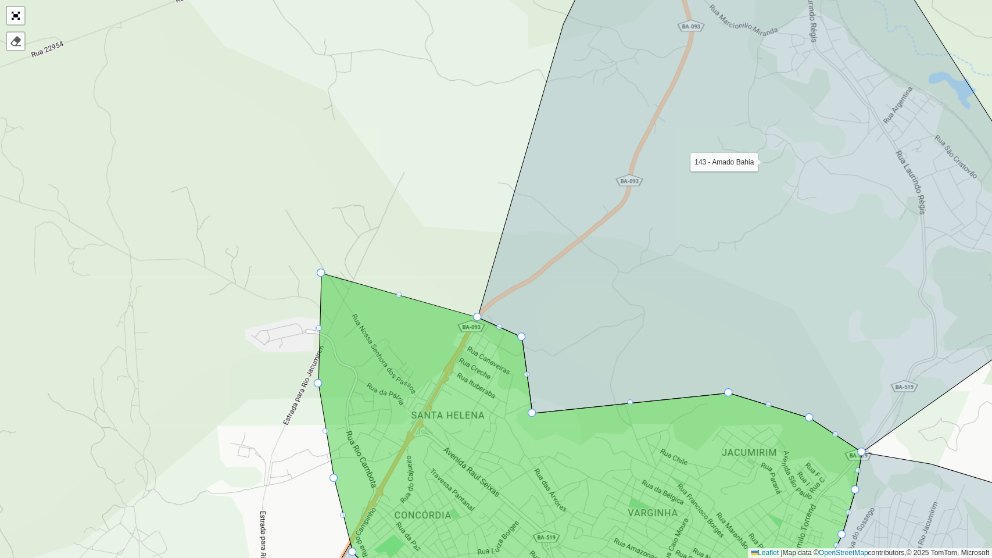
drag, startPoint x: 339, startPoint y: 323, endPoint x: 321, endPoint y: 270, distance: 56.4
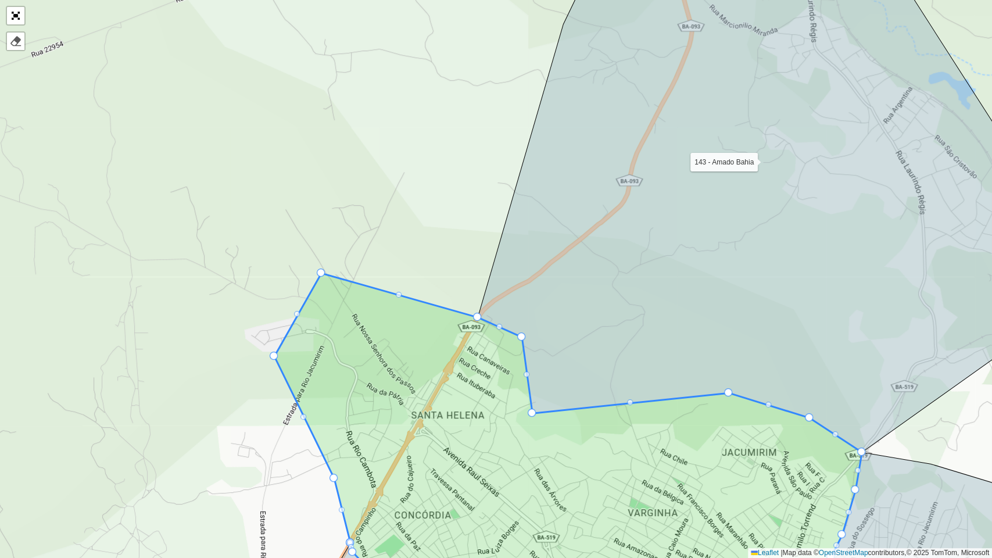
drag, startPoint x: 315, startPoint y: 382, endPoint x: 271, endPoint y: 354, distance: 52.7
drag, startPoint x: 321, startPoint y: 273, endPoint x: 329, endPoint y: 241, distance: 33.4
drag, startPoint x: 270, startPoint y: 355, endPoint x: 264, endPoint y: 350, distance: 7.9
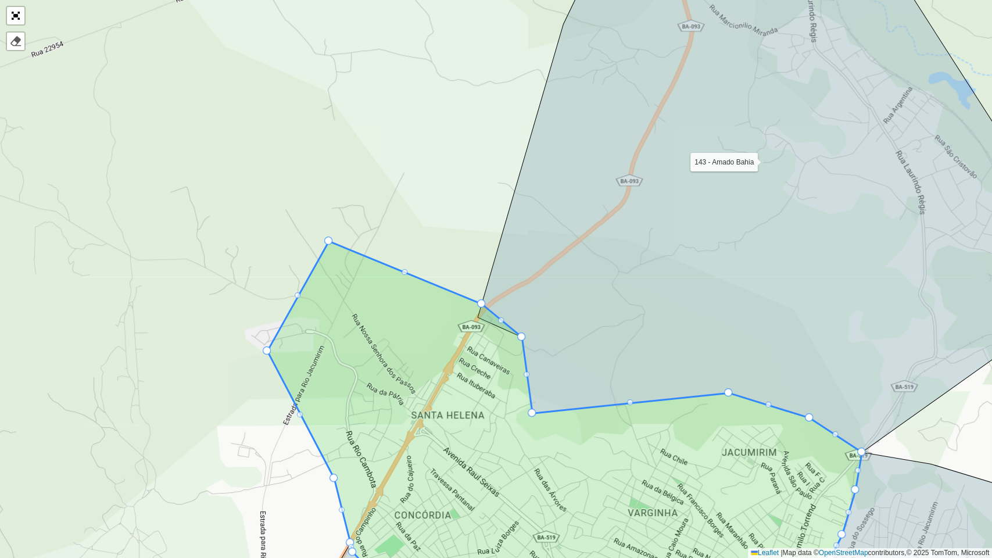
drag, startPoint x: 476, startPoint y: 314, endPoint x: 479, endPoint y: 300, distance: 14.2
drag, startPoint x: 479, startPoint y: 299, endPoint x: 487, endPoint y: 284, distance: 17.2
drag, startPoint x: 480, startPoint y: 302, endPoint x: 488, endPoint y: 278, distance: 25.2
drag, startPoint x: 330, startPoint y: 242, endPoint x: 338, endPoint y: 218, distance: 24.4
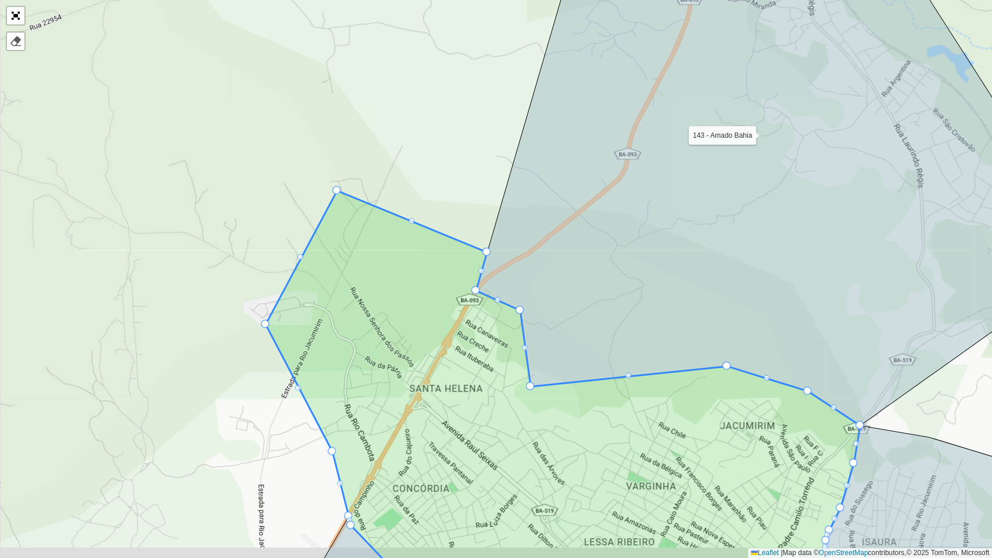
drag, startPoint x: 390, startPoint y: 314, endPoint x: 388, endPoint y: 286, distance: 27.5
click at [388, 286] on icon at bounding box center [563, 390] width 594 height 398
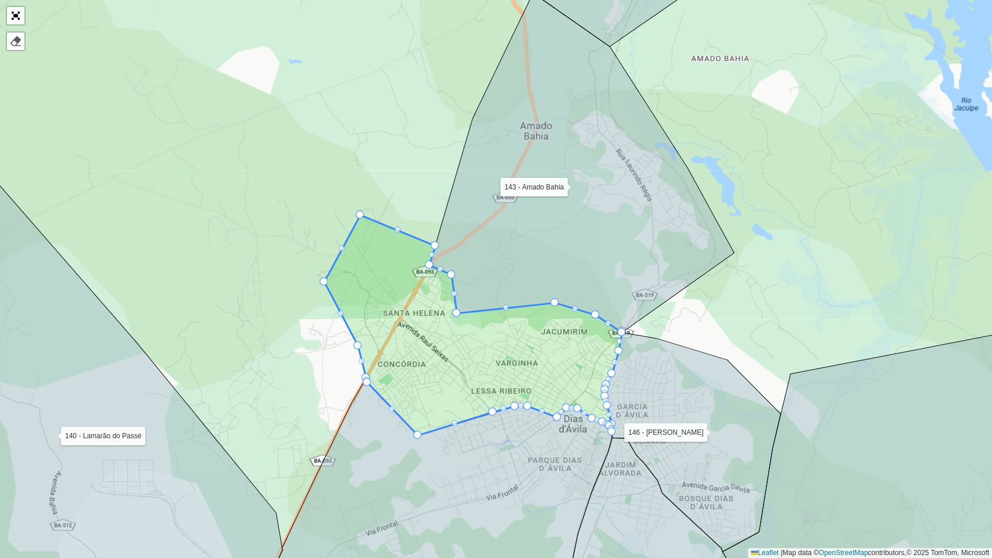
drag, startPoint x: 391, startPoint y: 330, endPoint x: 391, endPoint y: 313, distance: 16.8
click at [391, 318] on icon at bounding box center [472, 325] width 297 height 220
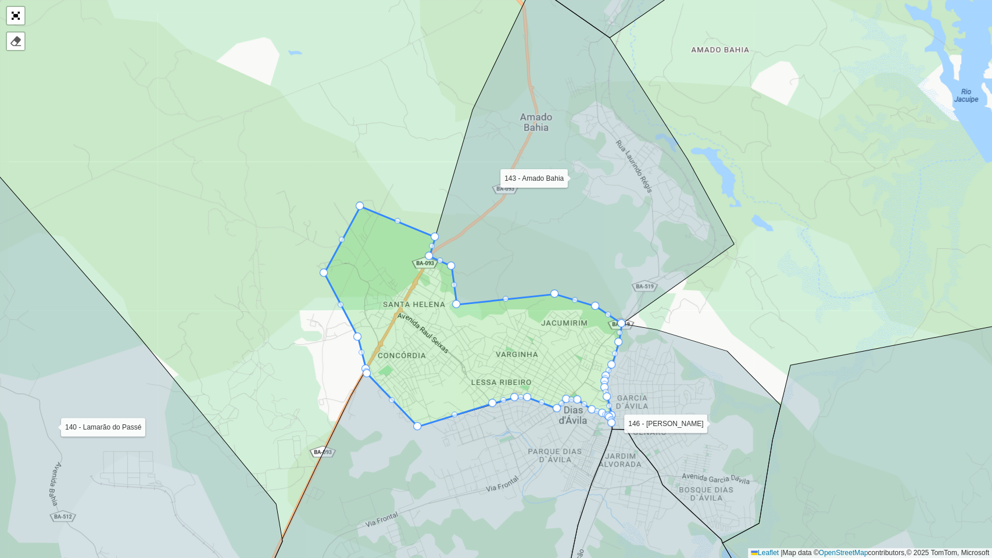
click at [393, 311] on icon at bounding box center [472, 316] width 297 height 220
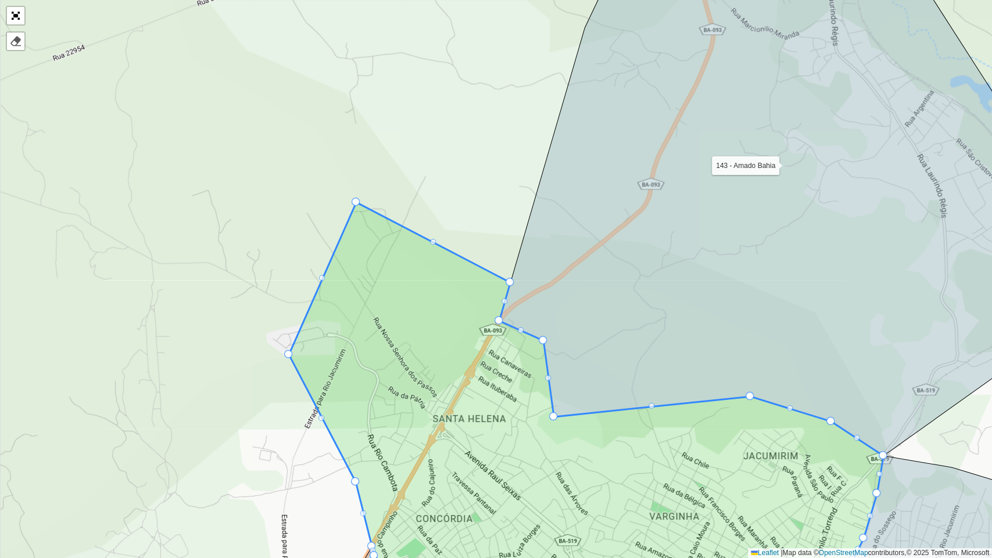
drag, startPoint x: 362, startPoint y: 218, endPoint x: 358, endPoint y: 200, distance: 19.0
drag, startPoint x: 508, startPoint y: 279, endPoint x: 508, endPoint y: 256, distance: 23.2
drag, startPoint x: 514, startPoint y: 260, endPoint x: 521, endPoint y: 263, distance: 6.8
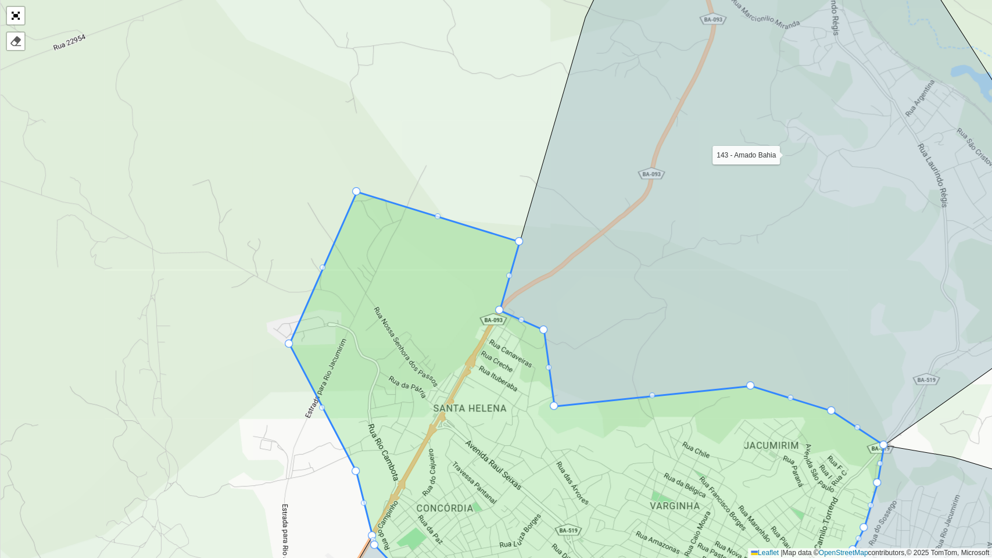
click at [453, 309] on icon at bounding box center [586, 398] width 594 height 413
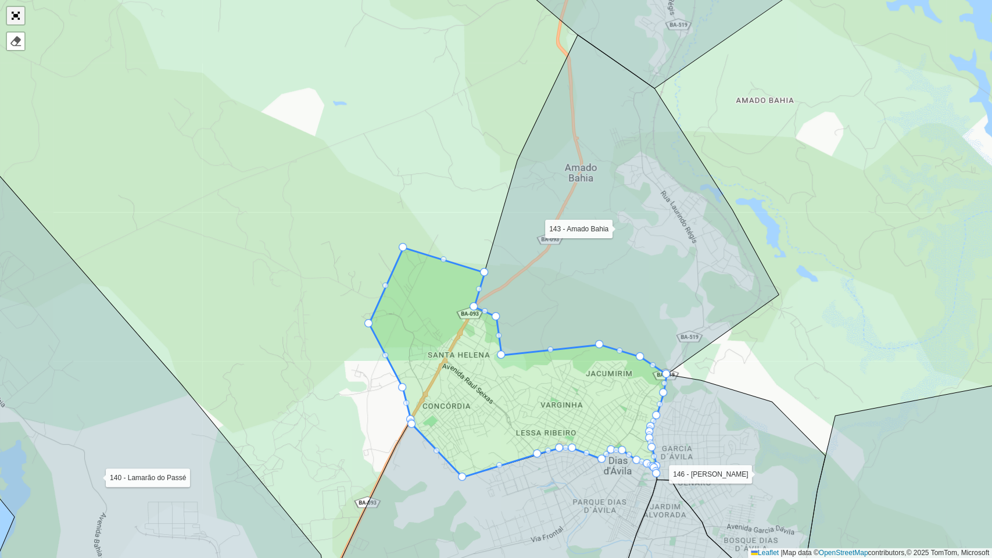
click at [14, 14] on link "Abrir mapa em tela cheia" at bounding box center [15, 15] width 17 height 17
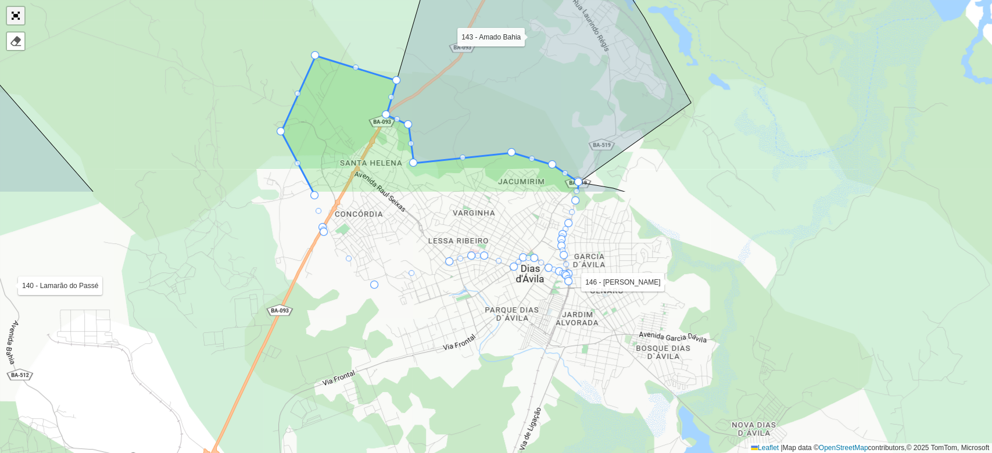
scroll to position [344, 0]
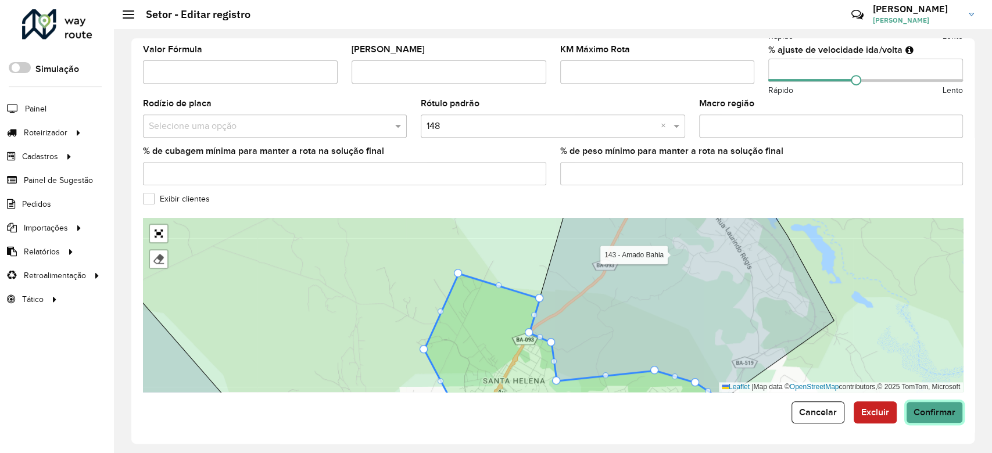
click at [927, 421] on button "Confirmar" at bounding box center [934, 412] width 57 height 22
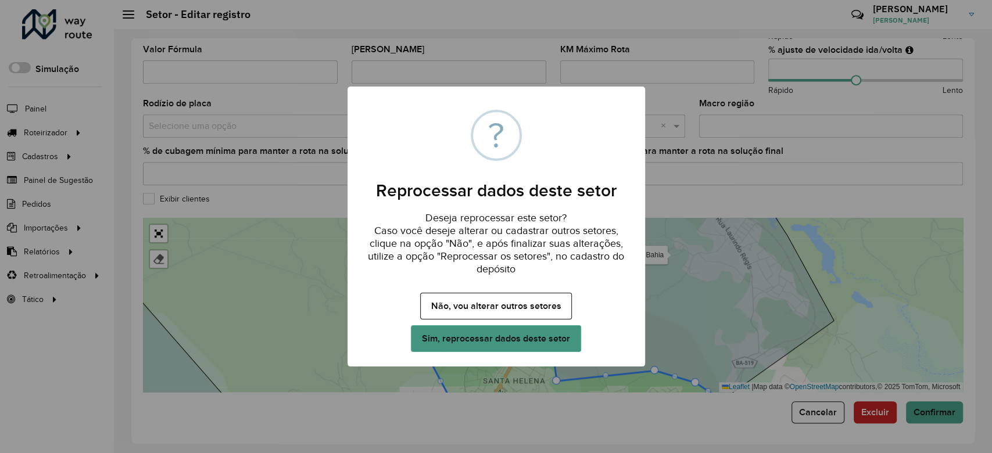
click at [497, 342] on button "Sim, reprocessar dados deste setor" at bounding box center [496, 338] width 170 height 27
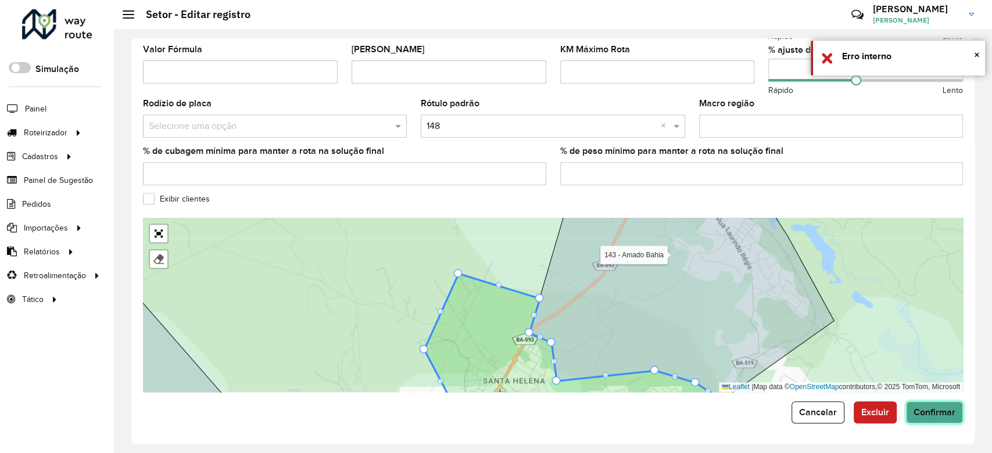
click at [926, 409] on span "Confirmar" at bounding box center [934, 412] width 42 height 10
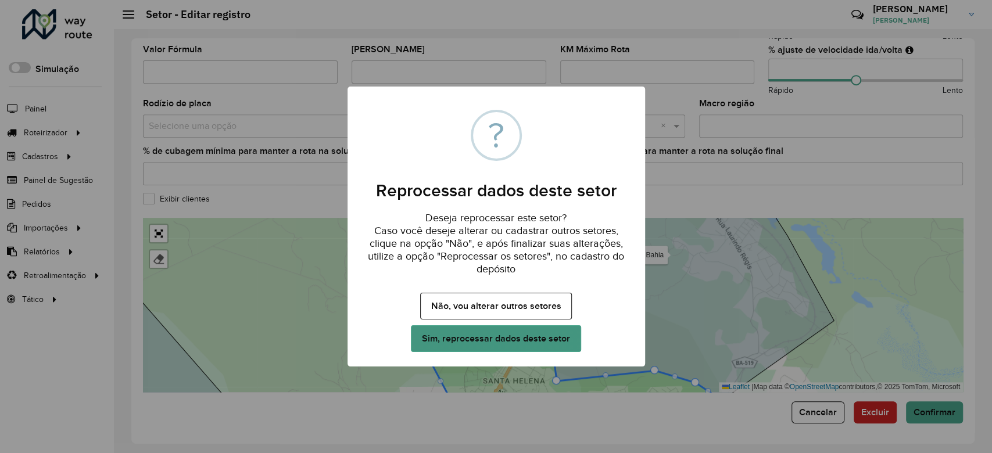
click at [548, 336] on button "Sim, reprocessar dados deste setor" at bounding box center [496, 338] width 170 height 27
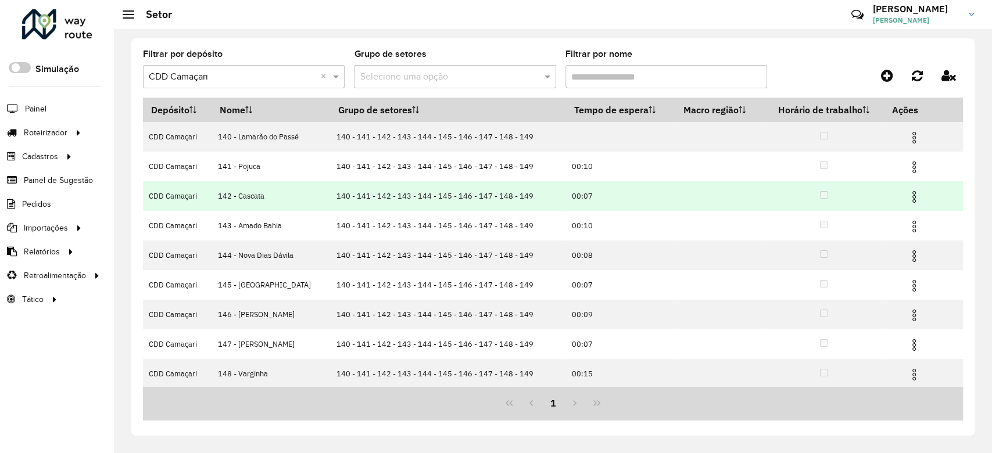
drag, startPoint x: 913, startPoint y: 196, endPoint x: 906, endPoint y: 198, distance: 7.3
click at [912, 196] on img at bounding box center [914, 197] width 14 height 14
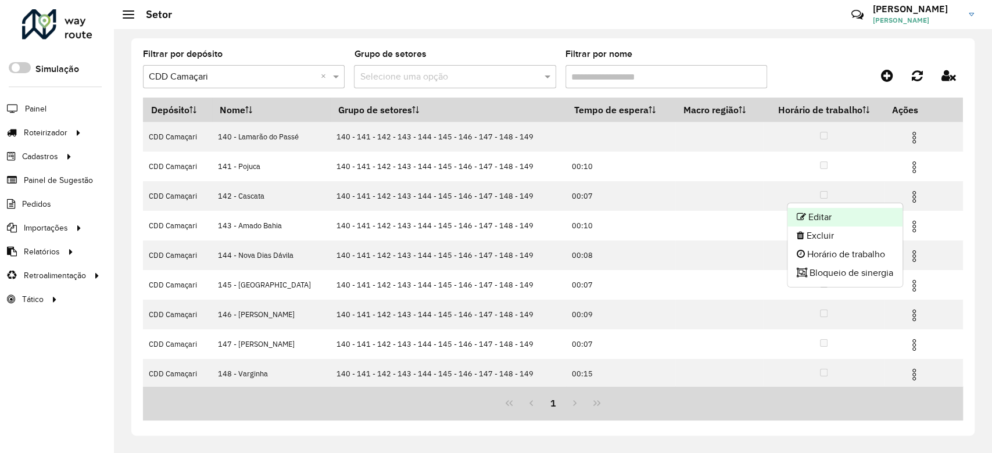
click at [866, 211] on li "Editar" at bounding box center [844, 217] width 115 height 19
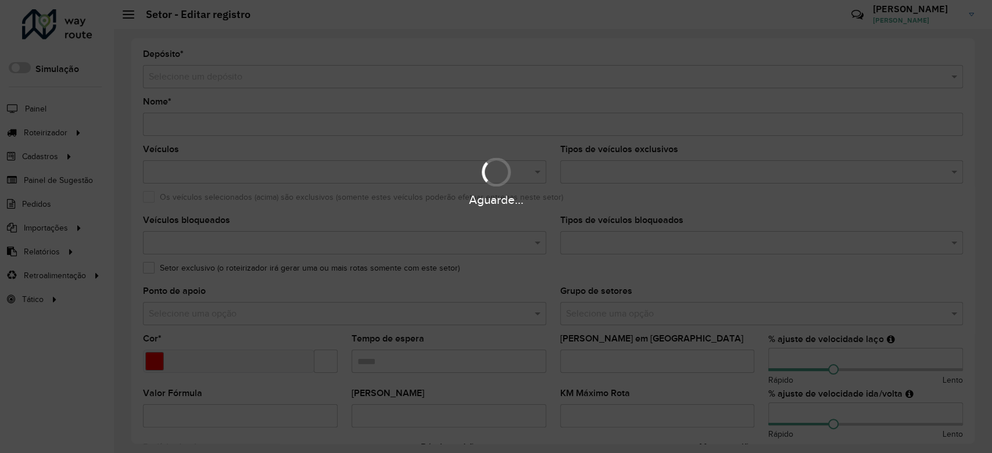
type input "**********"
type input "*******"
type input "*****"
type input "**"
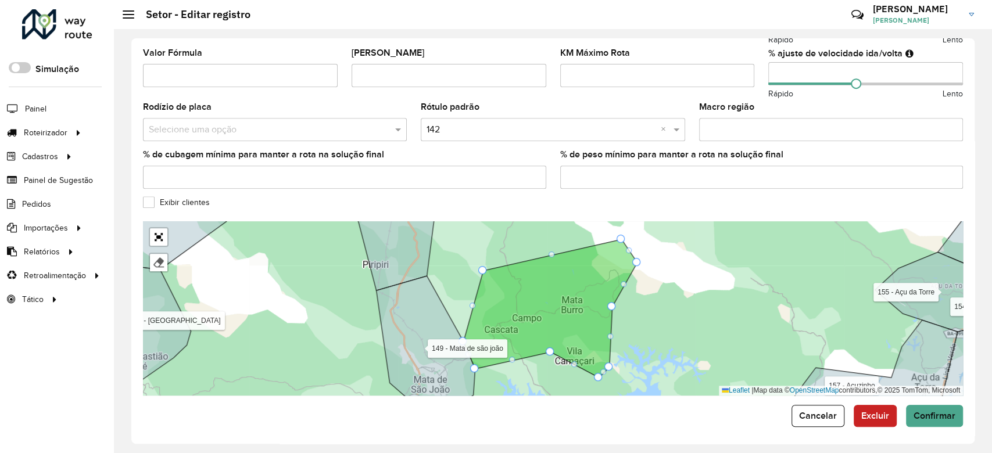
scroll to position [344, 0]
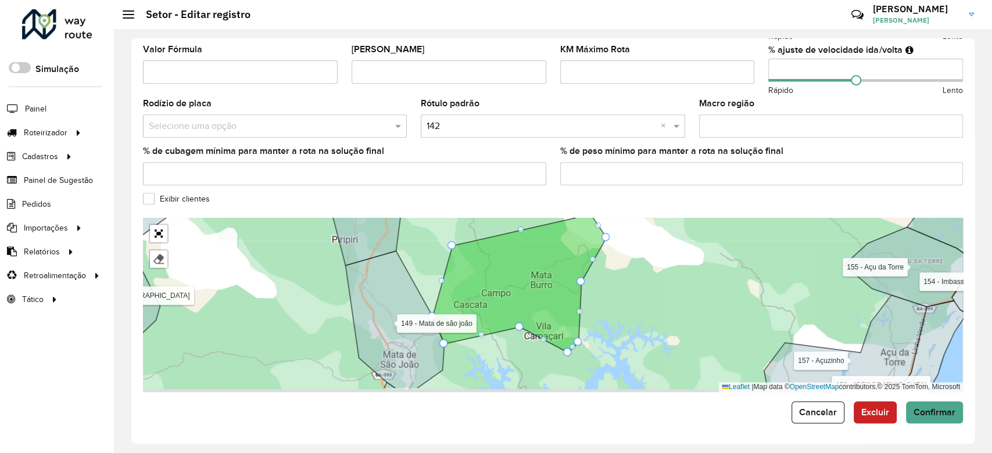
drag, startPoint x: 793, startPoint y: 258, endPoint x: 744, endPoint y: 217, distance: 63.5
click at [753, 231] on div "104 - Freguesia 109 - Maracangalha 110 - São Sebastião do Passé 111 - Rodovia B…" at bounding box center [553, 305] width 820 height 174
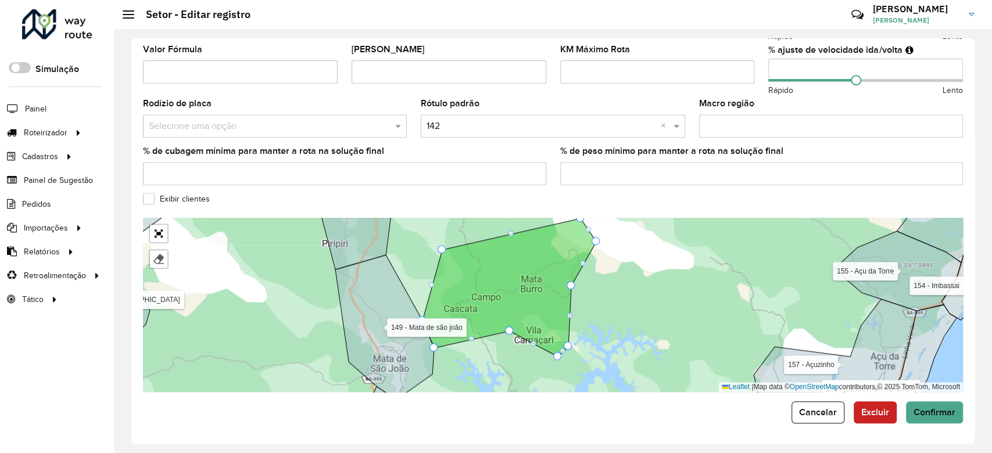
drag, startPoint x: 617, startPoint y: 292, endPoint x: 605, endPoint y: 322, distance: 33.1
click at [605, 322] on div "104 - Freguesia 109 - Maracangalha 110 - São Sebastião do Passé 111 - Rodovia B…" at bounding box center [553, 305] width 820 height 174
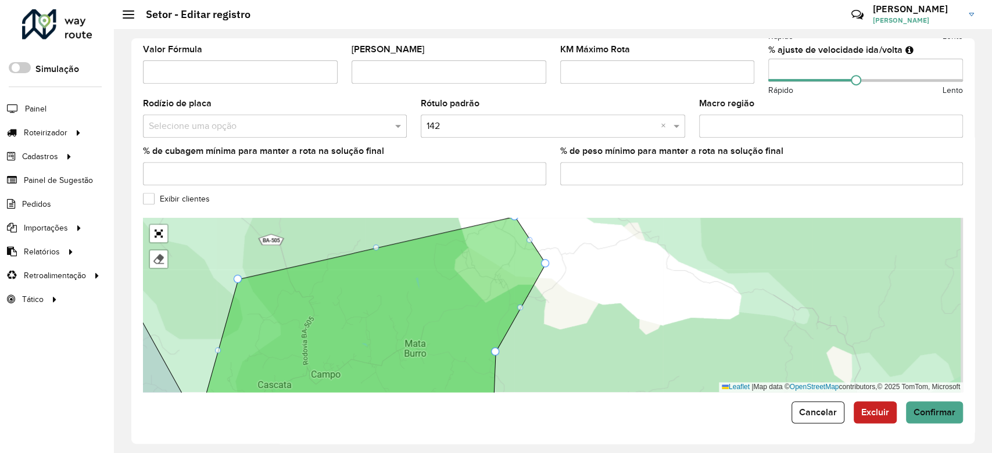
click at [600, 296] on div "104 - Freguesia 109 - Maracangalha 110 - São Sebastião do Passé 111 - Rodovia B…" at bounding box center [553, 305] width 820 height 174
click at [614, 277] on div "104 - Freguesia 109 - Maracangalha 110 - São Sebastião do Passé 111 - Rodovia B…" at bounding box center [553, 305] width 820 height 174
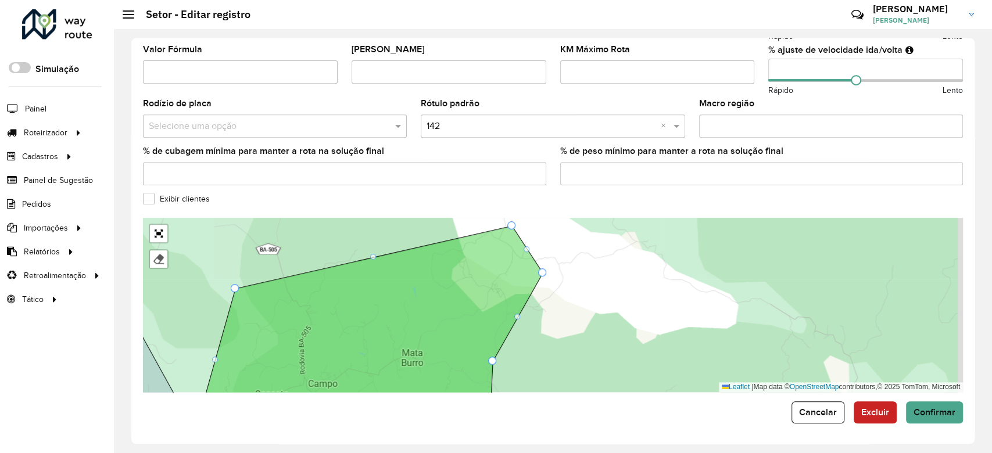
drag, startPoint x: 582, startPoint y: 287, endPoint x: 584, endPoint y: 293, distance: 6.8
click at [584, 293] on div "104 - Freguesia 109 - Maracangalha 110 - São Sebastião do Passé 111 - Rodovia B…" at bounding box center [553, 305] width 820 height 174
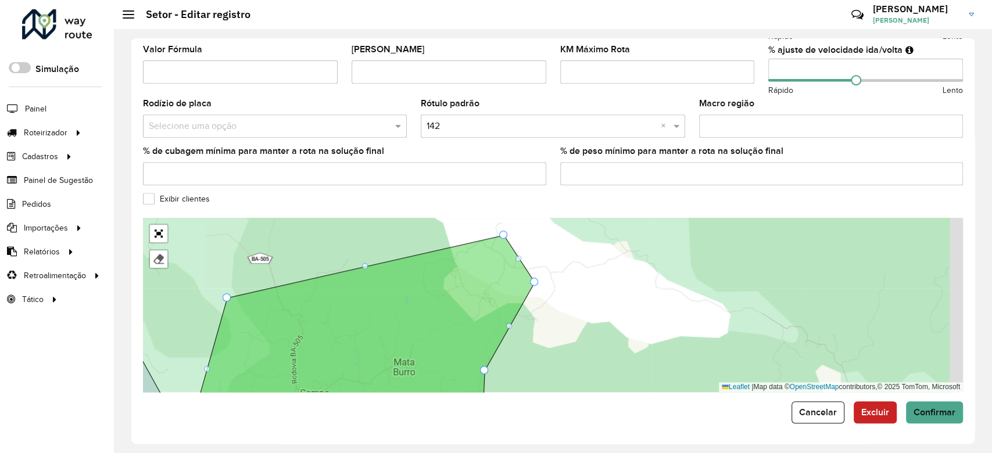
click at [666, 296] on div "104 - Freguesia 109 - Maracangalha 110 - São Sebastião do Passé 111 - Rodovia B…" at bounding box center [553, 305] width 820 height 174
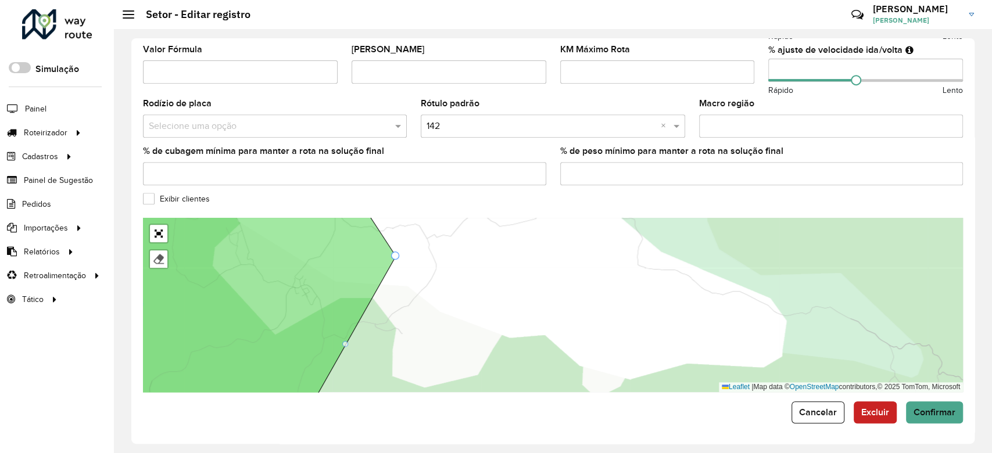
drag, startPoint x: 654, startPoint y: 307, endPoint x: 642, endPoint y: 335, distance: 30.4
click at [642, 335] on div "104 - Freguesia 109 - Maracangalha 110 - São Sebastião do Passé 111 - Rodovia B…" at bounding box center [553, 305] width 820 height 174
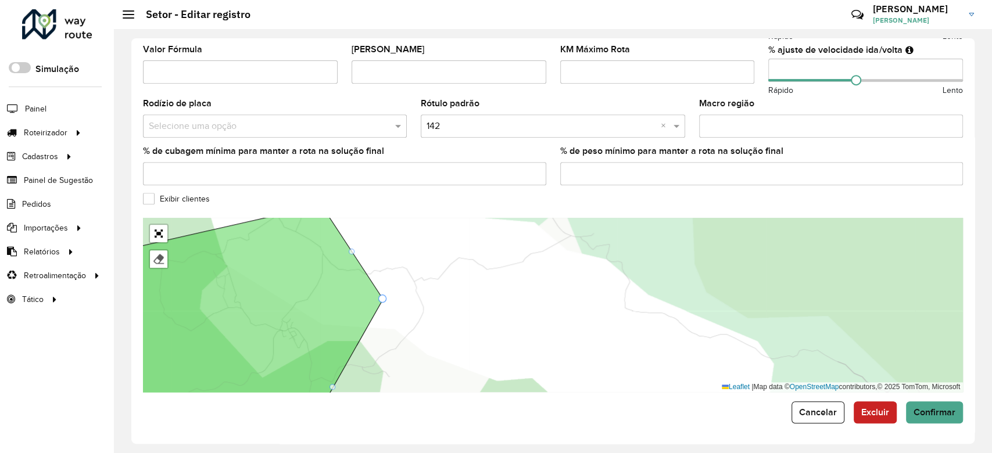
drag, startPoint x: 634, startPoint y: 249, endPoint x: 633, endPoint y: 263, distance: 14.0
click at [633, 263] on div "104 - Freguesia 109 - Maracangalha 110 - São Sebastião do Passé 111 - Rodovia B…" at bounding box center [553, 305] width 820 height 174
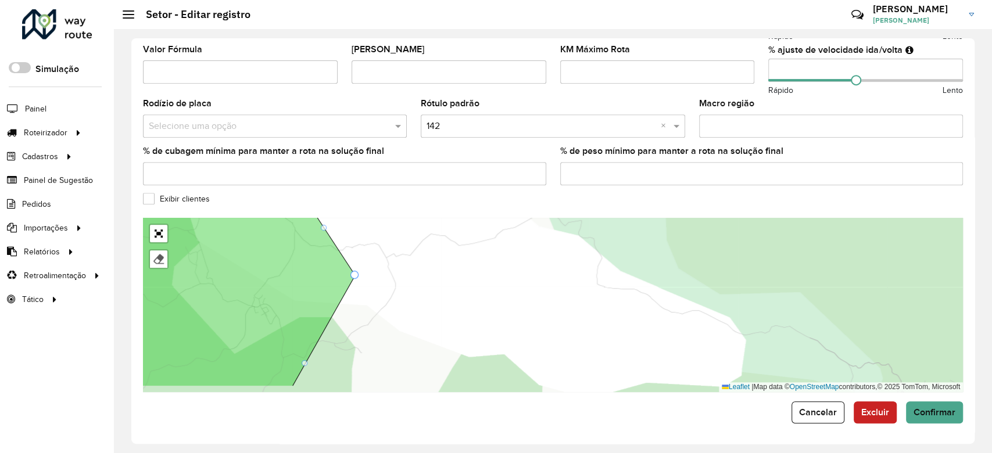
drag, startPoint x: 594, startPoint y: 310, endPoint x: 584, endPoint y: 302, distance: 12.8
click at [585, 304] on div "104 - Freguesia 109 - Maracangalha 110 - São Sebastião do Passé 111 - Rodovia B…" at bounding box center [553, 305] width 820 height 174
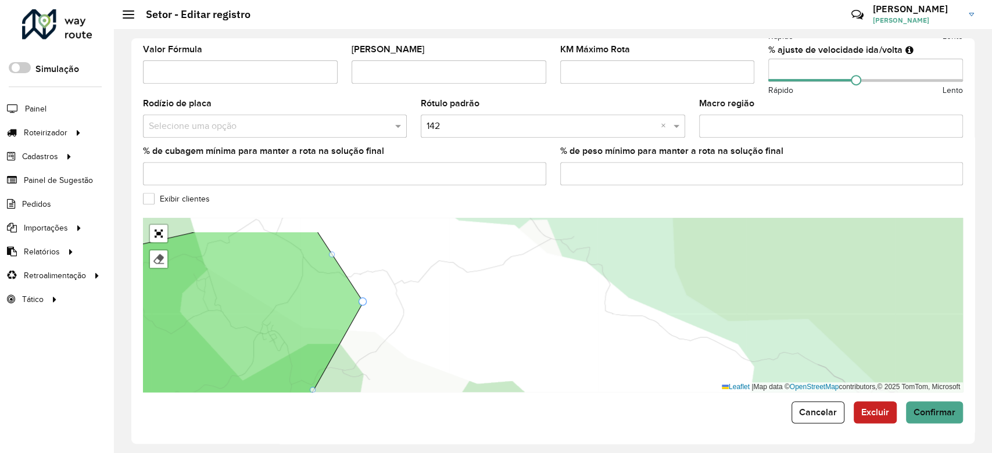
drag, startPoint x: 435, startPoint y: 265, endPoint x: 452, endPoint y: 299, distance: 37.9
click at [452, 299] on div "104 - Freguesia 109 - Maracangalha 110 - São Sebastião do Passé 111 - Rodovia B…" at bounding box center [553, 305] width 820 height 174
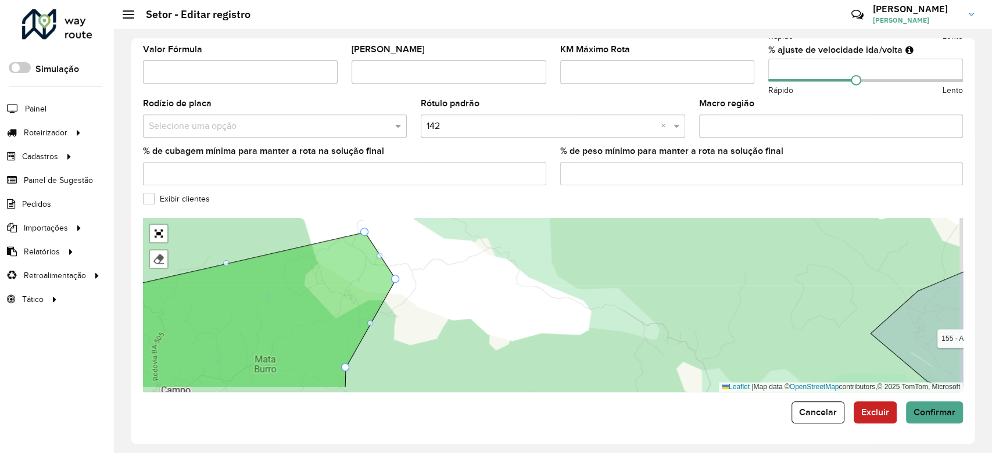
drag, startPoint x: 425, startPoint y: 272, endPoint x: 422, endPoint y: 264, distance: 8.6
click at [422, 264] on div "104 - Freguesia 109 - Maracangalha 110 - São Sebastião do Passé 111 - Rodovia B…" at bounding box center [553, 305] width 820 height 174
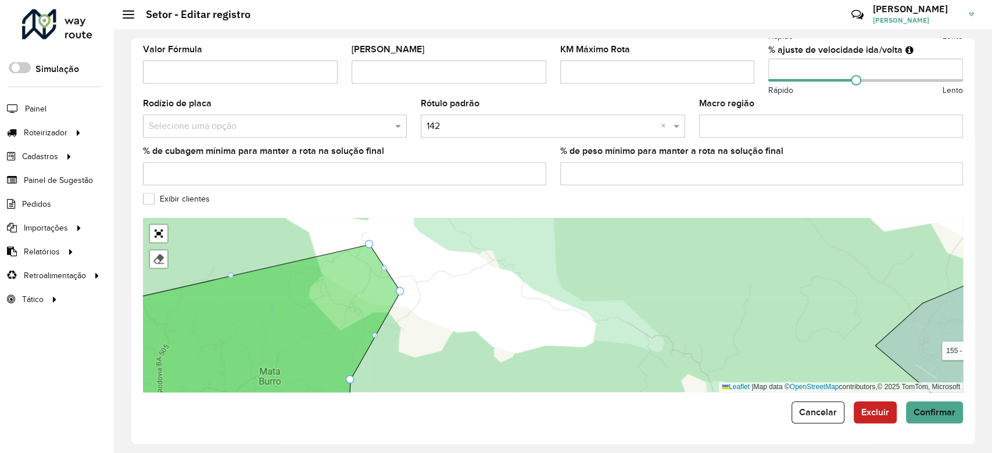
click at [376, 252] on div "104 - Freguesia 109 - Maracangalha 110 - São Sebastião do Passé 111 - Rodovia B…" at bounding box center [553, 305] width 820 height 174
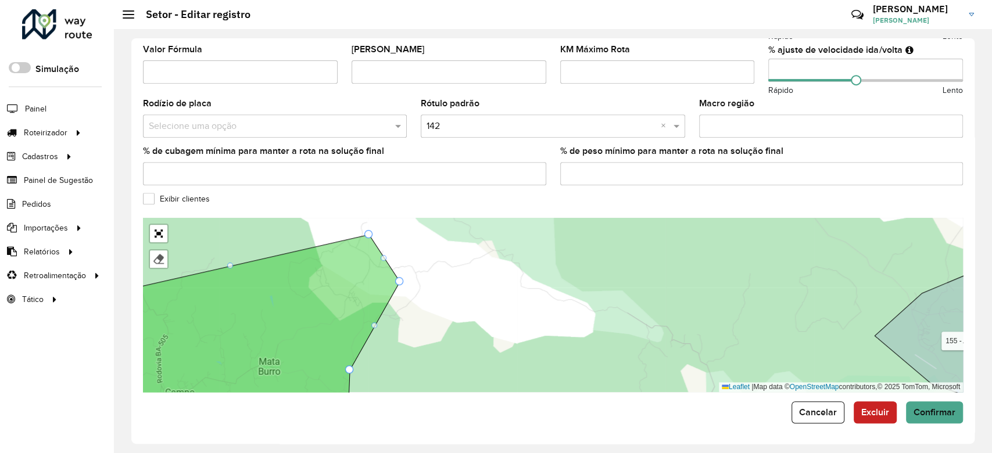
drag, startPoint x: 419, startPoint y: 273, endPoint x: 410, endPoint y: 264, distance: 12.7
click at [417, 266] on div "104 - Freguesia 109 - Maracangalha 110 - São Sebastião do Passé 111 - Rodovia B…" at bounding box center [553, 305] width 820 height 174
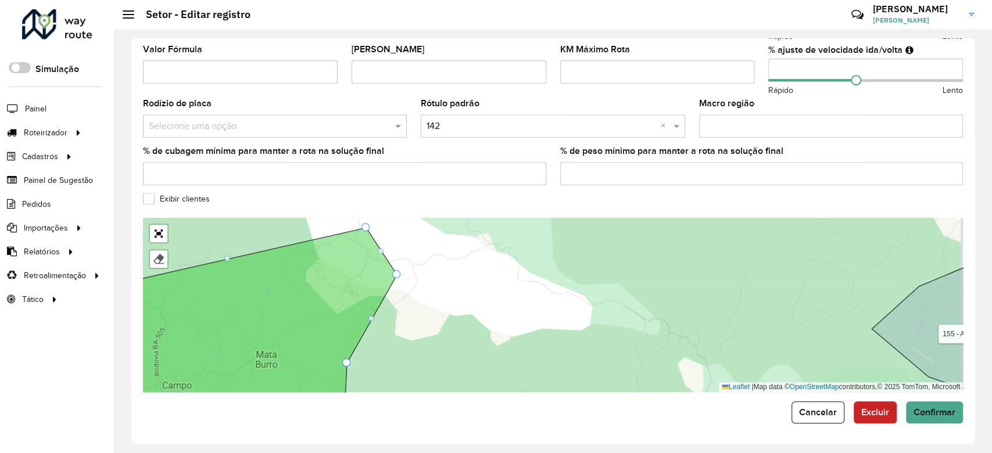
drag, startPoint x: 399, startPoint y: 264, endPoint x: 405, endPoint y: 268, distance: 7.4
click at [405, 268] on div "104 - Freguesia 109 - Maracangalha 110 - São Sebastião do Passé 111 - Rodovia B…" at bounding box center [553, 305] width 820 height 174
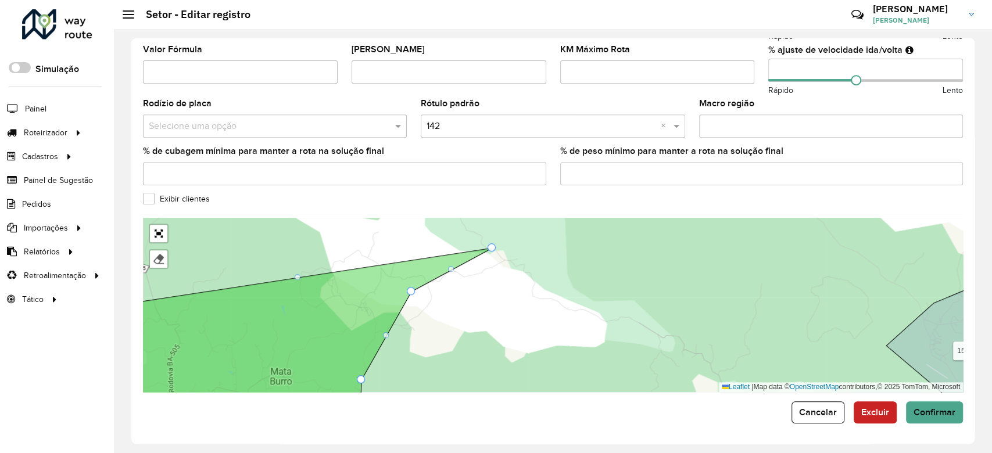
drag, startPoint x: 381, startPoint y: 245, endPoint x: 493, endPoint y: 249, distance: 111.6
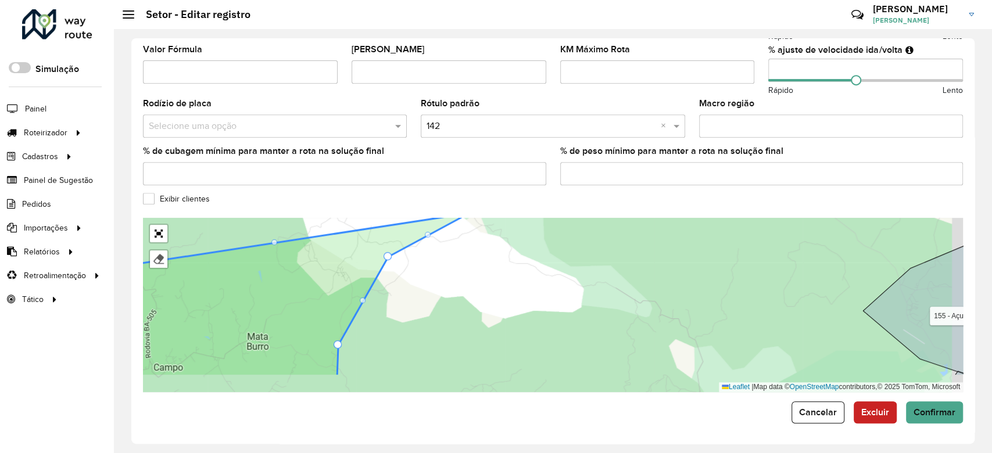
drag, startPoint x: 488, startPoint y: 302, endPoint x: 454, endPoint y: 253, distance: 59.3
click at [455, 253] on div "104 - Freguesia 109 - Maracangalha 110 - São Sebastião do Passé 111 - Rodovia B…" at bounding box center [553, 305] width 820 height 174
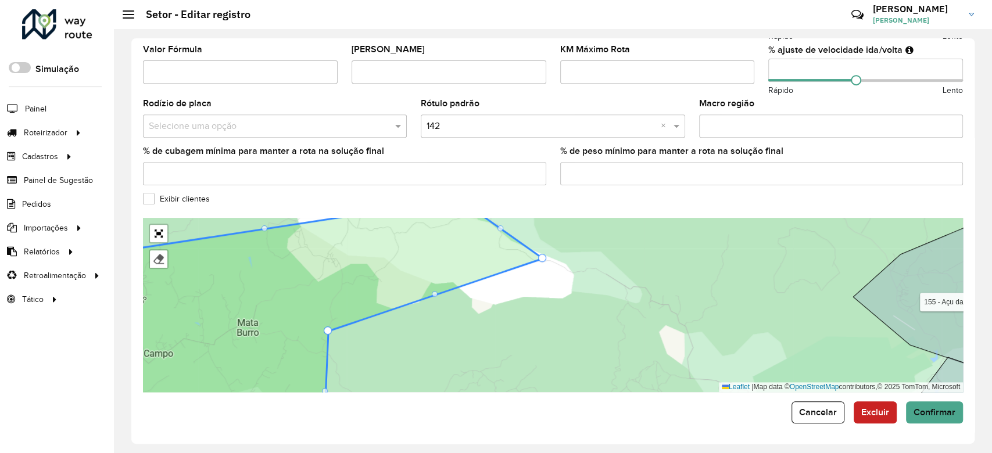
drag, startPoint x: 377, startPoint y: 242, endPoint x: 541, endPoint y: 257, distance: 165.2
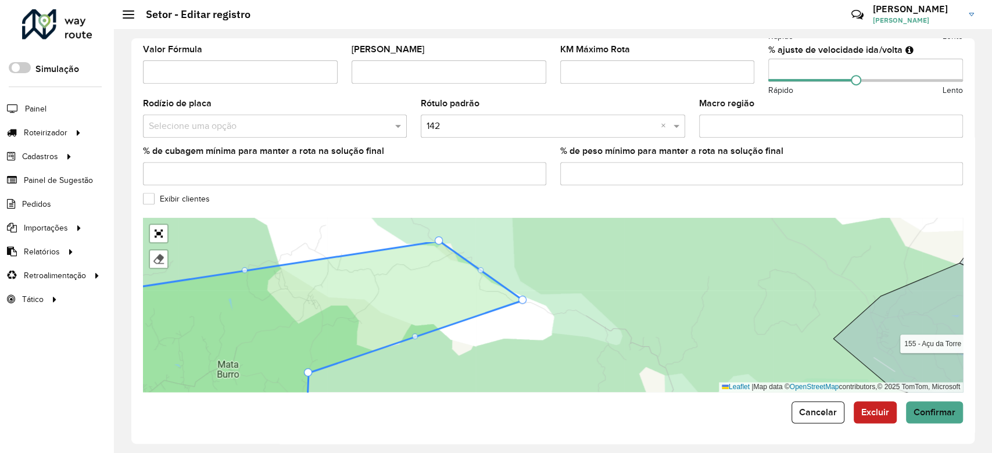
drag, startPoint x: 542, startPoint y: 278, endPoint x: 519, endPoint y: 323, distance: 50.7
click at [519, 323] on div "104 - Freguesia 109 - Maracangalha 110 - São Sebastião do Passé 111 - Rodovia B…" at bounding box center [553, 305] width 820 height 174
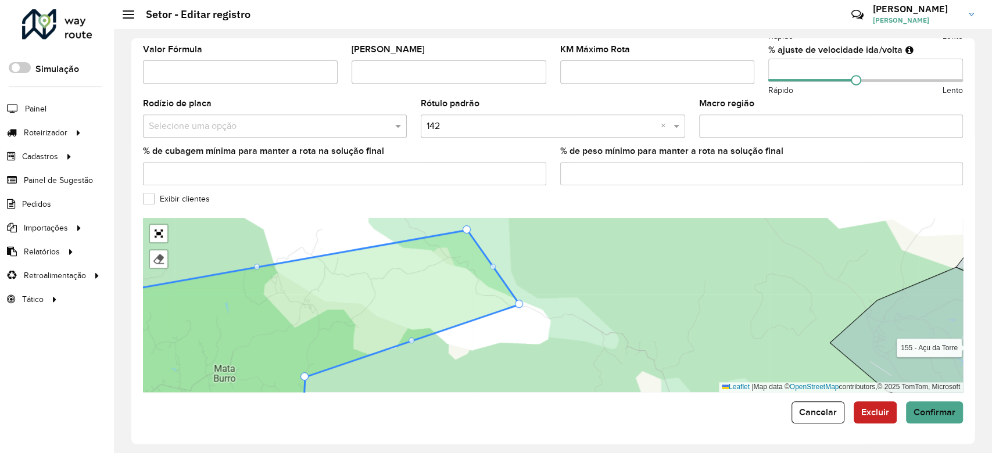
drag, startPoint x: 436, startPoint y: 245, endPoint x: 468, endPoint y: 230, distance: 35.3
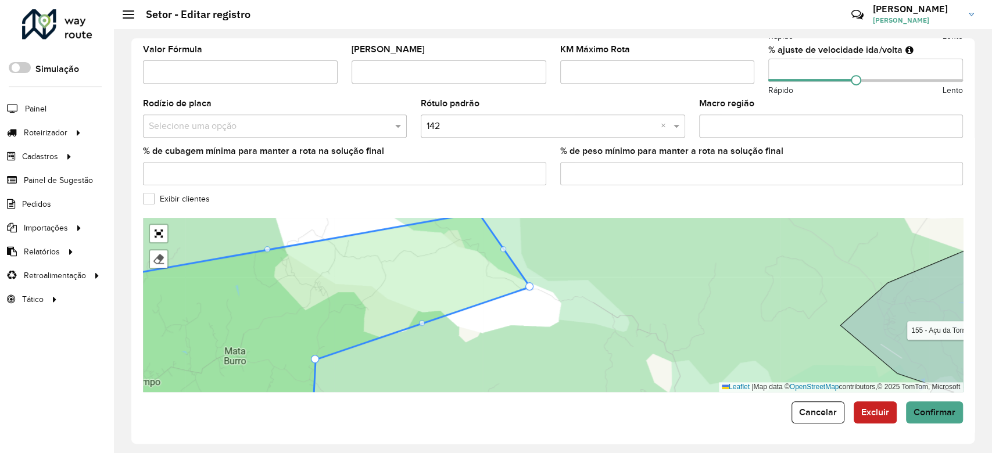
drag, startPoint x: 535, startPoint y: 257, endPoint x: 543, endPoint y: 247, distance: 12.4
click at [541, 249] on div "104 - Freguesia 109 - Maracangalha 110 - São Sebastião do Passé 111 - Rodovia B…" at bounding box center [553, 305] width 820 height 174
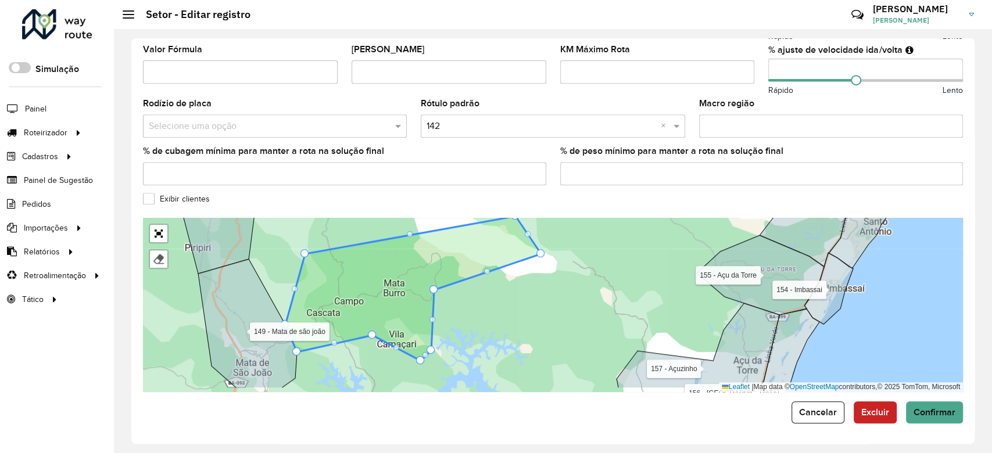
drag, startPoint x: 539, startPoint y: 281, endPoint x: 524, endPoint y: 258, distance: 27.4
click at [529, 255] on div "104 - Freguesia 109 - Maracangalha 110 - São Sebastião do Passé 111 - Rodovia B…" at bounding box center [553, 305] width 820 height 174
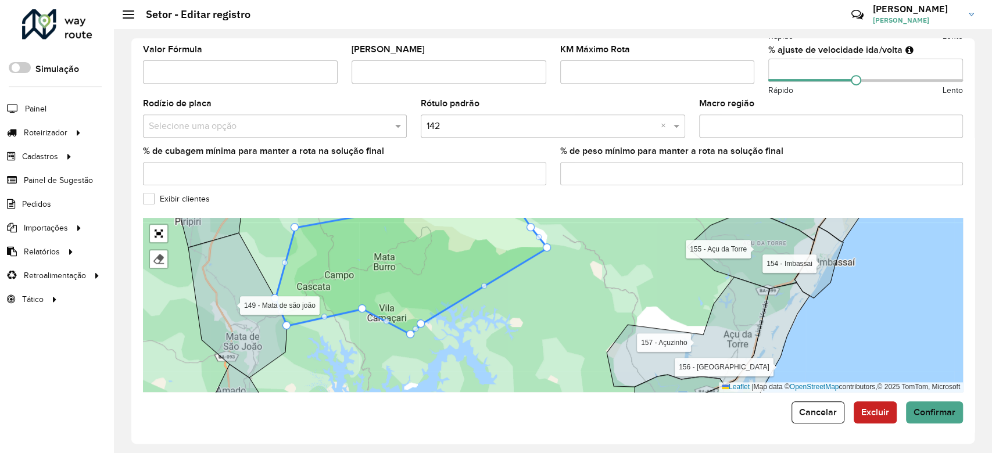
drag, startPoint x: 435, startPoint y: 268, endPoint x: 546, endPoint y: 249, distance: 112.5
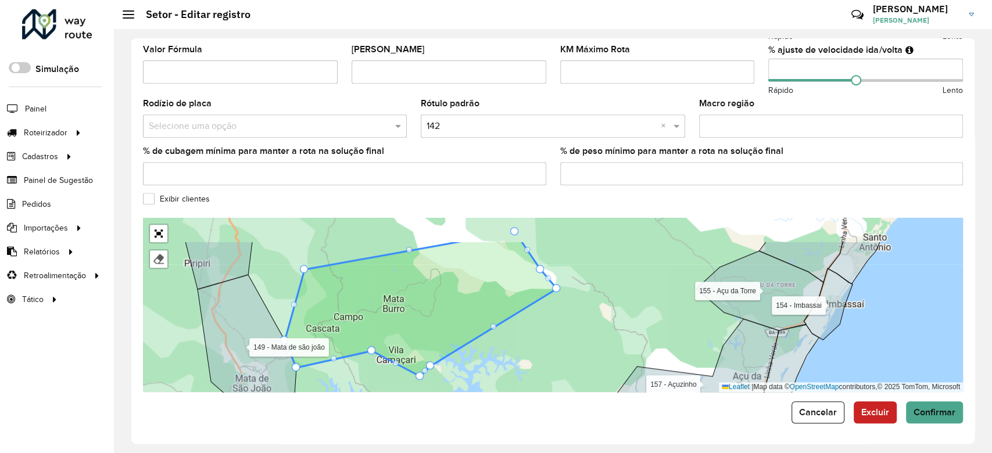
drag, startPoint x: 490, startPoint y: 282, endPoint x: 500, endPoint y: 324, distance: 42.9
click at [500, 324] on icon at bounding box center [421, 309] width 272 height 136
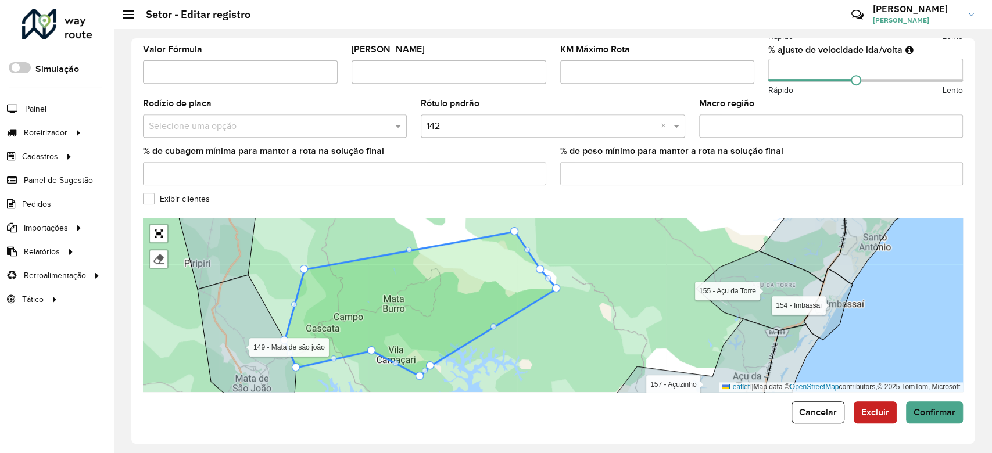
drag, startPoint x: 557, startPoint y: 288, endPoint x: 553, endPoint y: 304, distance: 16.8
drag, startPoint x: 553, startPoint y: 301, endPoint x: 565, endPoint y: 289, distance: 16.8
drag, startPoint x: 541, startPoint y: 267, endPoint x: 548, endPoint y: 264, distance: 7.6
drag, startPoint x: 512, startPoint y: 228, endPoint x: 525, endPoint y: 221, distance: 14.6
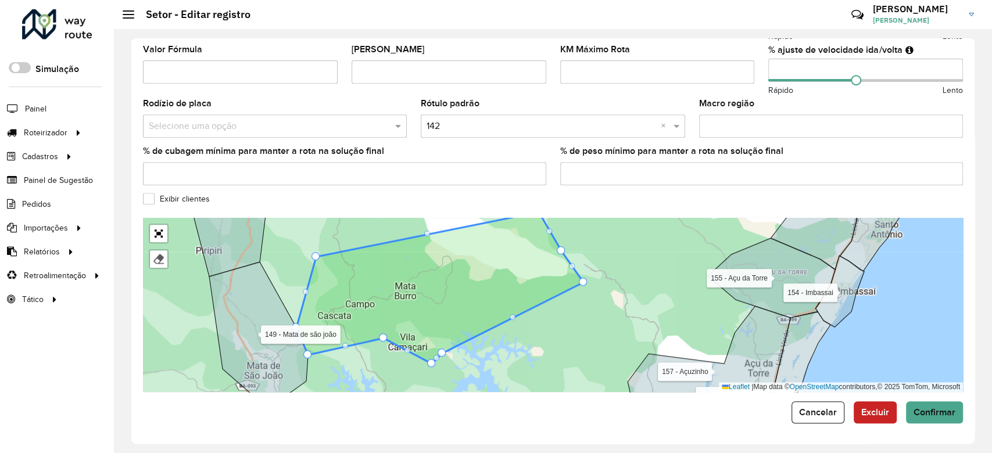
drag, startPoint x: 536, startPoint y: 272, endPoint x: 553, endPoint y: 249, distance: 28.2
click at [554, 249] on icon at bounding box center [439, 288] width 287 height 152
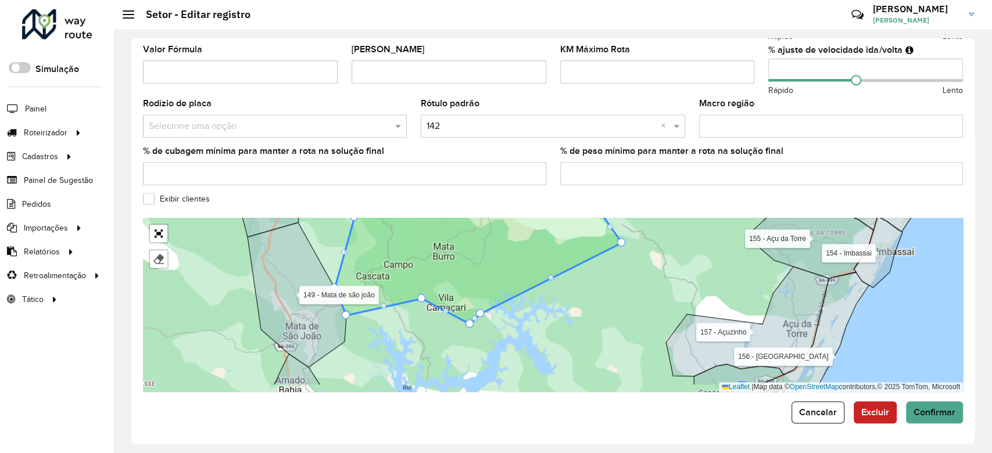
drag, startPoint x: 469, startPoint y: 307, endPoint x: 496, endPoint y: 282, distance: 35.8
click at [507, 276] on icon at bounding box center [478, 249] width 287 height 150
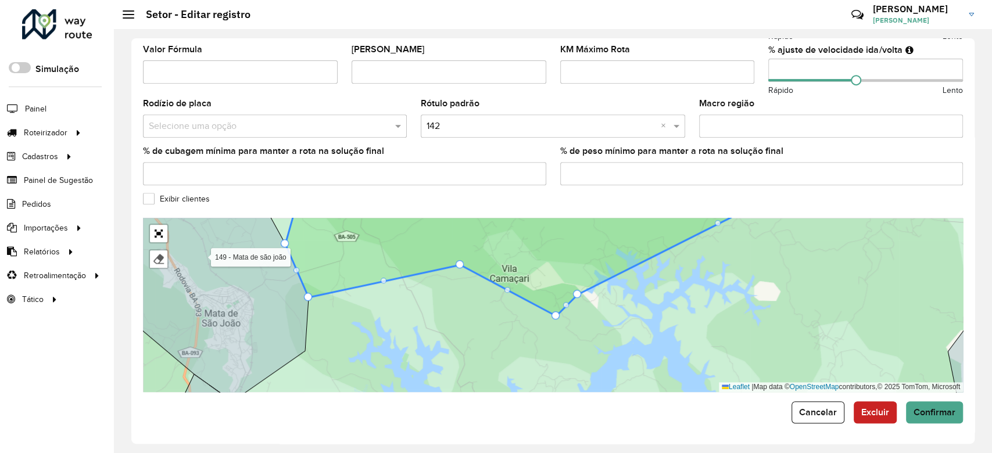
click at [462, 271] on div "104 - Freguesia 109 - Maracangalha 110 - São Sebastião do Passé 111 - Rodovia B…" at bounding box center [553, 305] width 820 height 174
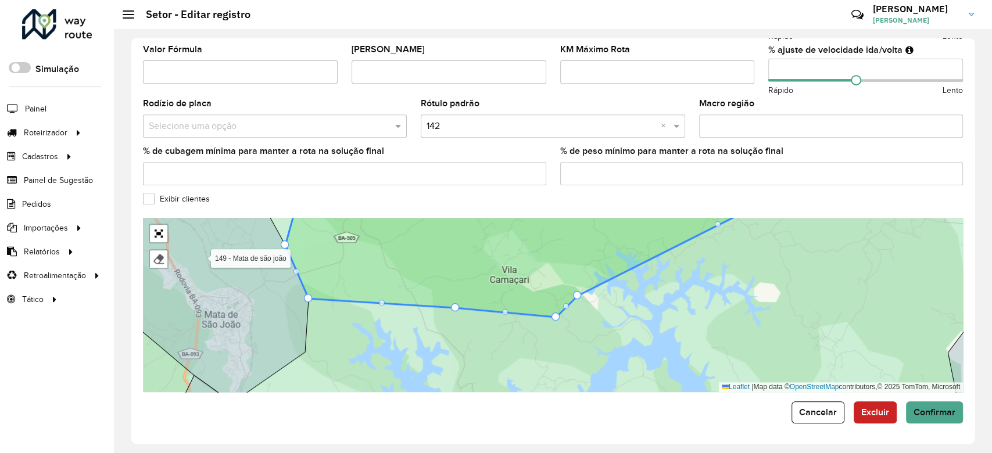
drag, startPoint x: 460, startPoint y: 267, endPoint x: 455, endPoint y: 309, distance: 42.1
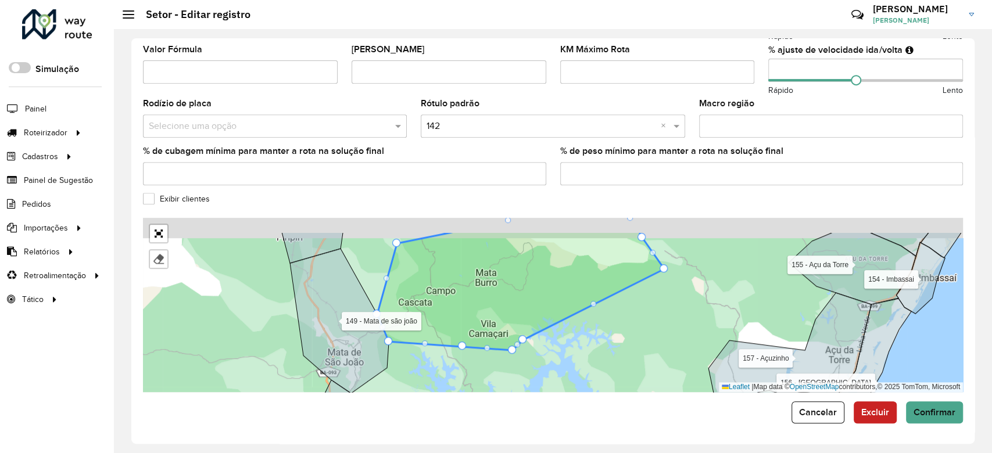
drag, startPoint x: 512, startPoint y: 295, endPoint x: 511, endPoint y: 312, distance: 16.9
click at [511, 312] on icon at bounding box center [520, 290] width 287 height 119
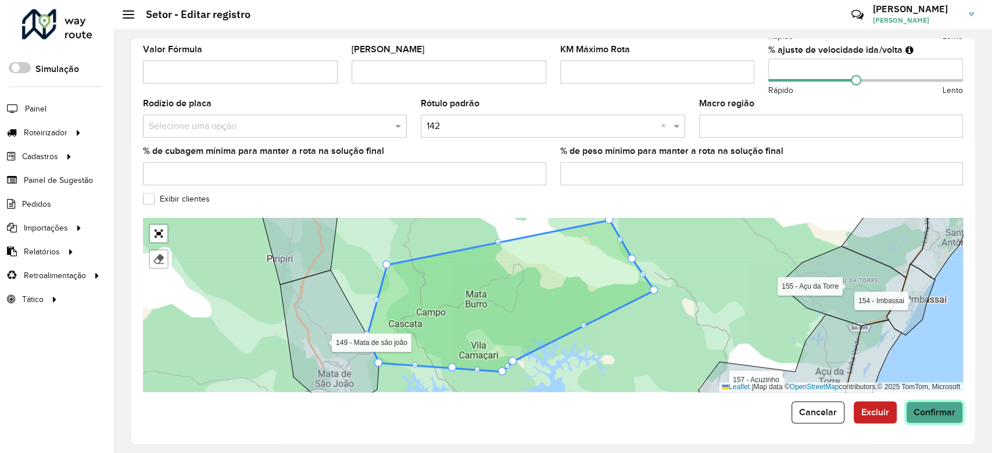
click at [948, 414] on span "Confirmar" at bounding box center [934, 412] width 42 height 10
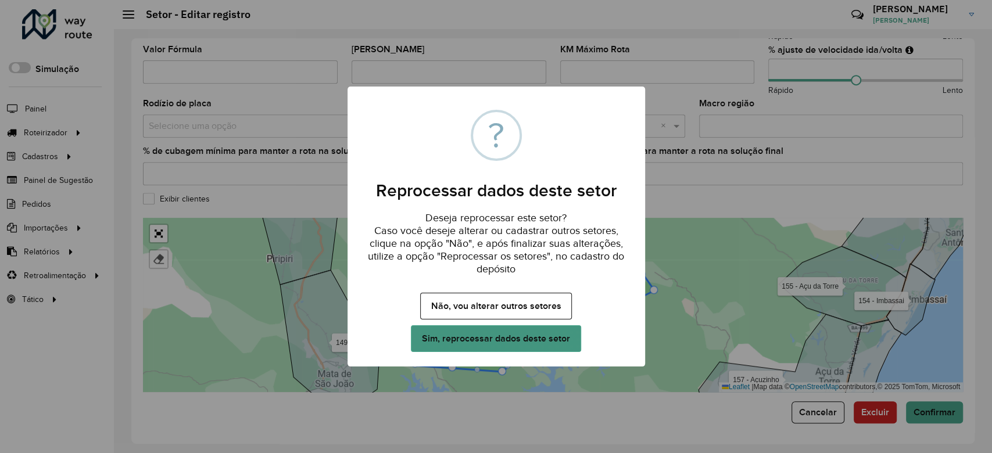
click at [517, 344] on button "Sim, reprocessar dados deste setor" at bounding box center [496, 338] width 170 height 27
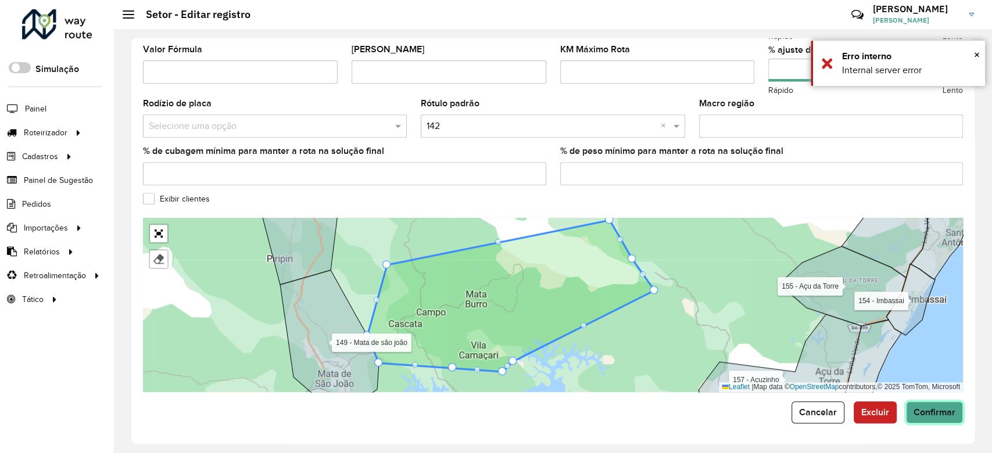
click at [913, 407] on span "Confirmar" at bounding box center [934, 412] width 42 height 10
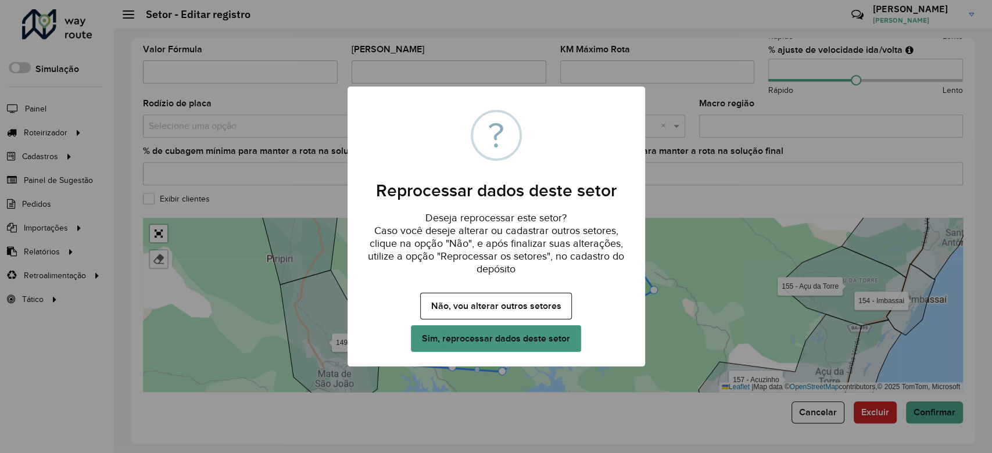
click at [551, 340] on button "Sim, reprocessar dados deste setor" at bounding box center [496, 338] width 170 height 27
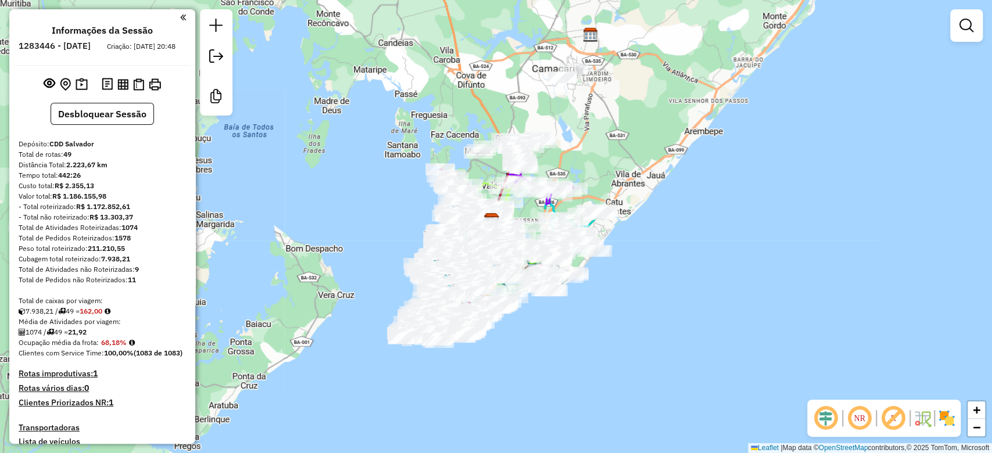
click at [944, 418] on img at bounding box center [946, 418] width 19 height 19
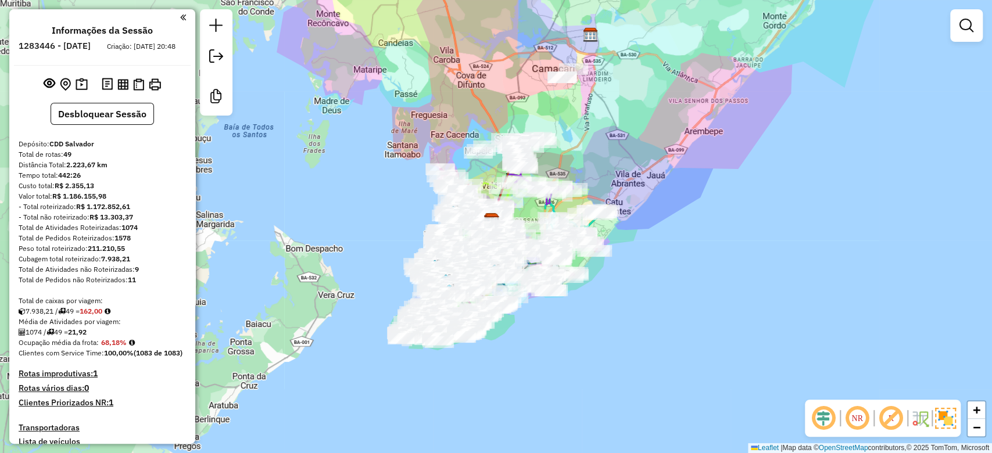
click at [888, 417] on em at bounding box center [891, 418] width 28 height 28
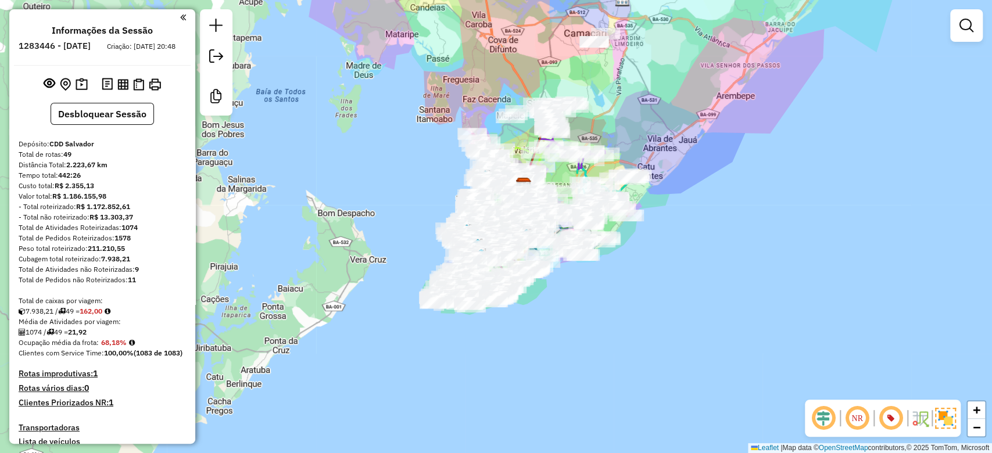
drag, startPoint x: 430, startPoint y: 192, endPoint x: 465, endPoint y: 152, distance: 53.1
click at [466, 152] on div "Rota 46 - Placa JBQ0I14 54941257 - ERICA MACHADO DA SIL Janela de atendimento G…" at bounding box center [496, 226] width 992 height 453
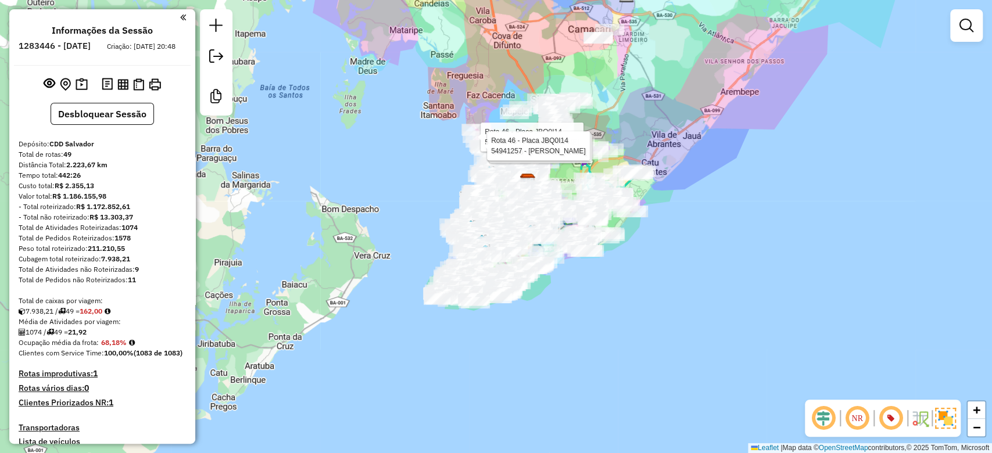
click at [443, 150] on div "Rota 46 - Placa JBQ0I14 54959813 - EDUARDO LEITE DE SAN Rota 46 - Placa JBQ0I14…" at bounding box center [496, 226] width 992 height 453
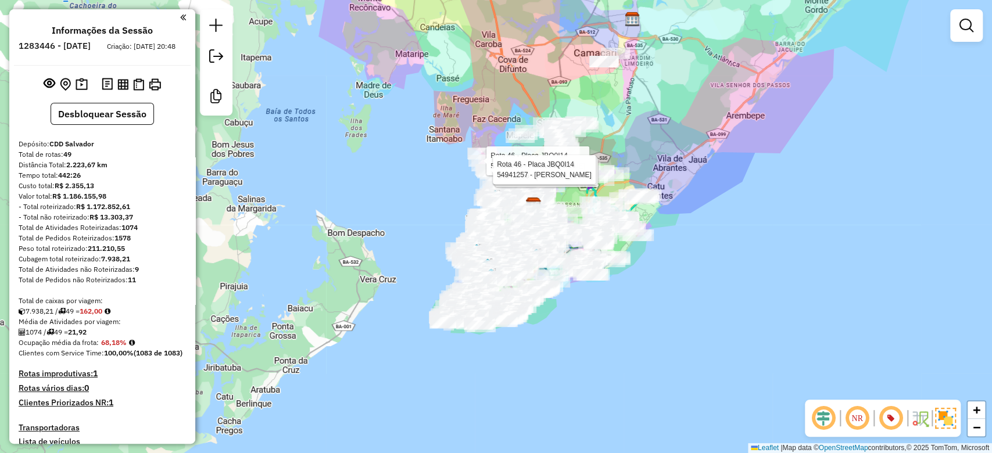
drag, startPoint x: 612, startPoint y: 338, endPoint x: 568, endPoint y: 297, distance: 59.6
click at [618, 341] on div "Rota 46 - Placa JBQ0I14 54959813 - EDUARDO LEITE DE SAN Rota 46 - Placa JBQ0I14…" at bounding box center [496, 226] width 992 height 453
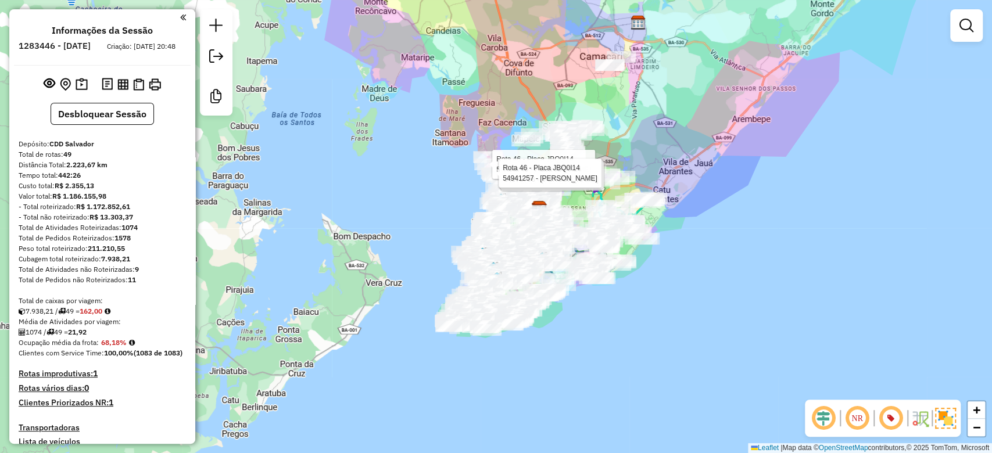
click at [431, 199] on div "Rota 46 - Placa JBQ0I14 54959813 - EDUARDO LEITE DE SAN Rota 46 - Placa JBQ0I14…" at bounding box center [496, 226] width 992 height 453
drag, startPoint x: 504, startPoint y: 109, endPoint x: 504, endPoint y: 122, distance: 13.4
click at [504, 122] on div "Janela de atendimento Grade de atendimento Capacidade Transportadoras Veículos …" at bounding box center [496, 226] width 992 height 453
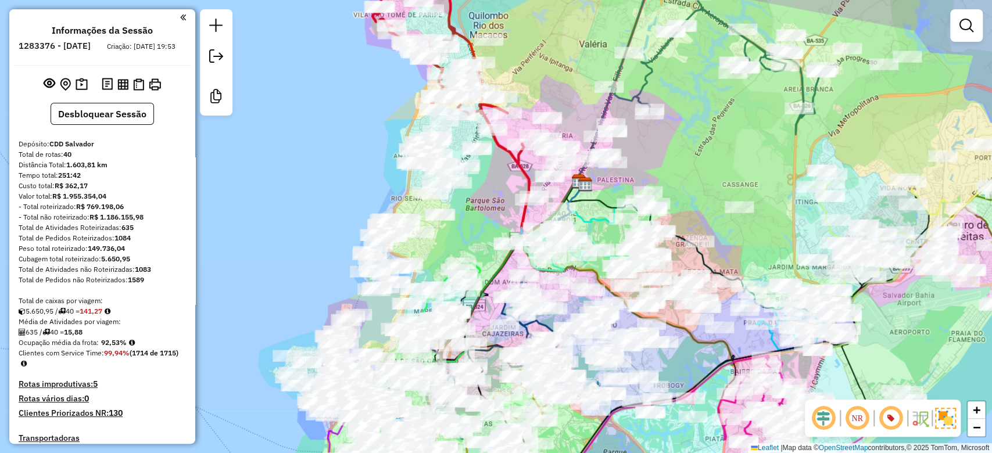
click at [862, 416] on em at bounding box center [857, 418] width 28 height 28
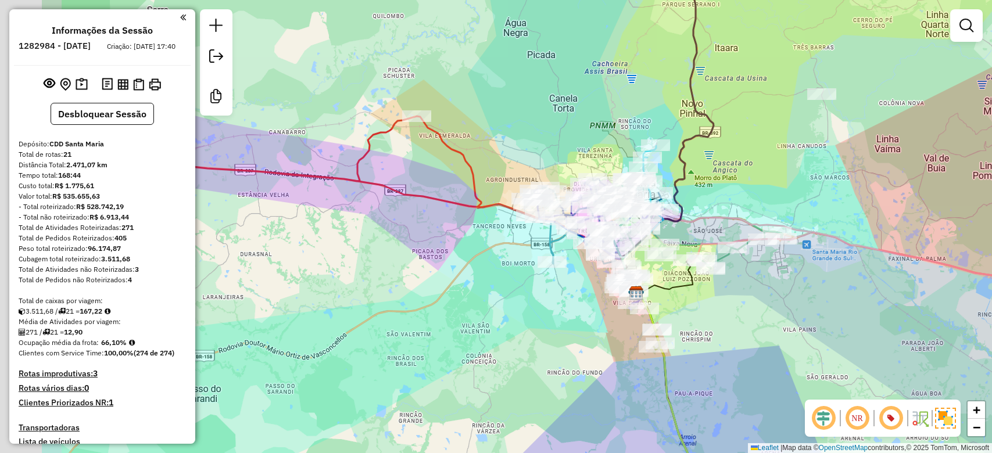
click at [591, 142] on div "Janela de atendimento Grade de atendimento Capacidade Transportadoras Veículos …" at bounding box center [496, 226] width 992 height 453
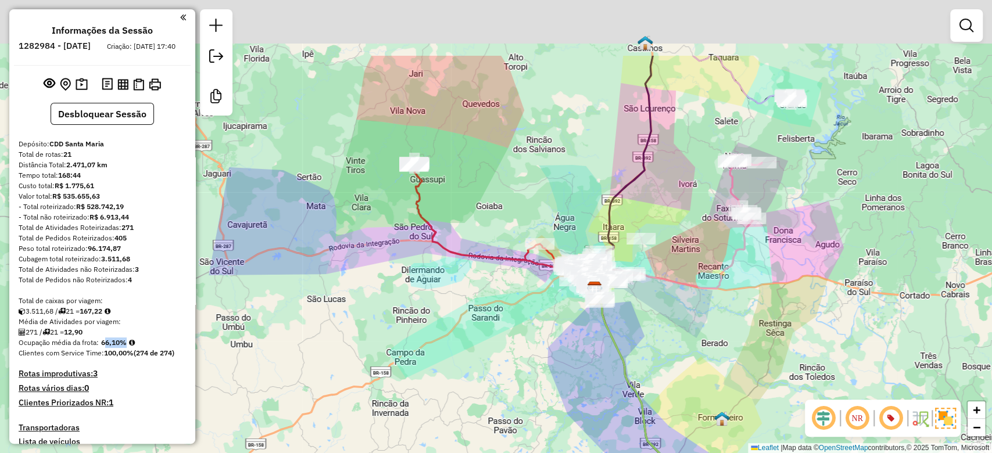
drag, startPoint x: 555, startPoint y: 91, endPoint x: 528, endPoint y: 198, distance: 110.2
click at [528, 193] on div "Janela de atendimento Grade de atendimento Capacidade Transportadoras Veículos …" at bounding box center [496, 226] width 992 height 453
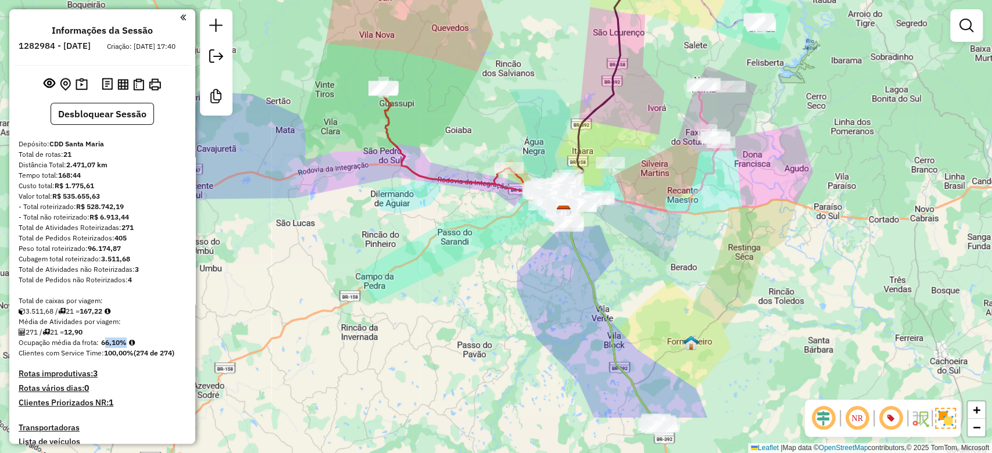
drag, startPoint x: 502, startPoint y: 153, endPoint x: 489, endPoint y: 130, distance: 26.5
click at [489, 130] on div "Janela de atendimento Grade de atendimento Capacidade Transportadoras Veículos …" at bounding box center [496, 226] width 992 height 453
